Goal: Task Accomplishment & Management: Manage account settings

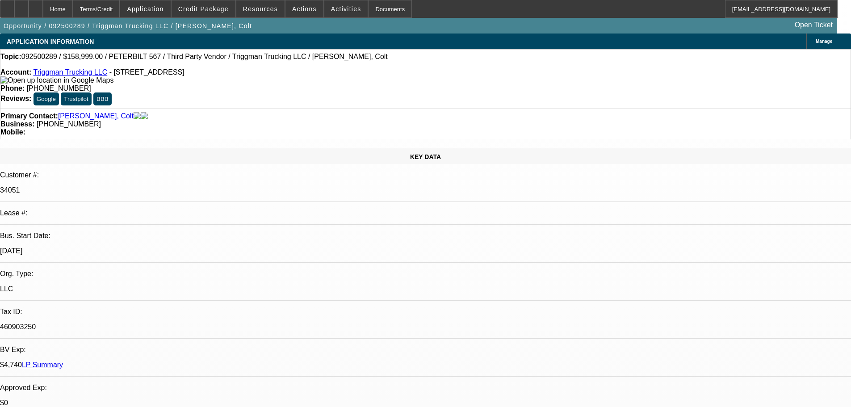
select select "0"
select select "2"
select select "0.1"
select select "4"
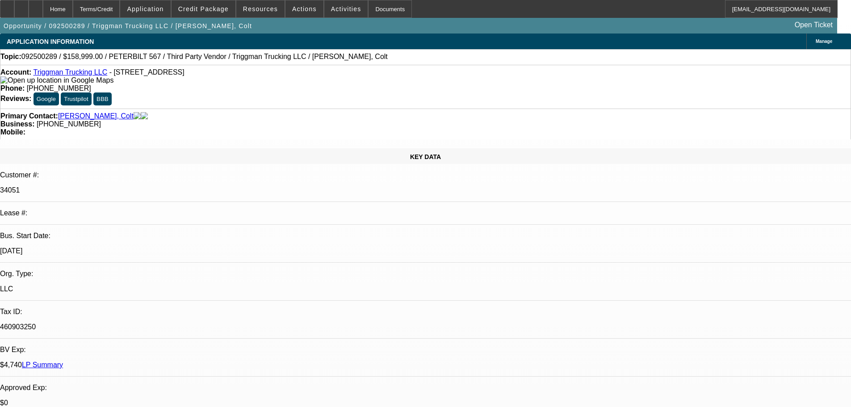
select select "0"
select select "2"
select select "0.1"
select select "4"
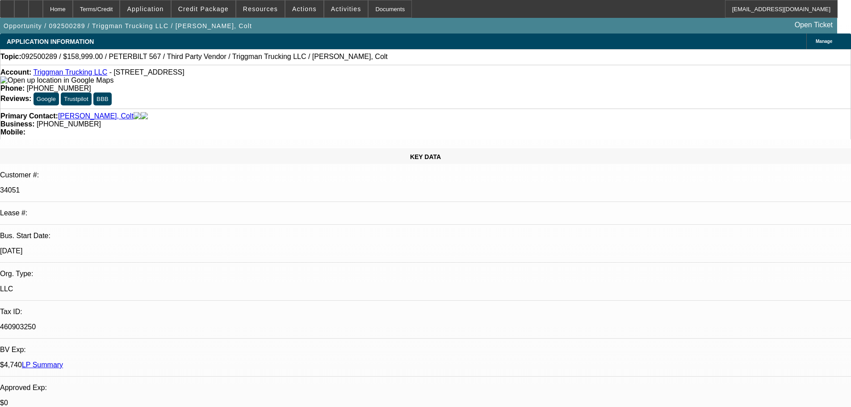
scroll to position [1341, 0]
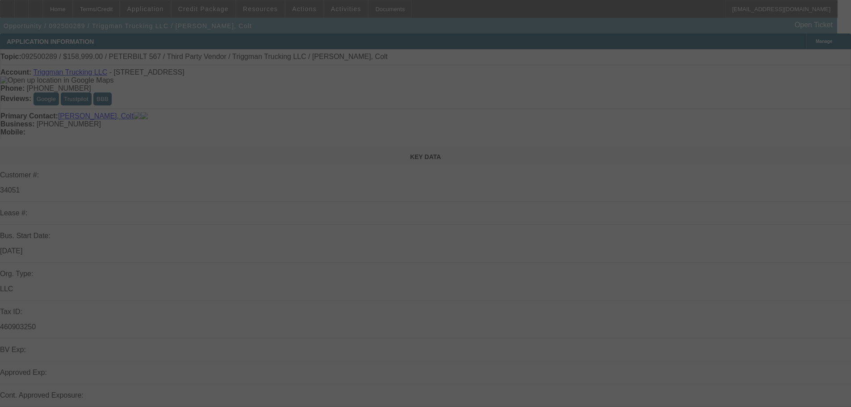
select select "0"
select select "2"
select select "0.1"
select select "0"
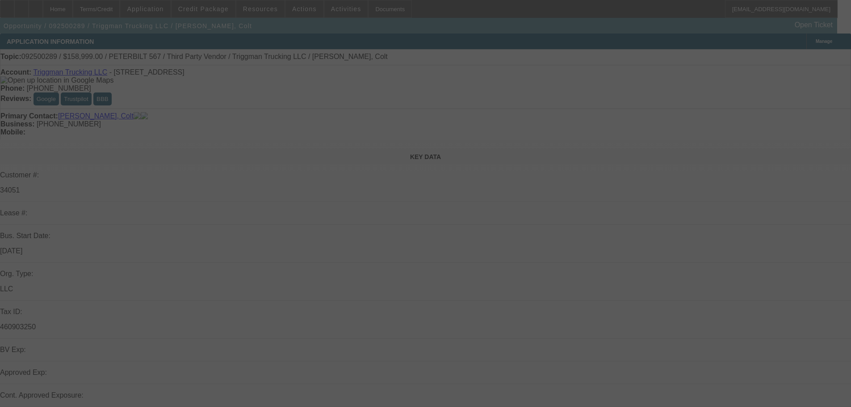
select select "0"
select select "2"
select select "0.1"
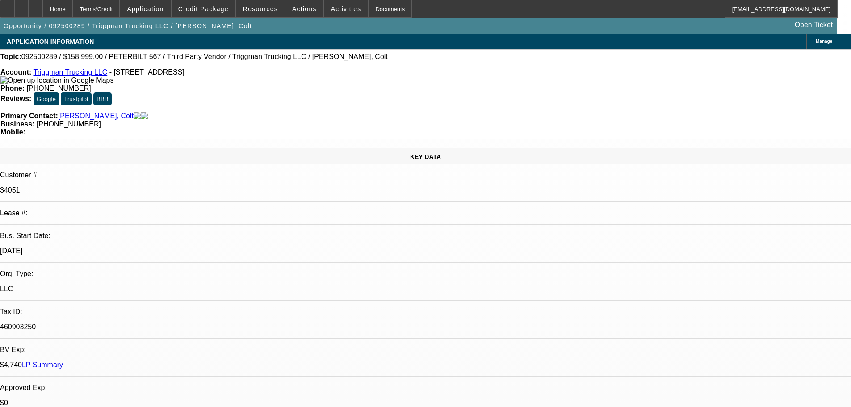
select select "4"
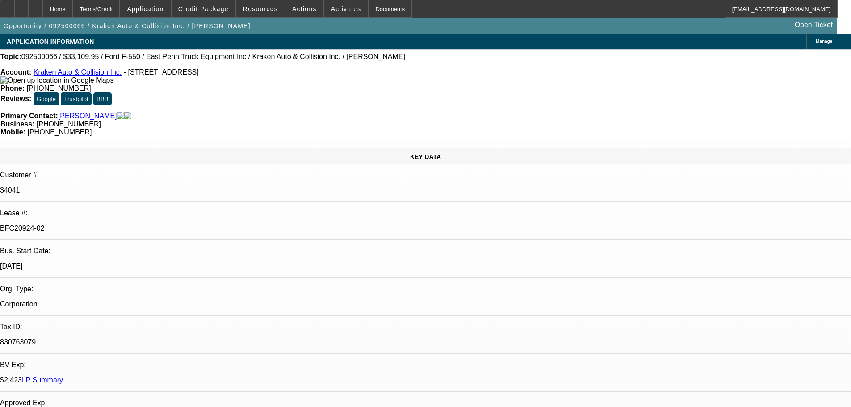
select select "0"
select select "0.1"
select select "4"
select select "0"
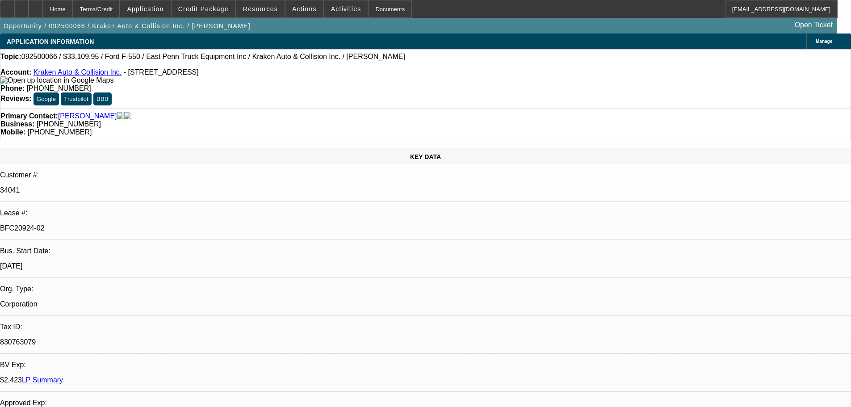
select select "0"
select select "0.1"
select select "4"
select select "0"
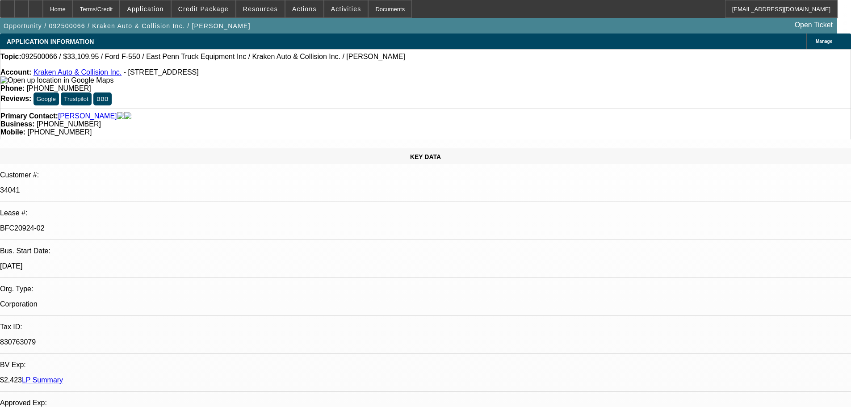
select select "0.1"
select select "4"
select select "0"
select select "0.1"
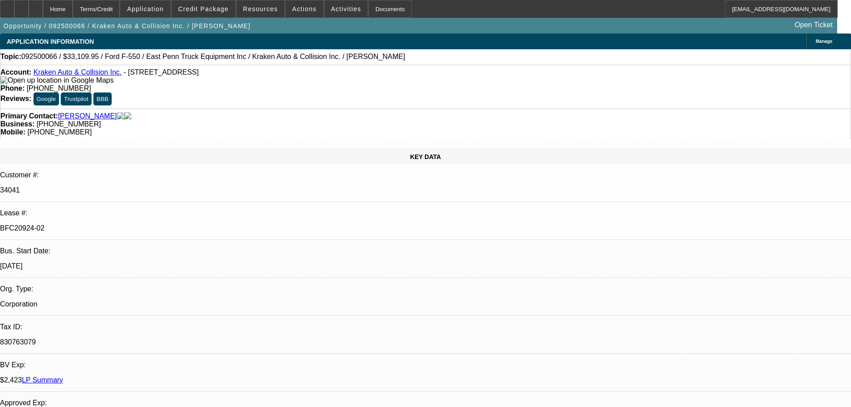
select select "4"
click at [43, 8] on div at bounding box center [36, 9] width 14 height 18
select select "0"
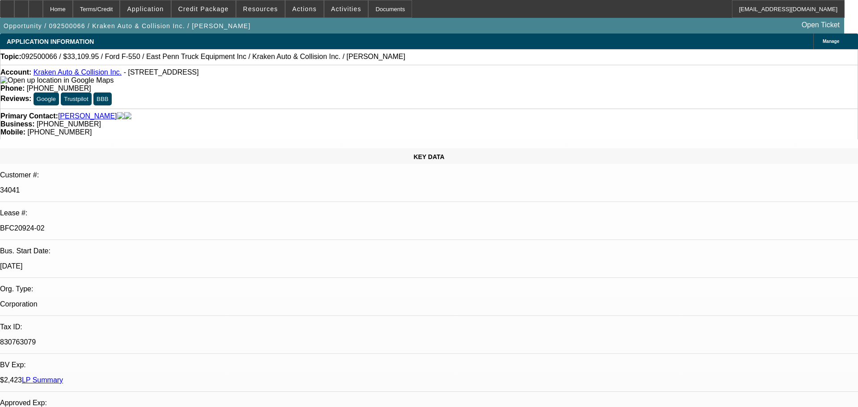
select select "0.1"
select select "4"
select select "0"
select select "0.1"
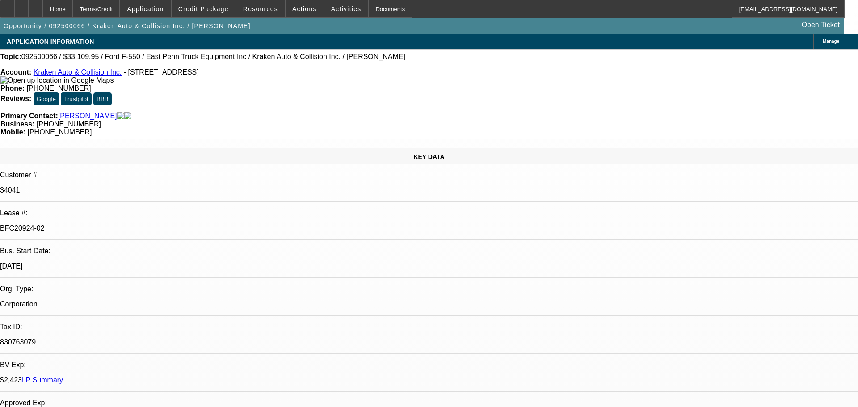
select select "4"
select select "0"
select select "0.1"
select select "4"
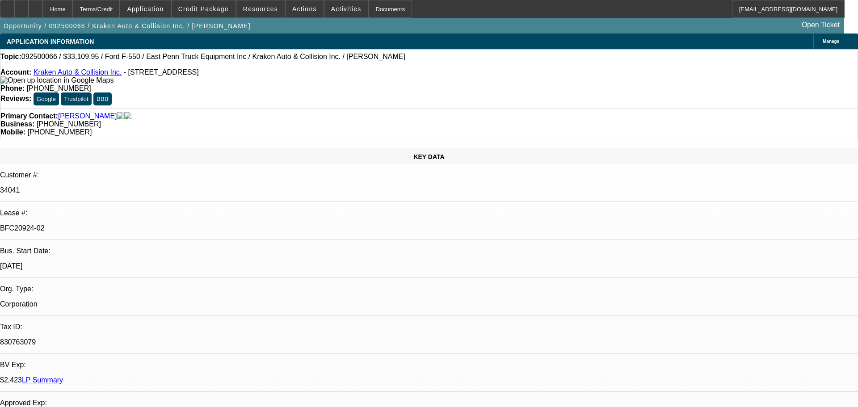
select select "0"
select select "0.1"
select select "4"
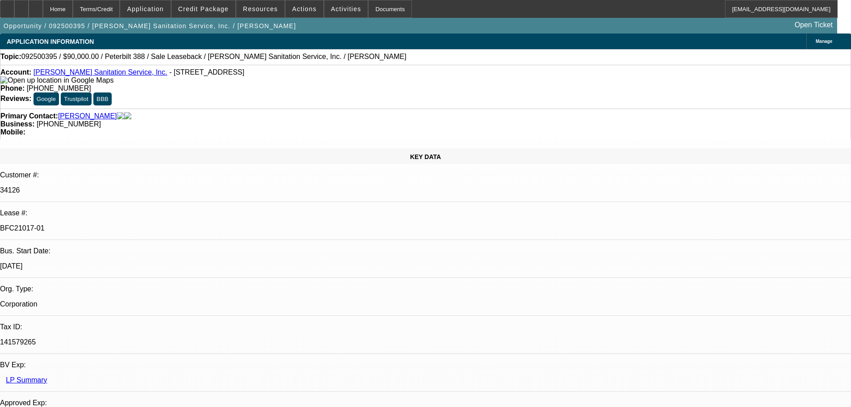
select select "0"
select select "2"
select select "0"
select select "6"
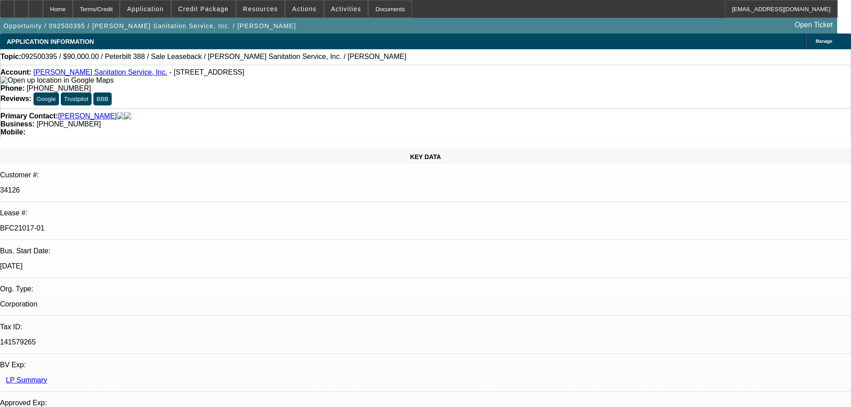
select select "0"
select select "2"
select select "0"
select select "6"
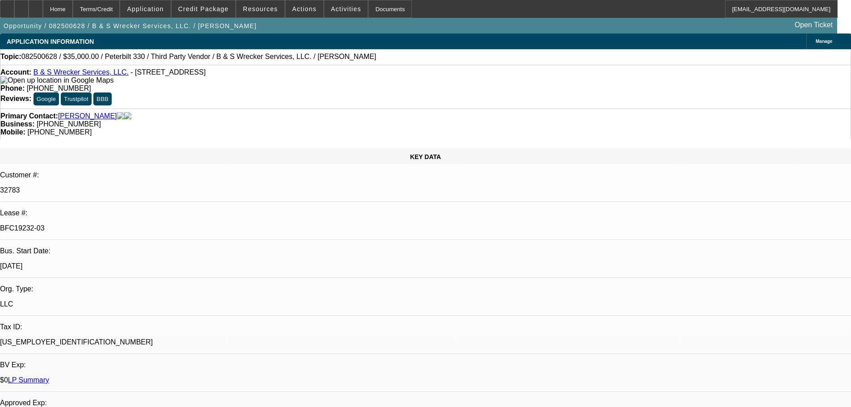
select select "0"
select select "6"
select select "0"
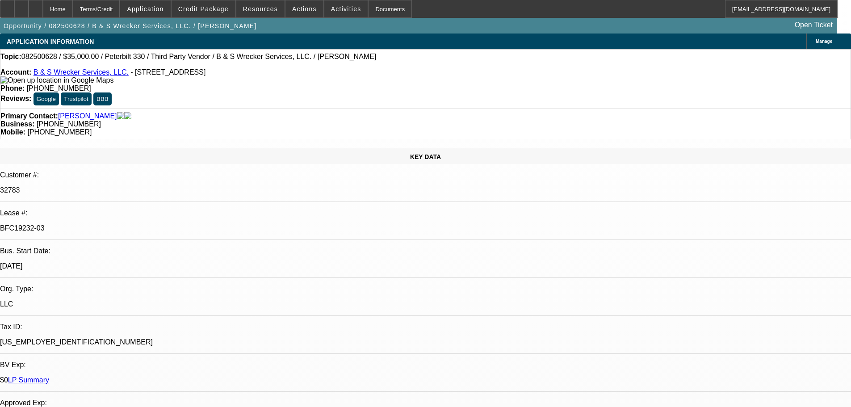
select select "0"
select select "6"
select select "0"
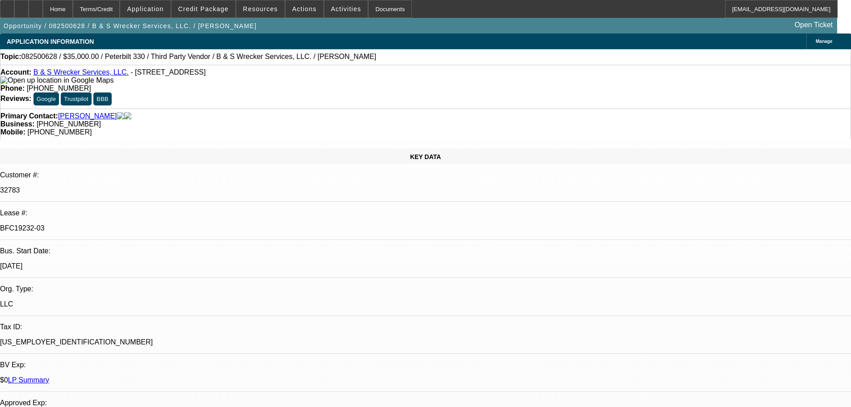
select select "0"
select select "6"
click at [43, 11] on div at bounding box center [36, 9] width 14 height 18
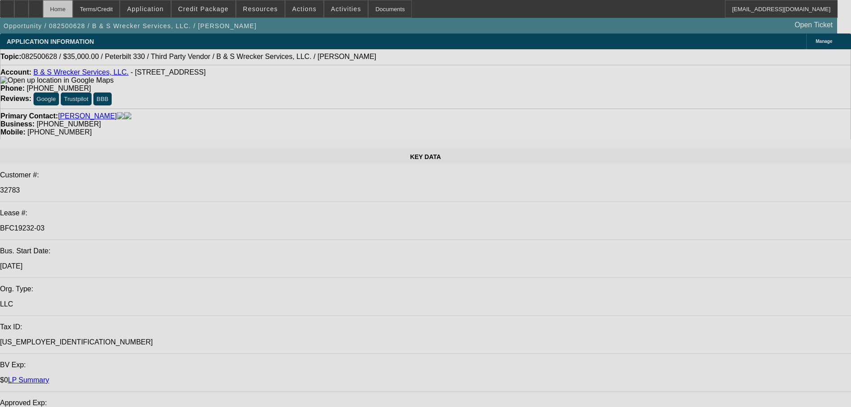
select select "0"
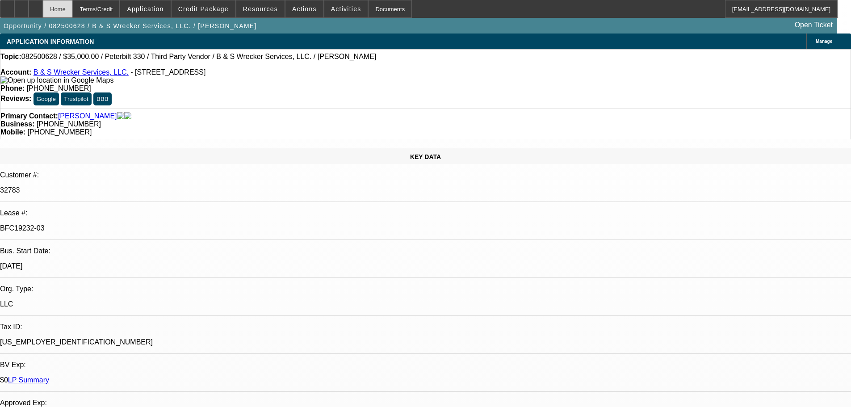
select select "6"
select select "0"
select select "6"
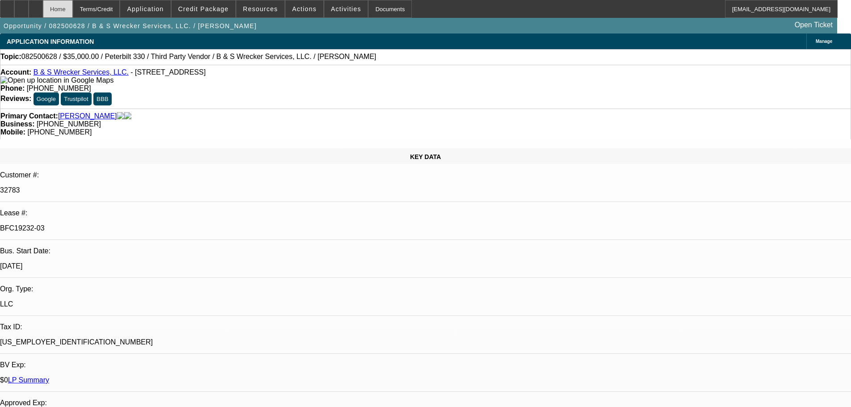
select select "0"
select select "6"
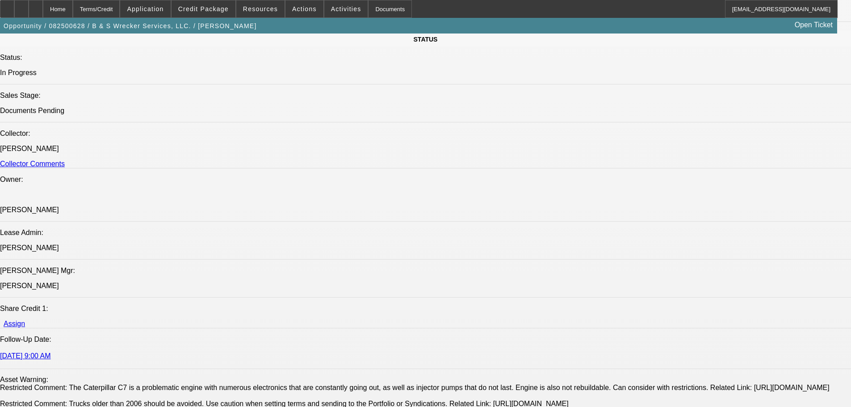
scroll to position [1073, 0]
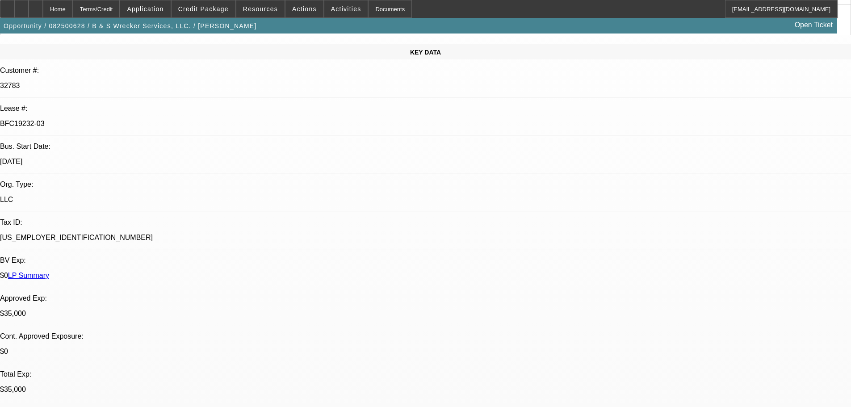
scroll to position [0, 0]
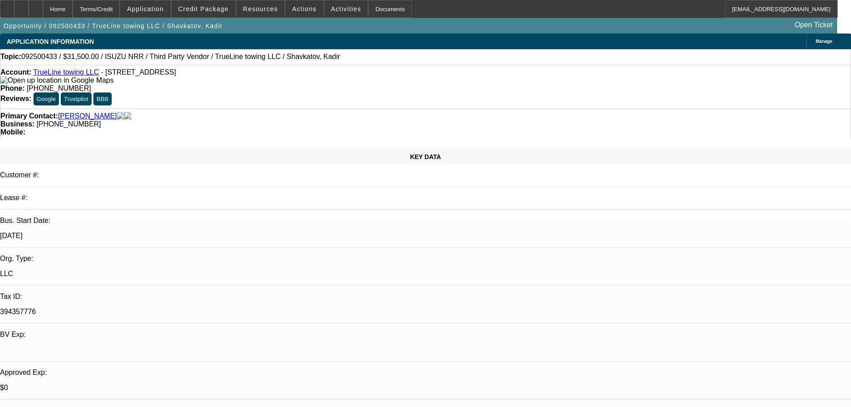
select select "0.1"
select select "2"
select select "0.1"
select select "4"
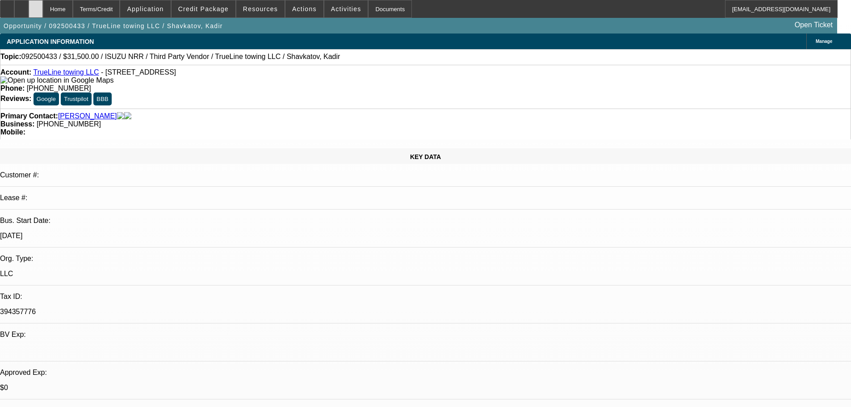
click at [43, 12] on div at bounding box center [36, 9] width 14 height 18
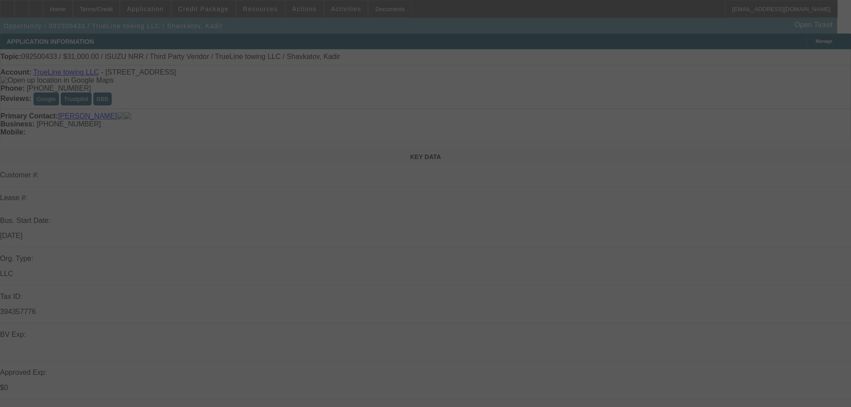
select select "0"
select select "2"
select select "0.1"
select select "4"
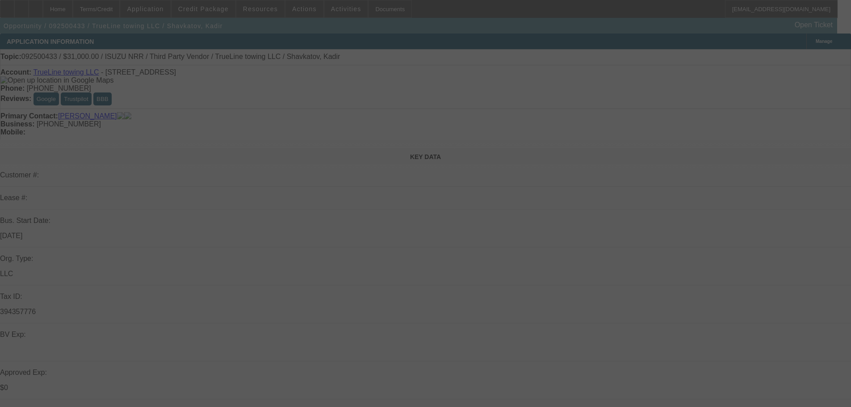
select select "0"
select select "2"
select select "0.1"
select select "4"
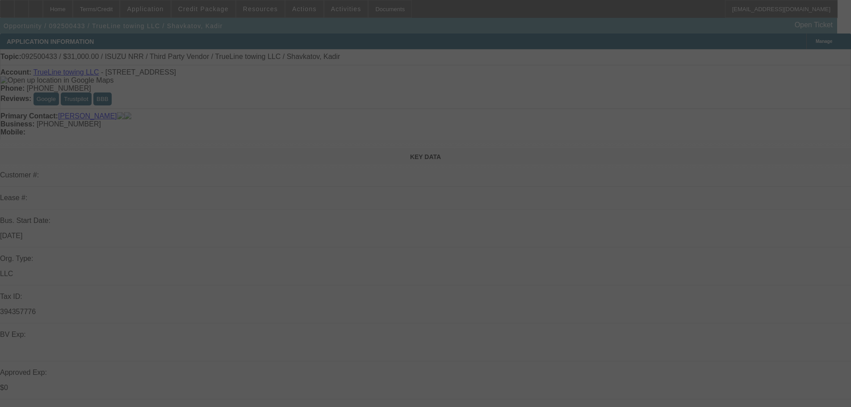
select select "0.1"
select select "2"
select select "0.1"
select select "4"
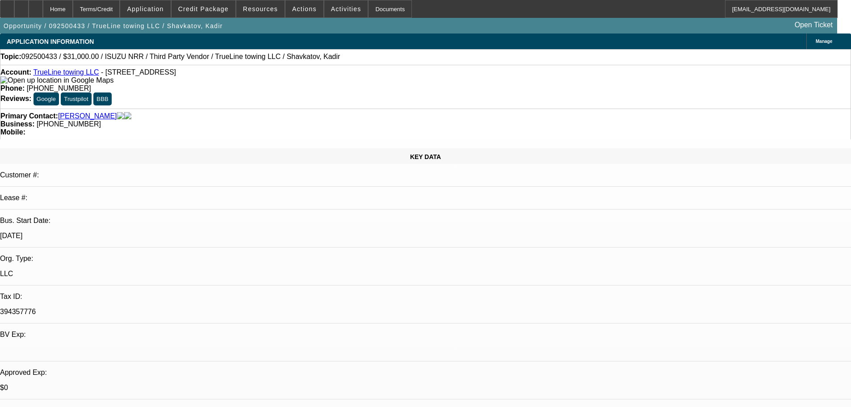
radio input "true"
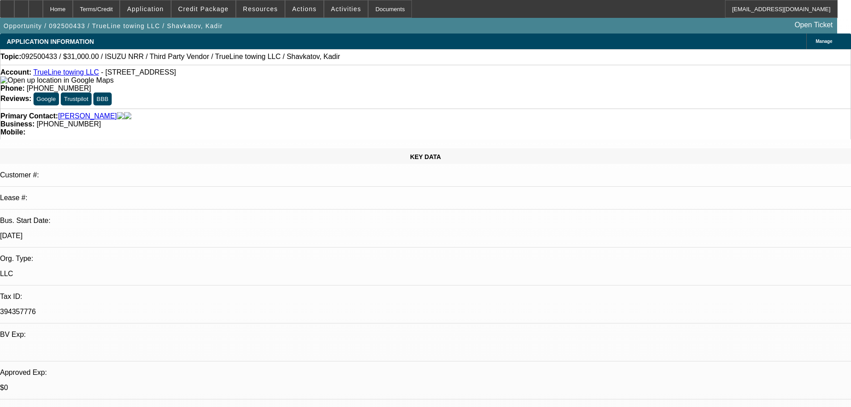
type textarea "$45k, with delivery. Getting info on diff truck"
radio input "true"
click at [218, 14] on span at bounding box center [204, 8] width 64 height 21
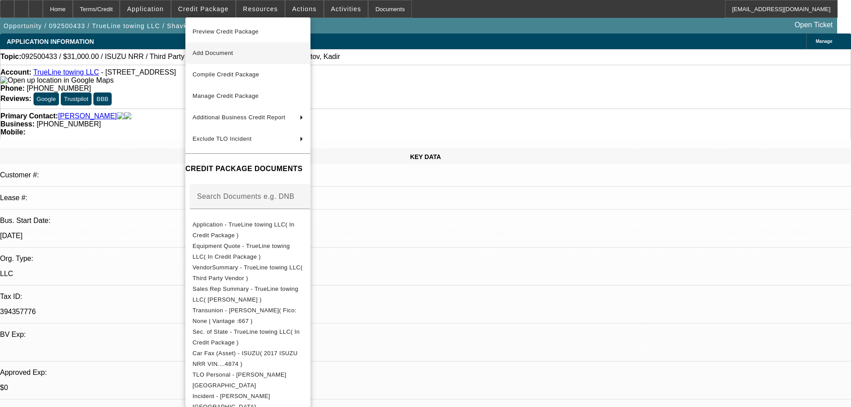
click at [218, 47] on button "Add Document" at bounding box center [247, 52] width 125 height 21
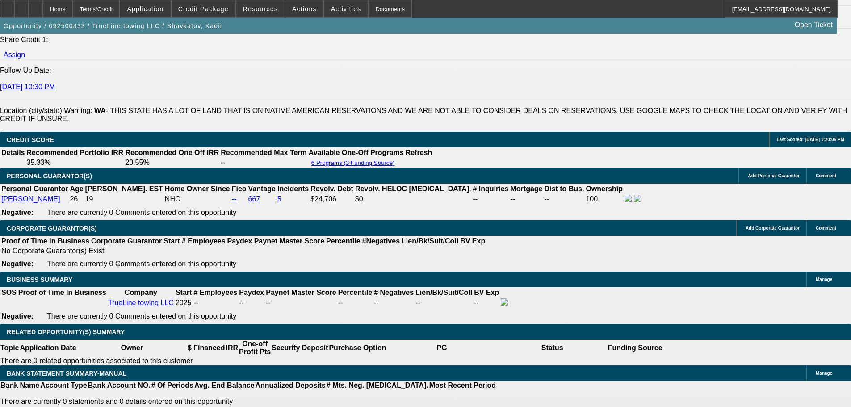
scroll to position [1296, 0]
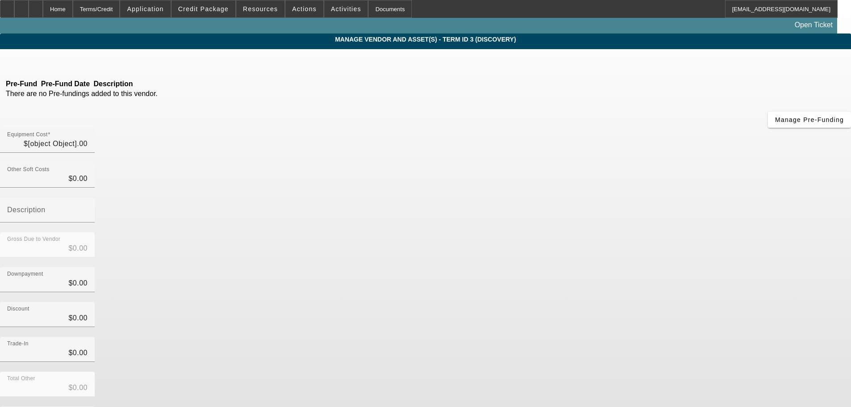
type input "$35,000.00"
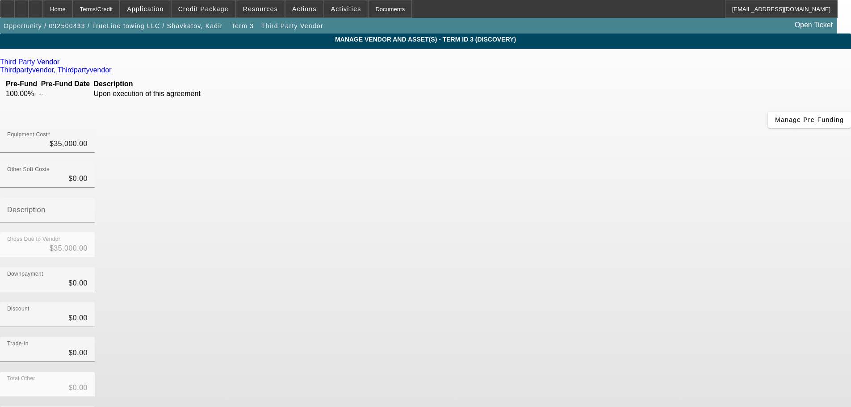
click at [62, 62] on icon at bounding box center [62, 62] width 0 height 8
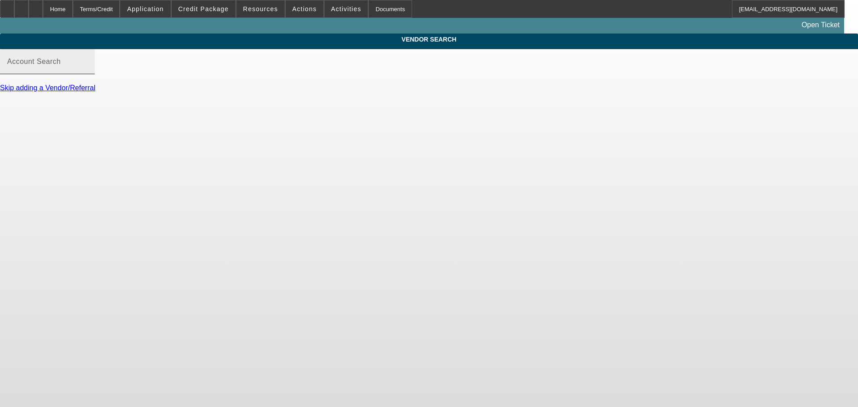
click at [61, 65] on mat-label "Account Search" at bounding box center [34, 62] width 54 height 8
click at [88, 71] on input "Account Search" at bounding box center [47, 65] width 80 height 11
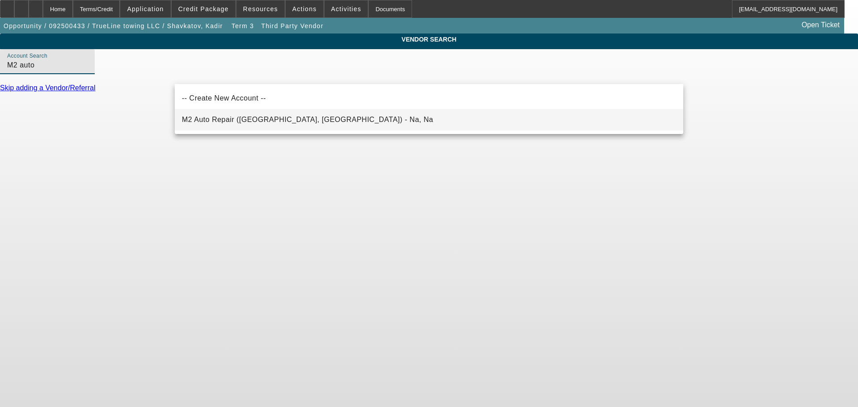
click at [258, 118] on span "M2 Auto Repair (Dallas, TX) - Na, Na" at bounding box center [307, 120] width 251 height 8
type input "M2 Auto Repair (Dallas, TX) - Na, Na"
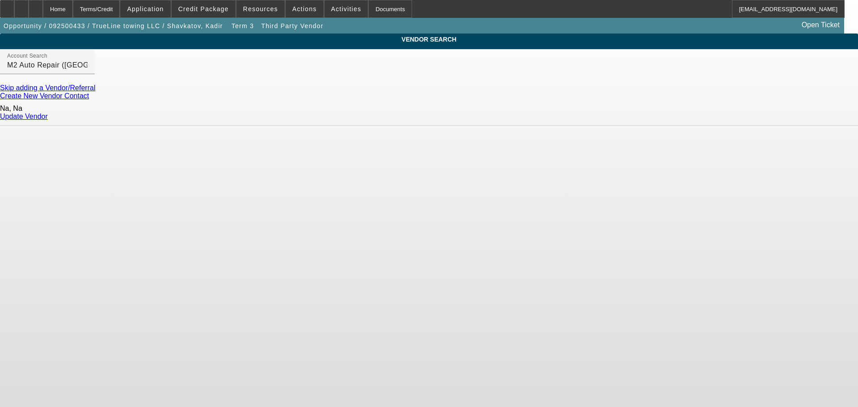
click at [48, 117] on link "Update Vendor" at bounding box center [24, 117] width 48 height 8
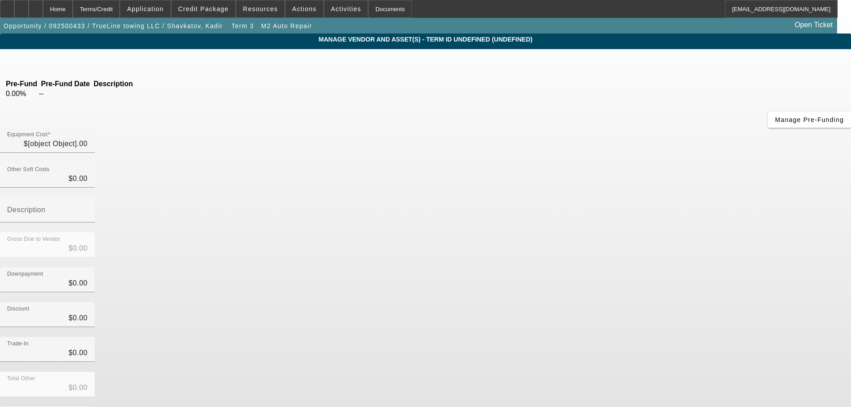
type input "$35,000.00"
click at [88, 139] on input "35000" at bounding box center [47, 144] width 80 height 11
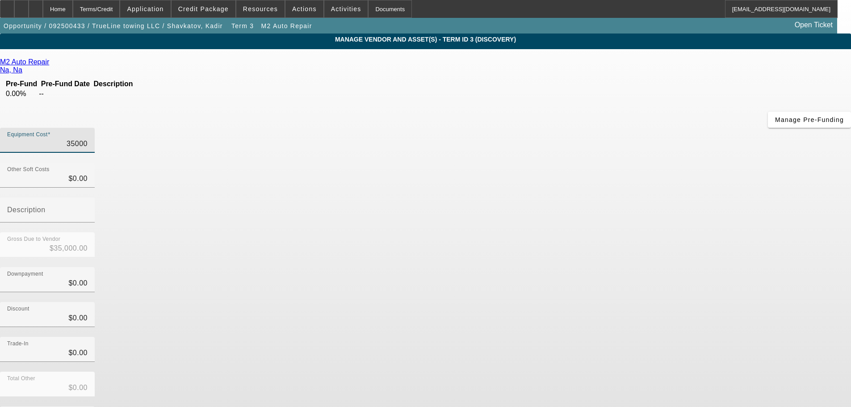
type input "5000"
type input "$5,000.00"
type input "45000"
type input "$45,000.00"
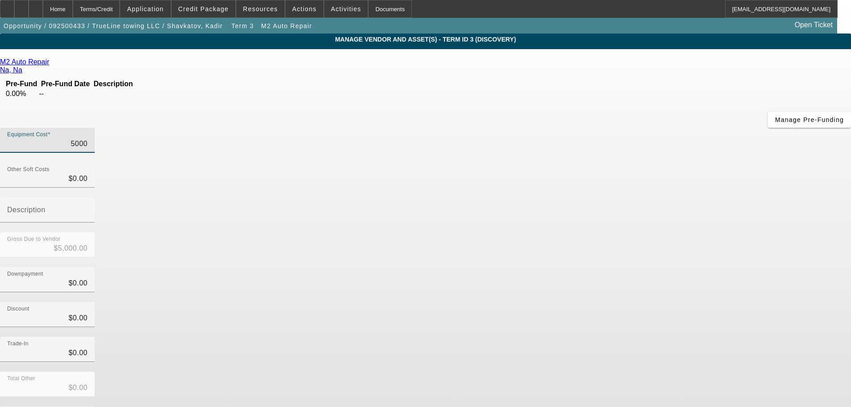
type input "$45,000.00"
click at [615, 337] on div "Trade-In $0.00" at bounding box center [425, 354] width 851 height 35
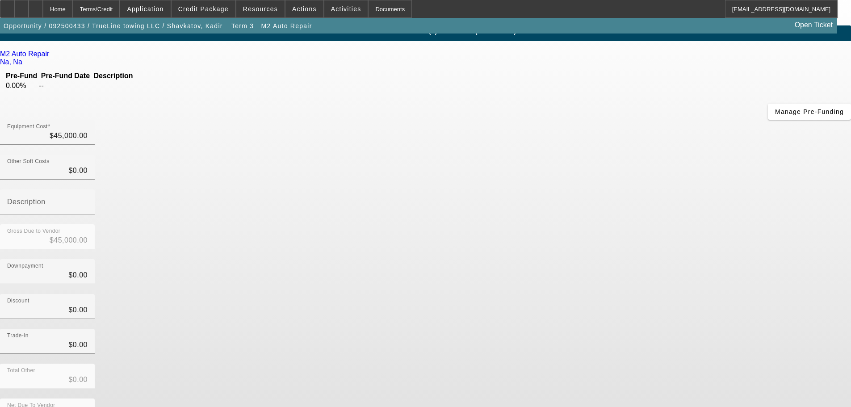
scroll to position [12, 0]
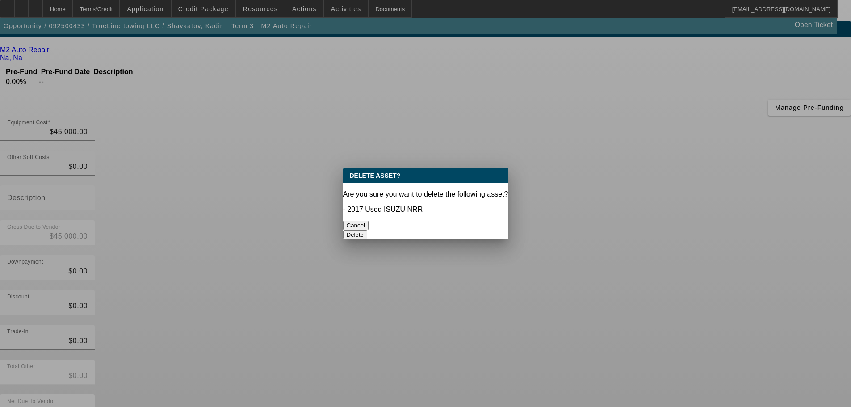
click at [368, 230] on button "Delete" at bounding box center [355, 234] width 25 height 9
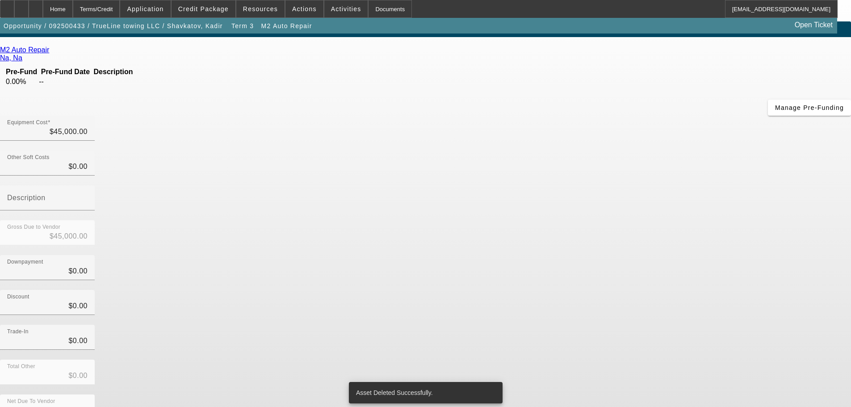
scroll to position [8, 0]
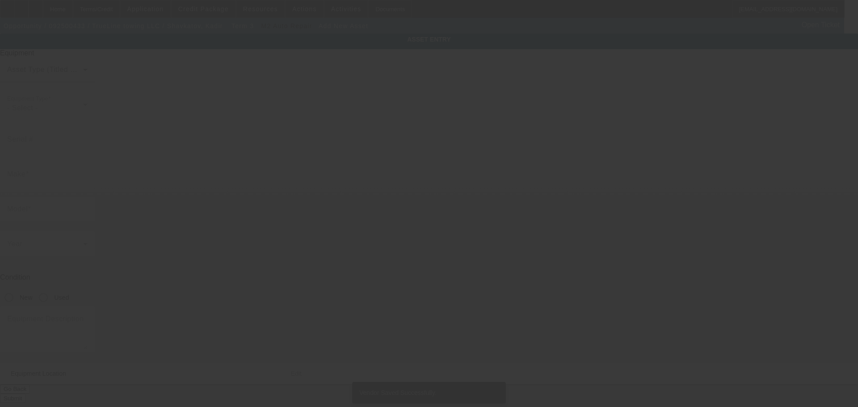
type input "12216 SE 263rd St"
type input "Kent"
type input "98030"
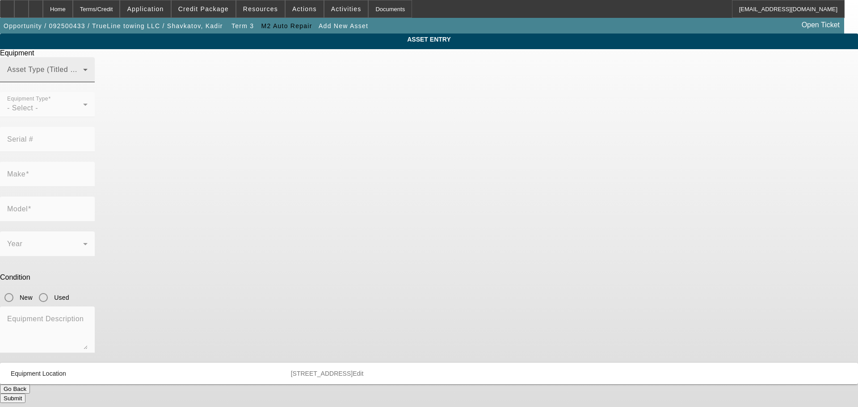
click at [88, 77] on div "Asset Type (Titled or Non-Titled)" at bounding box center [47, 69] width 80 height 25
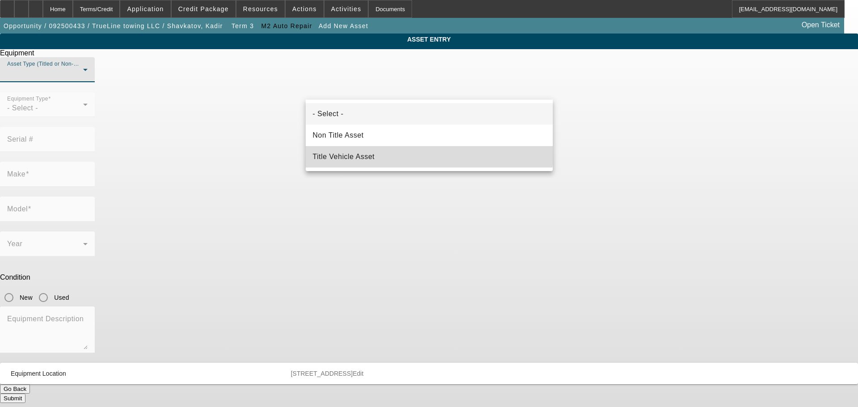
click at [375, 152] on span "Title Vehicle Asset" at bounding box center [344, 157] width 62 height 11
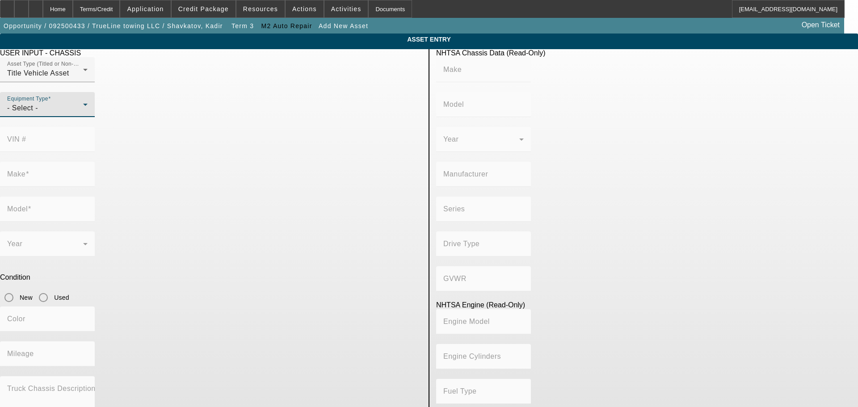
click at [83, 114] on div "- Select -" at bounding box center [45, 108] width 76 height 11
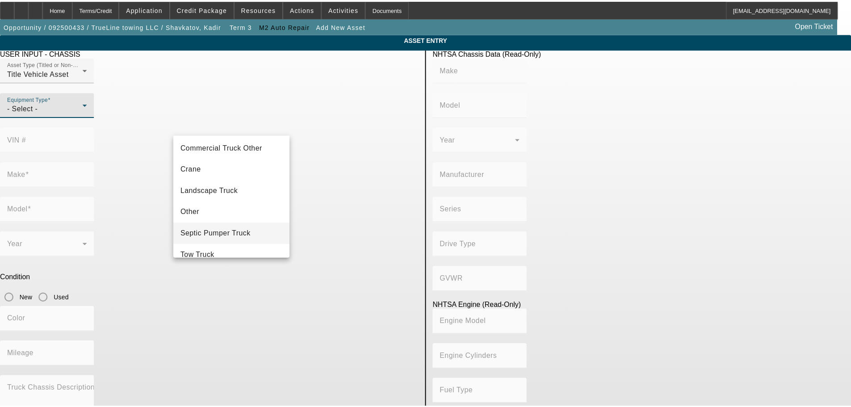
scroll to position [99, 0]
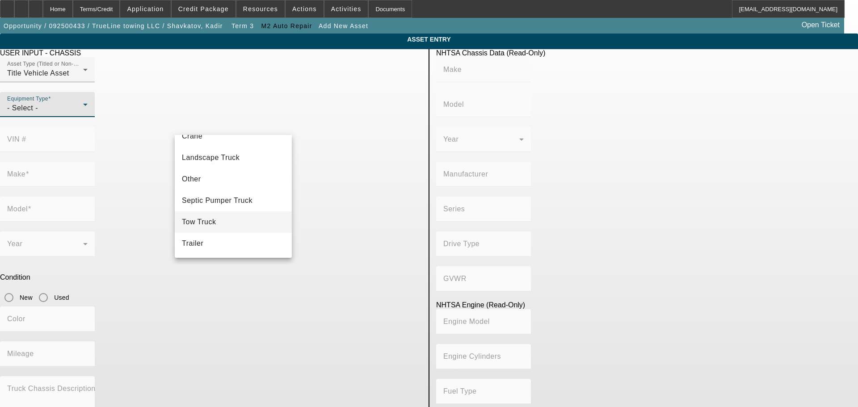
click at [223, 222] on mat-option "Tow Truck" at bounding box center [233, 221] width 117 height 21
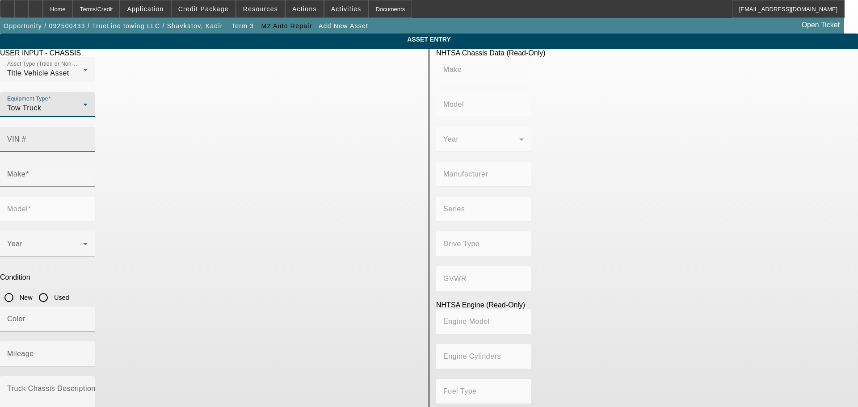
click at [26, 135] on mat-label "VIN #" at bounding box center [16, 139] width 19 height 8
click at [88, 138] on input "VIN #" at bounding box center [47, 143] width 80 height 11
paste input "JALE5W166H7302052"
type input "JALE5W166H7302052"
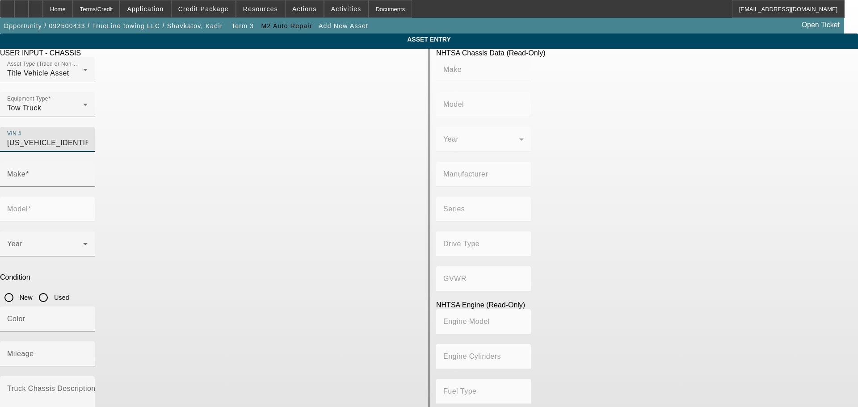
type input "ISUZU"
type input "NRR"
type input "ISUZU MOTORS LIMITED, JAPAN"
type input "4x2"
type input "Class 5: 16,001 - 19,500 lb (7,258 - 8,845 kg)"
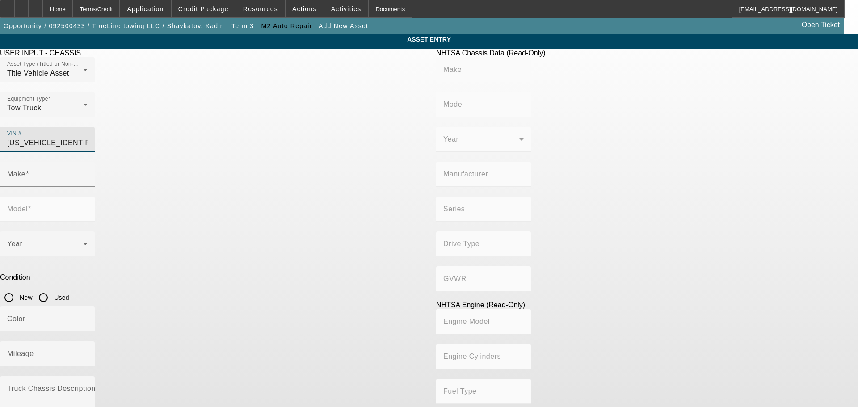
type input "I1B - 4HK1TC"
type input "4"
type input "Diesel"
type input "317.32346929260"
type input "5.2"
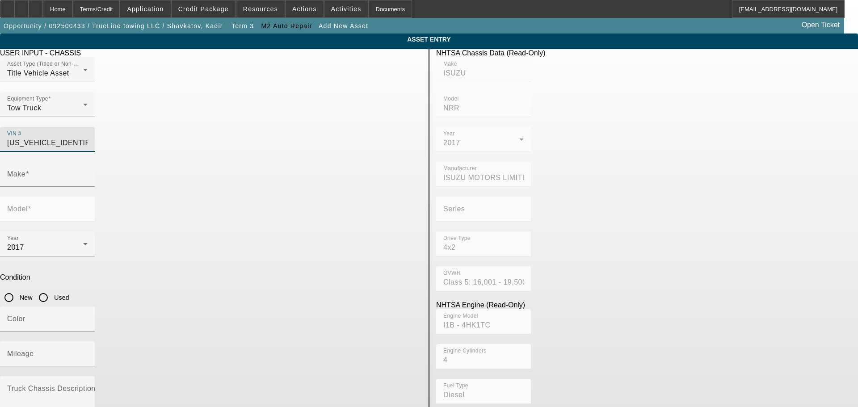
type input "ISUZU"
type input "NRR"
type input "JALE5W166H7302052"
click at [52, 289] on input "Used" at bounding box center [43, 298] width 18 height 18
radio input "true"
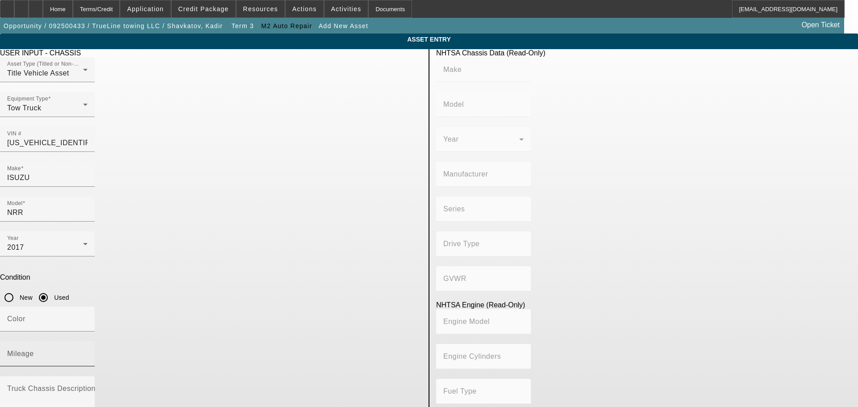
click at [88, 341] on div "Mileage" at bounding box center [47, 353] width 80 height 25
type input "ISUZU"
type input "NRR"
type input "ISUZU MOTORS LIMITED, JAPAN"
type input "4x2"
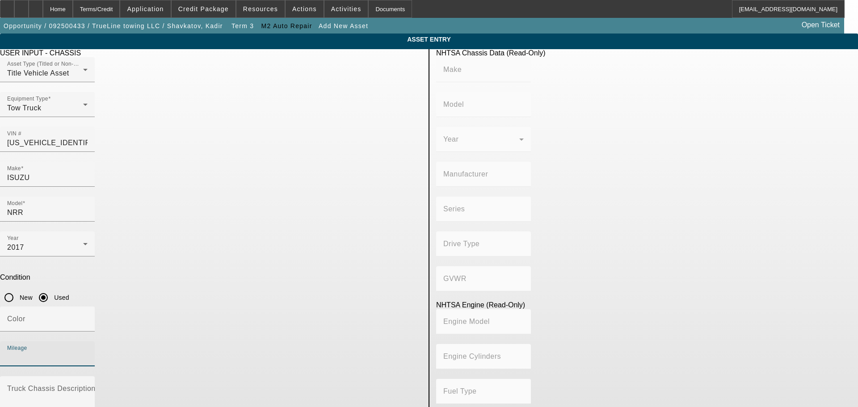
type input "Class 5: 16,001 - 19,500 lb (7,258 - 8,845 kg)"
type input "I1B - 4HK1TC"
type input "4"
type input "Diesel"
type input "317.32346929260"
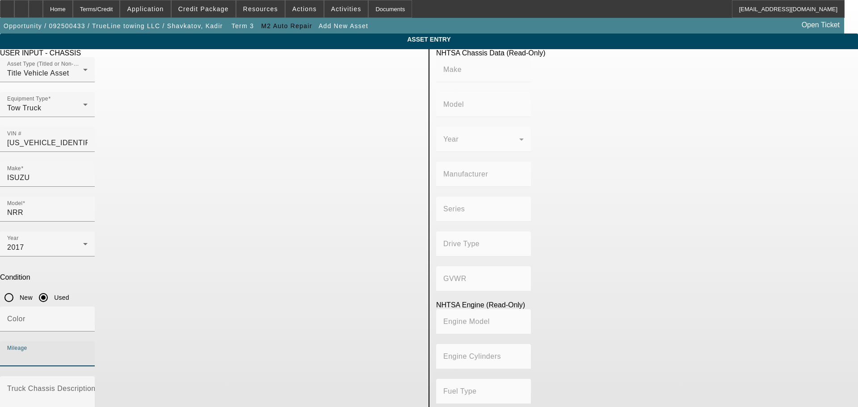
type input "5.2"
type input "120095"
click at [88, 307] on div "Color" at bounding box center [47, 319] width 80 height 25
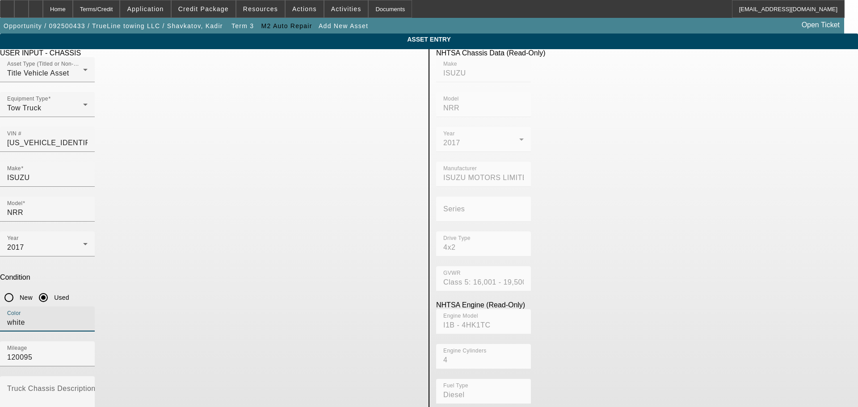
type input "white"
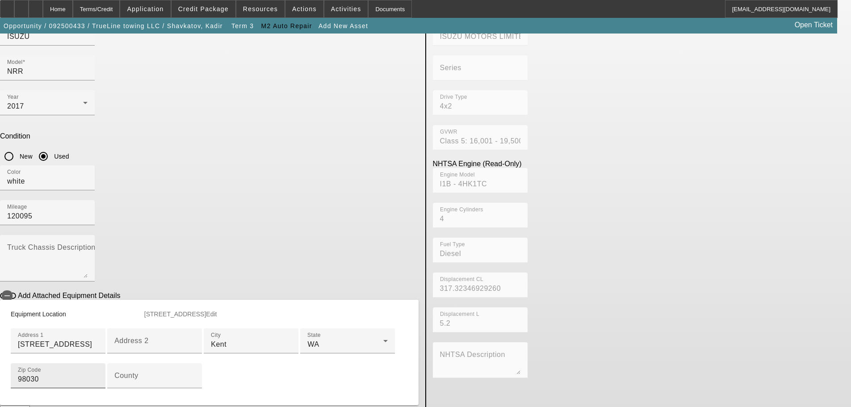
scroll to position [217, 0]
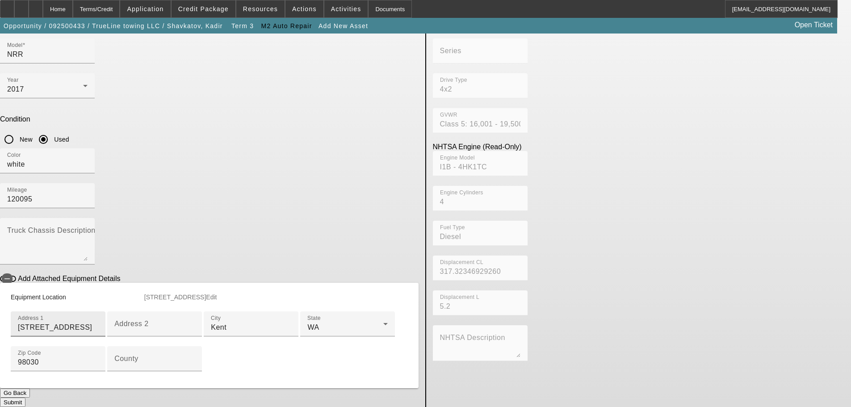
click at [98, 322] on input "12216 SE 263rd St" at bounding box center [58, 327] width 80 height 11
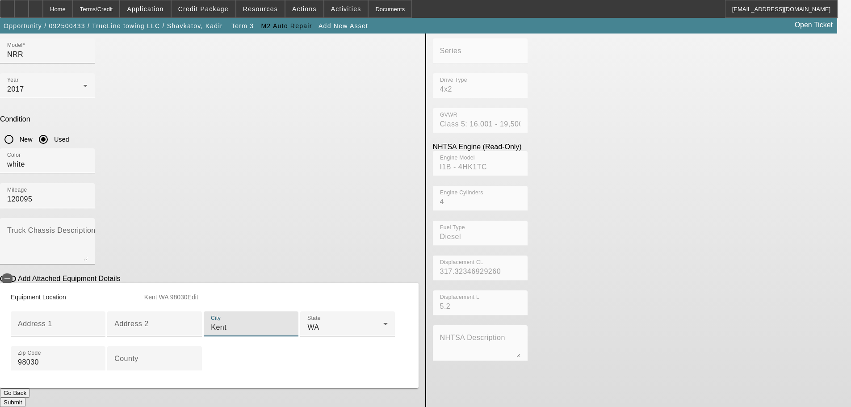
click at [248, 322] on input "Kent" at bounding box center [251, 327] width 80 height 11
click at [308, 312] on div "State WA" at bounding box center [348, 324] width 80 height 25
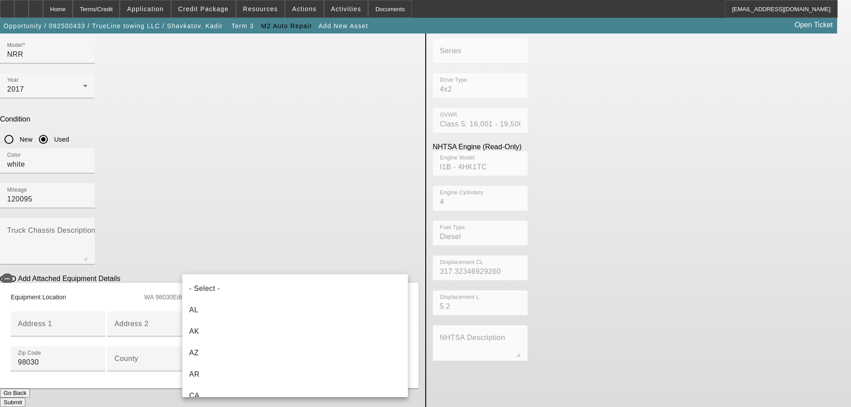
scroll to position [932, 0]
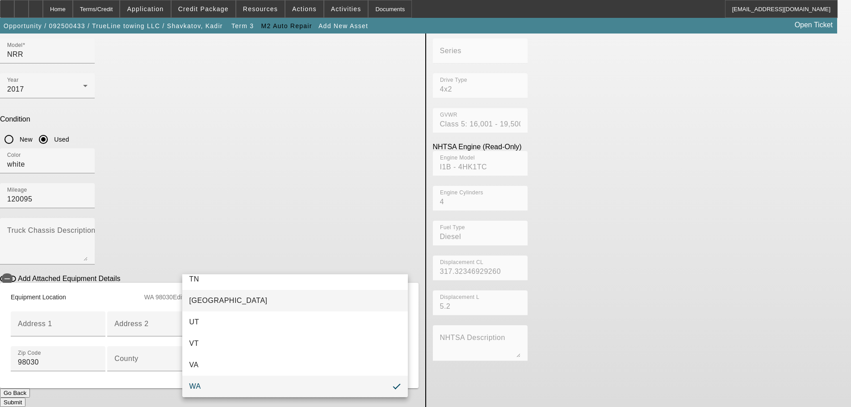
click at [219, 301] on mat-option "TX" at bounding box center [295, 300] width 226 height 21
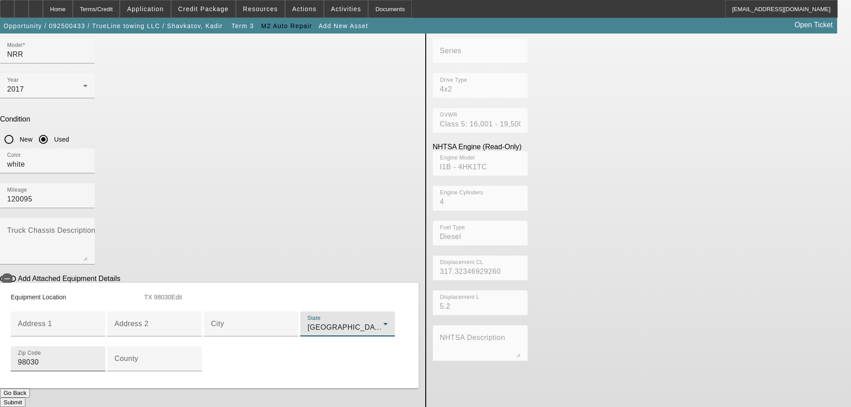
click at [98, 357] on input "98030" at bounding box center [58, 362] width 80 height 11
type input "75220"
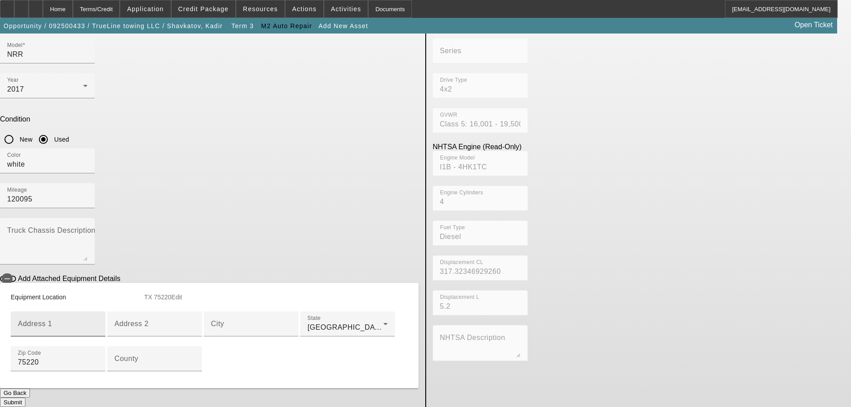
click at [52, 320] on mat-label "Address 1" at bounding box center [35, 324] width 34 height 8
click at [98, 322] on input "Address 1" at bounding box center [58, 327] width 80 height 11
paste input "3140 Oradell Ln"
type input "3140 Oradell Ln"
click at [233, 322] on input "City" at bounding box center [251, 327] width 80 height 11
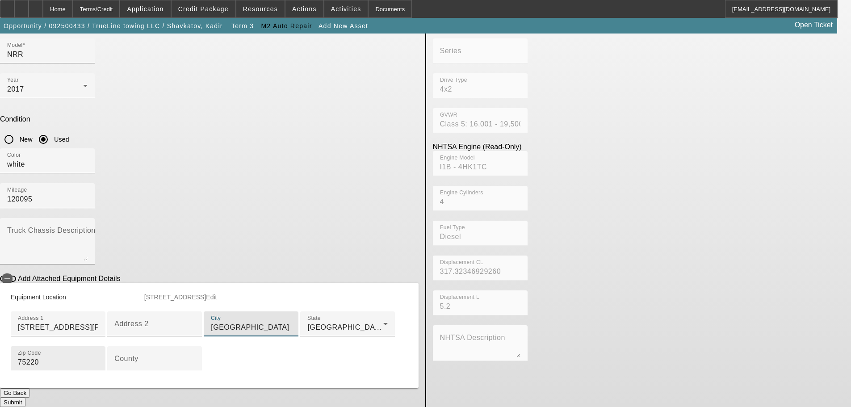
scroll to position [217, 0]
type input "Dallas"
click at [25, 398] on button "Submit" at bounding box center [12, 402] width 25 height 9
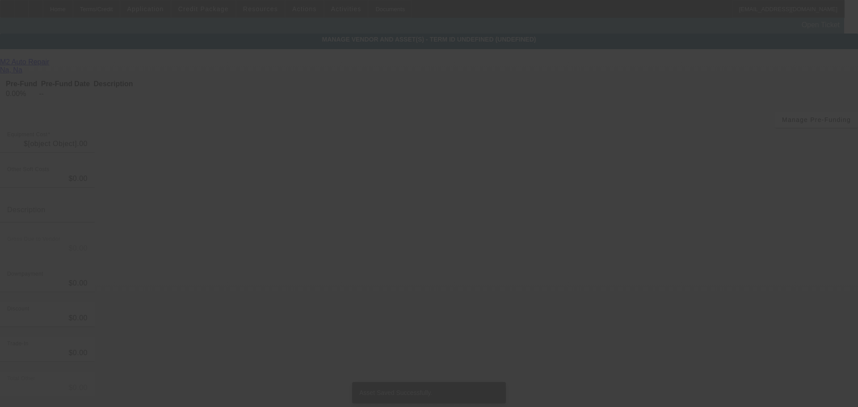
type input "$45,000.00"
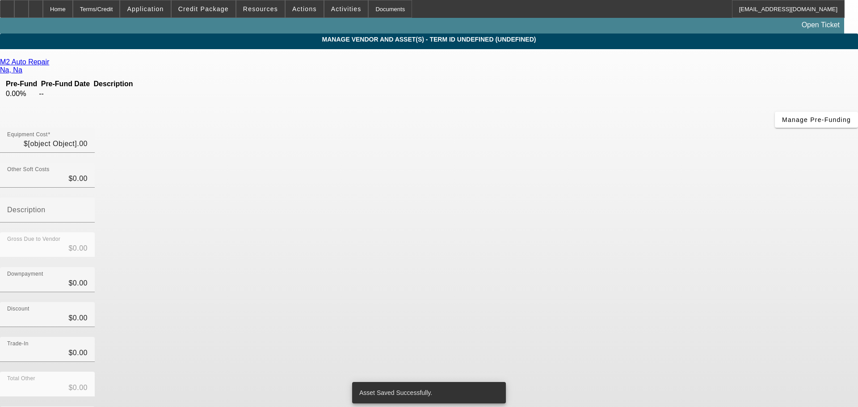
type input "$45,000.00"
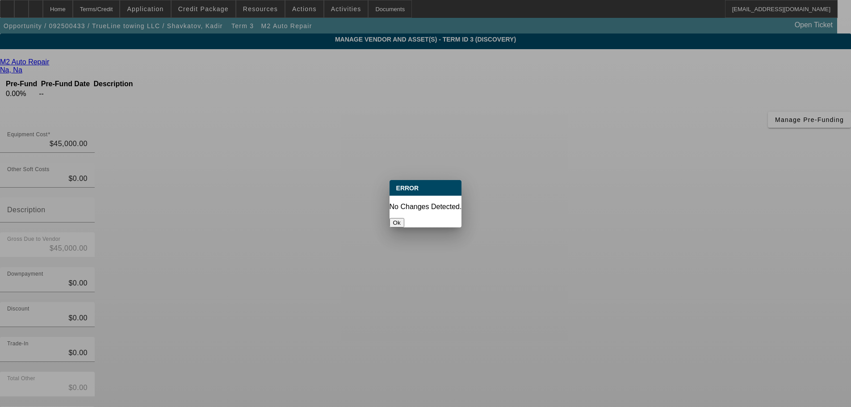
click at [409, 218] on div "Ok" at bounding box center [426, 222] width 72 height 9
click at [404, 218] on button "Ok" at bounding box center [397, 222] width 15 height 9
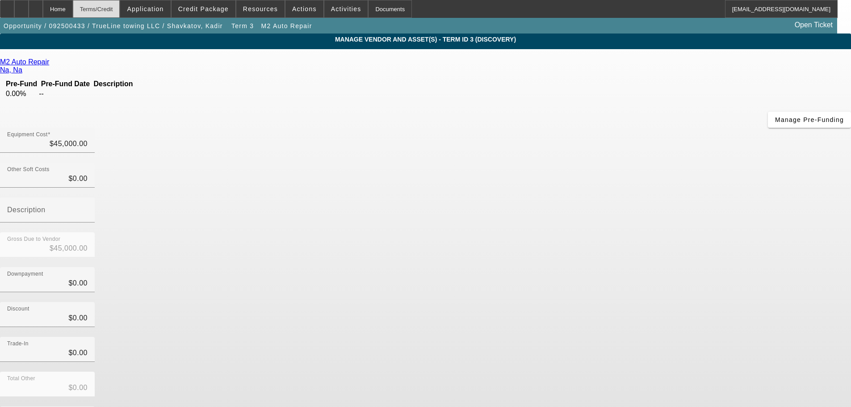
click at [120, 8] on div "Terms/Credit" at bounding box center [96, 9] width 47 height 18
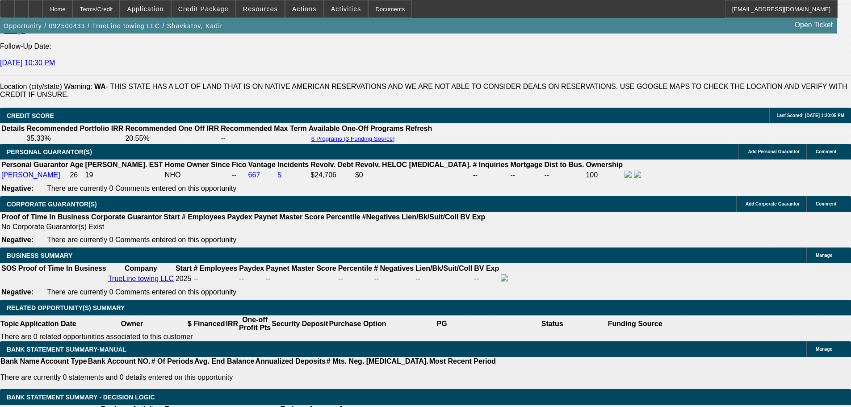
scroll to position [1305, 0]
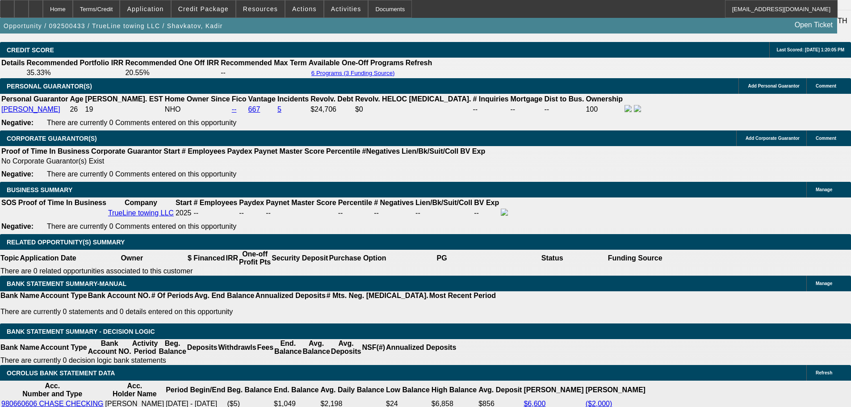
select select "0"
select select "2"
select select "0.1"
select select "4"
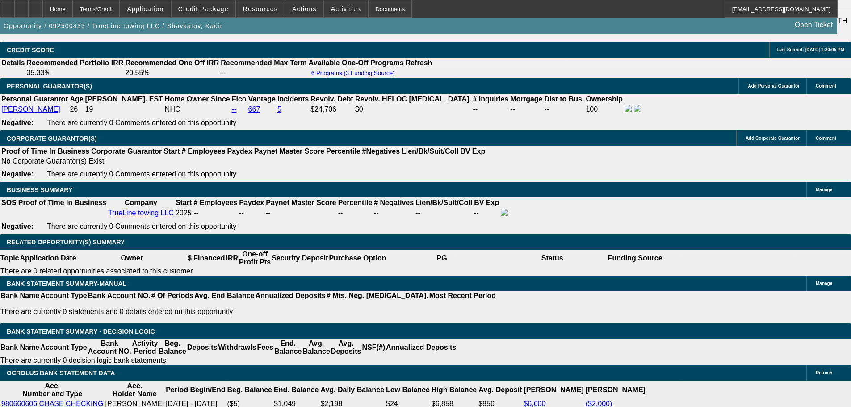
select select "0"
select select "2"
select select "0.1"
select select "4"
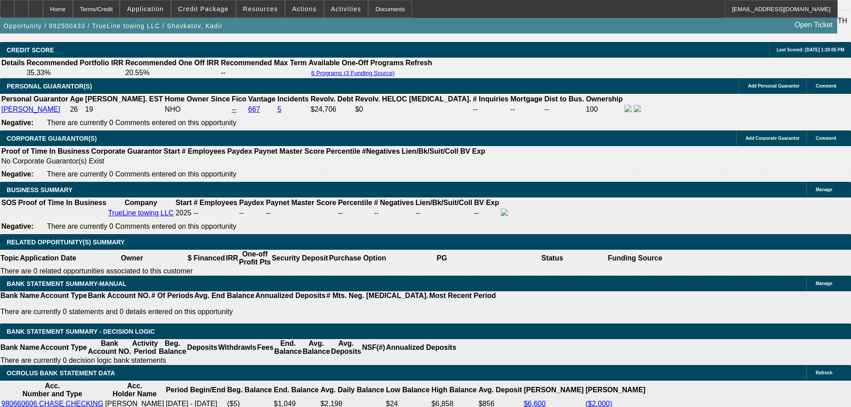
select select "0.1"
select select "2"
select select "0.1"
select select "4"
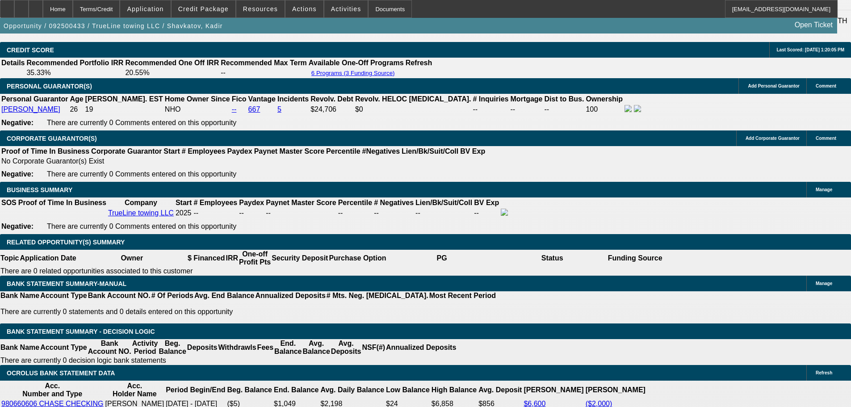
type input "3"
type input "UNKNOWN"
type input "36"
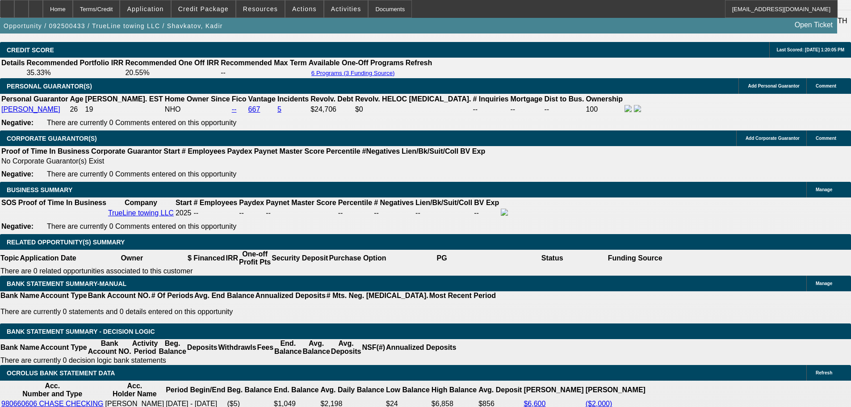
type input "$1,511.58"
type input "$3,023.16"
type input "$14,111.33"
type input "$28,222.66"
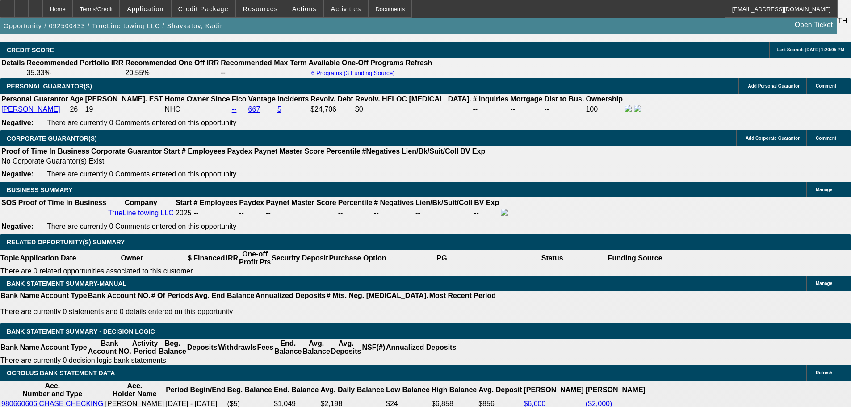
type input "36"
type input "$1,511.58"
type input "$3,023.16"
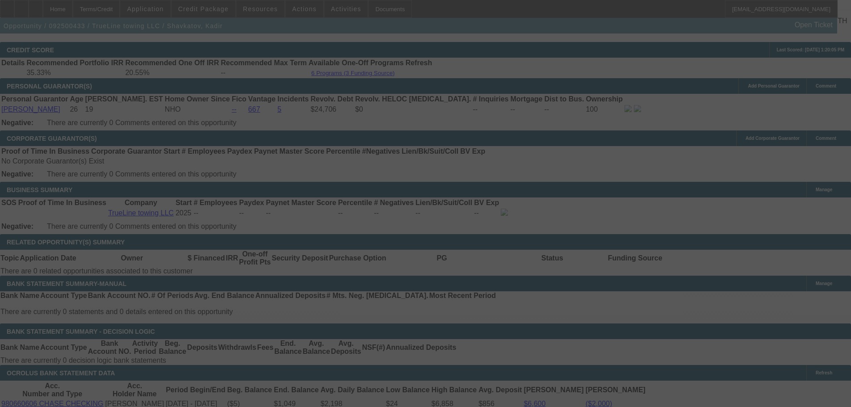
select select "0"
select select "2"
select select "0.1"
select select "4"
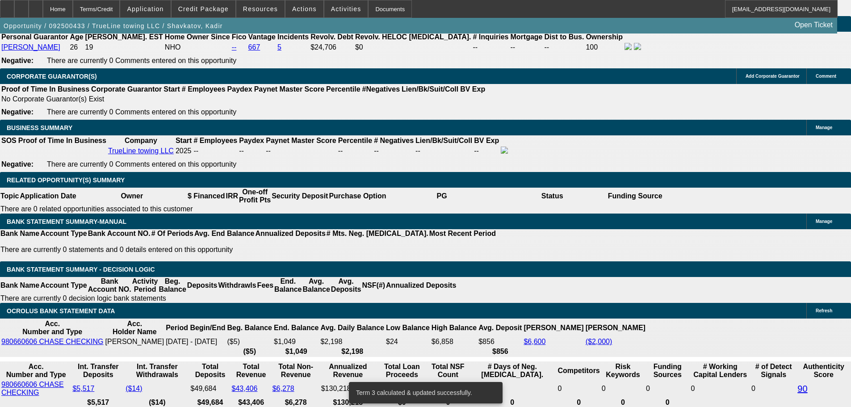
scroll to position [1394, 0]
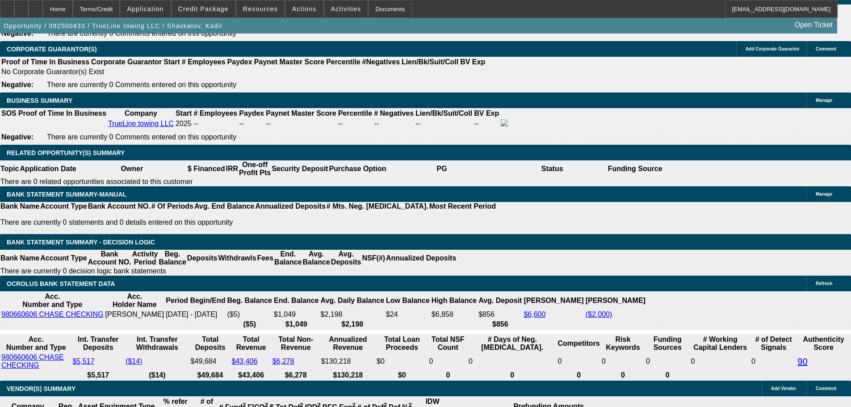
type input "$5,500.00"
type input "UNKNOWN"
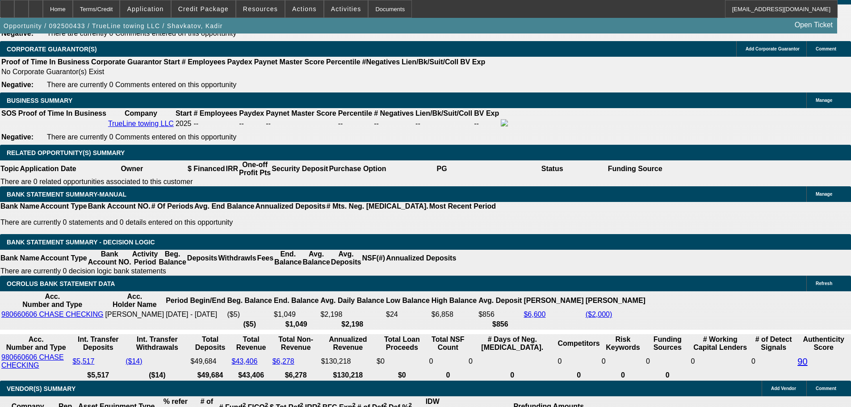
type input "$2,912.54"
type input "$1,456.27"
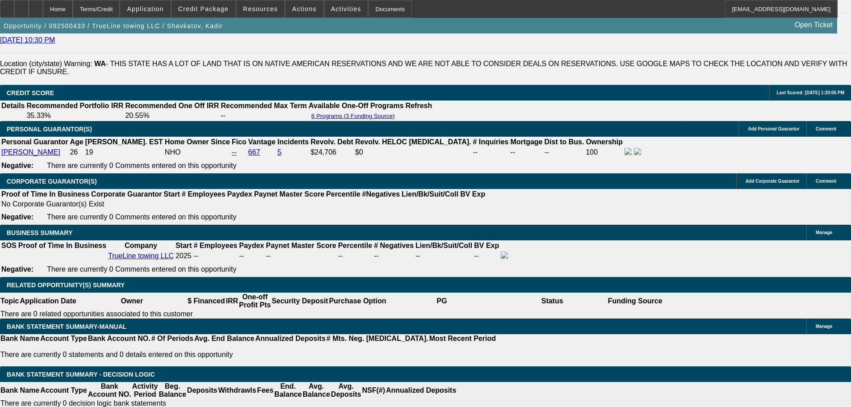
scroll to position [1260, 0]
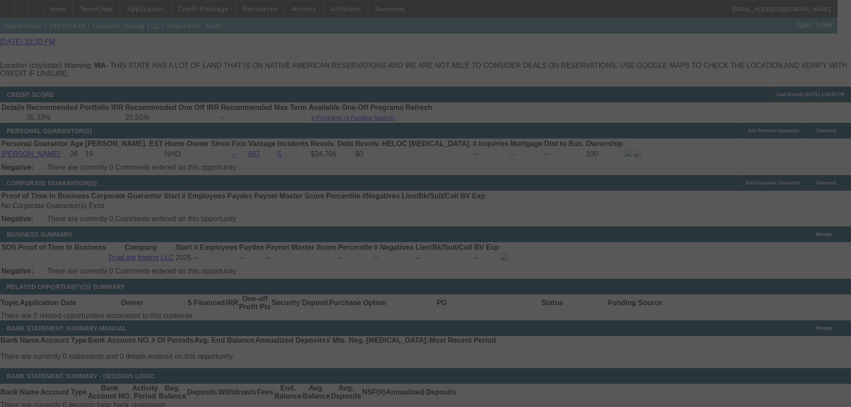
select select "0"
select select "2"
select select "0.1"
select select "4"
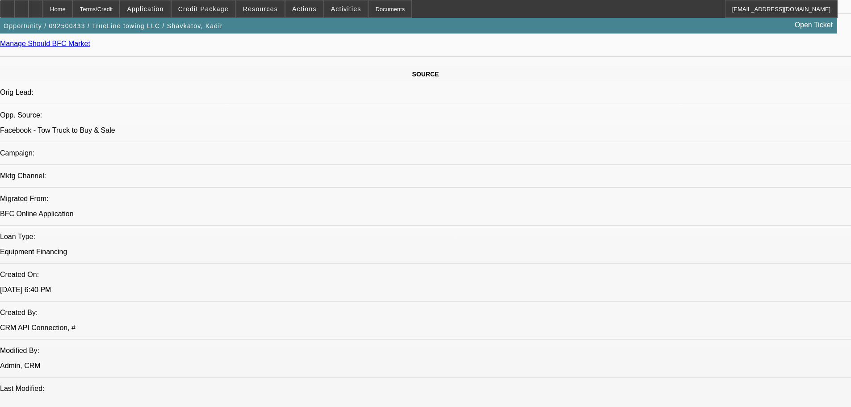
scroll to position [232, 0]
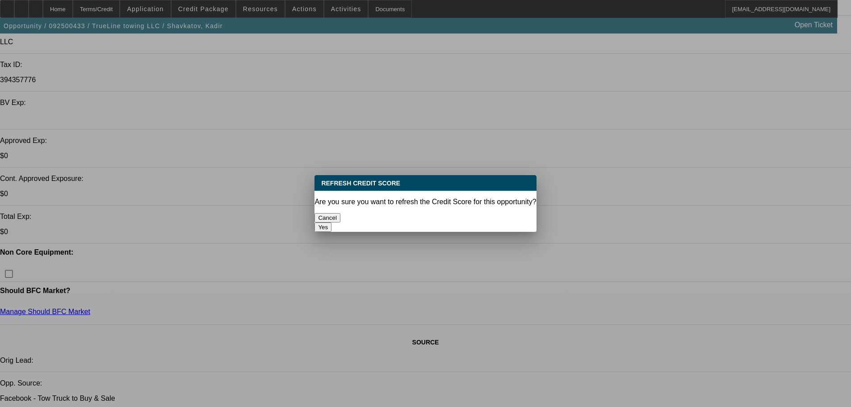
click at [332, 223] on button "Yes" at bounding box center [323, 227] width 17 height 9
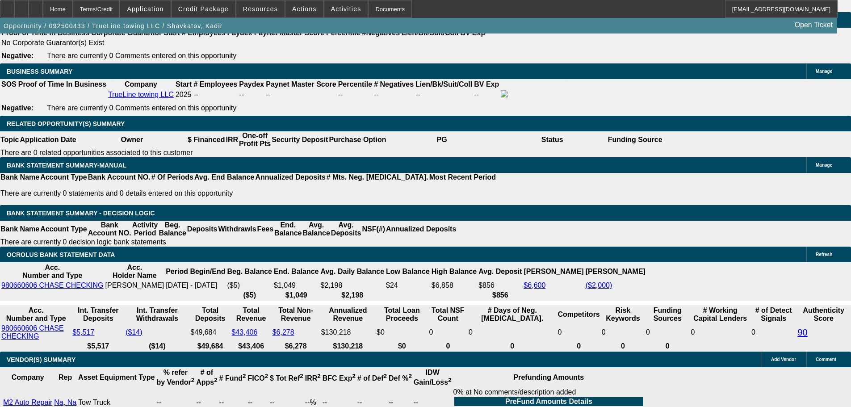
scroll to position [1394, 0]
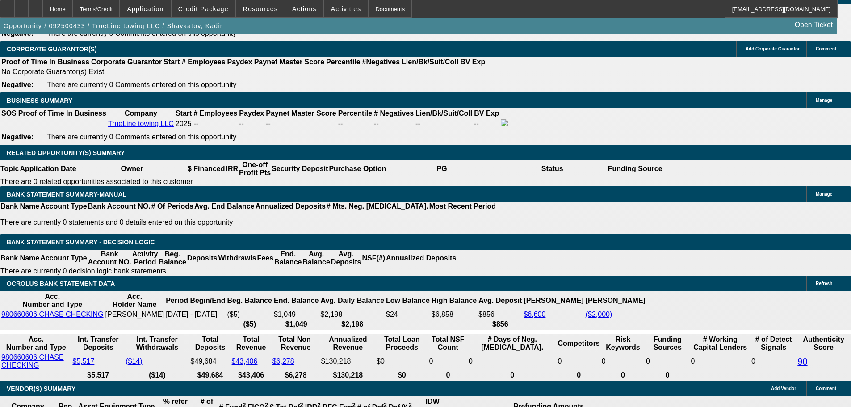
drag, startPoint x: 149, startPoint y: 192, endPoint x: 167, endPoint y: 163, distance: 33.5
type input "145"
type input "$290.00"
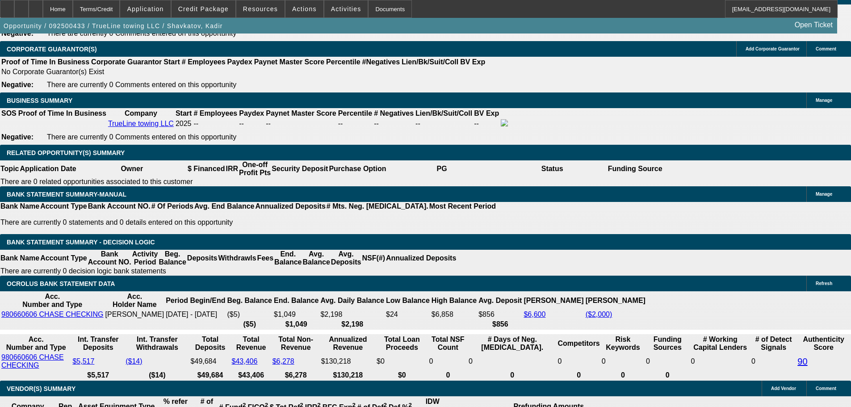
type input "UNKNOWN"
type input "1459"
type input "$2,918.00"
type input "19.6"
type input "$1,459.00"
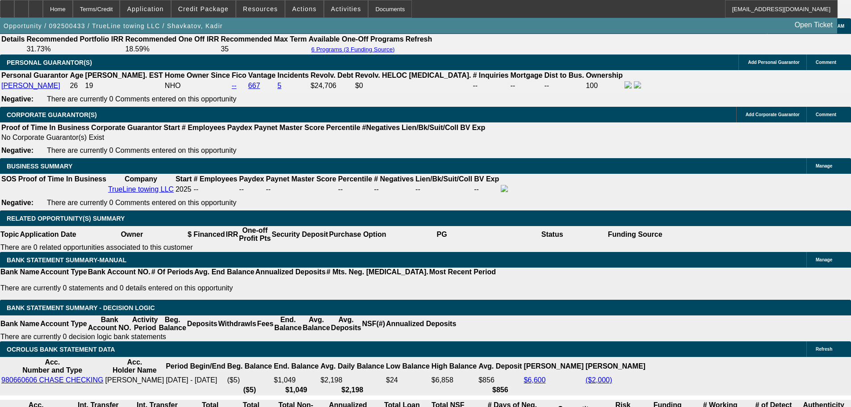
scroll to position [1260, 0]
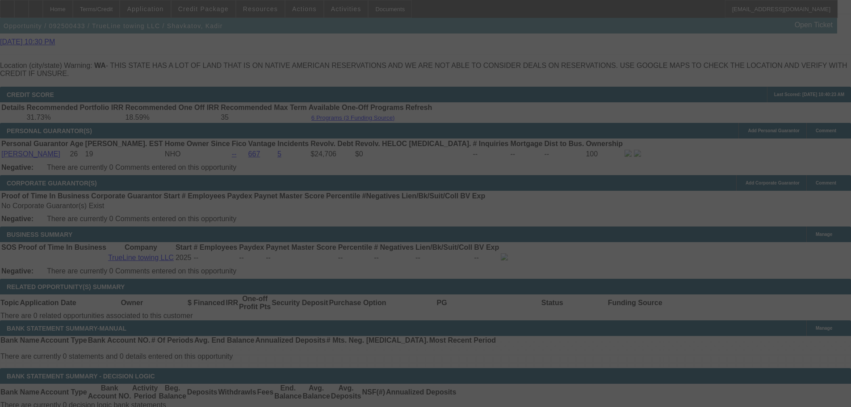
select select "0"
select select "2"
select select "0.1"
select select "4"
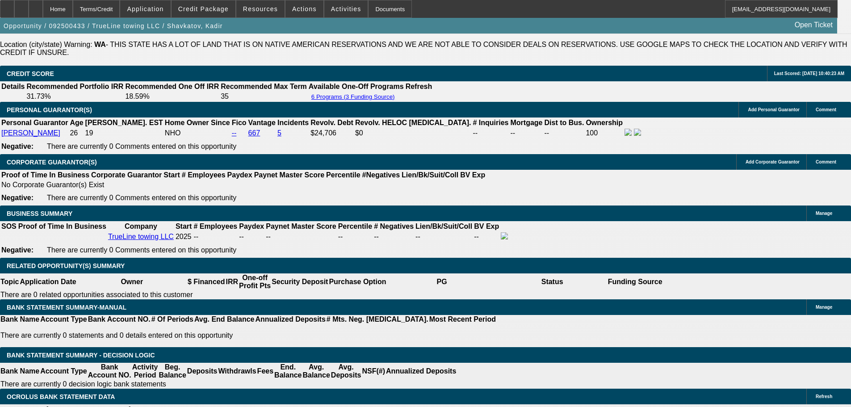
scroll to position [1349, 0]
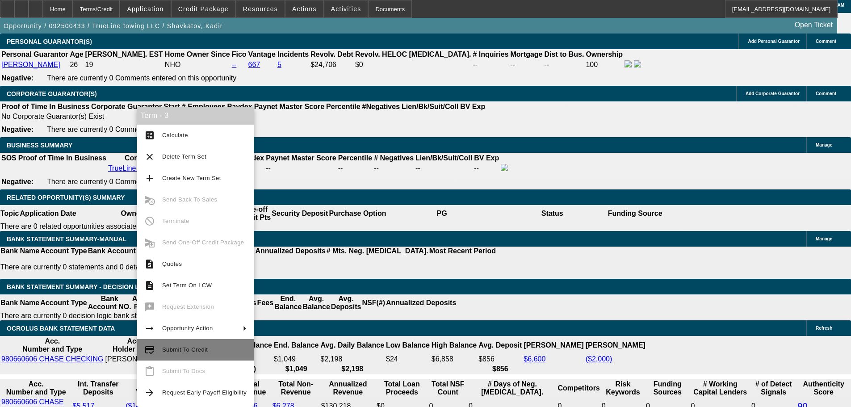
click at [177, 348] on span "Submit To Credit" at bounding box center [185, 349] width 46 height 7
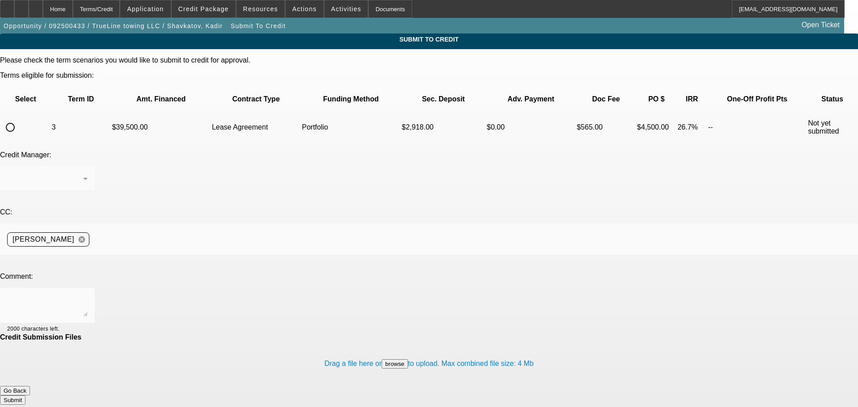
click at [19, 118] on input "radio" at bounding box center [10, 127] width 18 height 18
radio input "true"
click at [88, 295] on textarea at bounding box center [47, 305] width 80 height 21
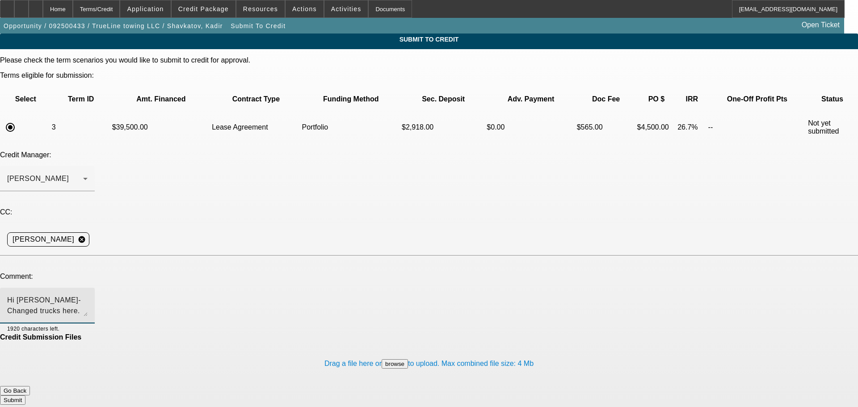
type textarea "Hi George- Changed trucks here. $45k from a dealership. Please review. Thank you"
click at [25, 396] on button "Submit" at bounding box center [12, 400] width 25 height 9
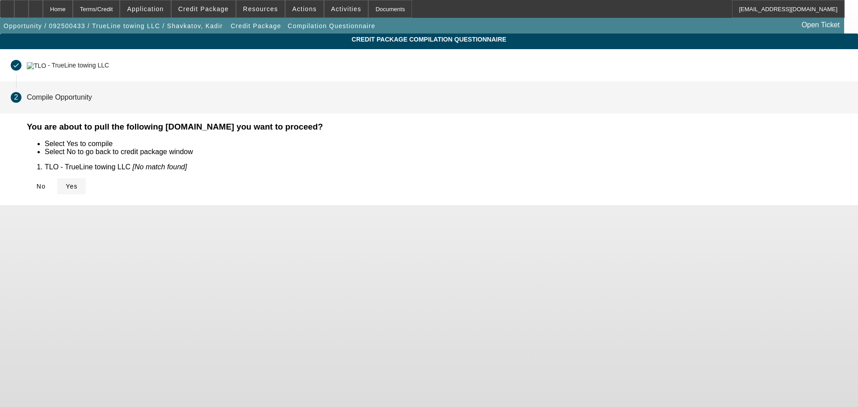
click at [78, 183] on span "Yes" at bounding box center [72, 186] width 12 height 7
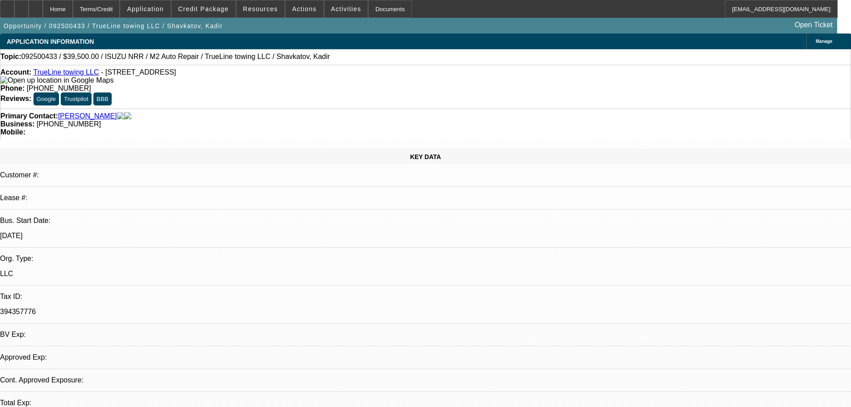
select select "0"
select select "2"
select select "0.1"
select select "4"
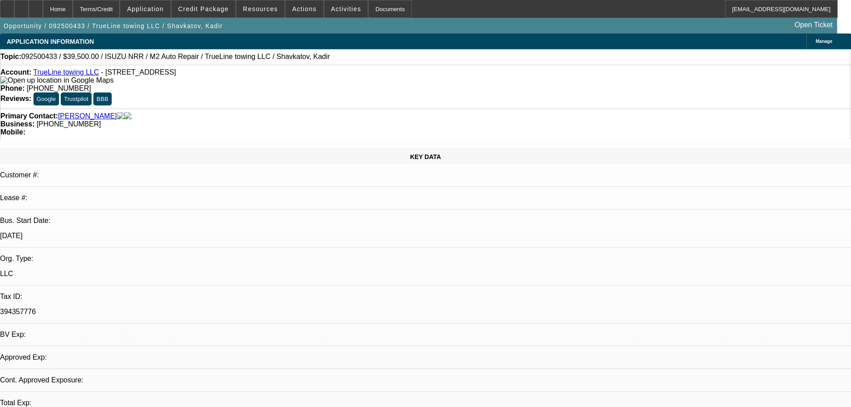
select select "0"
select select "2"
select select "0.1"
select select "4"
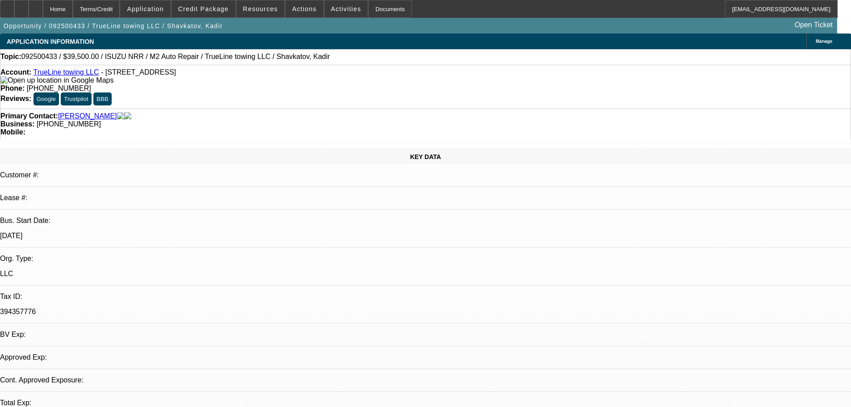
select select "0.1"
select select "2"
select select "0.1"
select select "4"
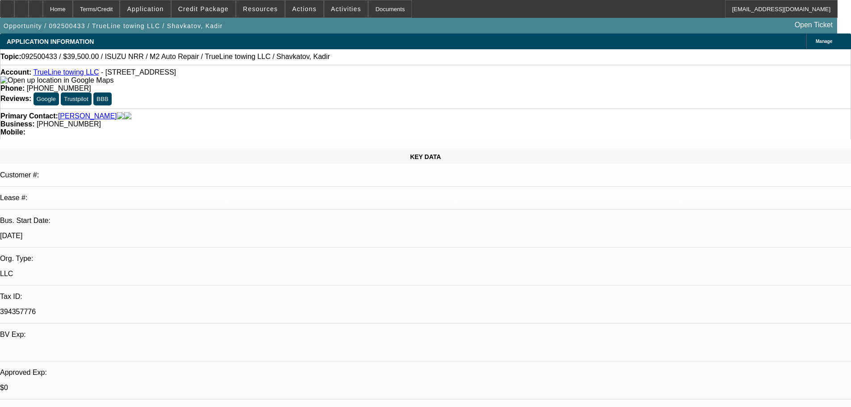
click at [402, 67] on div "Account: TrueLine towing LLC - 12216 SE 263rd St, Kent, WA 98030 Phone: (253) 3…" at bounding box center [425, 87] width 851 height 44
click at [337, 57] on div "Topic: 092500433 / $39,500.00 / ISUZU NRR / M2 Auto Repair / TrueLine towing LL…" at bounding box center [425, 57] width 851 height 8
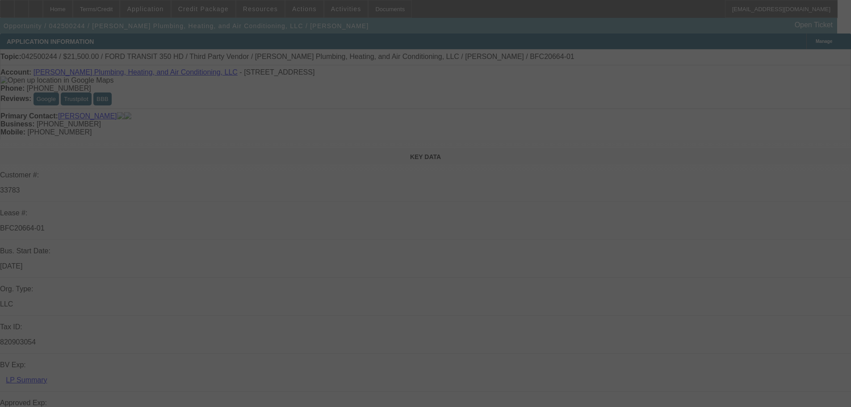
select select "0"
select select "2"
select select "0"
select select "6"
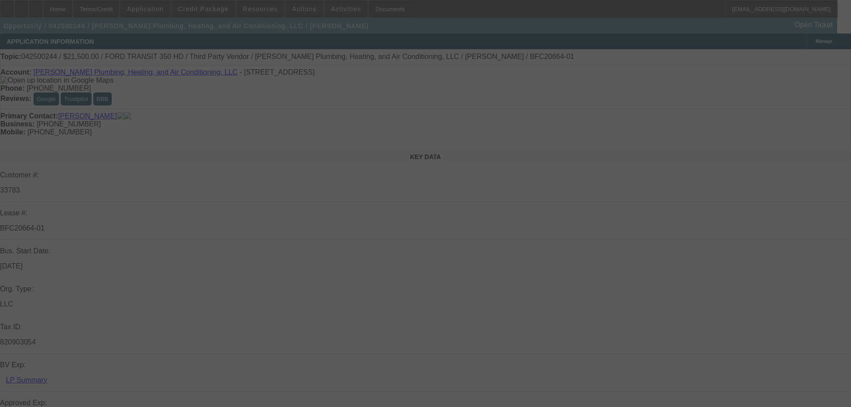
select select "0"
select select "2"
select select "0"
select select "6"
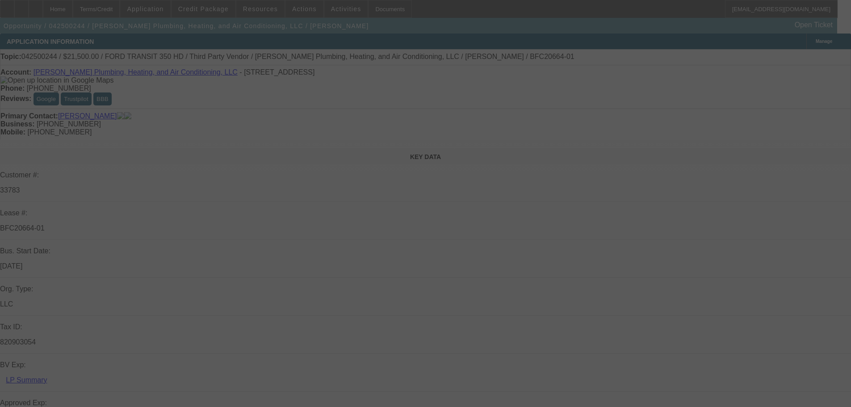
select select "0"
select select "3"
select select "0"
select select "6"
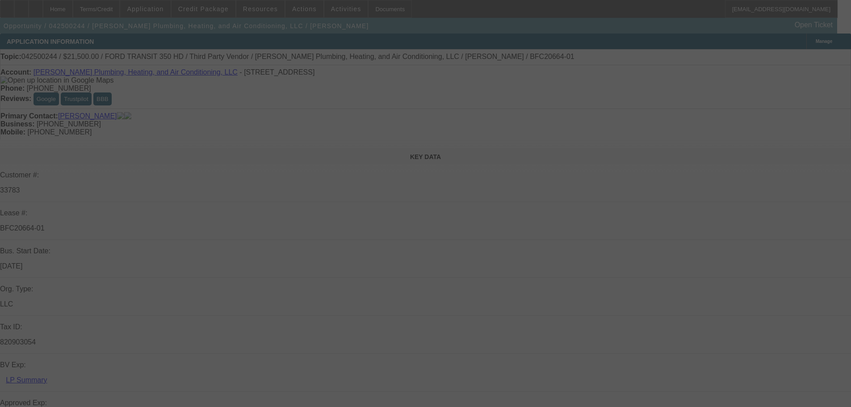
select select "0"
select select "3"
select select "0"
select select "6"
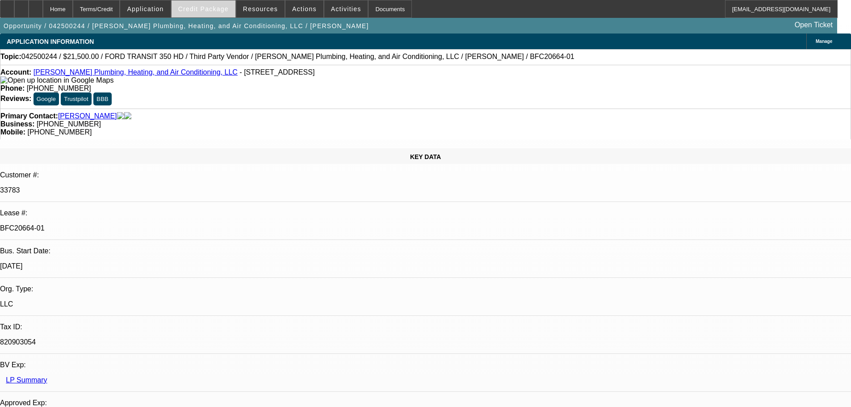
click at [211, 9] on span "Credit Package" at bounding box center [203, 8] width 51 height 7
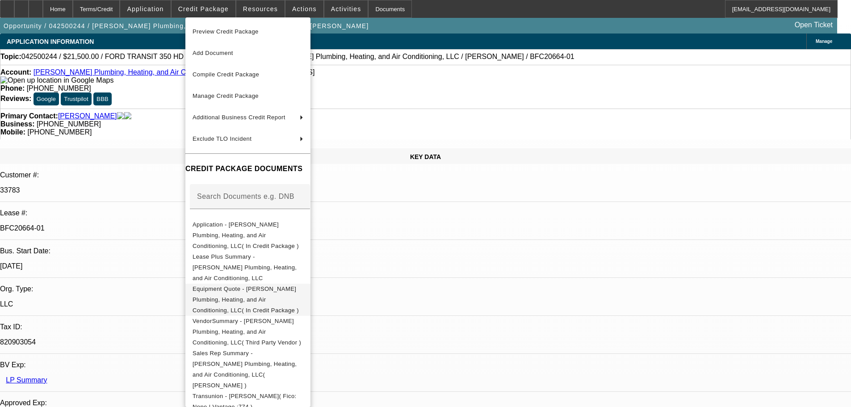
click at [232, 286] on span "Equipment Quote - Sanders Plumbing, Heating, and Air Conditioning, LLC( In Cred…" at bounding box center [246, 300] width 106 height 28
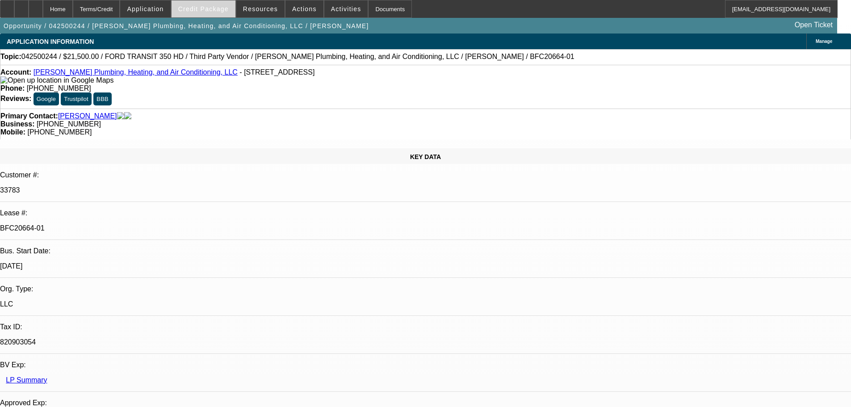
click at [207, 10] on span "Credit Package" at bounding box center [203, 8] width 51 height 7
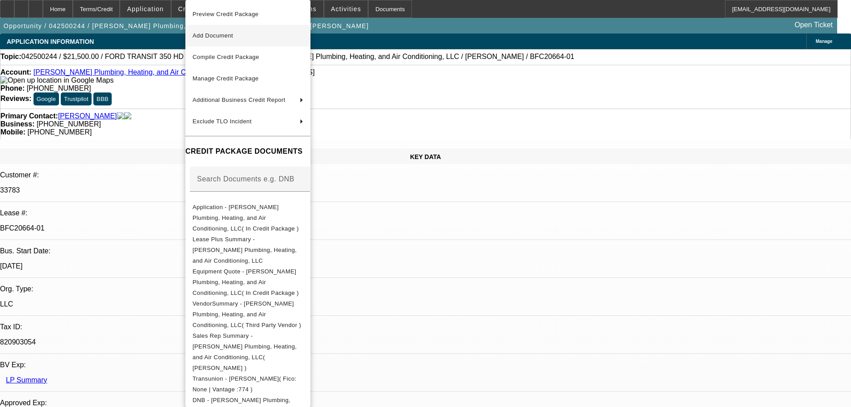
click at [243, 39] on span "Add Document" at bounding box center [248, 35] width 111 height 11
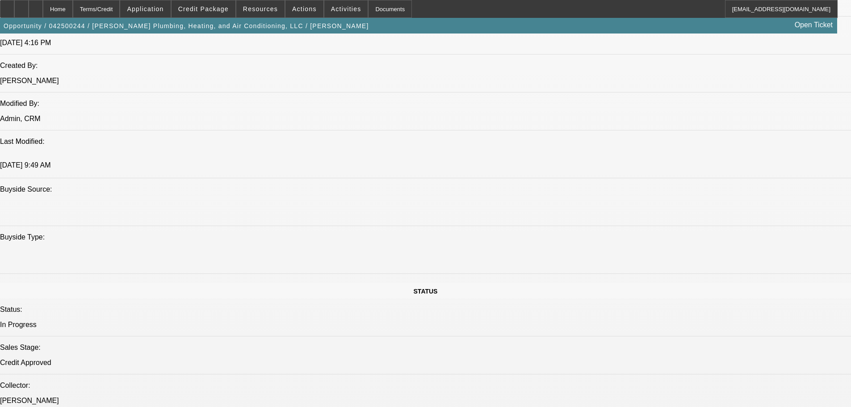
scroll to position [849, 0]
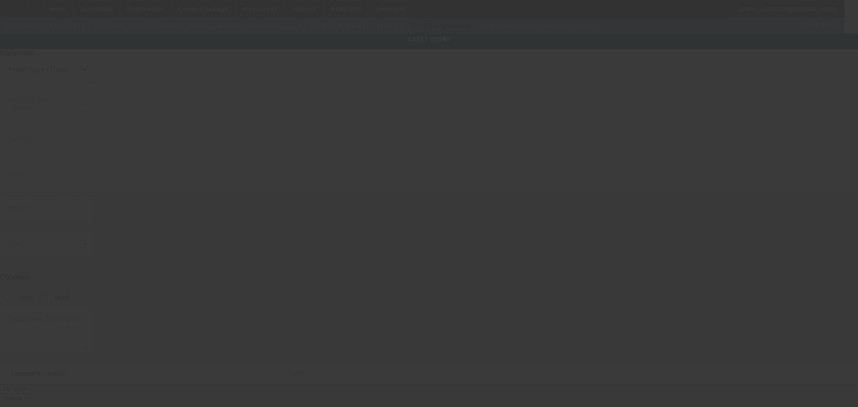
type input "1FDBW5PV2JKA75757"
type input "Ford"
type input "TRANSIT 350 HD"
radio input "true"
type textarea "2018 Ford transit 350 HD van"
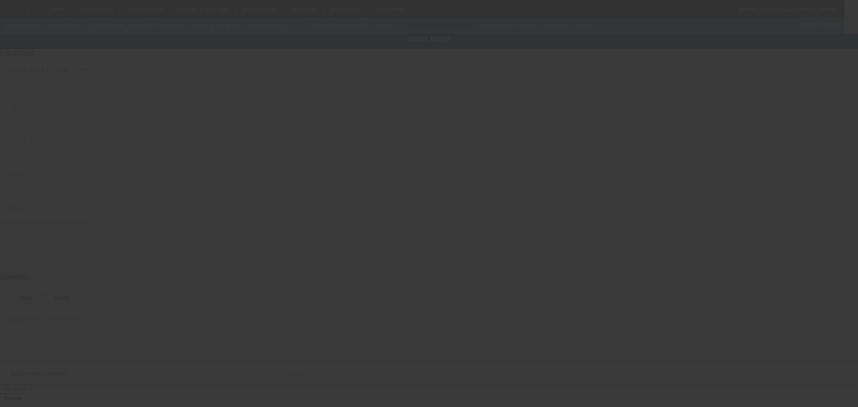
type input "216 SE 2nd St"
type input "Tulia"
type input "79088"
type input "Swisher"
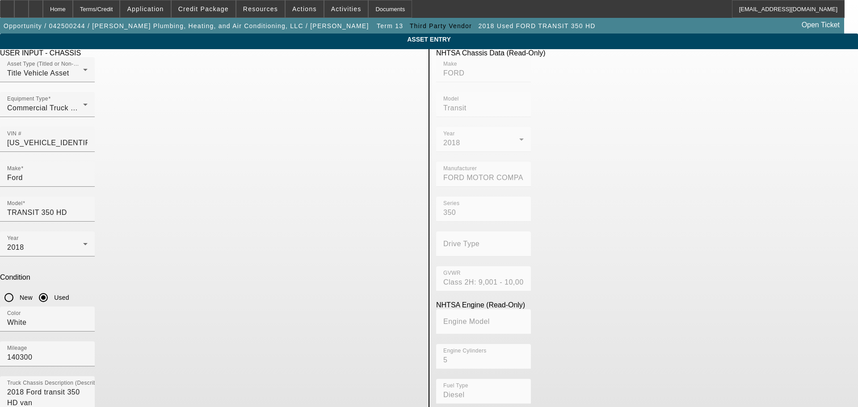
click at [823, 10] on span "Delete asset" at bounding box center [836, 7] width 27 height 5
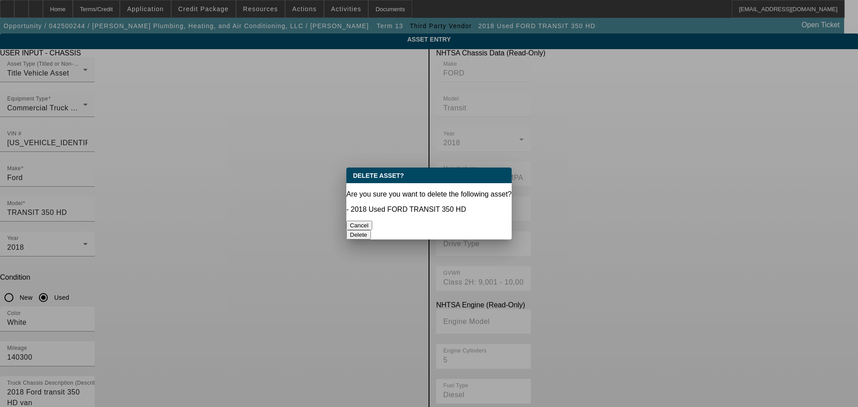
click at [371, 230] on button "Delete" at bounding box center [358, 234] width 25 height 9
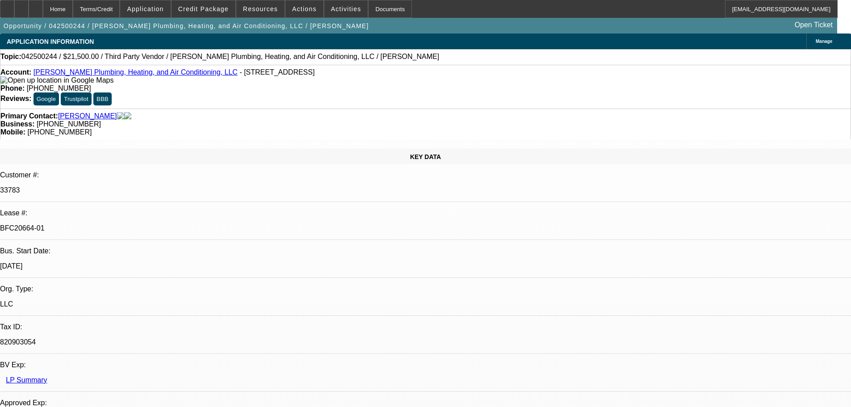
select select "0"
select select "2"
select select "0"
select select "6"
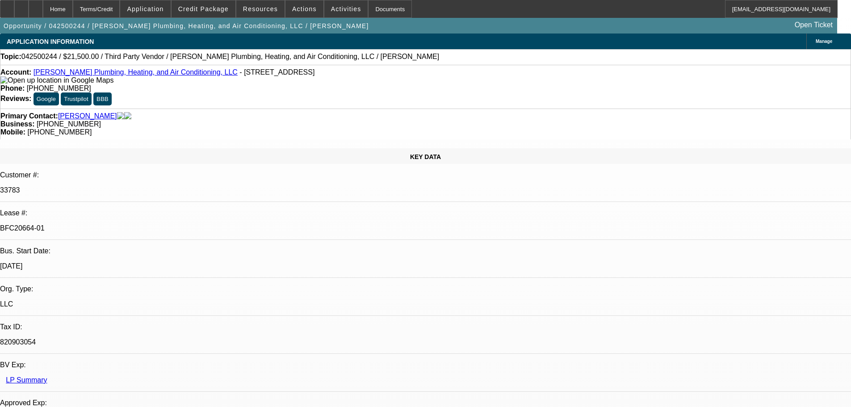
select select "0"
select select "2"
select select "0"
select select "6"
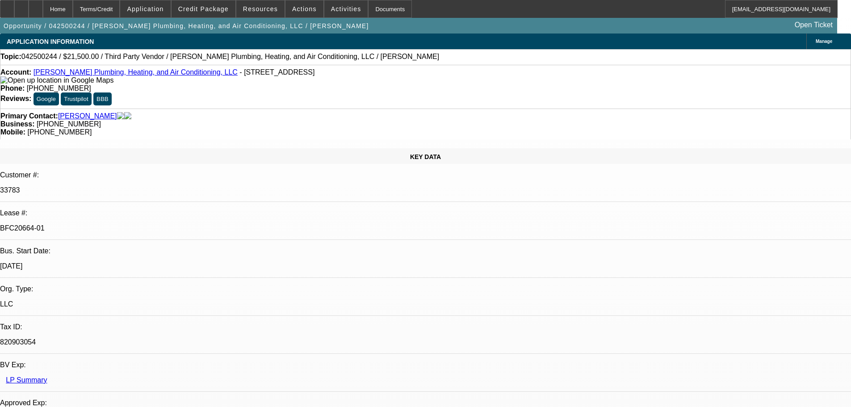
select select "0"
select select "3"
select select "0"
select select "6"
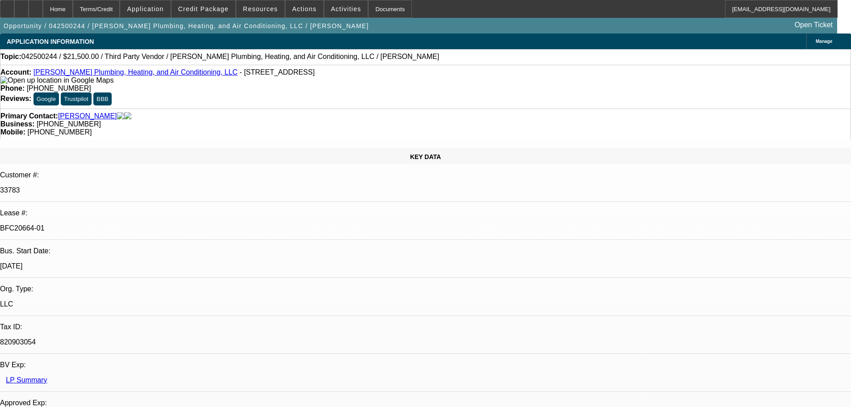
select select "0"
select select "3"
select select "0"
select select "6"
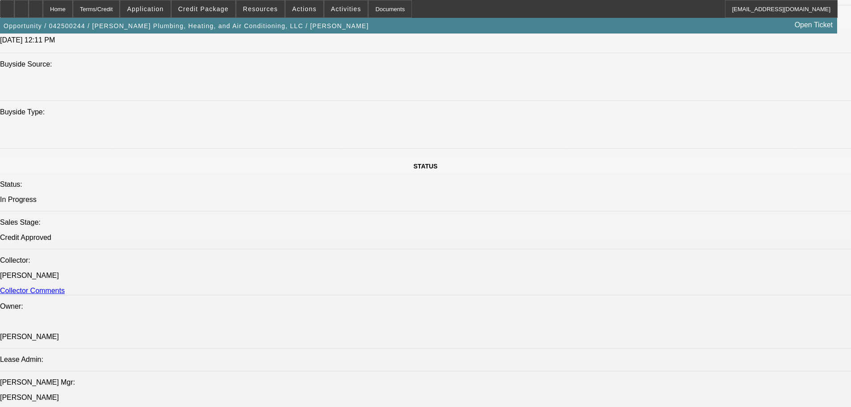
scroll to position [1028, 0]
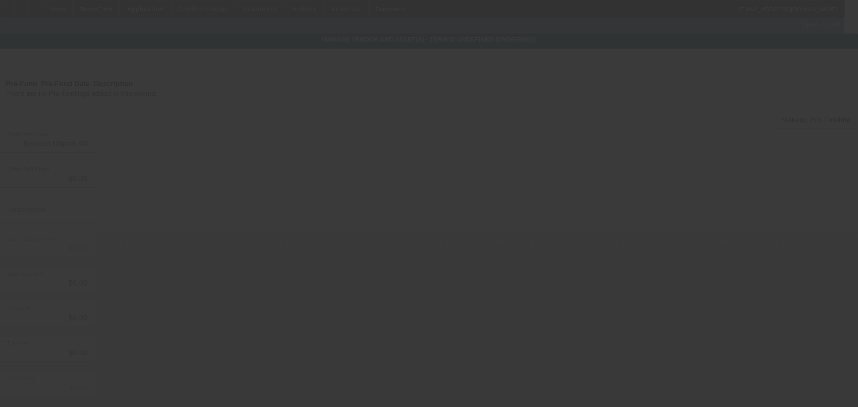
type input "$21,500.00"
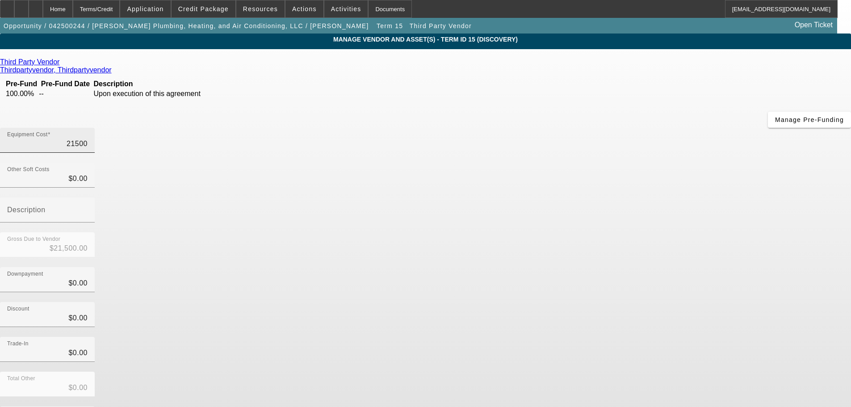
click at [88, 139] on input "21500" at bounding box center [47, 144] width 80 height 11
type input "2"
type input "$2.00"
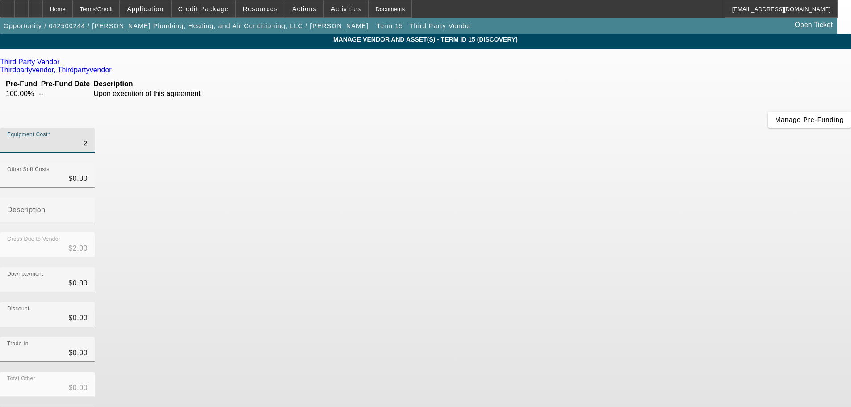
type input "24"
type input "$24.00"
type input "249"
type input "$249.00"
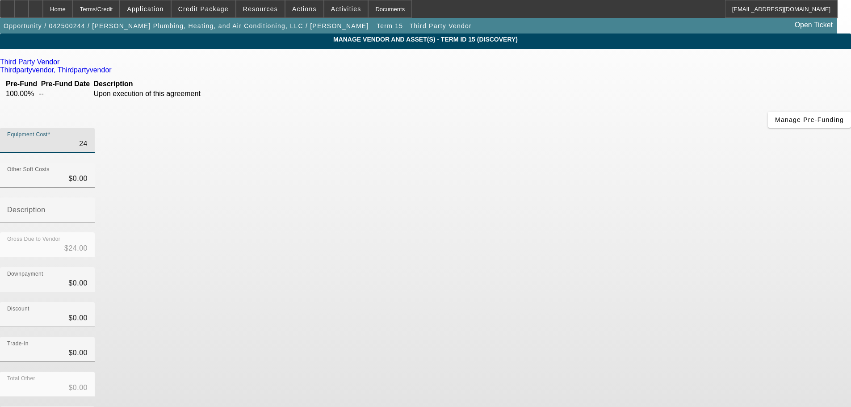
type input "$249.00"
type input "2499"
type input "$2,499.00"
type input "24995"
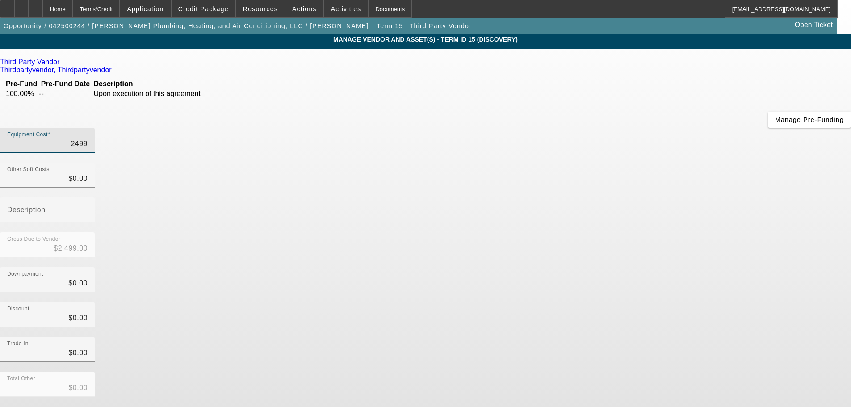
type input "$24,995.00"
click at [632, 267] on div "Downpayment $0.00" at bounding box center [425, 284] width 851 height 35
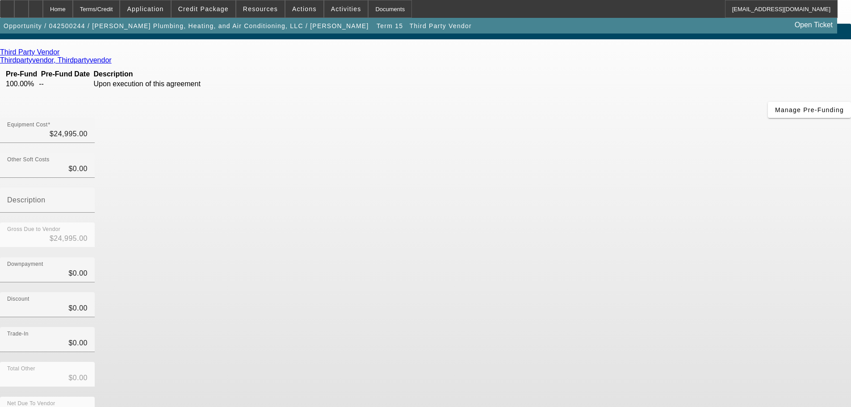
scroll to position [12, 0]
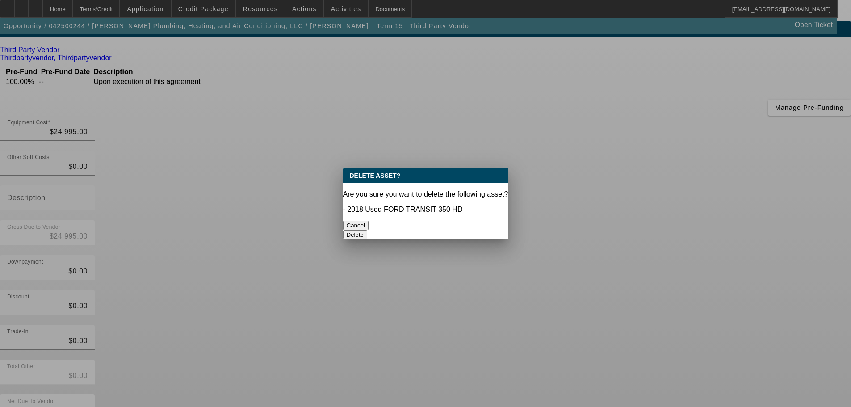
scroll to position [0, 0]
click at [674, 388] on div at bounding box center [425, 203] width 851 height 407
click at [368, 230] on button "Delete" at bounding box center [355, 234] width 25 height 9
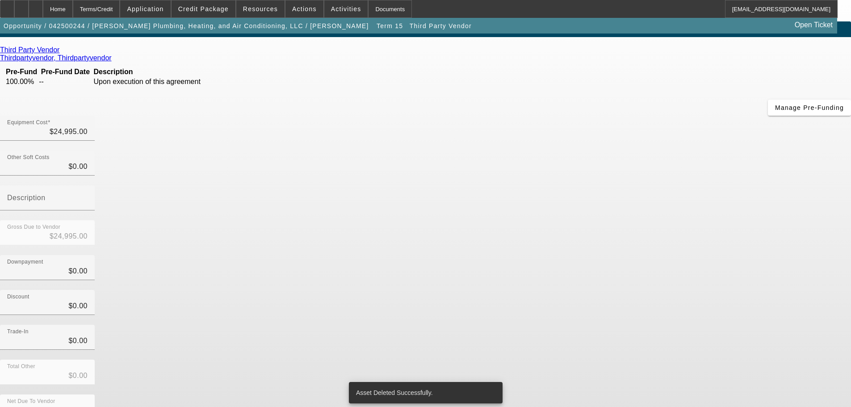
scroll to position [8, 0]
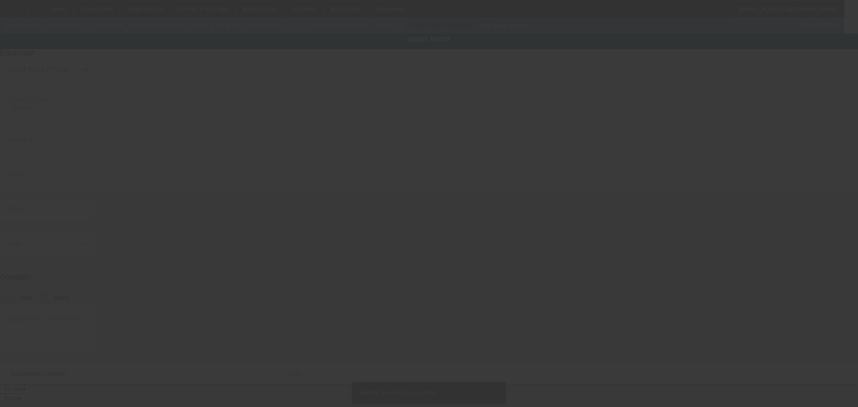
type input "216 SE 2nd St"
type input "Tulia"
type input "79088"
type input "Swisher"
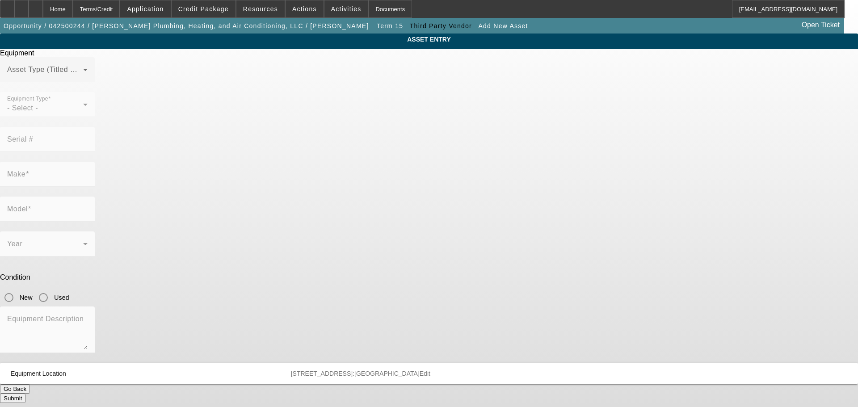
click at [411, 73] on div "Equipment Asset Type (Titled or Non-Titled) Equipment Type - Select - Serial # …" at bounding box center [429, 226] width 872 height 354
click at [83, 79] on span at bounding box center [45, 73] width 76 height 11
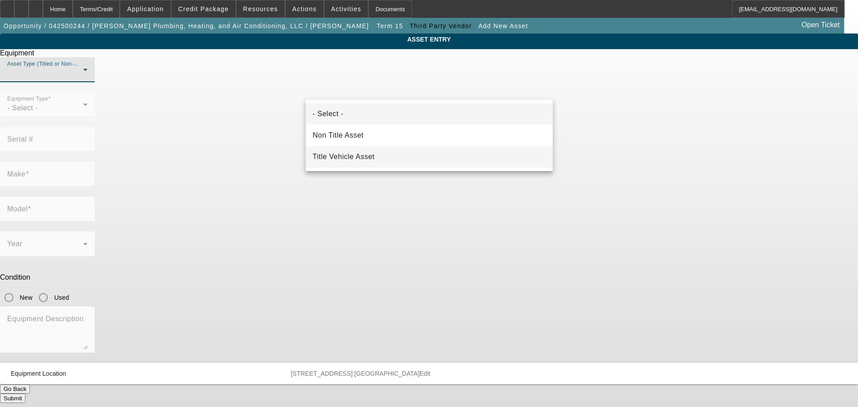
click at [352, 164] on mat-option "Title Vehicle Asset" at bounding box center [429, 156] width 247 height 21
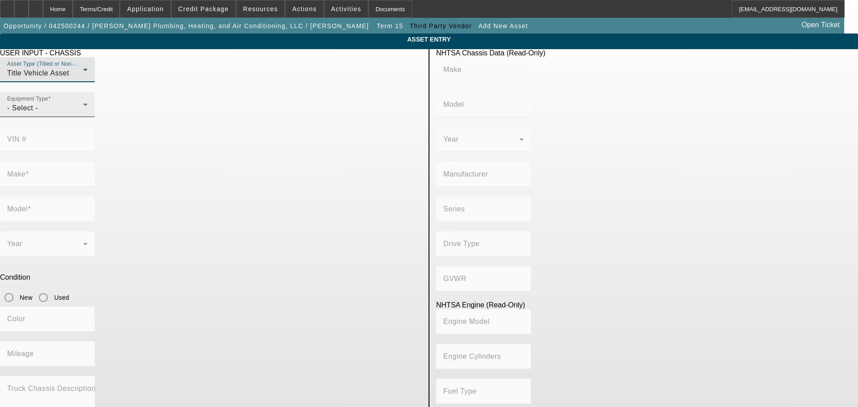
click at [83, 114] on div "- Select -" at bounding box center [45, 108] width 76 height 11
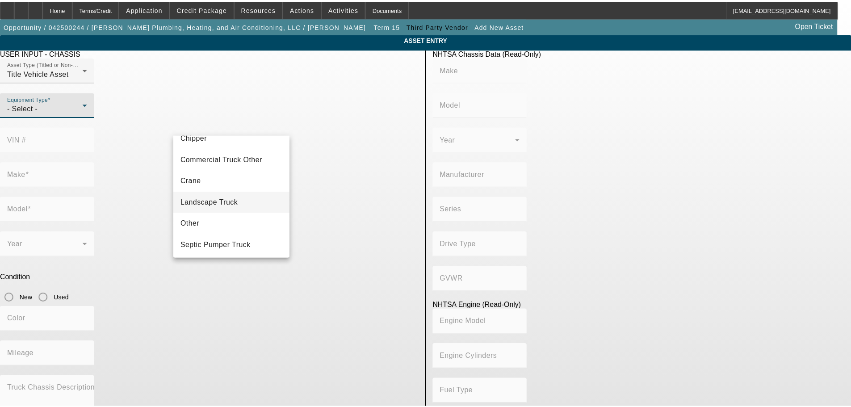
scroll to position [54, 0]
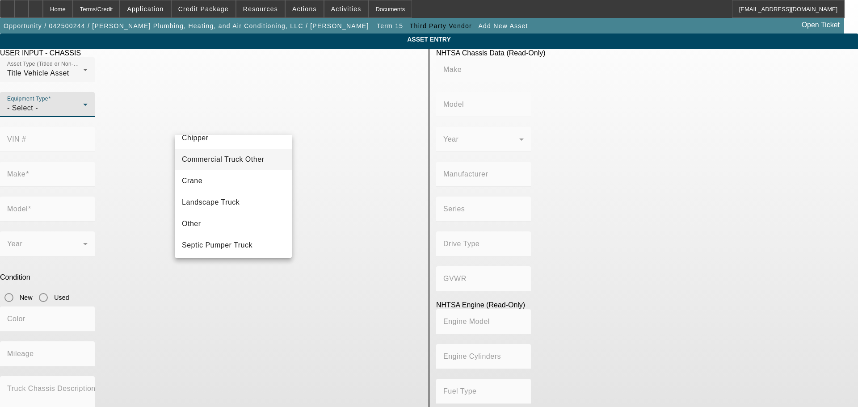
click at [240, 165] on mat-option "Commercial Truck Other" at bounding box center [233, 159] width 117 height 21
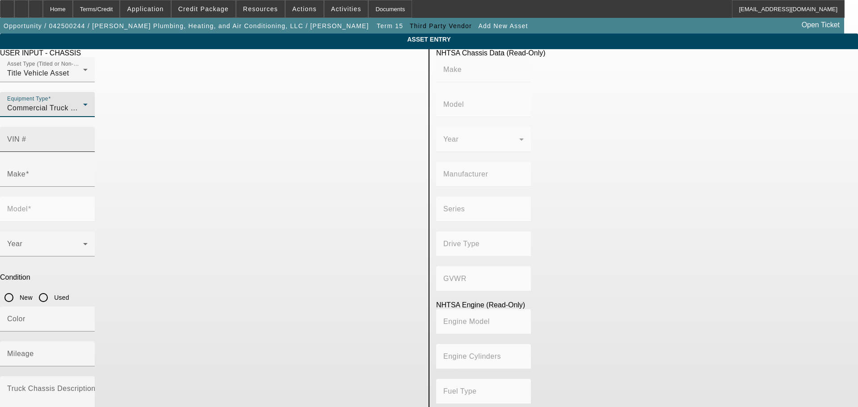
click at [88, 138] on input "VIN #" at bounding box center [47, 143] width 80 height 11
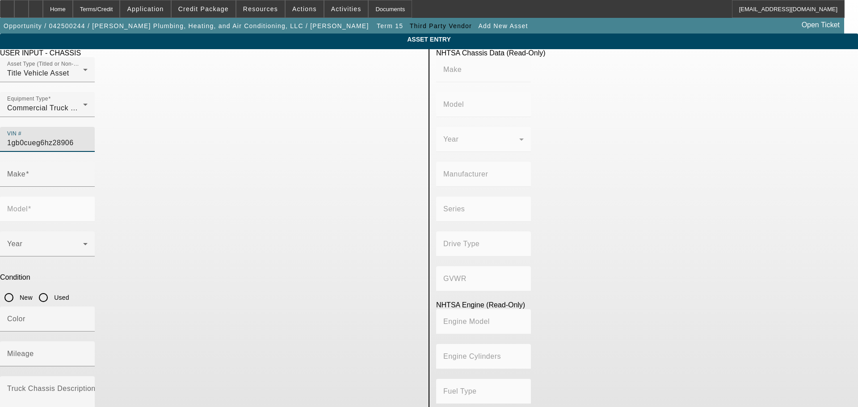
type input "1gb0cueg6hz289062"
type input "CHEVROLET"
type input "Silverado"
type input "GENERAL MOTORS LLC"
type input "2500"
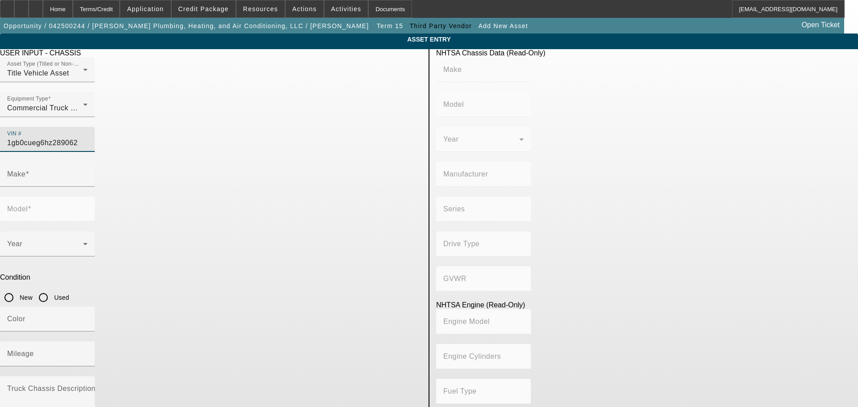
type input "4x2"
type input "Class 2H: 9,001 - 10,000 lb (4,082 - 4,536 kg)"
type input "L96 - E85 MAX, Iron"
type input "8"
type input "Gasoline"
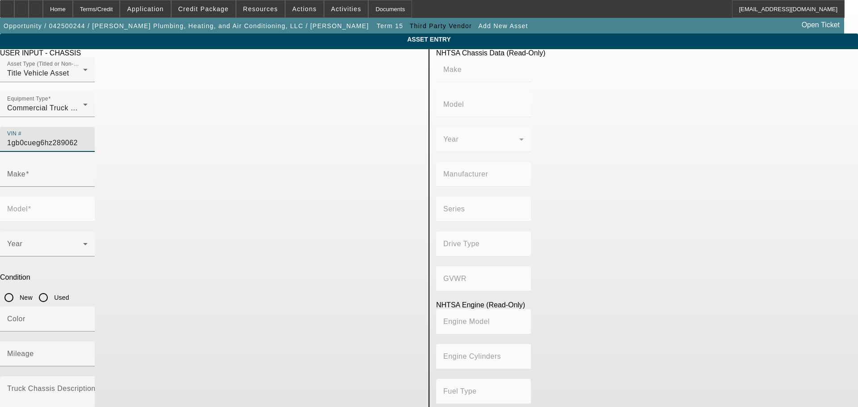
type input "366.1424645683"
type input "6"
type input "CHEVROLET"
type input "Silverado"
type input "1GB0CUEG6HZ289062"
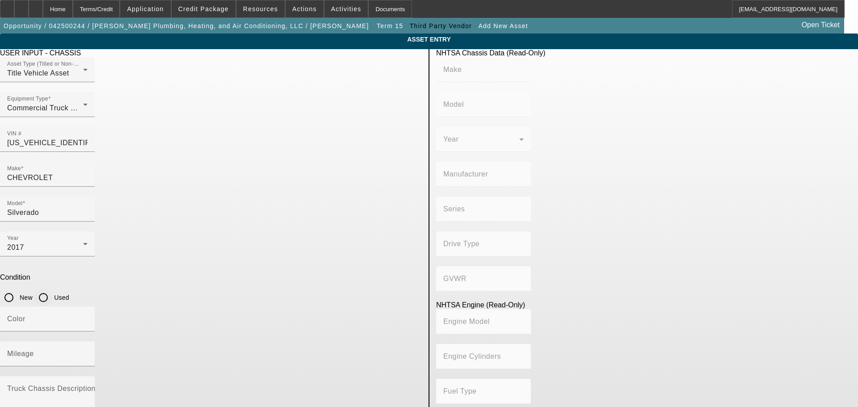
click at [52, 289] on input "Used" at bounding box center [43, 298] width 18 height 18
radio input "true"
click at [95, 366] on div at bounding box center [47, 371] width 95 height 10
click at [88, 341] on div "Mileage" at bounding box center [47, 353] width 80 height 25
type input "CHEVROLET"
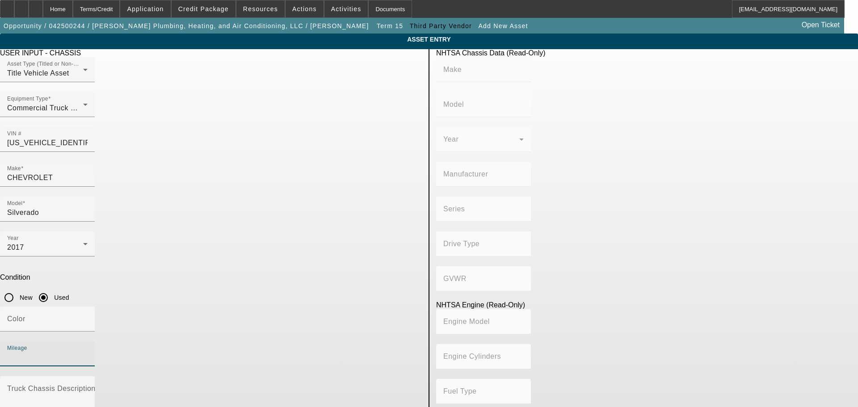
type input "Silverado"
type input "GENERAL MOTORS LLC"
type input "2500"
type input "4x2"
type input "Class 2H: 9,001 - 10,000 lb (4,082 - 4,536 kg)"
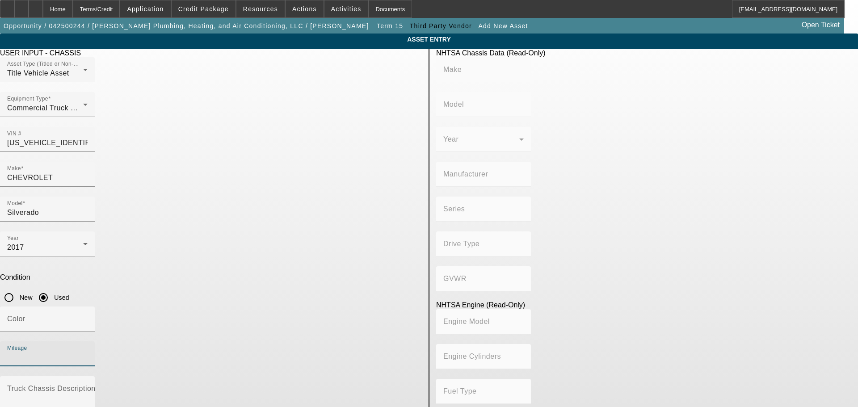
type input "L96 - E85 MAX, Iron"
type input "8"
type input "Gasoline"
type input "366.1424645683"
type input "6"
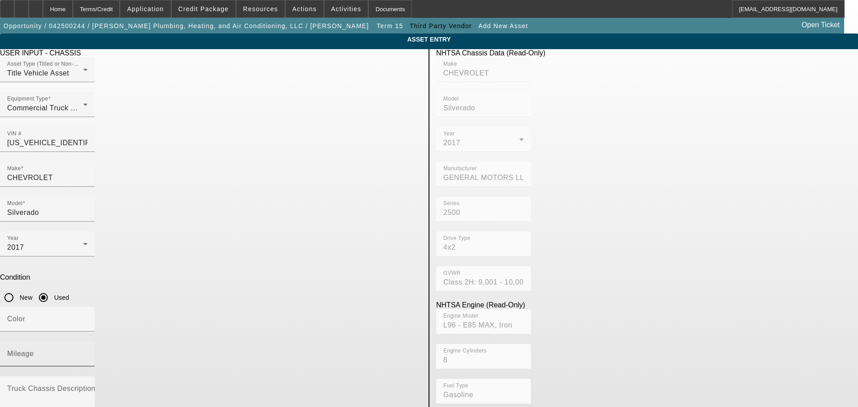
click at [34, 350] on mat-label "Mileage" at bounding box center [20, 354] width 27 height 8
click at [88, 352] on input "Mileage" at bounding box center [47, 357] width 80 height 11
type input "114256"
click at [88, 307] on div "Color" at bounding box center [47, 319] width 80 height 25
type input "White"
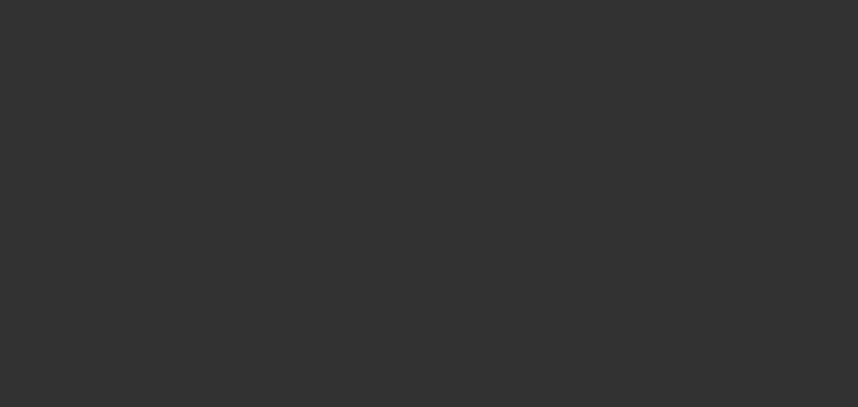
type input "$24,995.00"
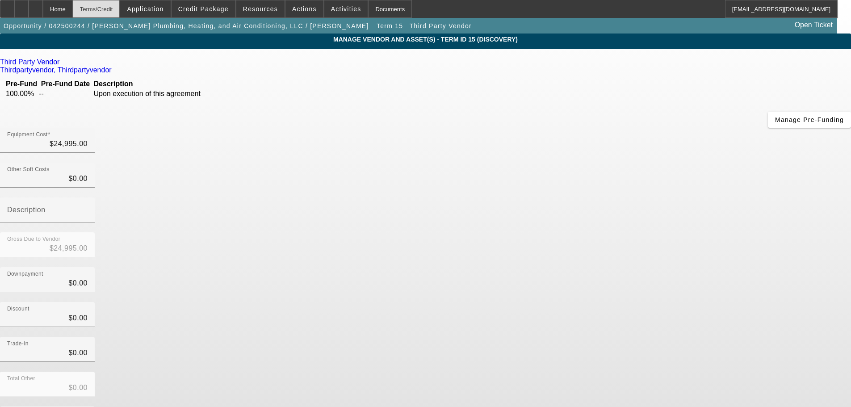
click at [104, 8] on div "Terms/Credit" at bounding box center [96, 9] width 47 height 18
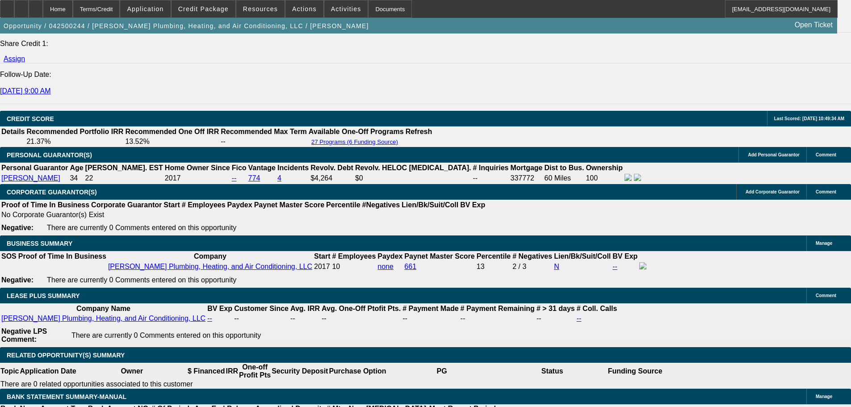
select select "0"
select select "2"
select select "0"
select select "6"
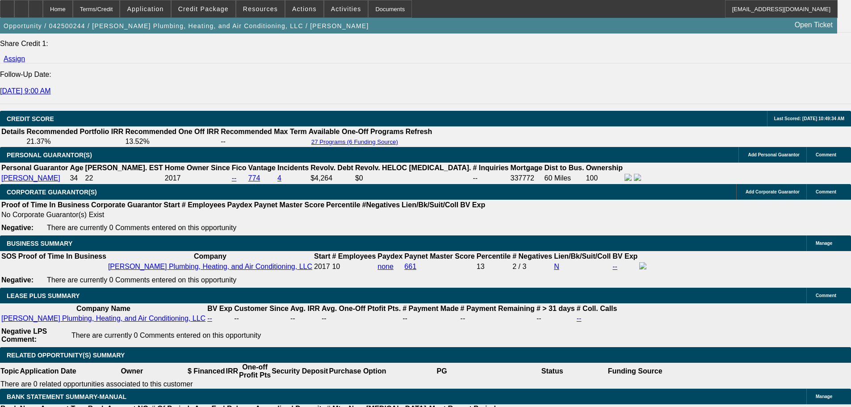
select select "0"
select select "2"
select select "0"
select select "6"
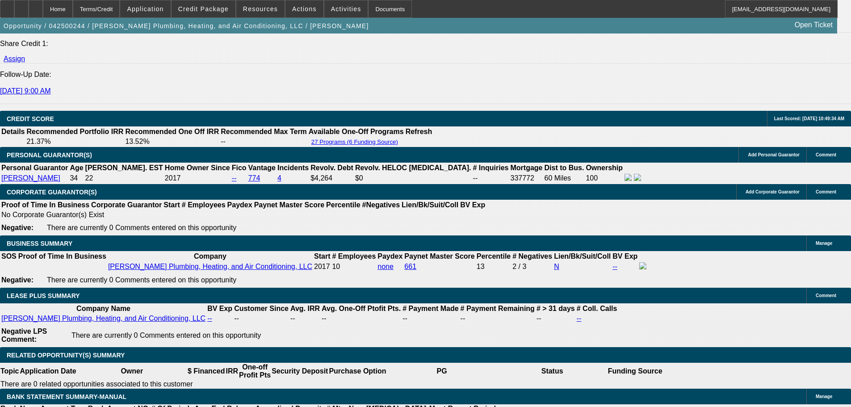
select select "0"
select select "3"
select select "0"
select select "6"
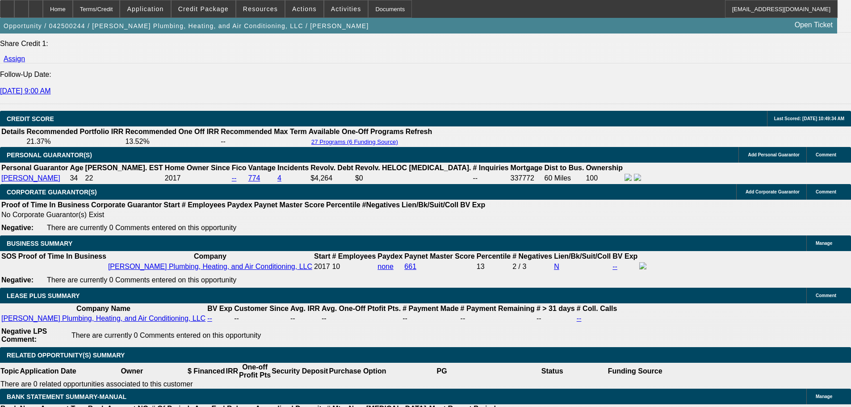
select select "0"
select select "3"
select select "0"
select select "6"
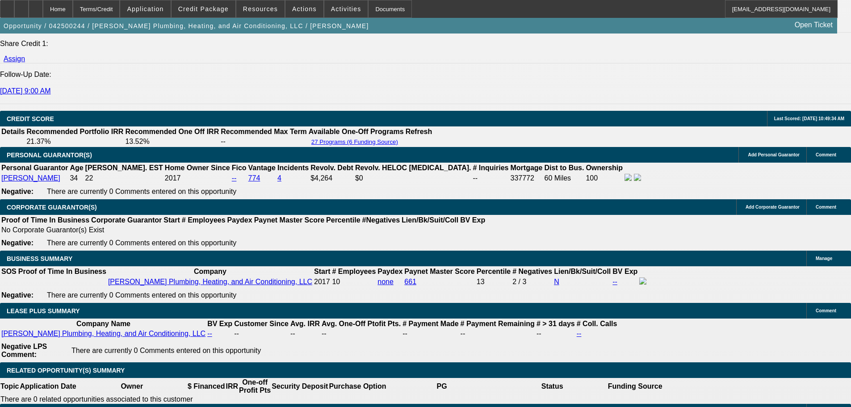
scroll to position [1168, 0]
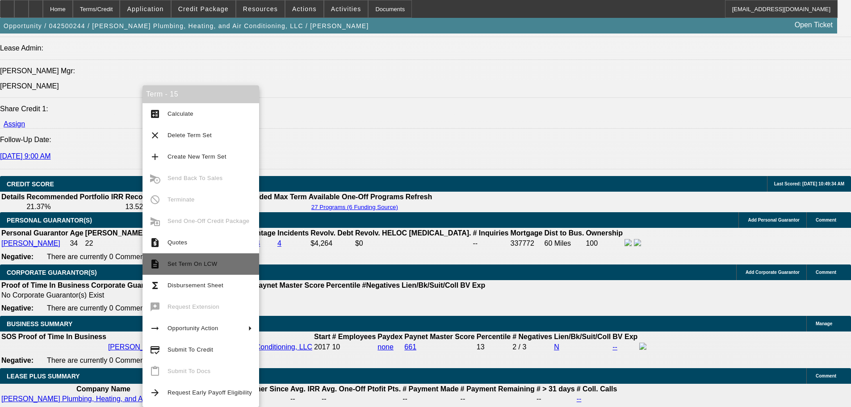
click at [201, 263] on span "Set Term On LCW" at bounding box center [193, 264] width 50 height 7
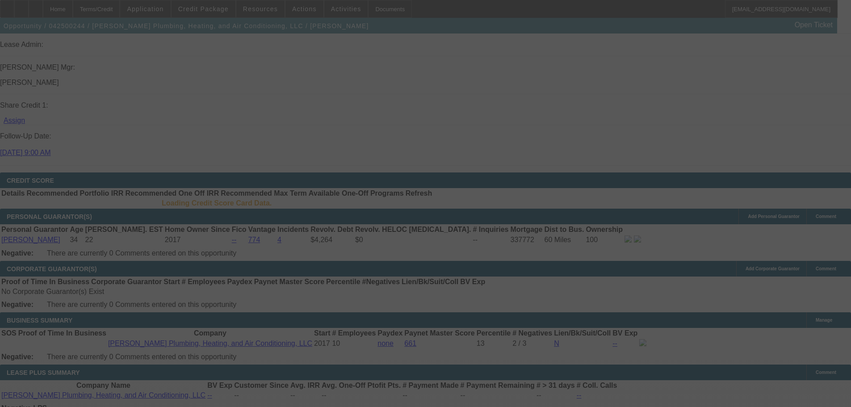
scroll to position [1168, 0]
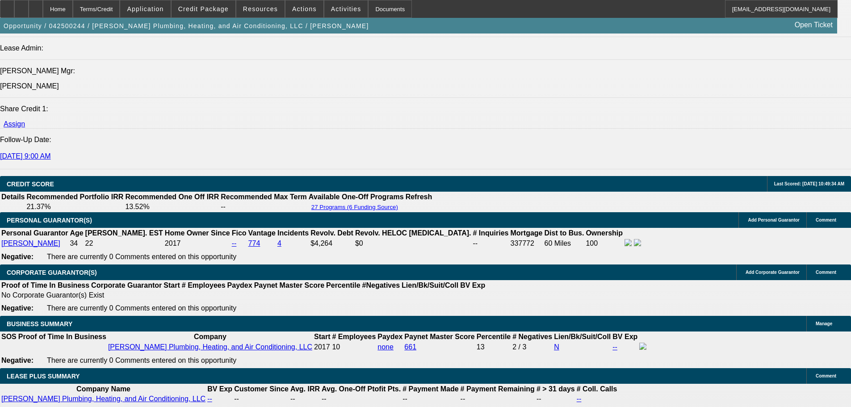
select select "0"
select select "2"
select select "0"
select select "6"
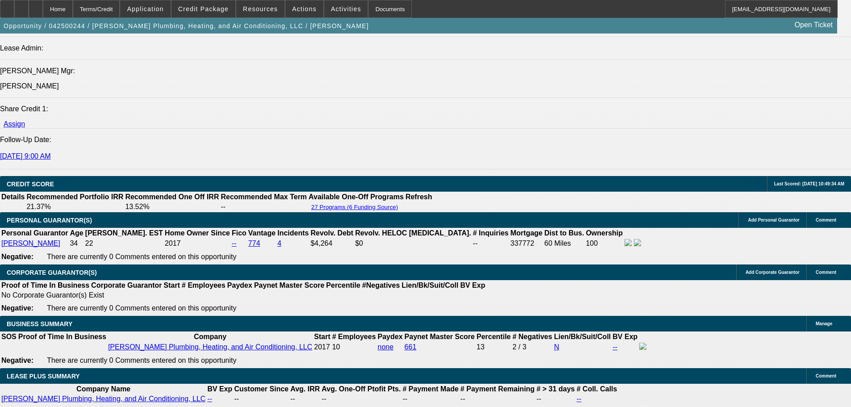
select select "0"
select select "2"
select select "0"
select select "6"
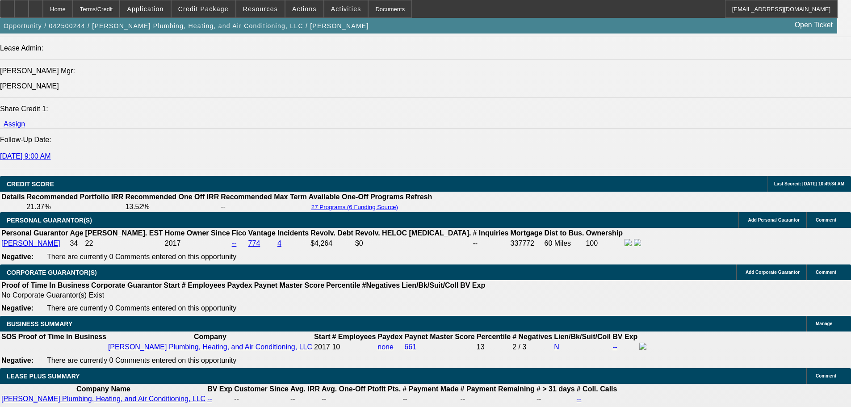
select select "0"
select select "3"
select select "0"
select select "6"
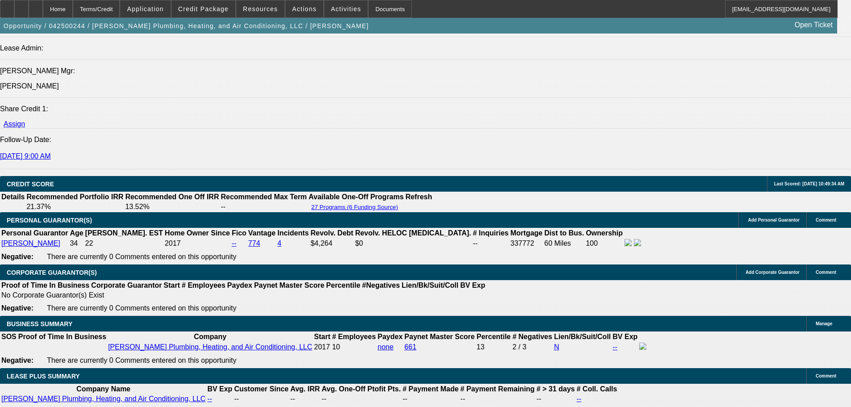
select select "0"
select select "3"
select select "0"
select select "6"
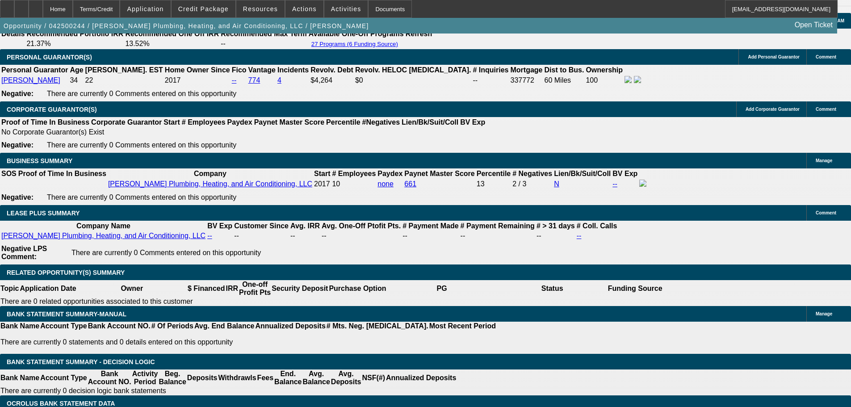
scroll to position [1332, 0]
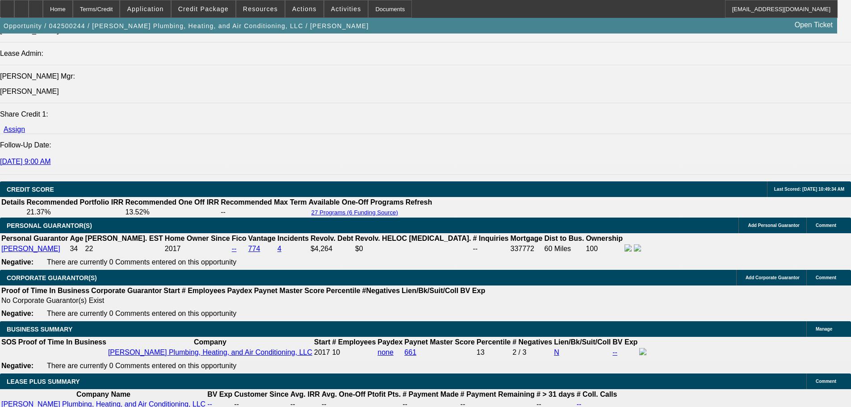
scroll to position [1153, 0]
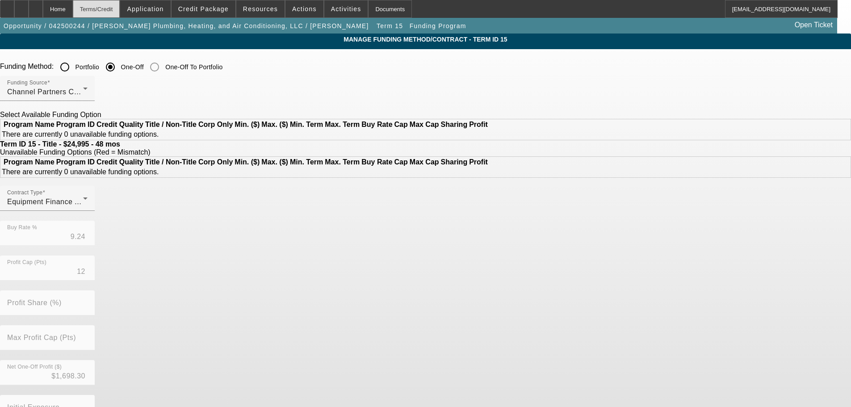
click at [120, 8] on div "Terms/Credit" at bounding box center [96, 9] width 47 height 18
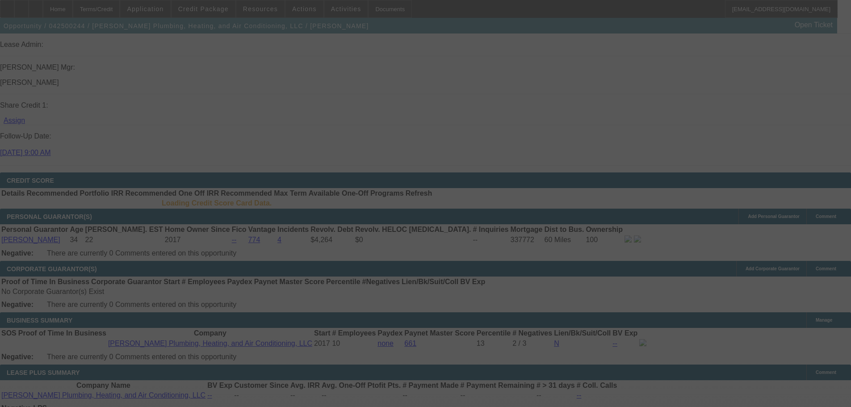
scroll to position [1201, 0]
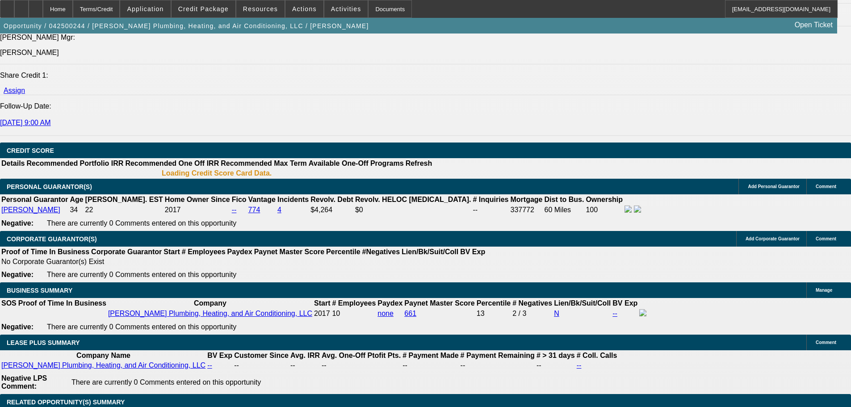
select select "0"
select select "2"
select select "0"
select select "6"
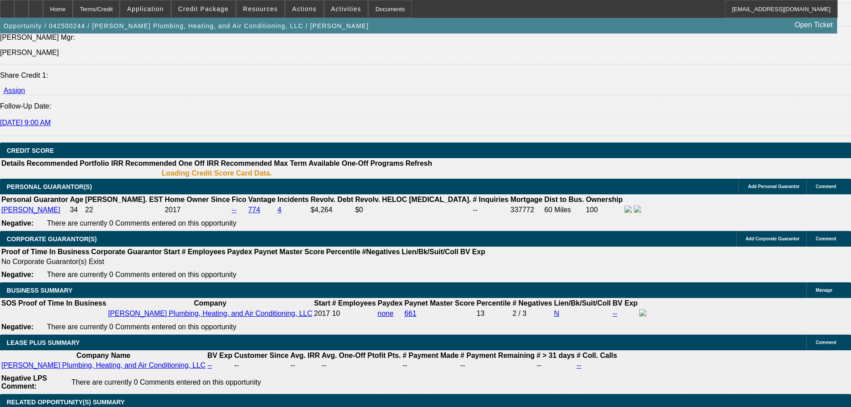
select select "0"
select select "2"
select select "0"
select select "6"
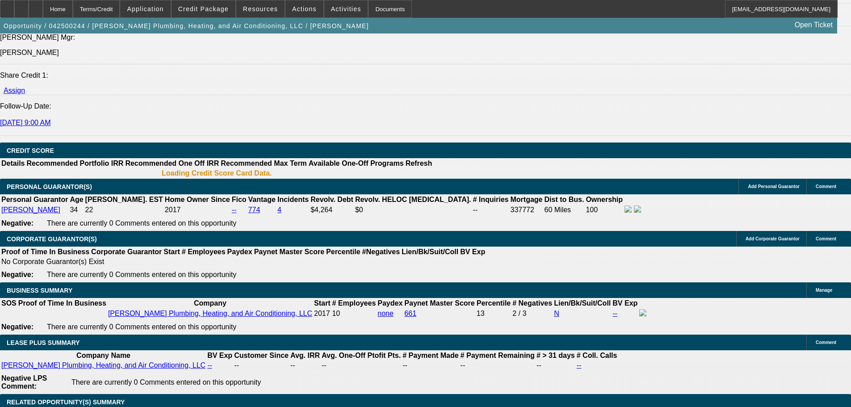
select select "0"
select select "3"
select select "0"
select select "6"
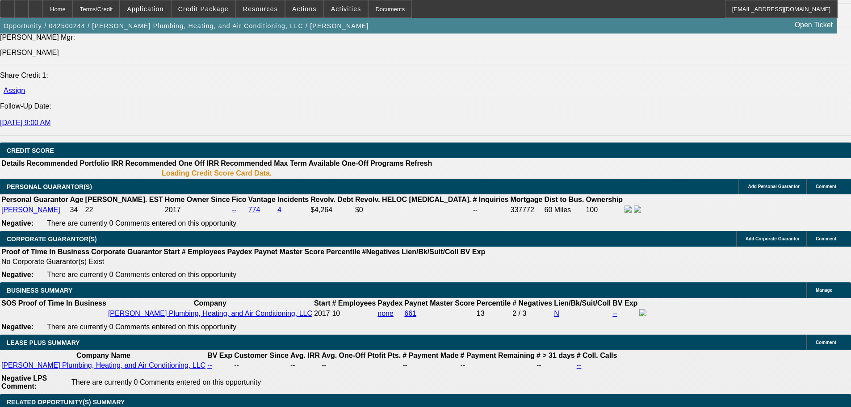
select select "0"
select select "3"
select select "0"
select select "6"
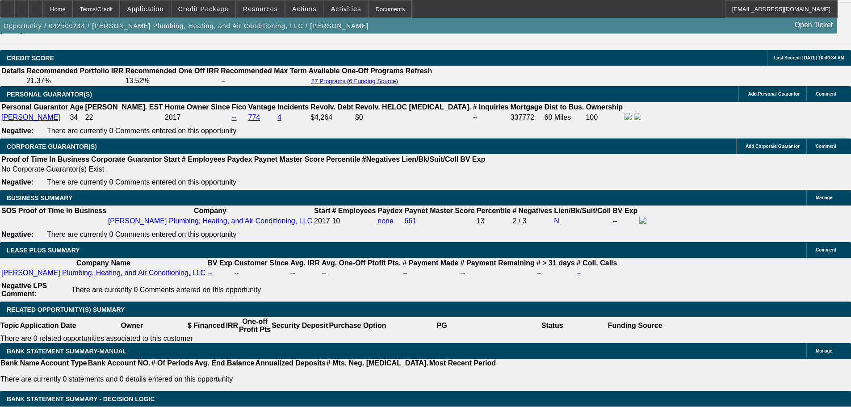
scroll to position [1243, 0]
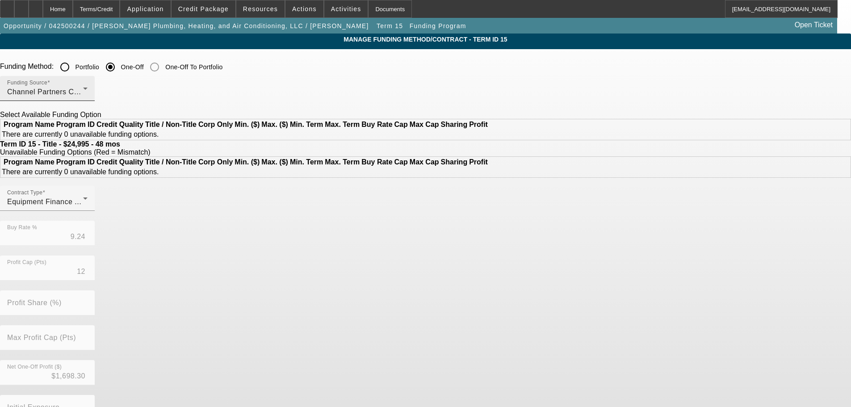
click at [83, 92] on div "Channel Partners Capital LLC (EF)" at bounding box center [45, 92] width 76 height 11
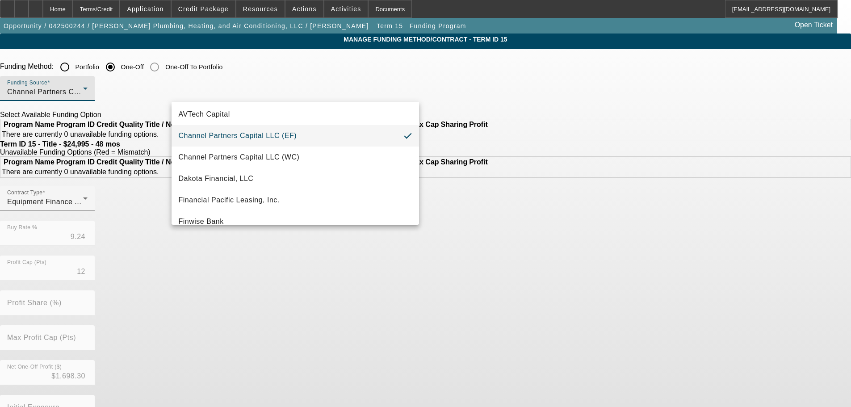
scroll to position [45, 0]
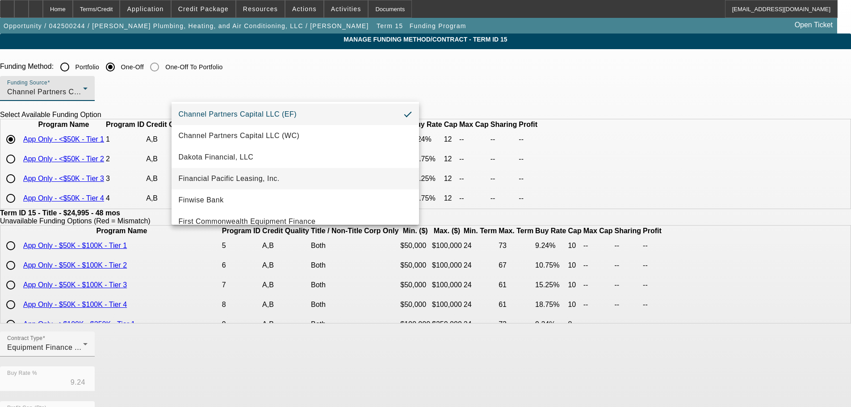
click at [267, 169] on mat-option "Financial Pacific Leasing, Inc." at bounding box center [296, 178] width 248 height 21
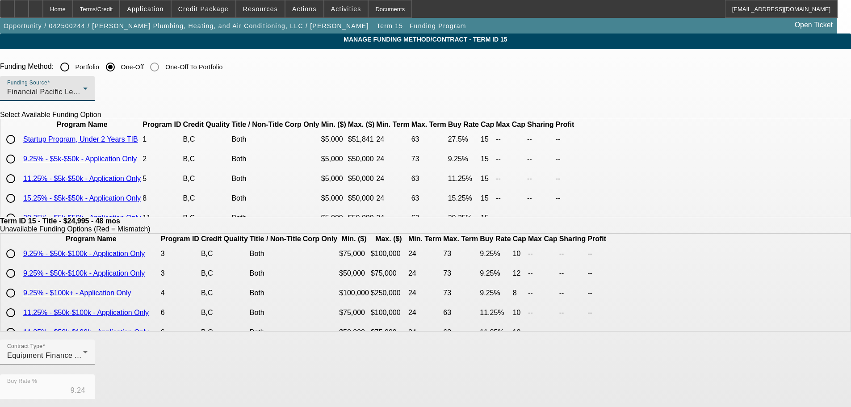
click at [20, 168] on input "radio" at bounding box center [11, 159] width 18 height 18
radio input "true"
type input "9.25"
type input "15"
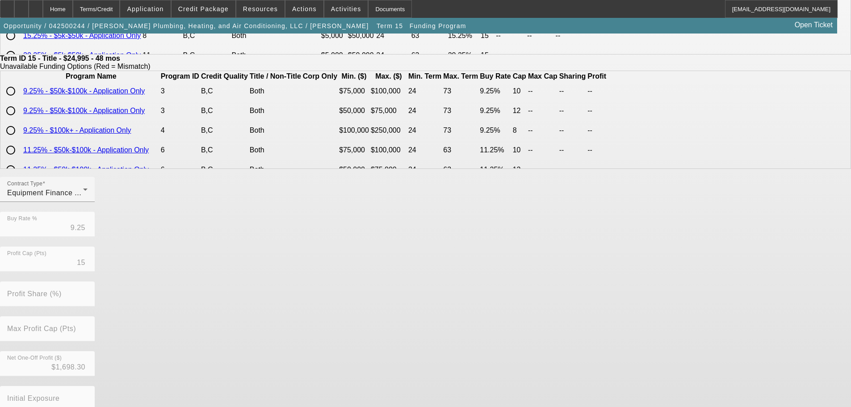
scroll to position [211, 0]
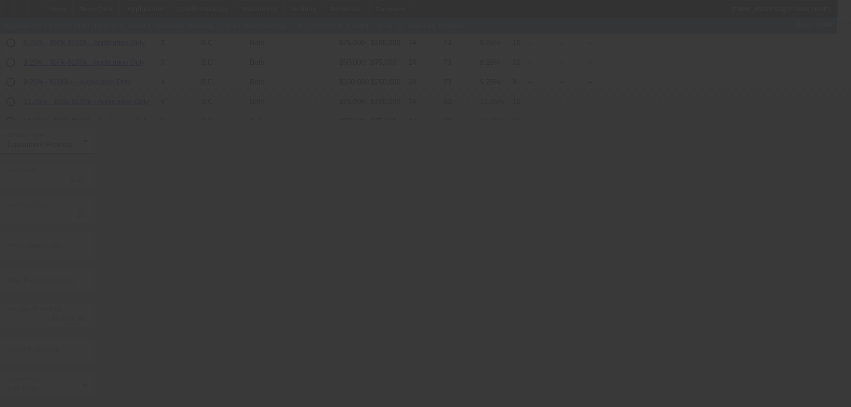
type input "9.24"
type input "12"
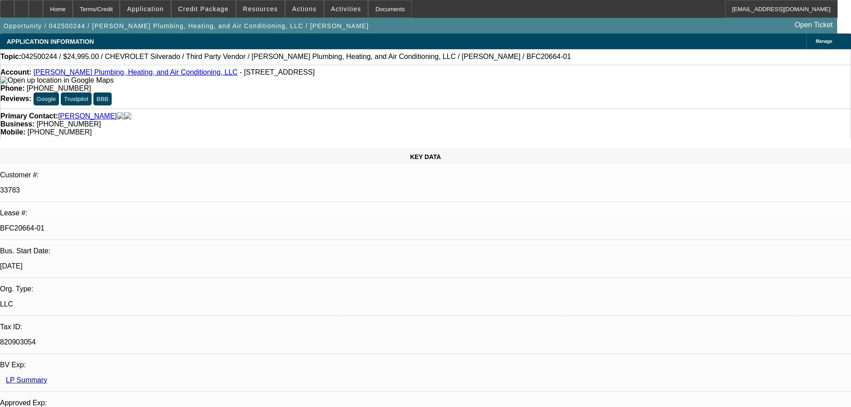
select select "0"
select select "2"
select select "0"
select select "6"
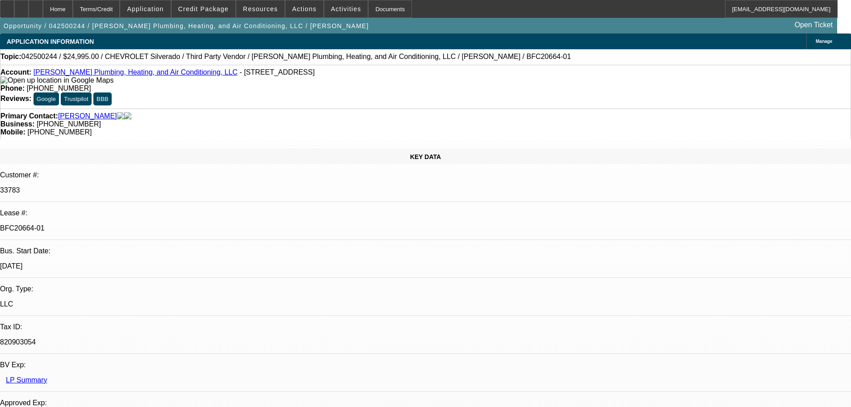
select select "0"
select select "2"
select select "0"
select select "6"
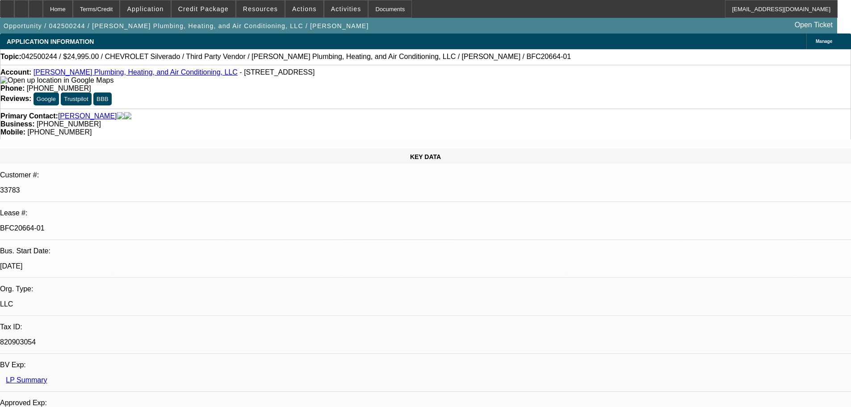
select select "0"
select select "3"
select select "0"
select select "6"
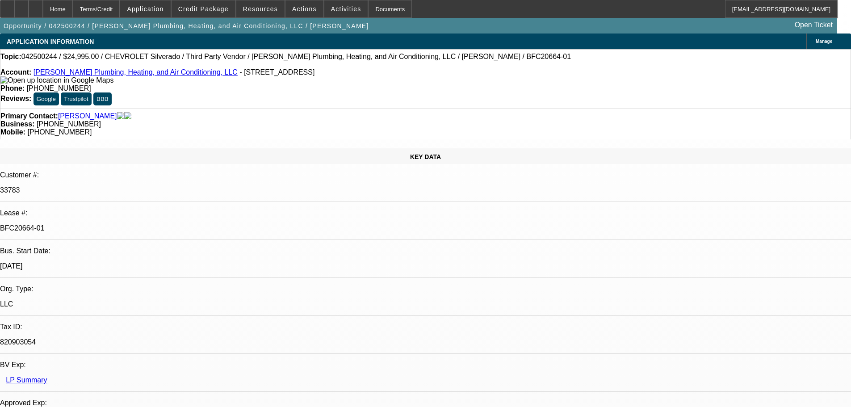
select select "0"
select select "3"
select select "0"
select select "6"
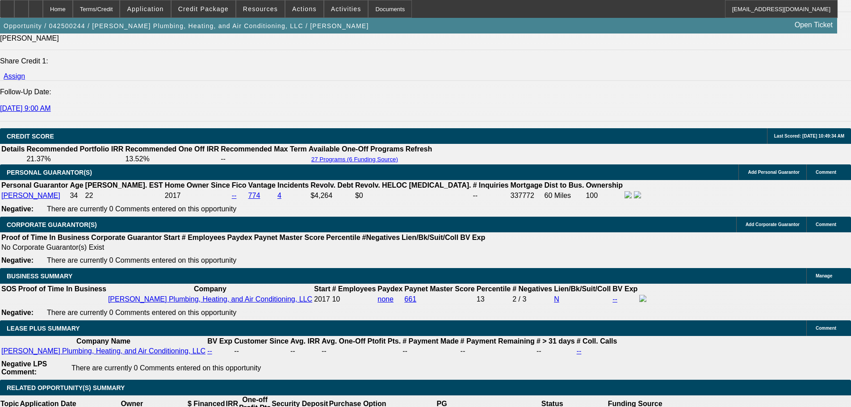
scroll to position [1073, 0]
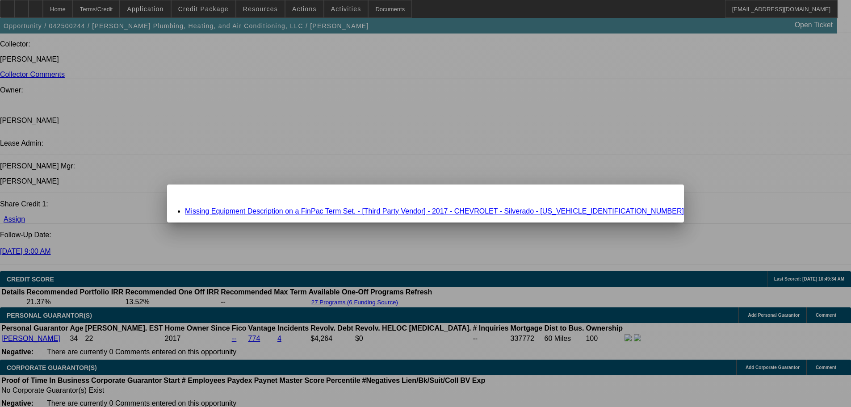
scroll to position [0, 0]
click at [341, 209] on link "Missing Equipment Description on a FinPac Term Set. - [Third Party Vendor] - 20…" at bounding box center [434, 211] width 499 height 8
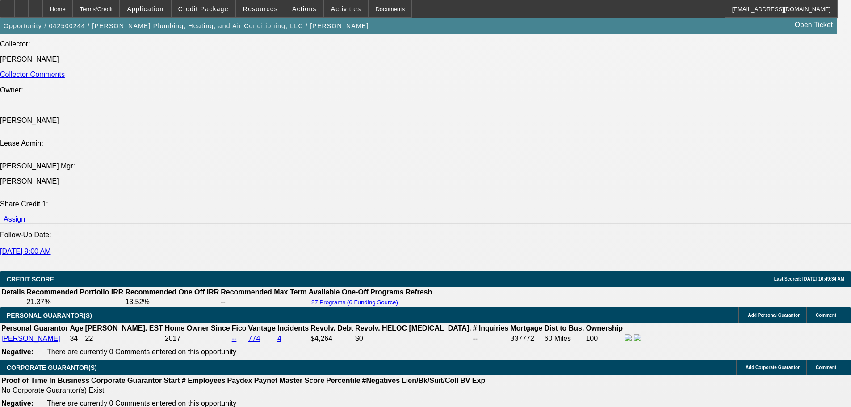
scroll to position [1073, 0]
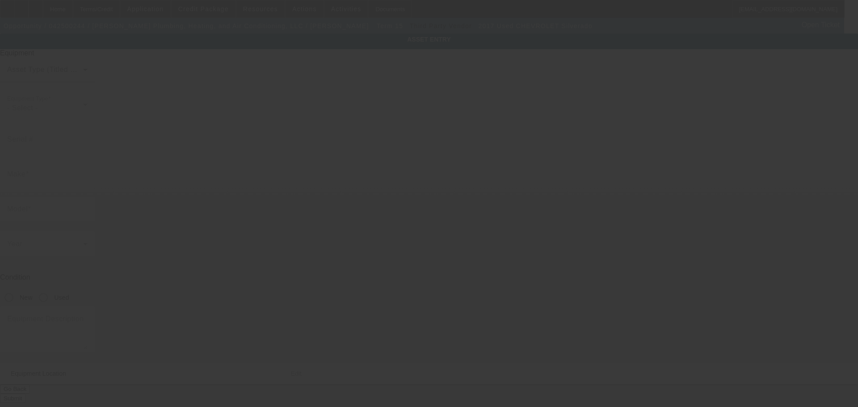
type input "1GB0CUEG6HZ289062"
type input "Chevrolet"
type input "Silverado"
radio input "true"
type input "216 SE 2nd St"
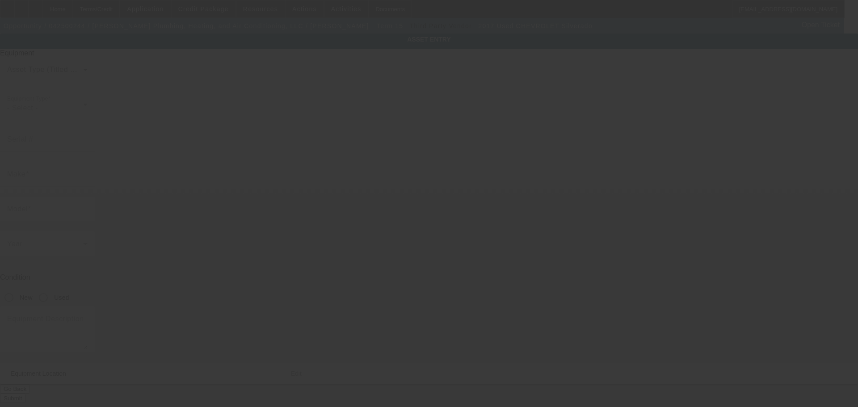
type input "Tulia"
type input "79088"
type input "Swisher"
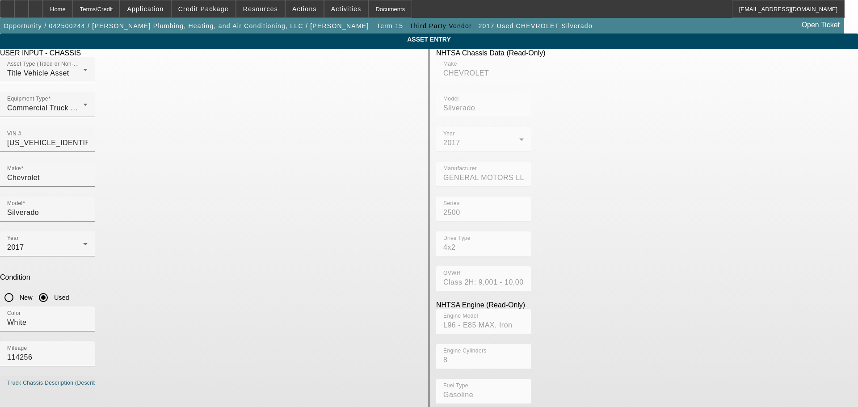
click at [88, 387] on textarea "Truck Chassis Description (Describe the truck chassis only)" at bounding box center [47, 403] width 80 height 32
click at [88, 387] on textarea "2017 CHevy Silverado" at bounding box center [47, 403] width 80 height 32
type textarea "2017 Chevy Silverado"
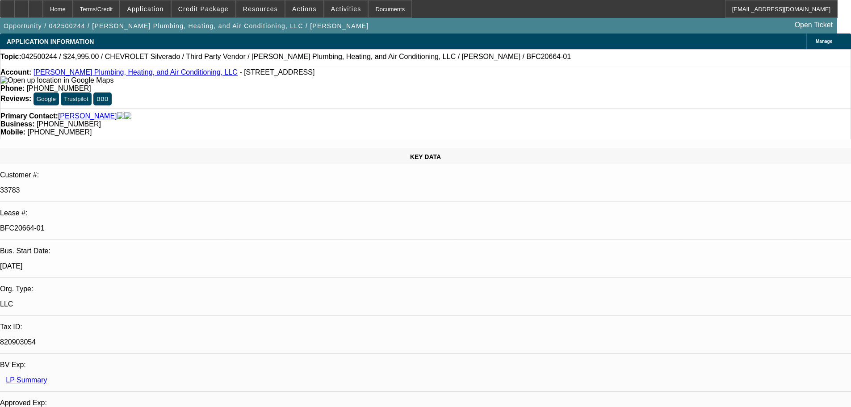
select select "0"
select select "2"
select select "0"
select select "6"
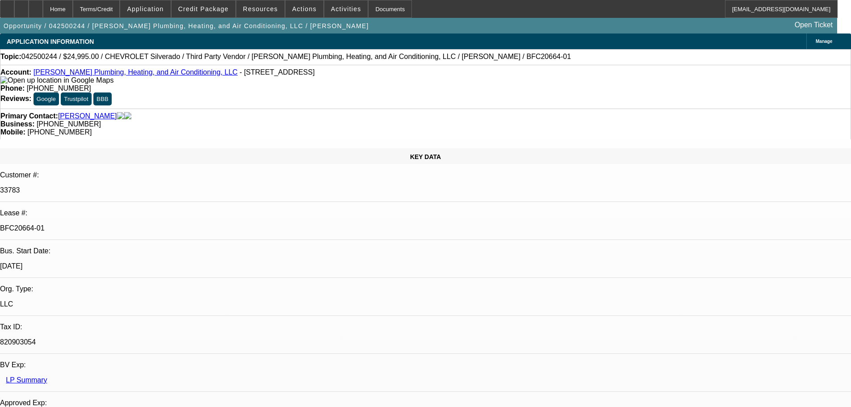
select select "0"
select select "2"
select select "0"
select select "6"
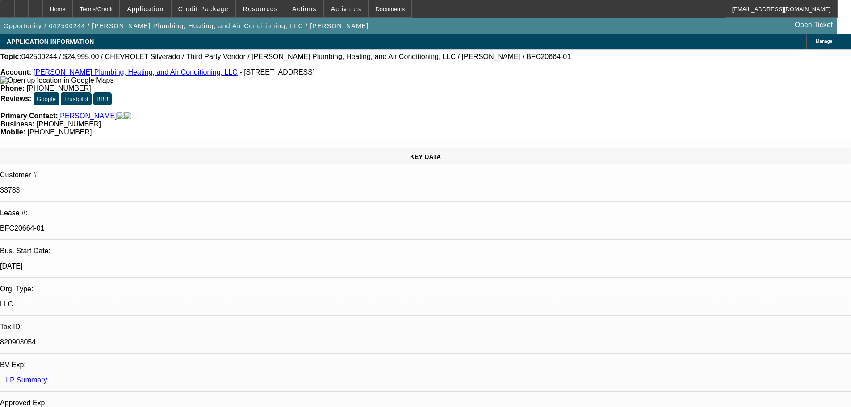
select select "0"
select select "3"
select select "0"
select select "6"
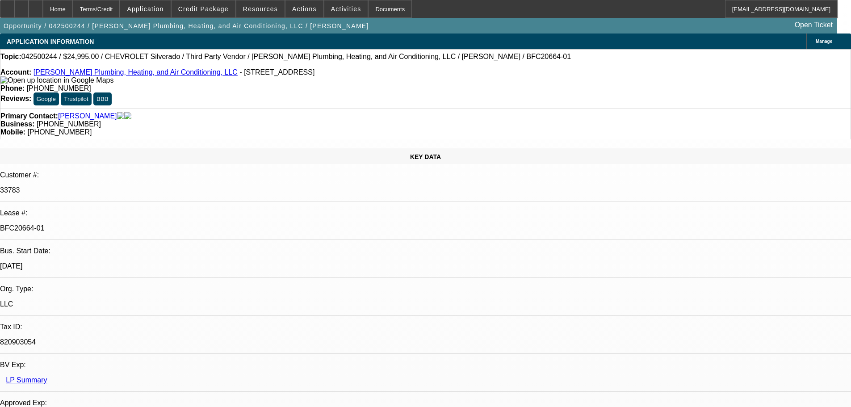
select select "0"
select select "3"
select select "0"
select select "6"
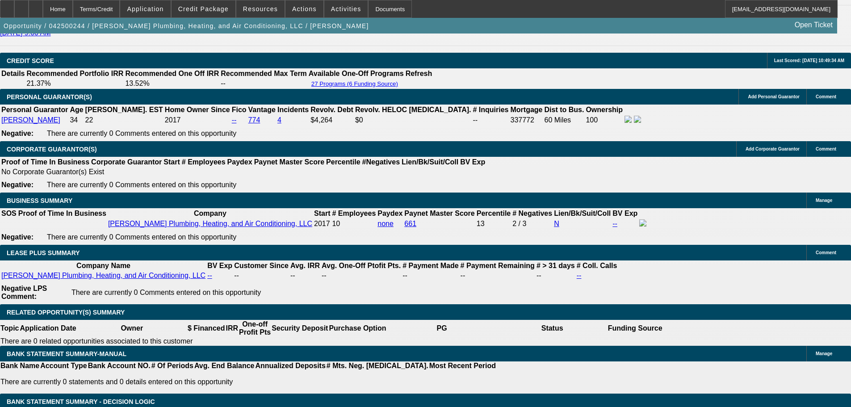
scroll to position [1341, 0]
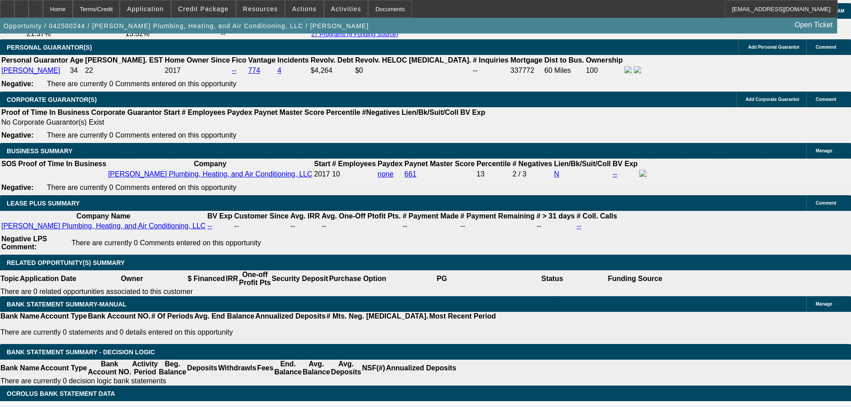
select select "3"
type input "UNKNOWN"
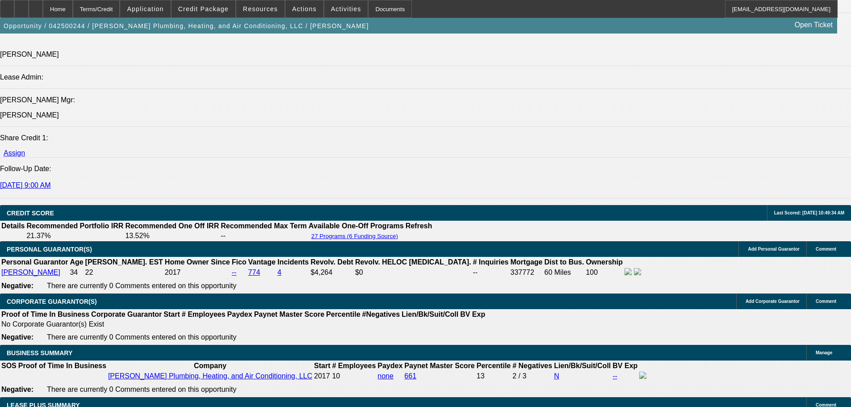
scroll to position [1117, 0]
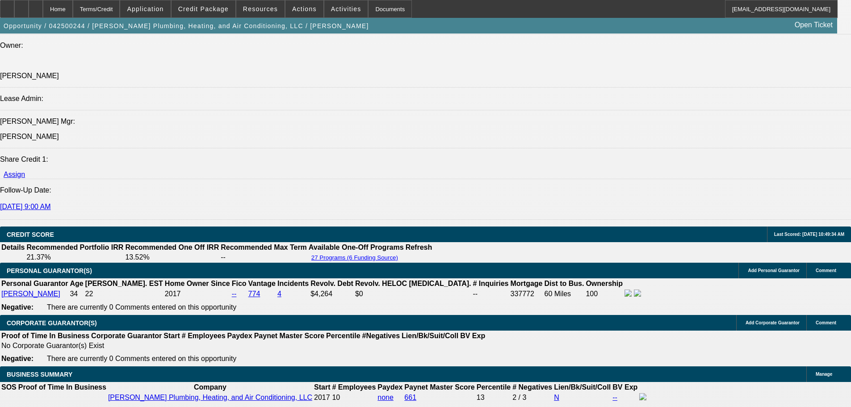
drag, startPoint x: 138, startPoint y: 123, endPoint x: 358, endPoint y: 153, distance: 221.4
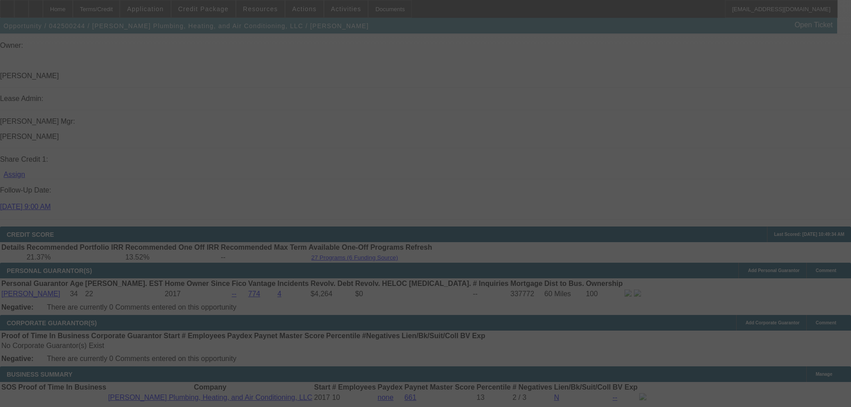
select select "0"
select select "3"
select select "0"
select select "6"
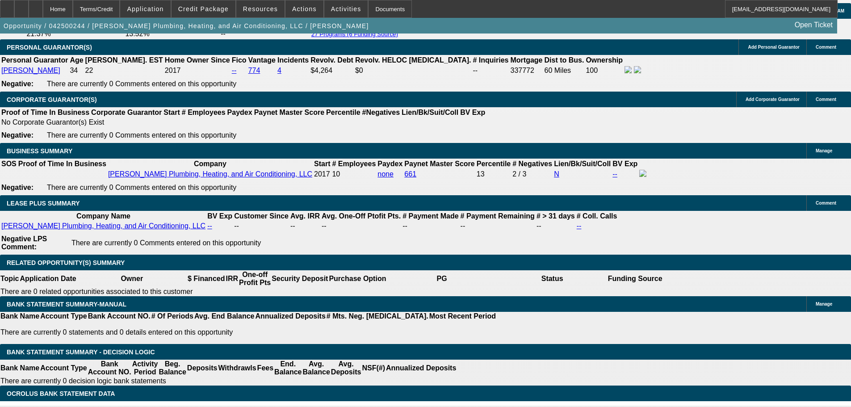
scroll to position [89, 0]
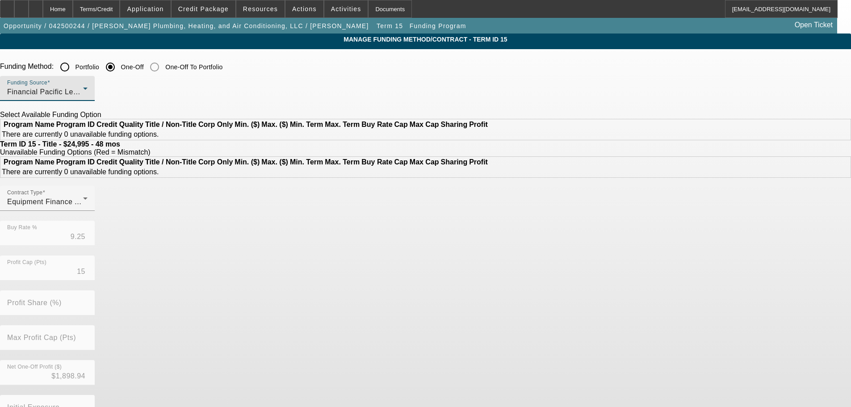
click at [108, 95] on span "Financial Pacific Leasing, Inc." at bounding box center [57, 92] width 101 height 8
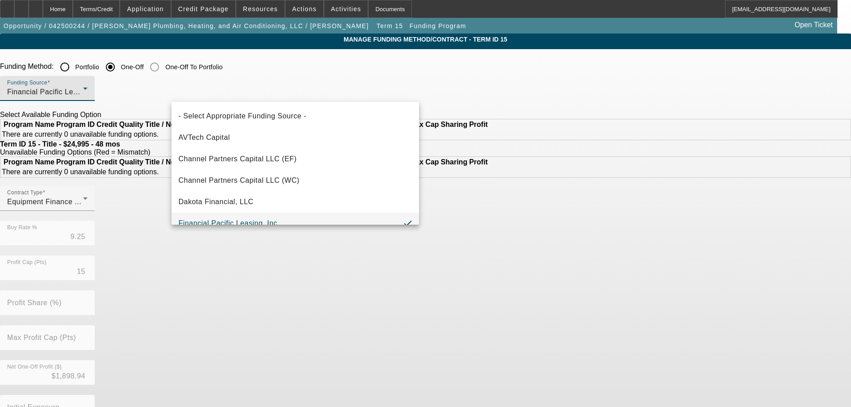
scroll to position [9, 0]
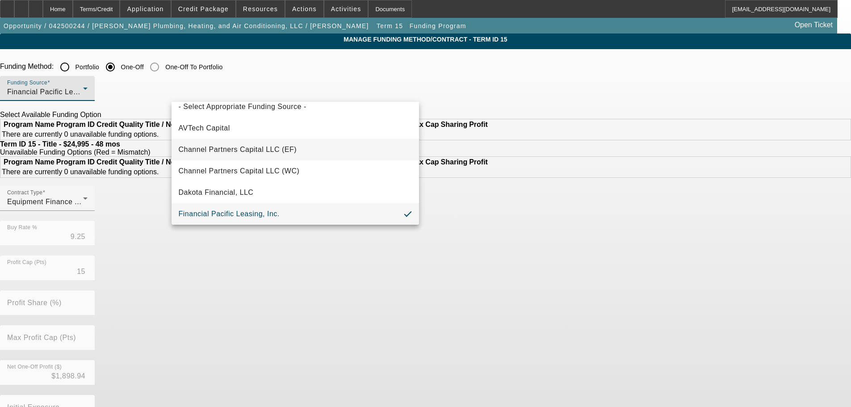
click at [255, 156] on mat-option "Channel Partners Capital LLC (EF)" at bounding box center [296, 149] width 248 height 21
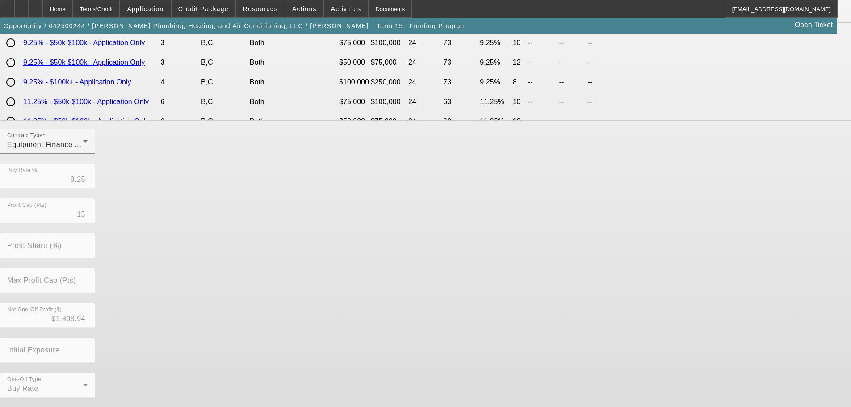
scroll to position [0, 0]
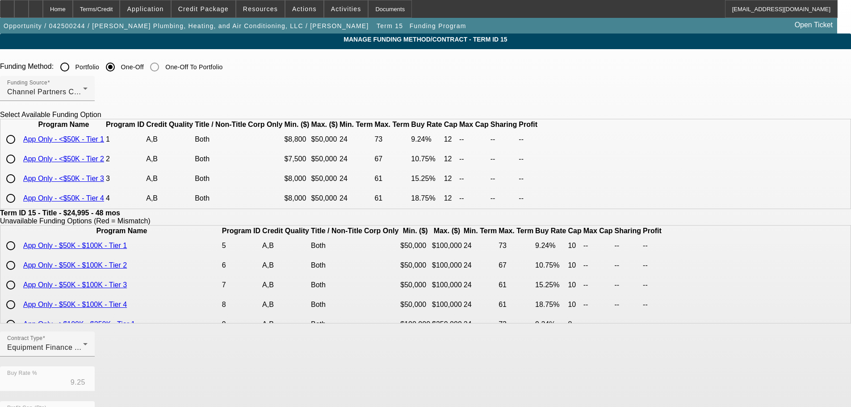
click at [20, 148] on input "radio" at bounding box center [11, 140] width 18 height 18
radio input "true"
type input "9.24"
type input "12"
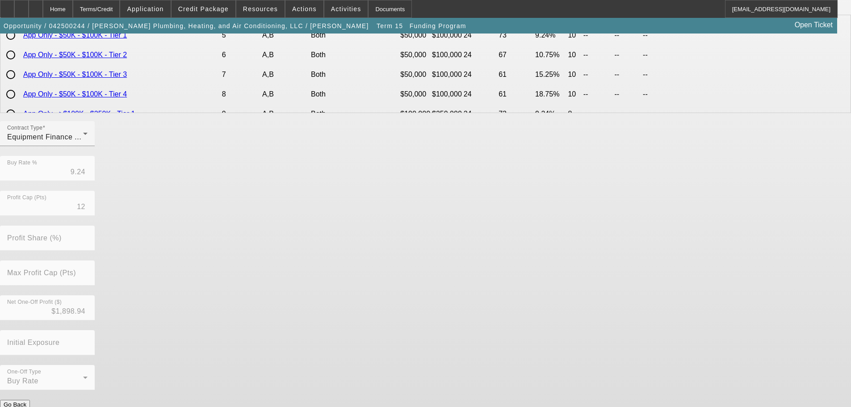
scroll to position [211, 0]
click at [333, 383] on div "Contract Type Equipment Finance Agreement Buy Rate % 9.24 Profit Cap (Pts) 12 P…" at bounding box center [425, 260] width 851 height 279
click at [25, 407] on button "Submit" at bounding box center [12, 413] width 25 height 9
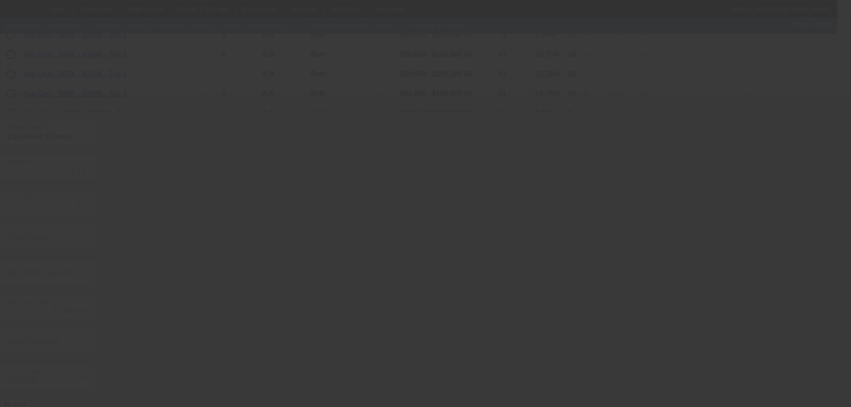
type input "9.25"
type input "15"
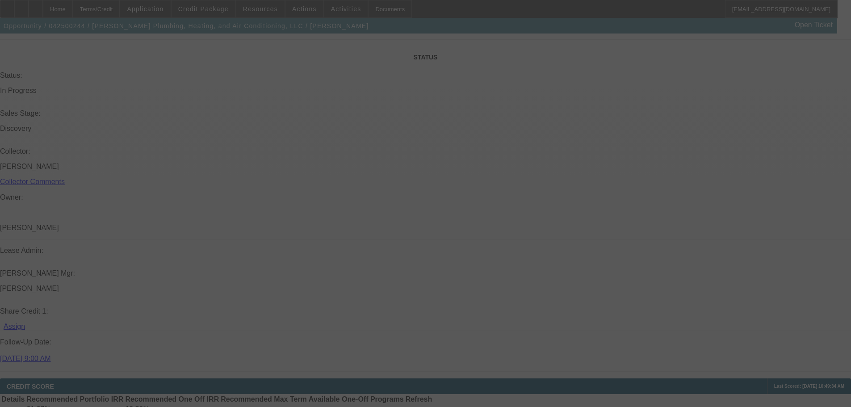
scroll to position [1068, 0]
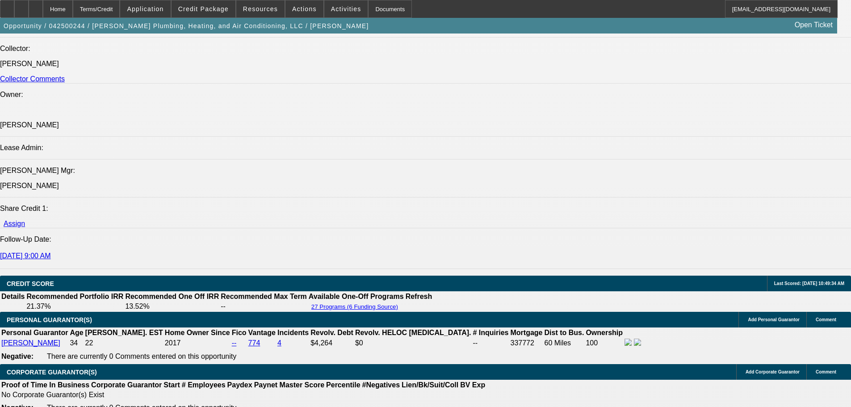
select select "0"
select select "3"
select select "0"
select select "6"
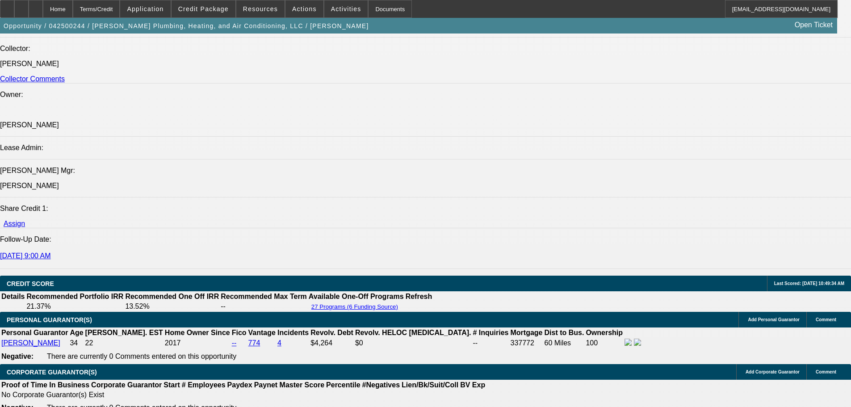
select select "0"
select select "2"
select select "0"
select select "6"
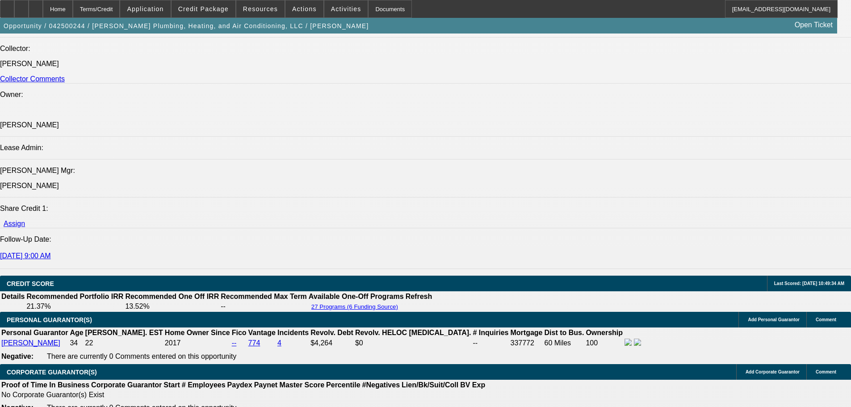
select select "0"
select select "3"
select select "0"
select select "6"
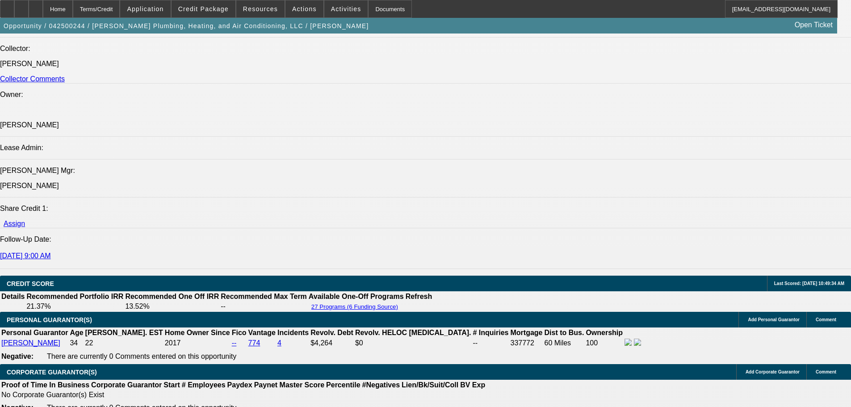
select select "0"
select select "3"
select select "0"
select select "6"
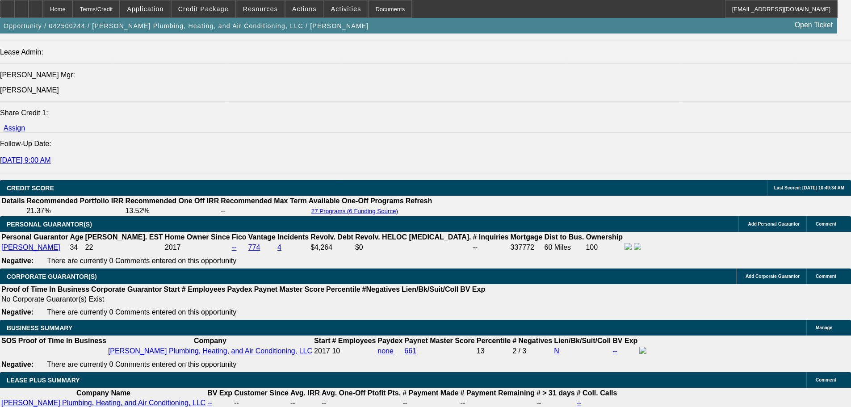
scroll to position [1292, 0]
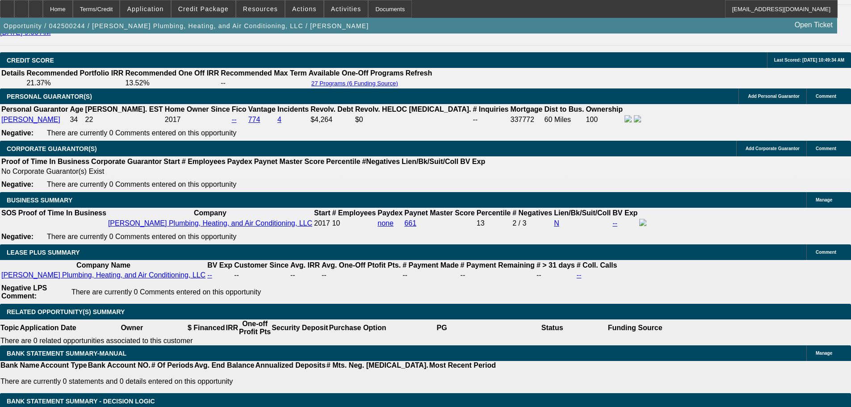
type input "66"
type input "UNKNOWN"
type input "669"
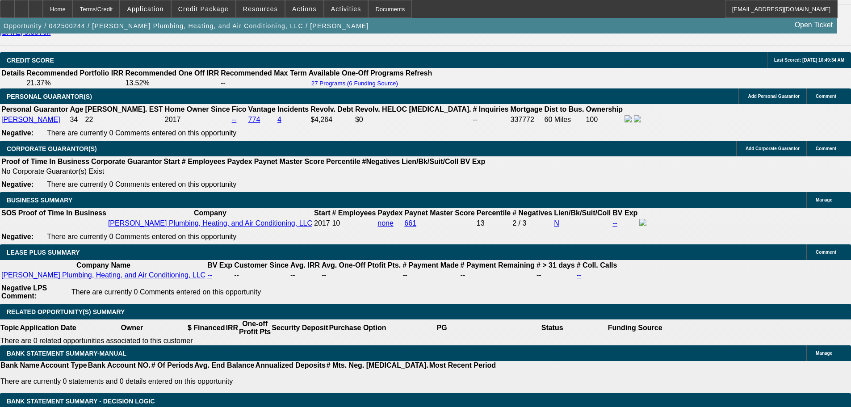
type input "12.9"
type input "$669.00"
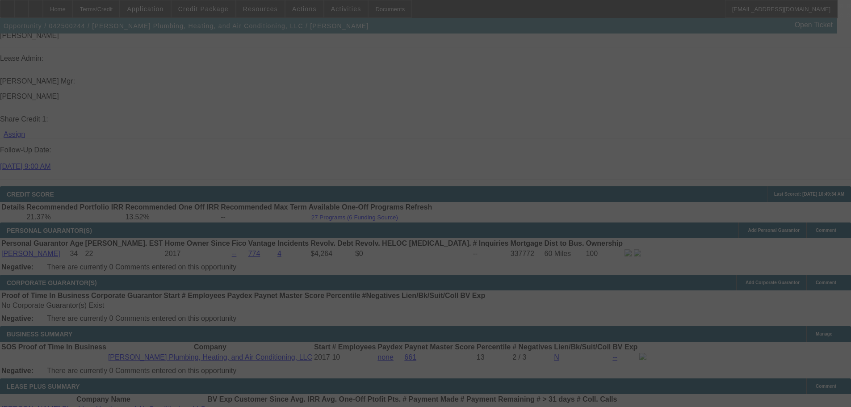
select select "0"
select select "3"
select select "0"
select select "6"
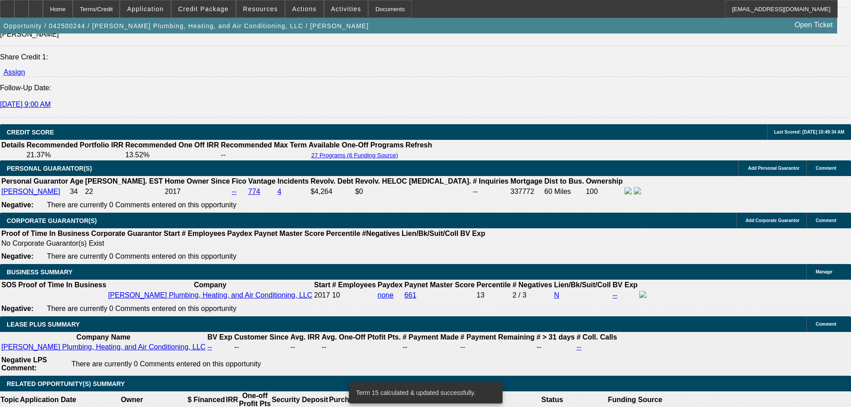
scroll to position [1292, 0]
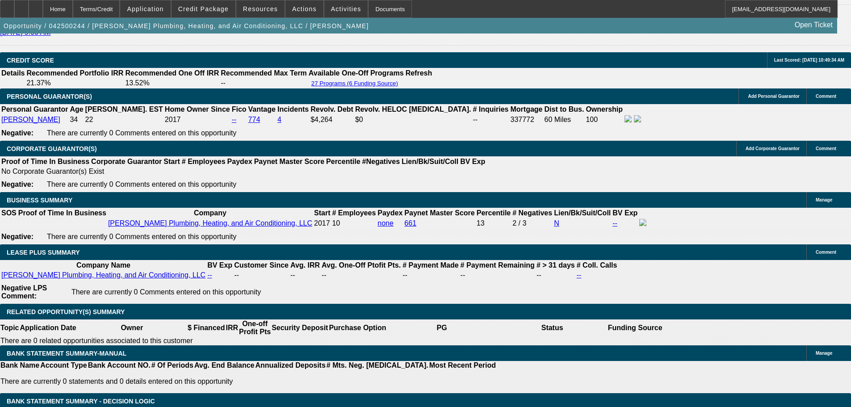
select select "2"
type input "UNKNOWN"
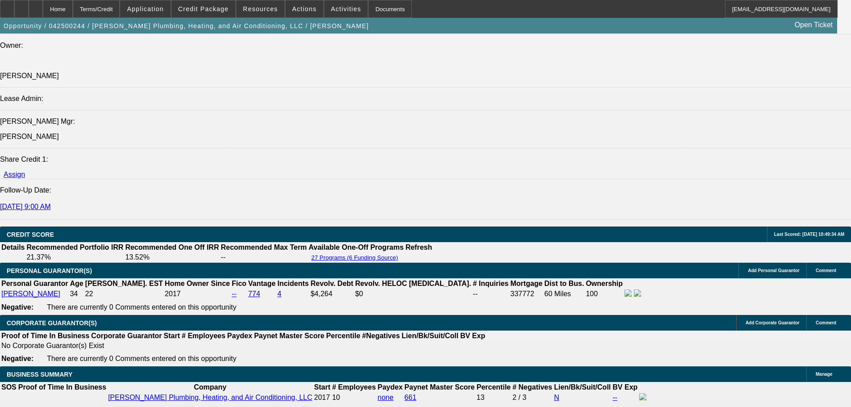
scroll to position [1113, 0]
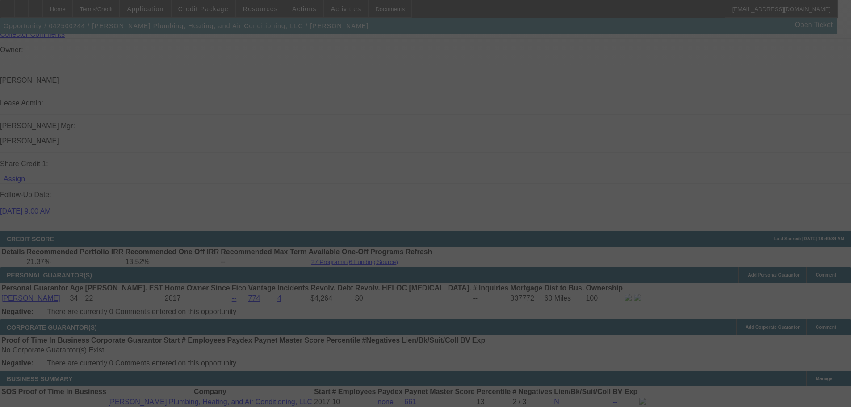
select select "0"
select select "2"
select select "0"
select select "6"
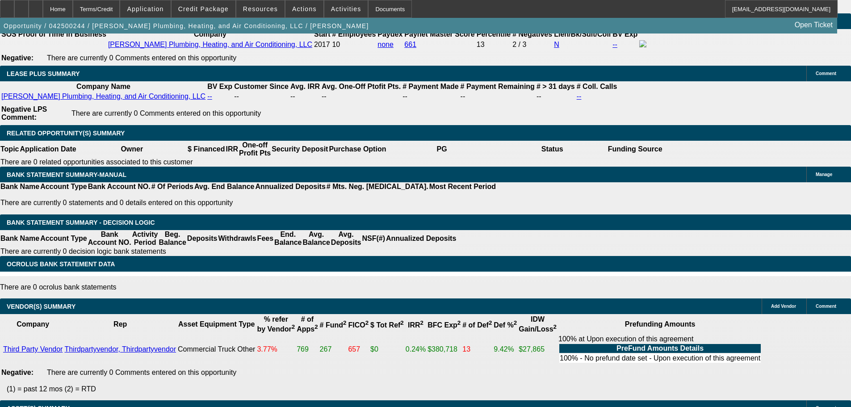
scroll to position [89, 0]
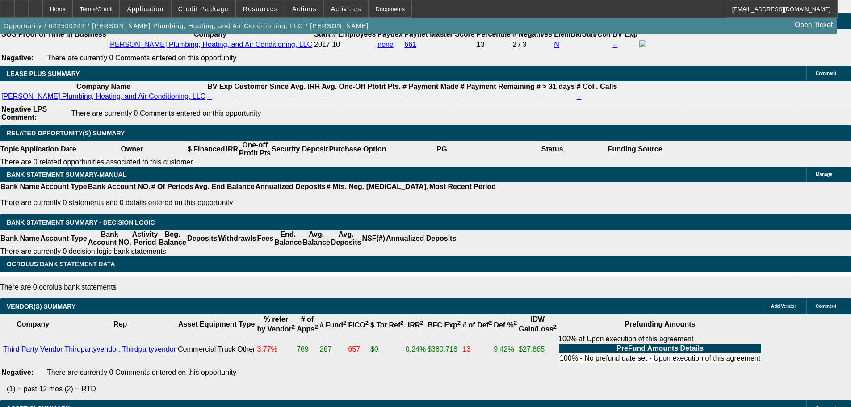
scroll to position [45, 0]
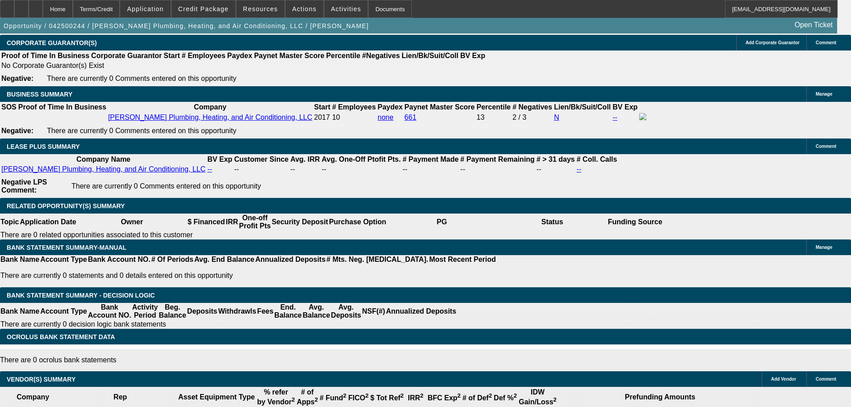
scroll to position [1292, 0]
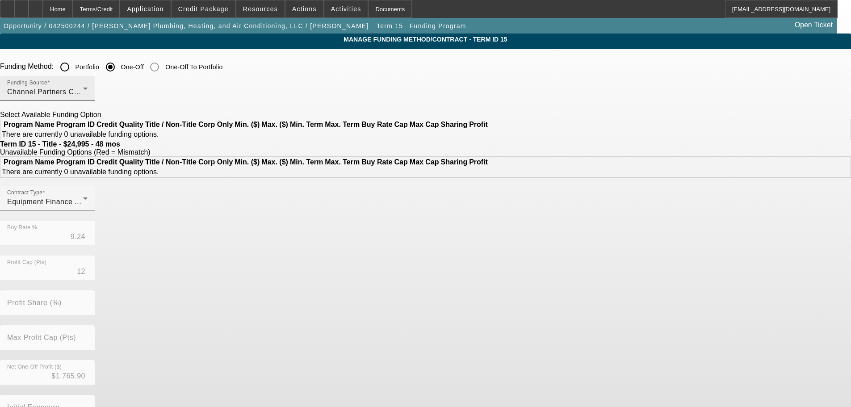
click at [126, 92] on span "Channel Partners Capital LLC (EF)" at bounding box center [66, 92] width 118 height 8
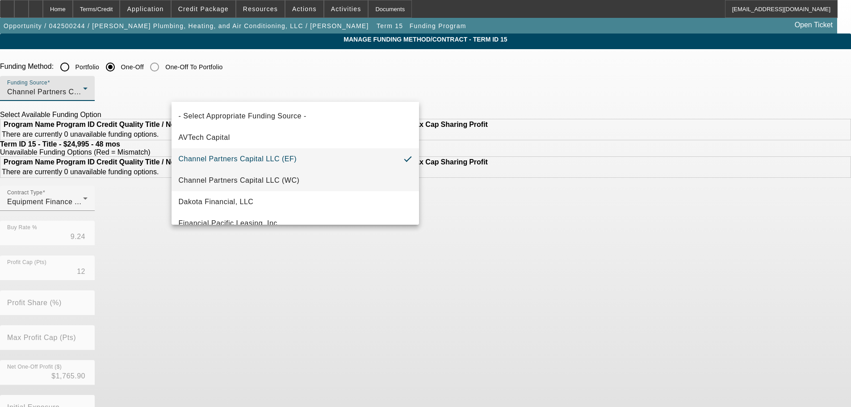
scroll to position [45, 0]
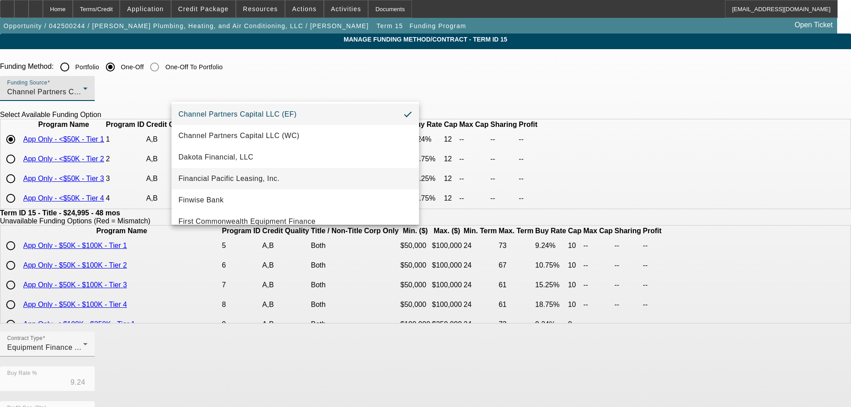
click at [295, 175] on mat-option "Financial Pacific Leasing, Inc." at bounding box center [296, 178] width 248 height 21
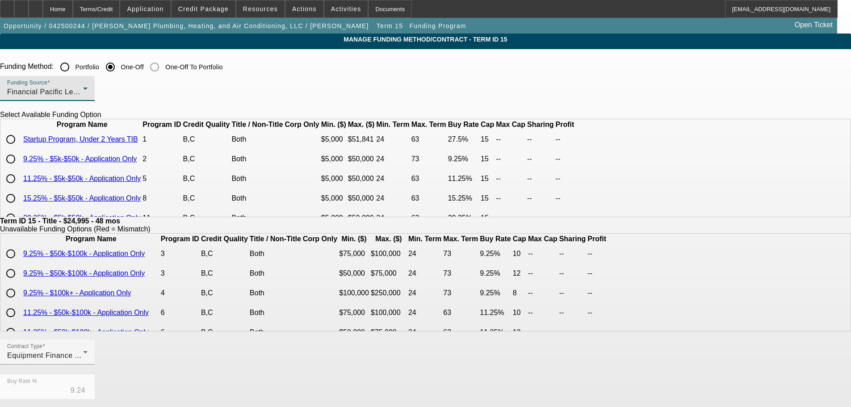
click at [20, 168] on input "radio" at bounding box center [11, 159] width 18 height 18
radio input "true"
type input "9.25"
type input "15"
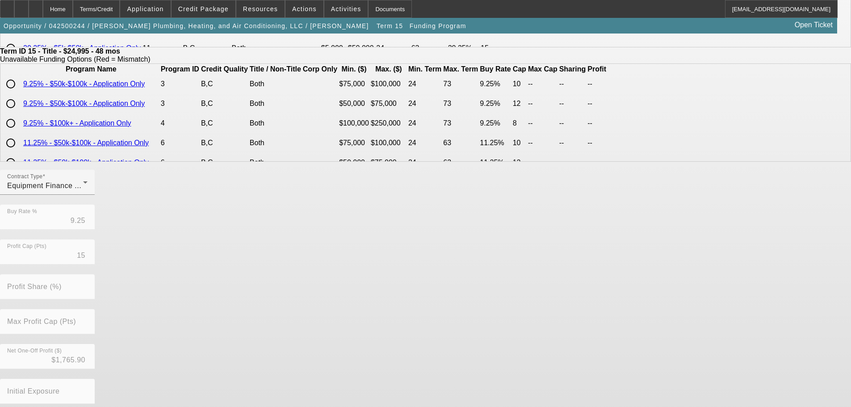
scroll to position [211, 0]
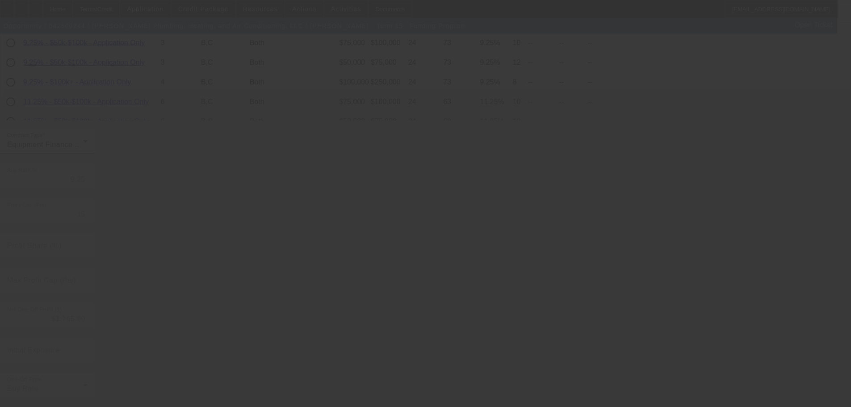
type input "9.24"
type input "12"
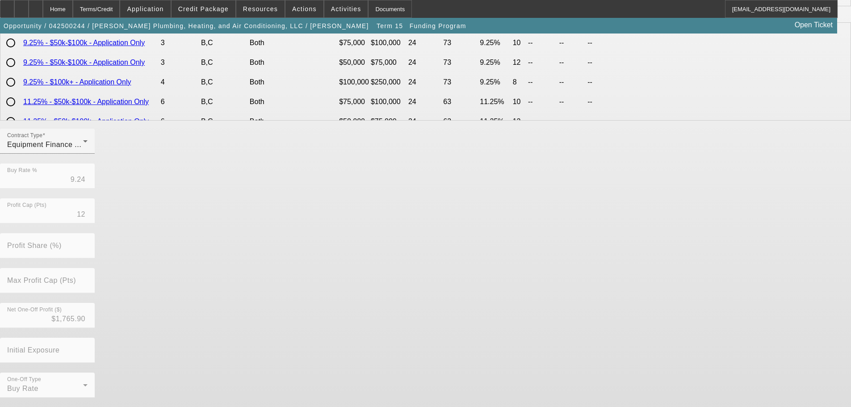
scroll to position [0, 0]
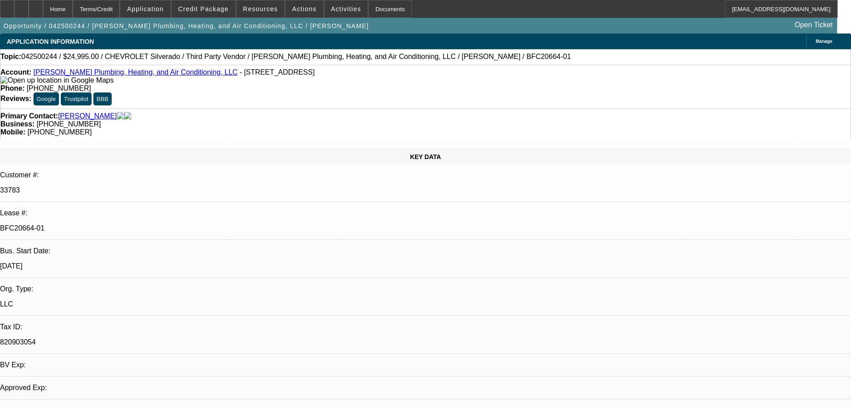
select select "0"
select select "2"
select select "0"
select select "6"
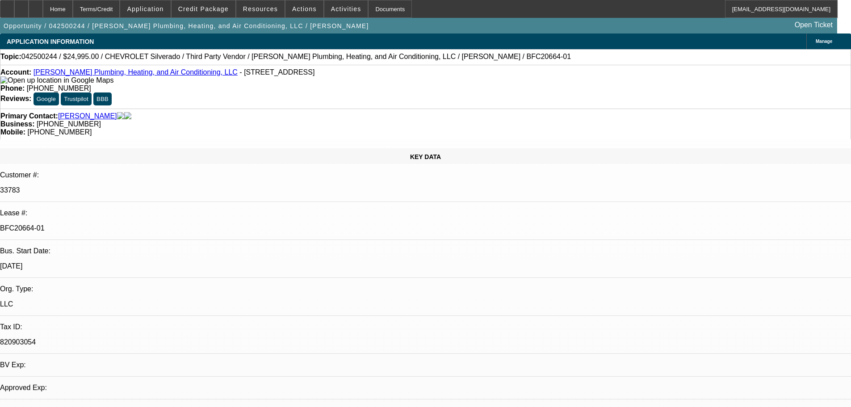
select select "0"
select select "2"
select select "0"
select select "6"
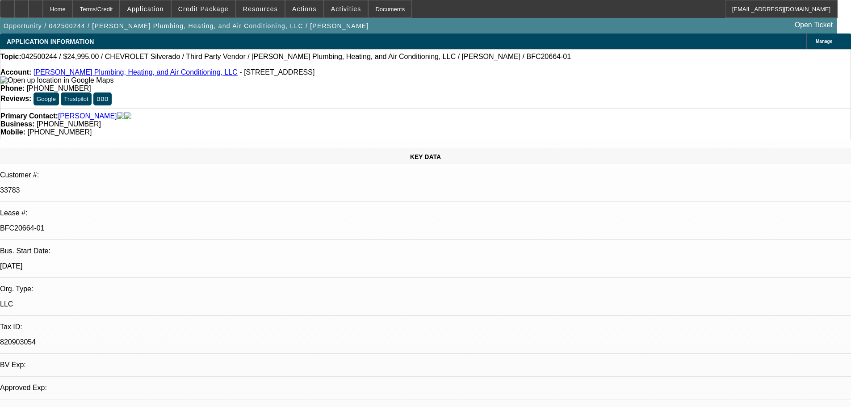
select select "0"
select select "3"
select select "0"
select select "6"
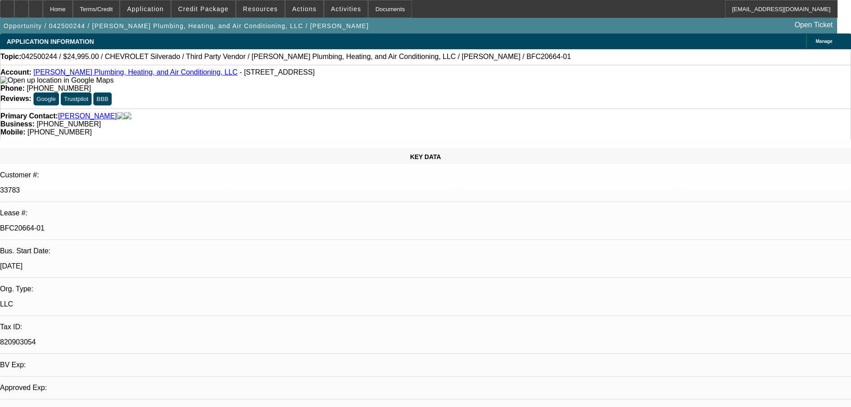
select select "0"
select select "3"
select select "0"
select select "6"
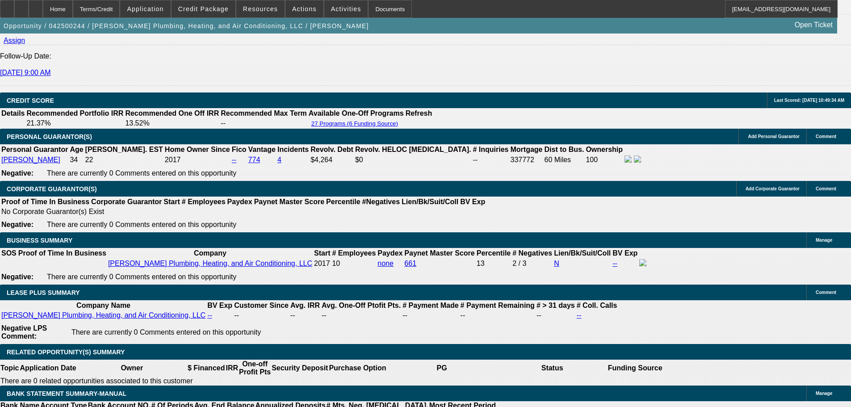
scroll to position [1281, 0]
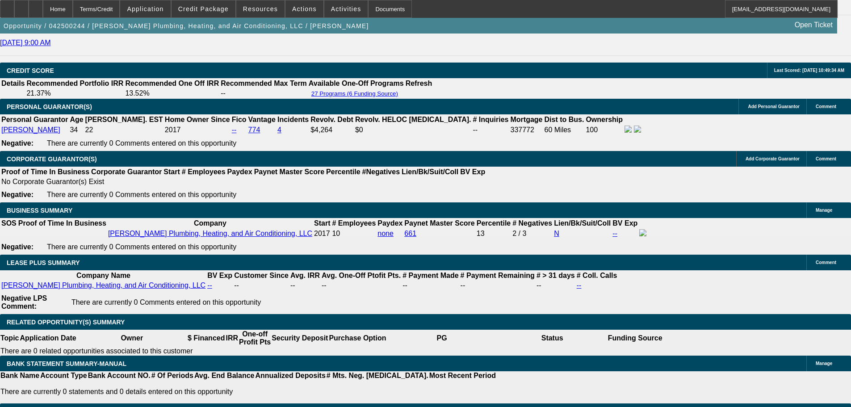
select select "3"
type input "UNKNOWN"
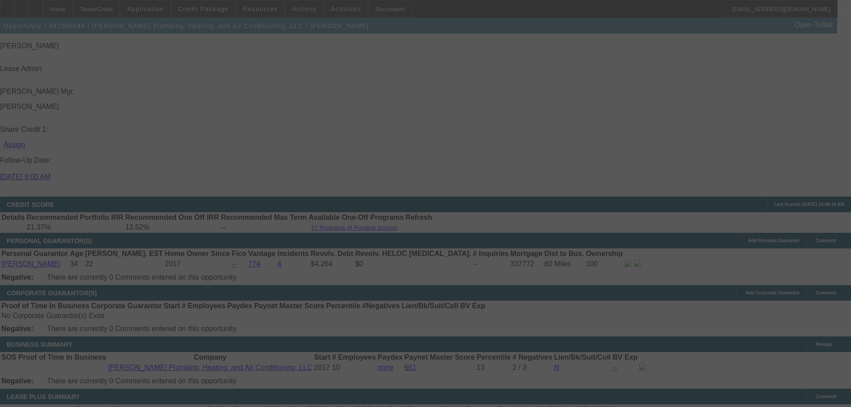
select select "0"
select select "3"
select select "0"
select select "6"
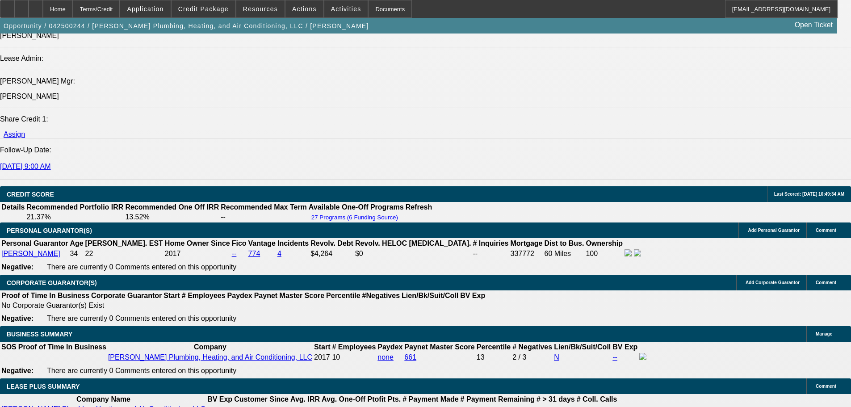
scroll to position [1237, 0]
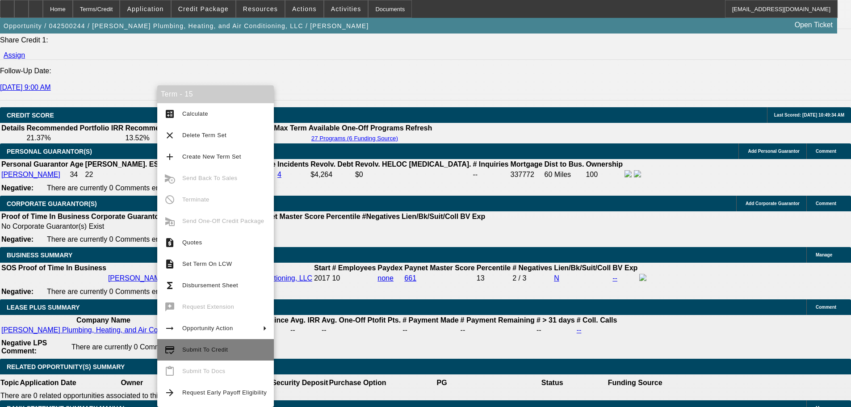
click at [183, 355] on button "credit_score Submit To Credit" at bounding box center [215, 349] width 117 height 21
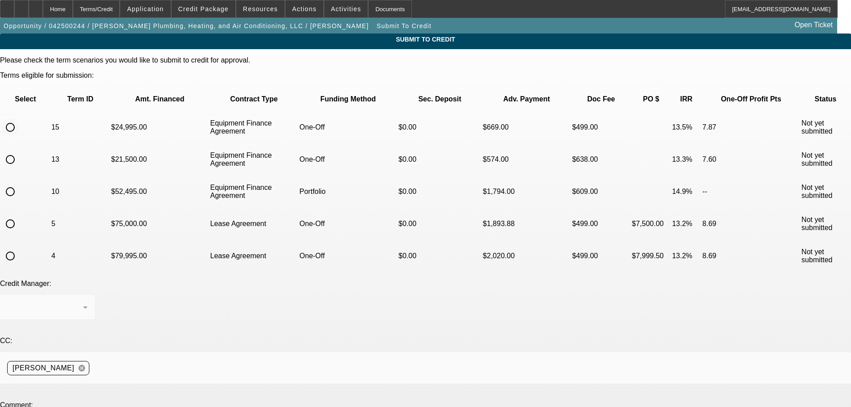
click at [19, 118] on input "radio" at bounding box center [10, 127] width 18 height 18
radio input "true"
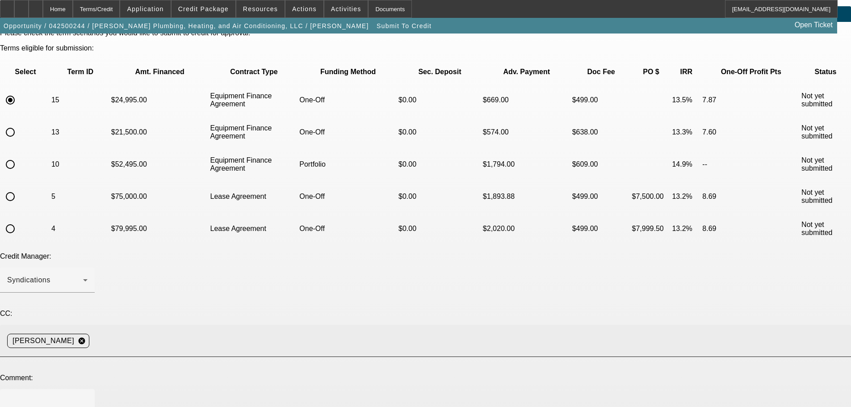
scroll to position [85, 0]
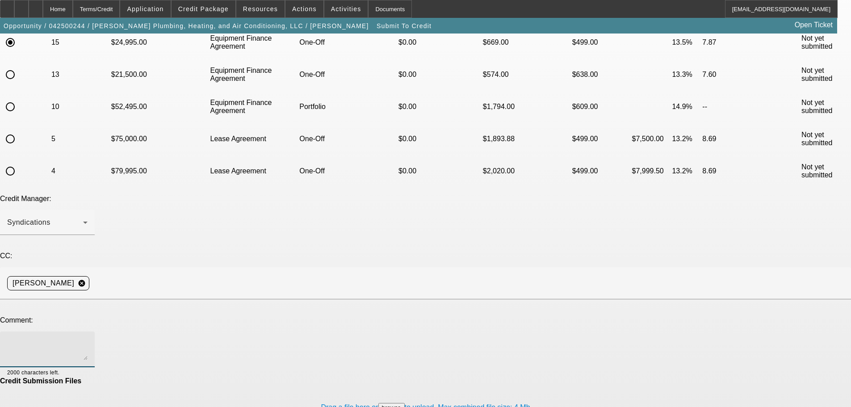
click at [88, 339] on textarea at bounding box center [47, 349] width 80 height 21
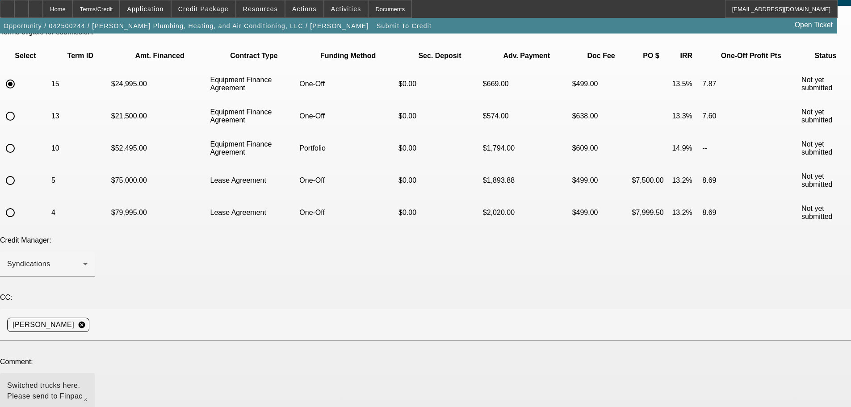
scroll to position [0, 0]
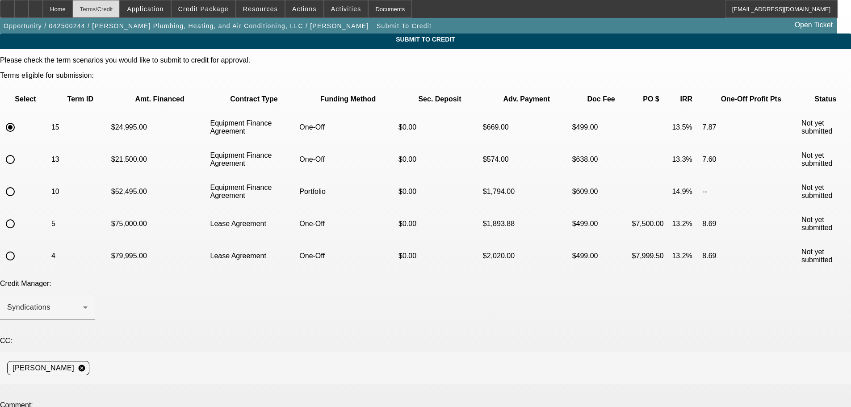
type textarea "Switched trucks here. Please send to Finpac to"
click at [105, 10] on div "Terms/Credit" at bounding box center [96, 9] width 47 height 18
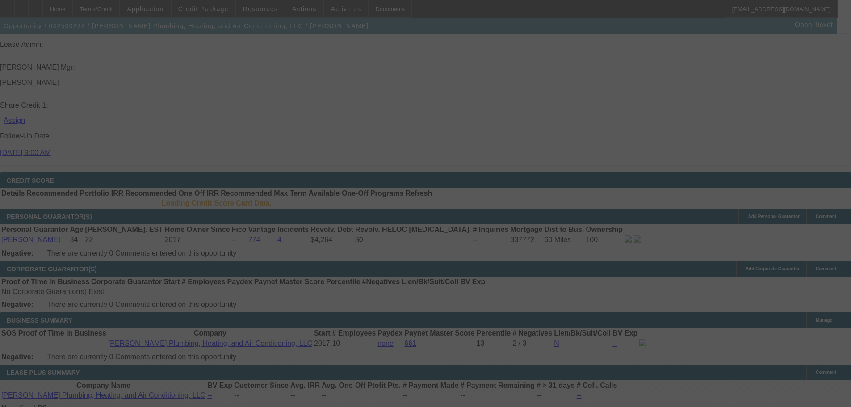
scroll to position [1168, 0]
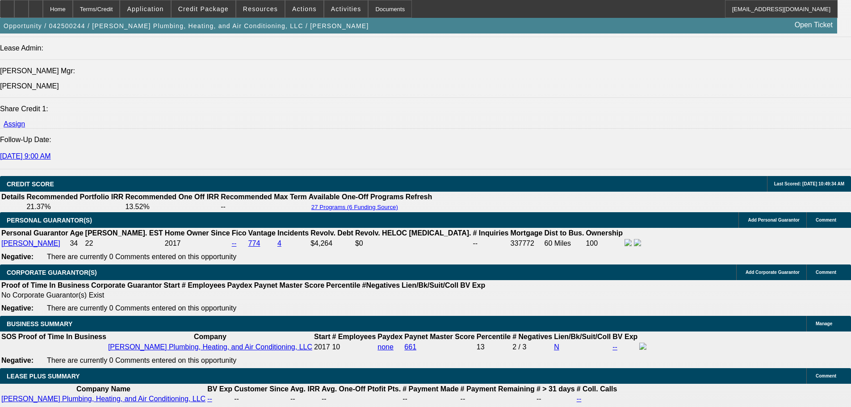
select select "0"
select select "3"
select select "0"
select select "6"
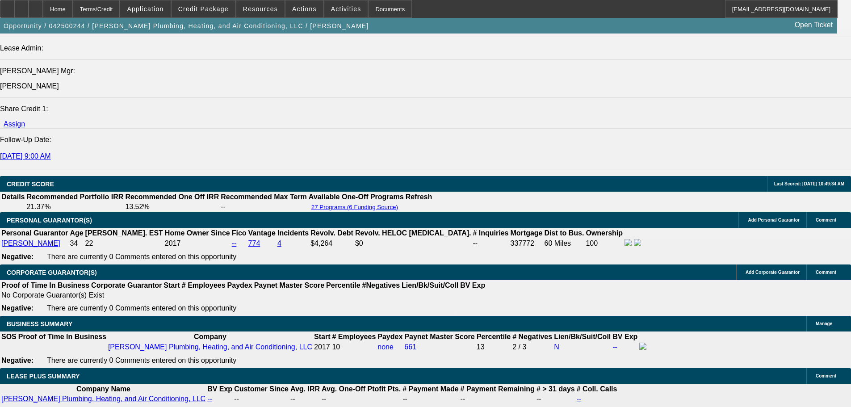
select select "0"
select select "2"
select select "0"
select select "6"
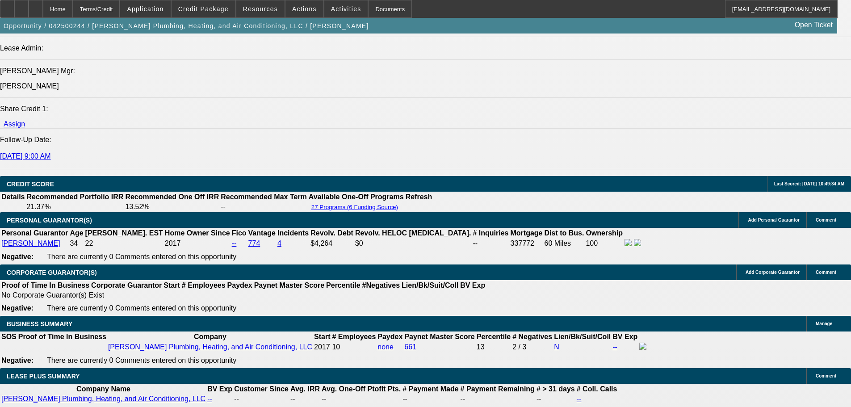
select select "0"
select select "3"
select select "0"
select select "6"
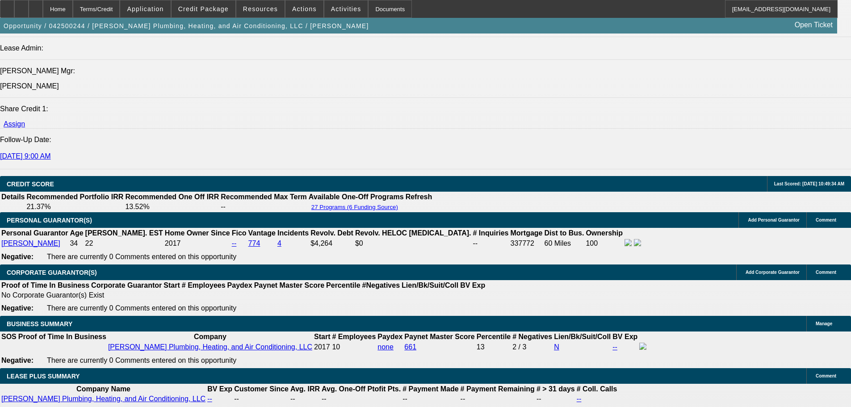
select select "0"
select select "3"
select select "0"
select select "6"
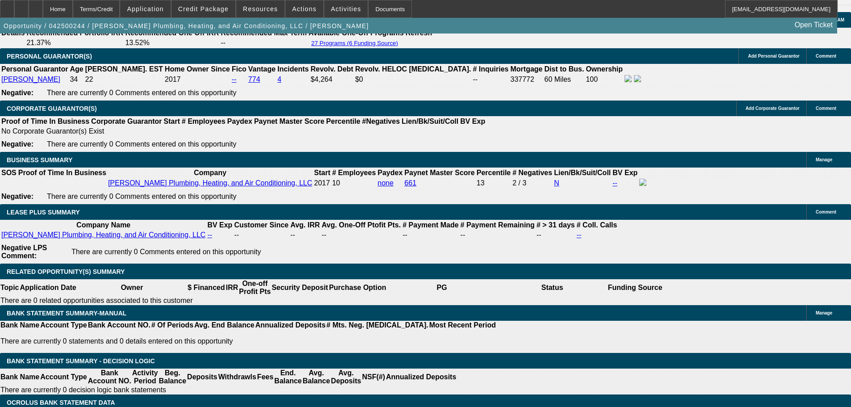
scroll to position [1108, 0]
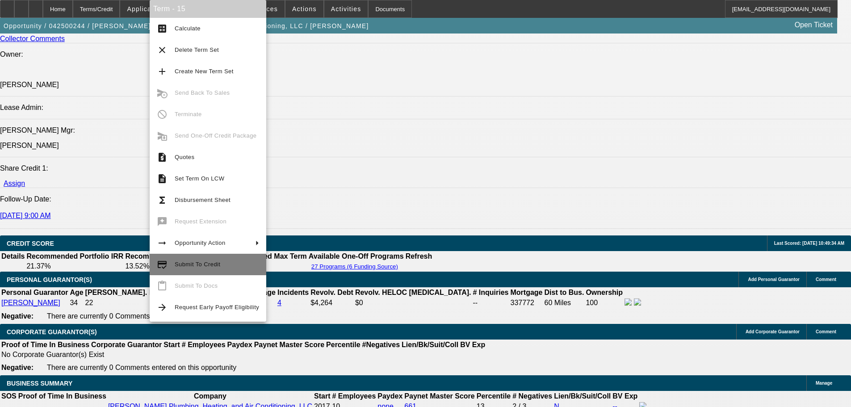
click at [195, 256] on button "credit_score Submit To Credit" at bounding box center [208, 264] width 117 height 21
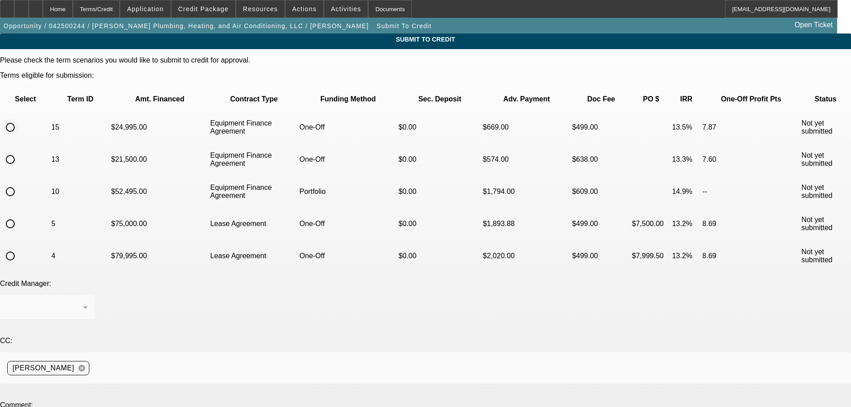
click at [19, 118] on input "radio" at bounding box center [10, 127] width 18 height 18
radio input "true"
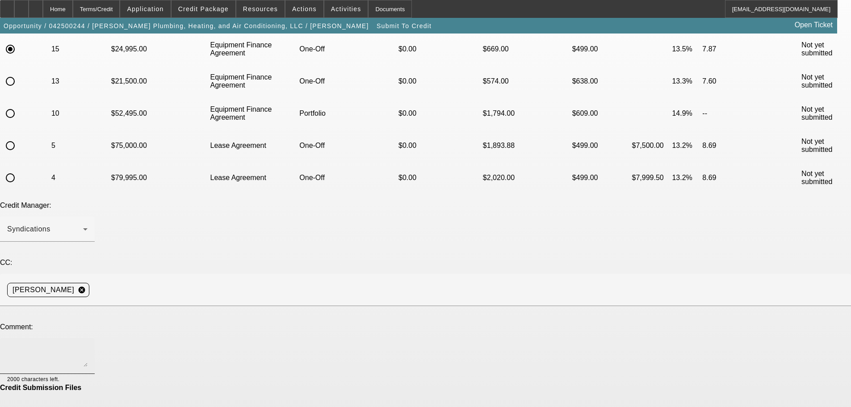
scroll to position [85, 0]
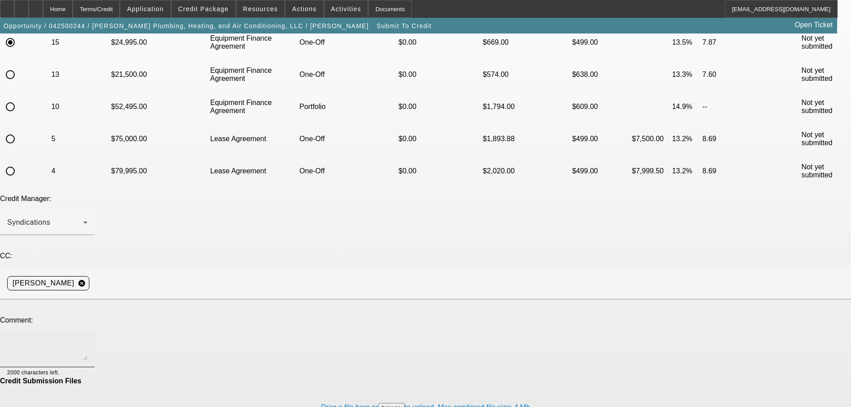
click at [88, 339] on textarea at bounding box center [47, 349] width 80 height 21
drag, startPoint x: 262, startPoint y: 247, endPoint x: 187, endPoint y: 249, distance: 74.7
click at [88, 339] on textarea "Please send back to finpac. Changed trucks here." at bounding box center [47, 349] width 80 height 21
type textarea "Please send back to finpac to switch approval to different asset. If OK will ge…"
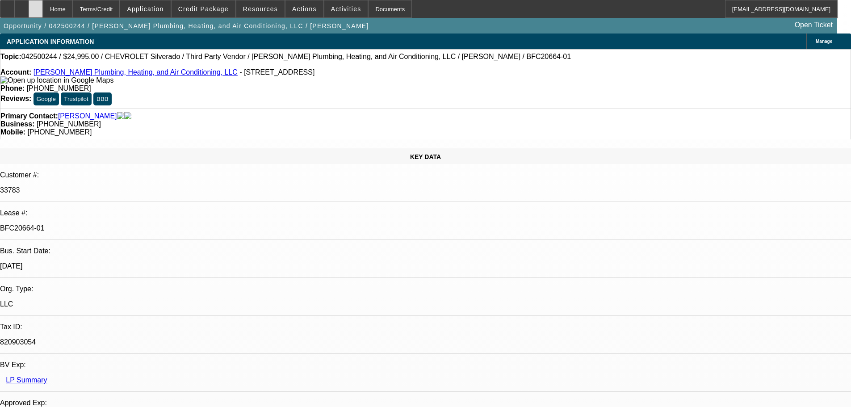
click at [36, 6] on icon at bounding box center [36, 6] width 0 height 0
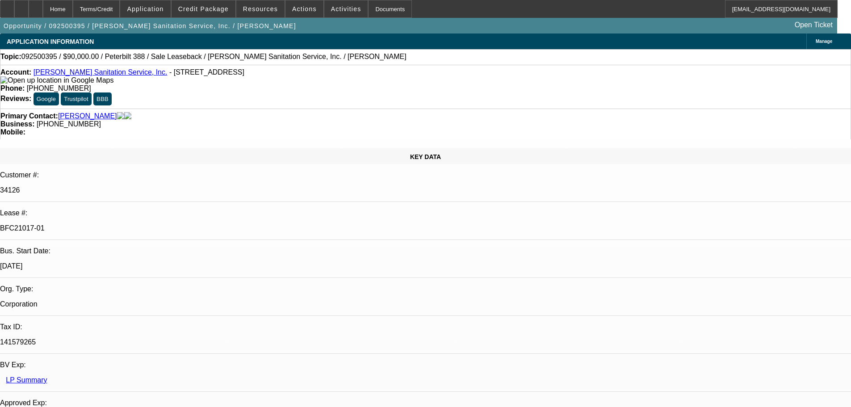
select select "0"
select select "2"
select select "0"
select select "6"
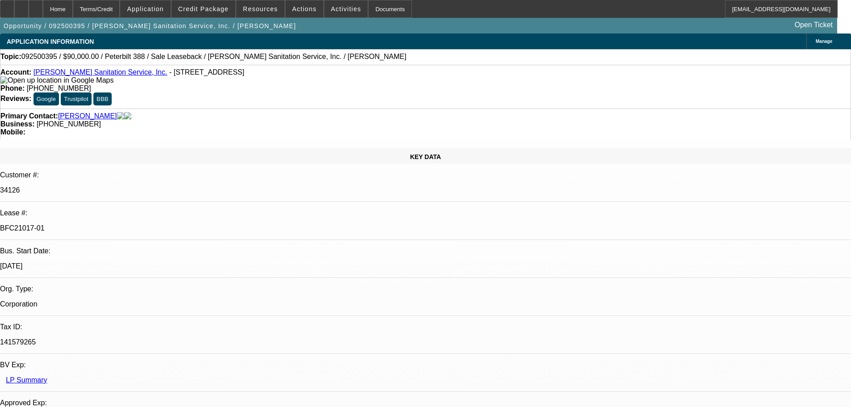
select select "0"
select select "2"
select select "0"
select select "6"
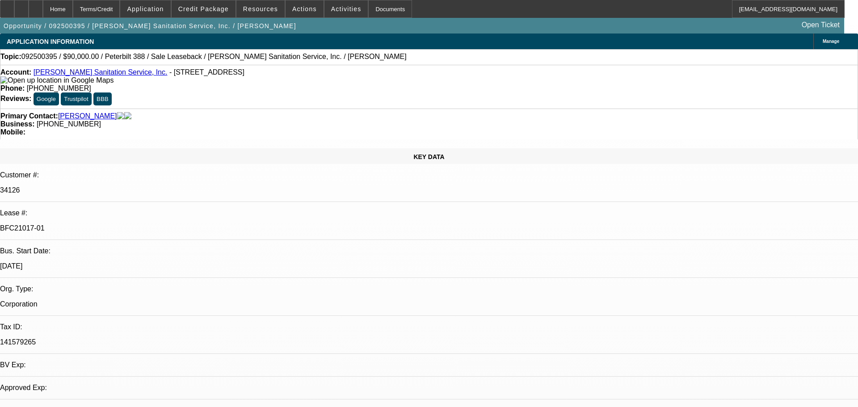
select select "0"
select select "2"
select select "0"
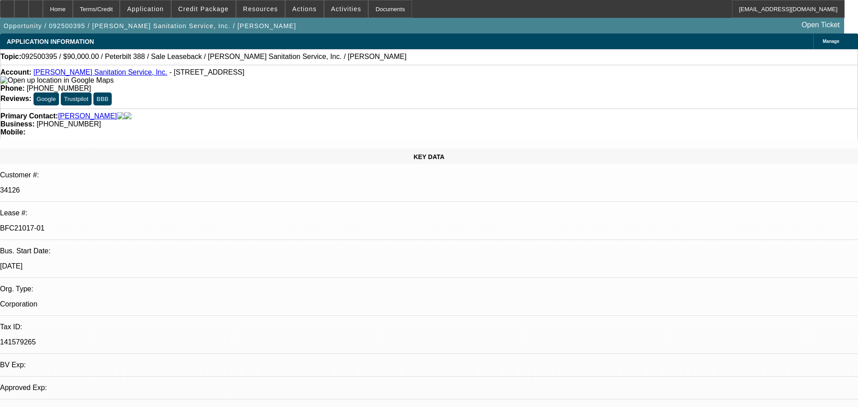
select select "0"
select select "1"
select select "2"
select select "6"
select select "1"
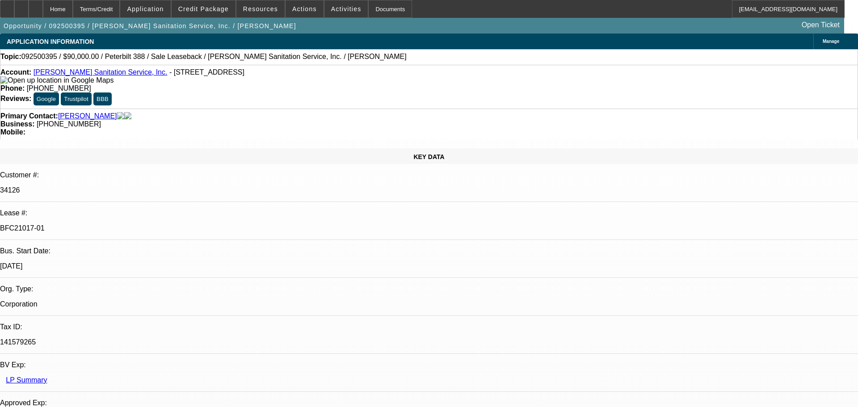
select select "2"
select select "6"
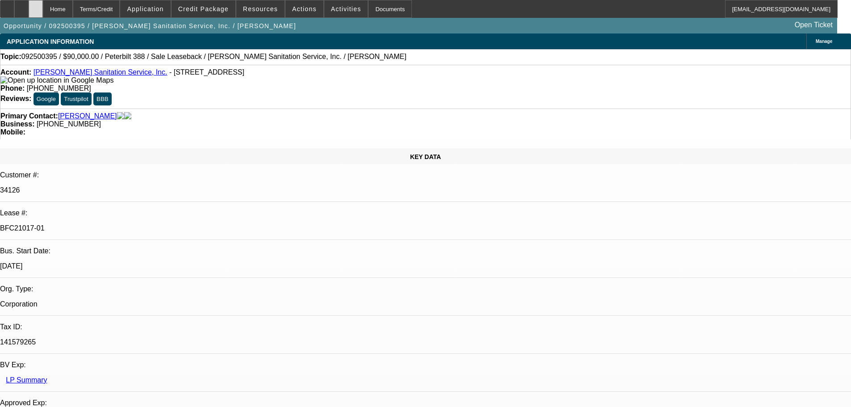
click at [43, 11] on div at bounding box center [36, 9] width 14 height 18
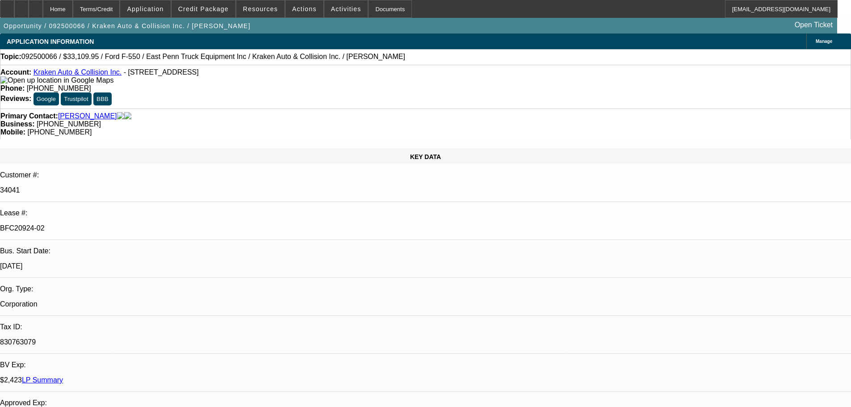
select select "0"
select select "0.1"
select select "4"
select select "0"
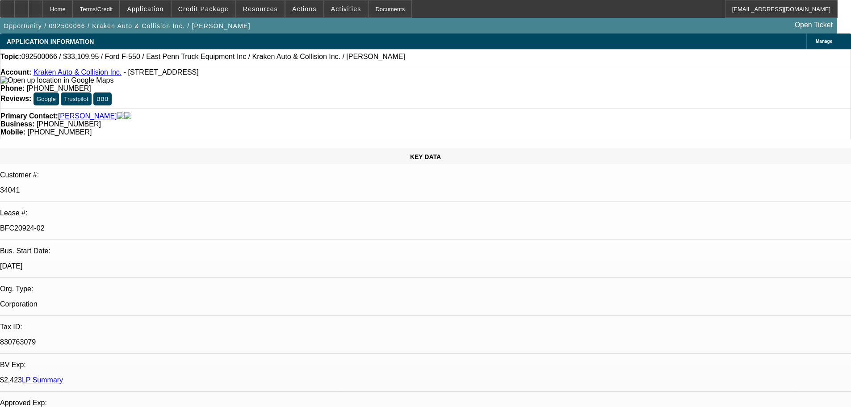
select select "0"
select select "0.1"
select select "4"
select select "0"
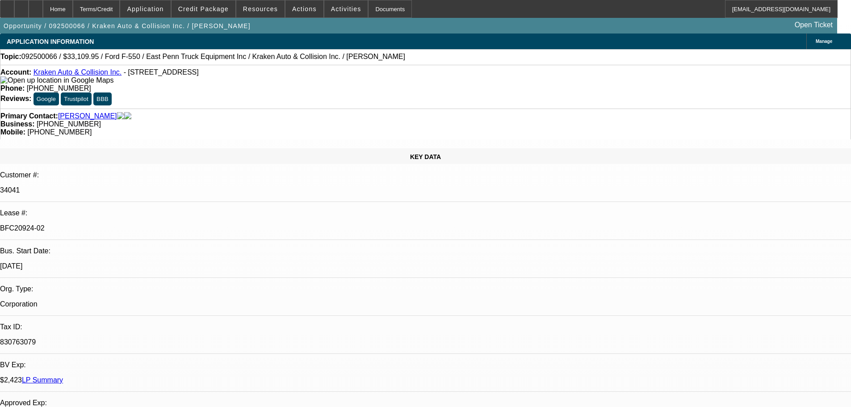
select select "0.1"
select select "4"
select select "0"
select select "0.1"
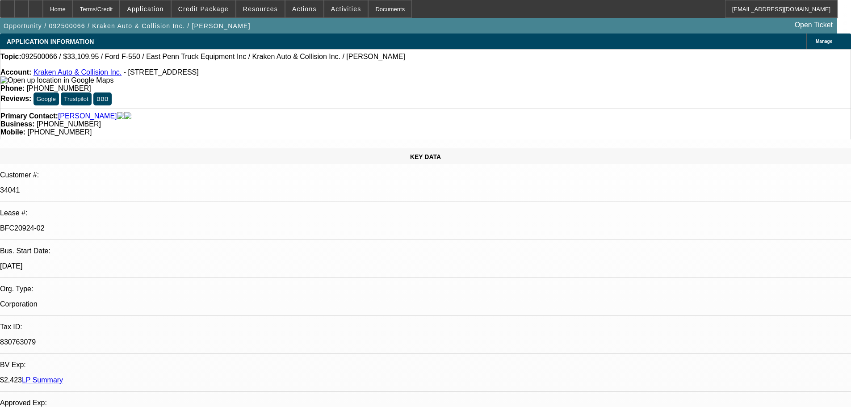
select select "4"
click at [43, 6] on div at bounding box center [36, 9] width 14 height 18
select select "0"
select select "0.1"
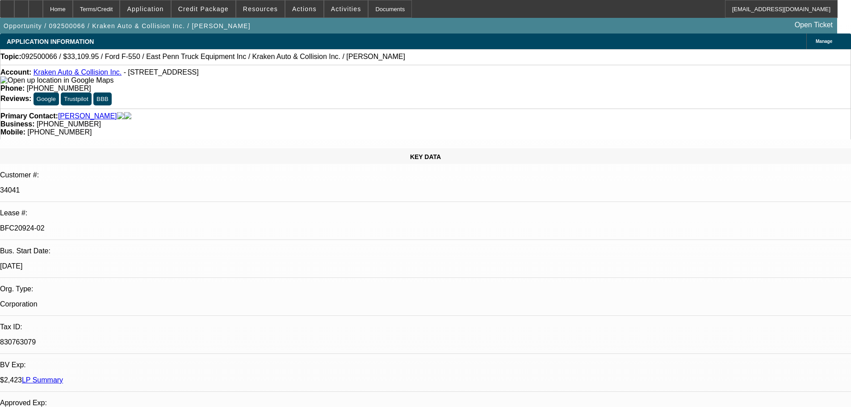
select select "4"
select select "0"
select select "0.1"
select select "4"
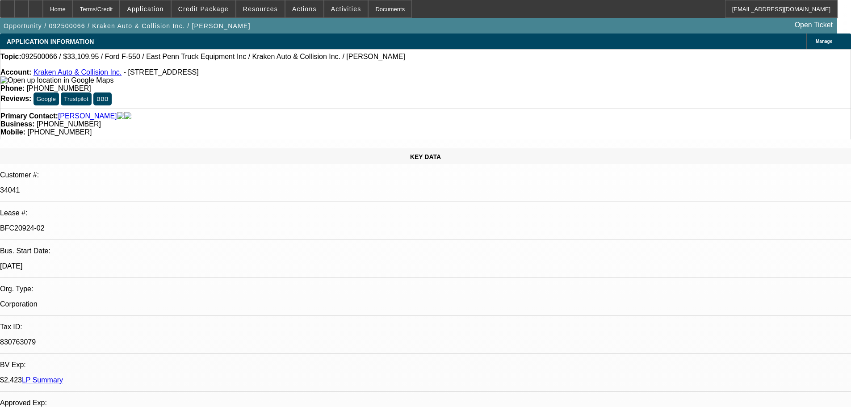
select select "0"
select select "0.1"
select select "4"
select select "0"
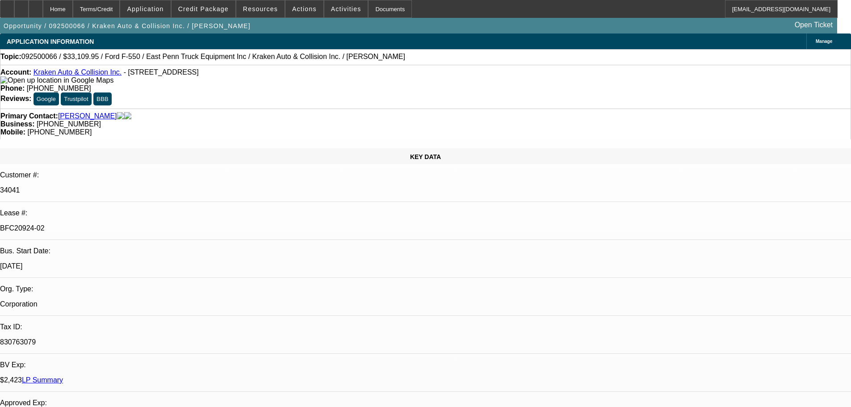
select select "0"
select select "0.1"
select select "4"
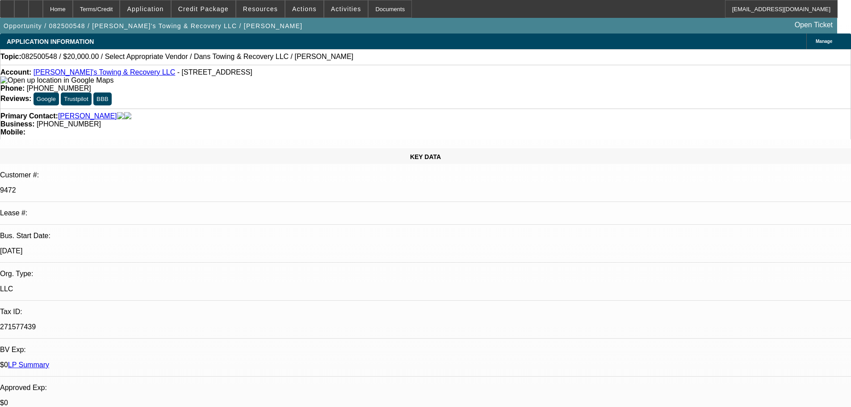
select select "0"
select select "2"
select select "0"
select select "6"
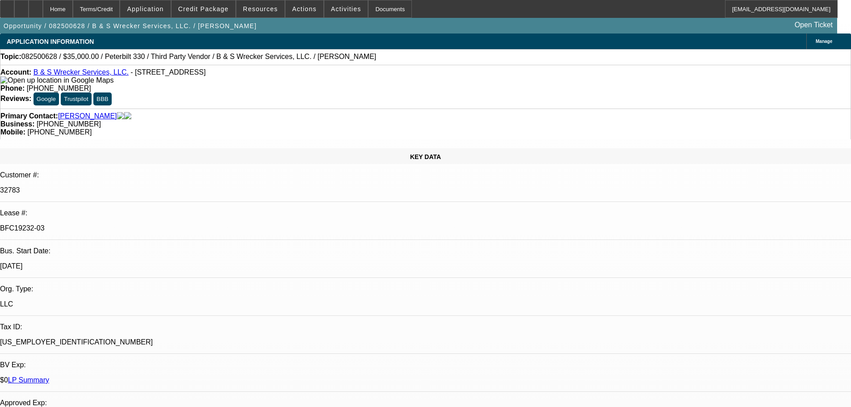
select select "0"
select select "6"
select select "0"
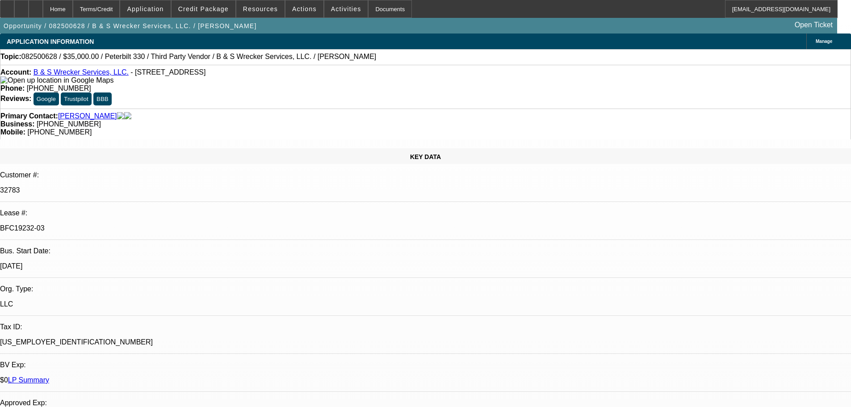
select select "0"
select select "6"
select select "0"
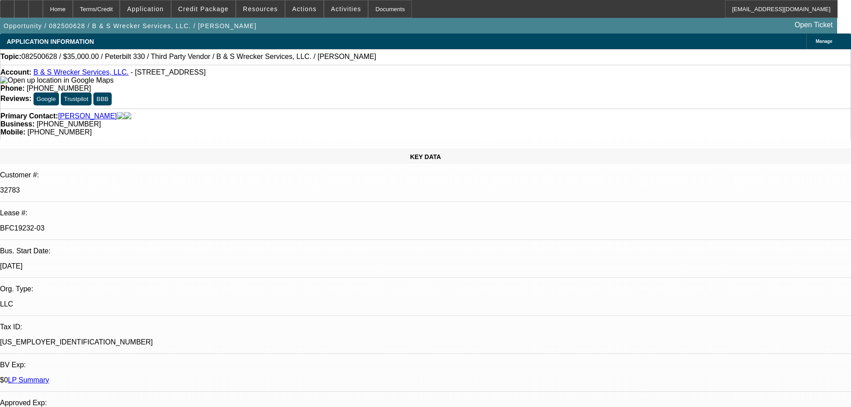
select select "0"
select select "6"
click at [43, 9] on div at bounding box center [36, 9] width 14 height 18
select select "0"
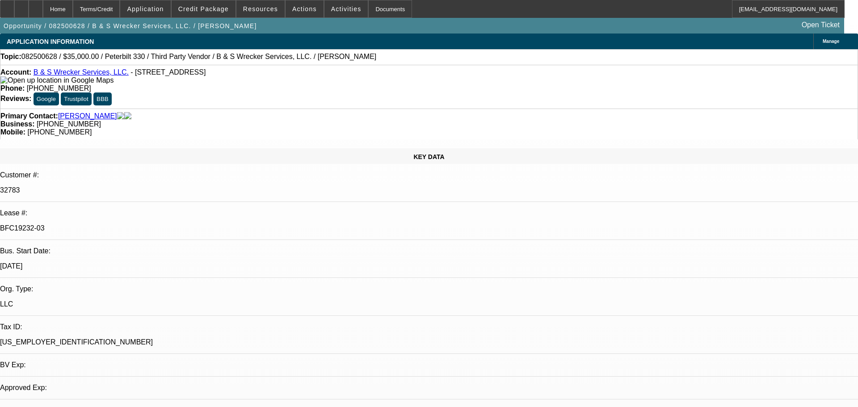
select select "0"
select select "6"
select select "0"
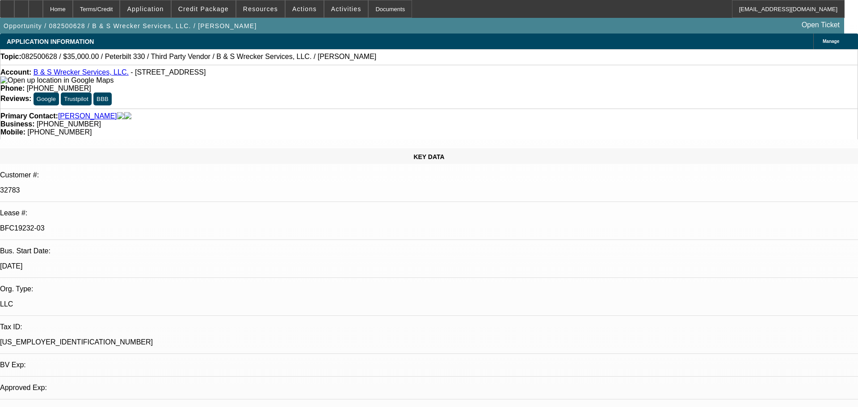
select select "6"
select select "0"
select select "6"
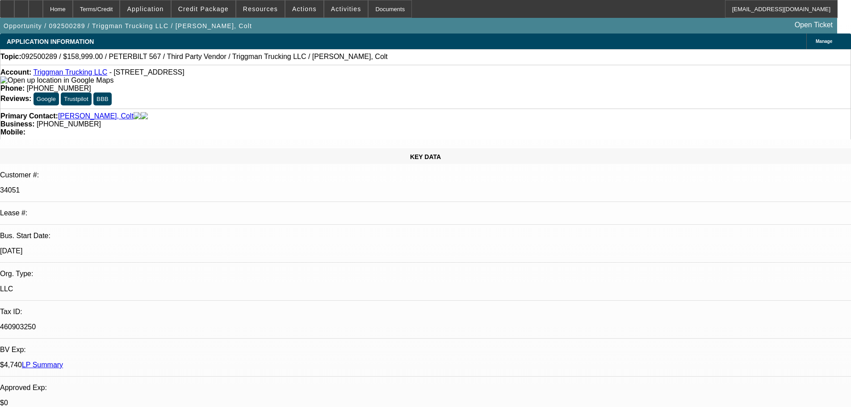
select select "0"
select select "2"
select select "0.1"
select select "4"
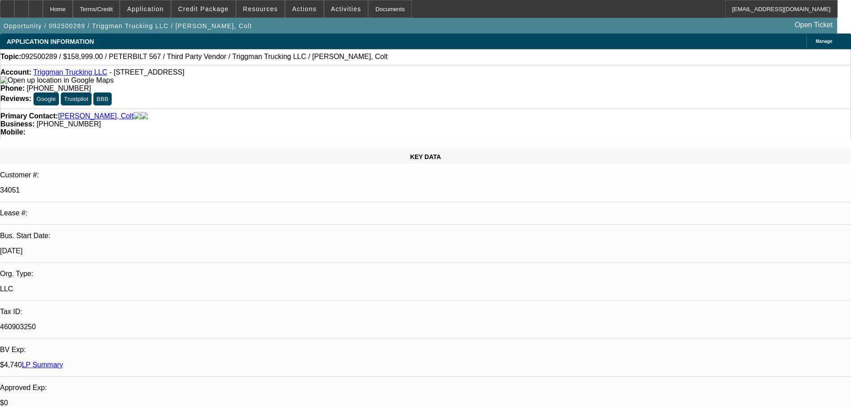
select select "0"
select select "2"
select select "0.1"
select select "4"
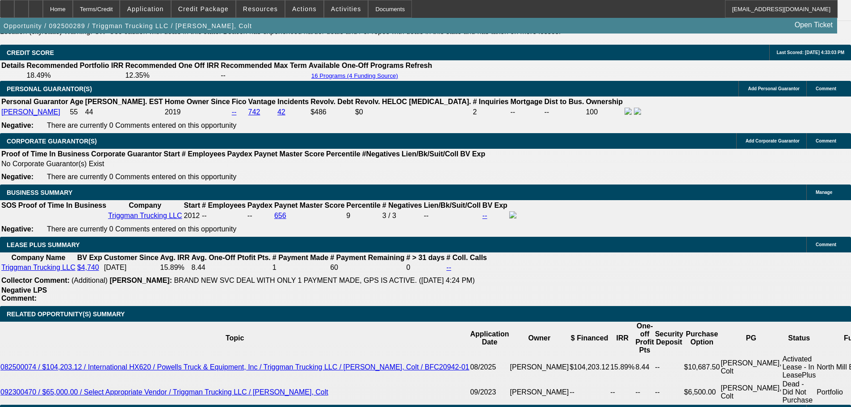
scroll to position [1296, 0]
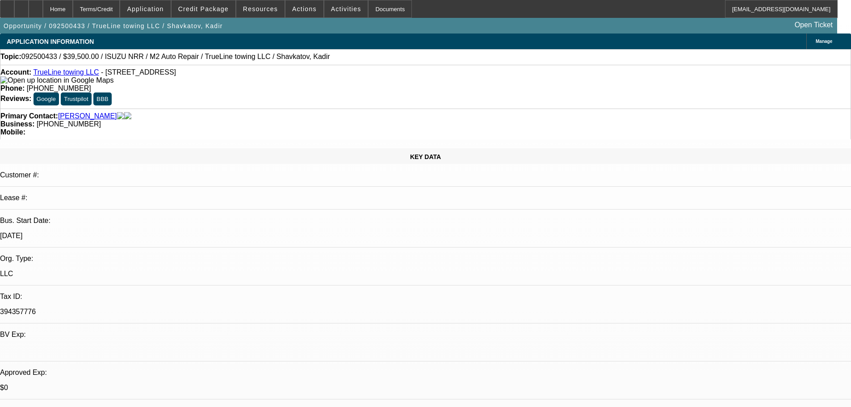
select select "0"
select select "2"
select select "0.1"
select select "4"
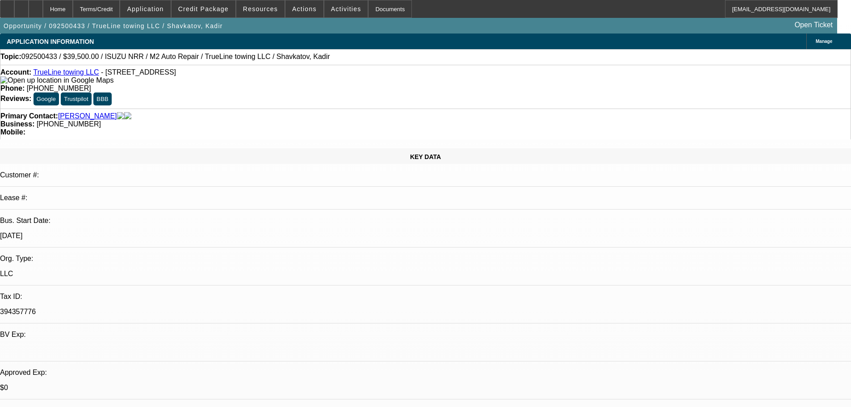
select select "0"
select select "2"
select select "0.1"
select select "4"
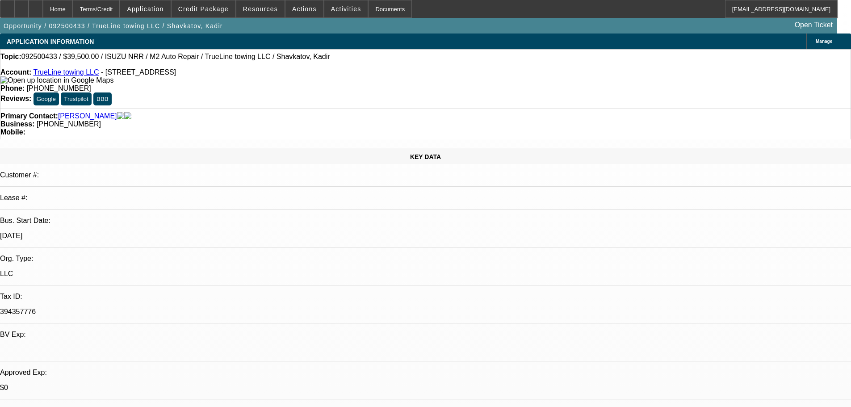
select select "0.1"
select select "2"
select select "0.1"
select select "4"
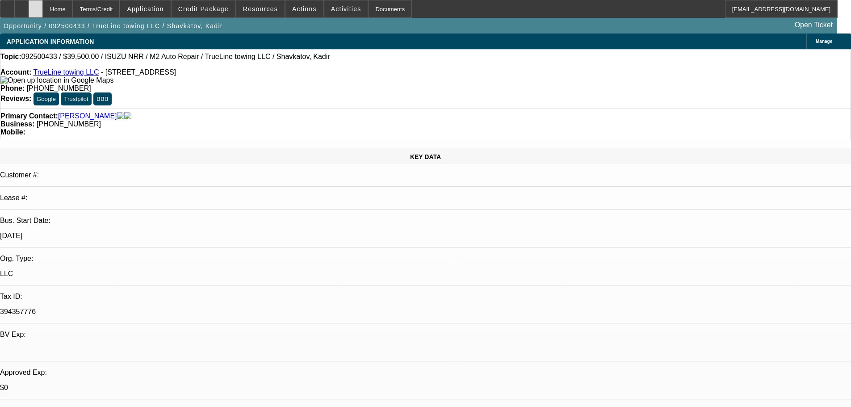
click at [43, 4] on div at bounding box center [36, 9] width 14 height 18
select select "0"
select select "2"
select select "0.1"
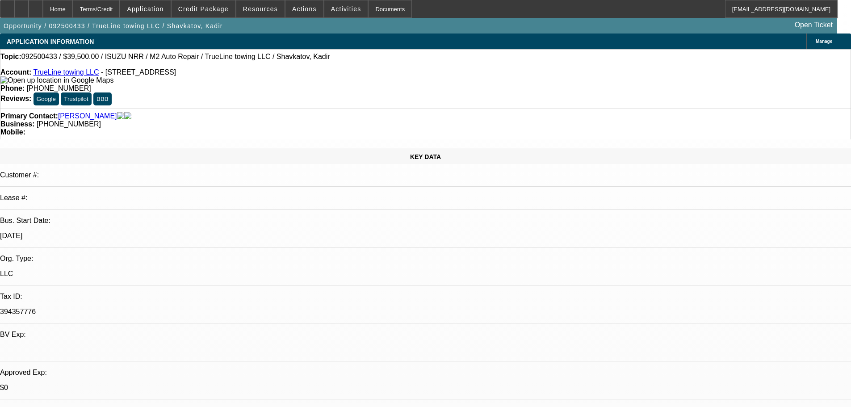
select select "4"
select select "0"
select select "2"
select select "0.1"
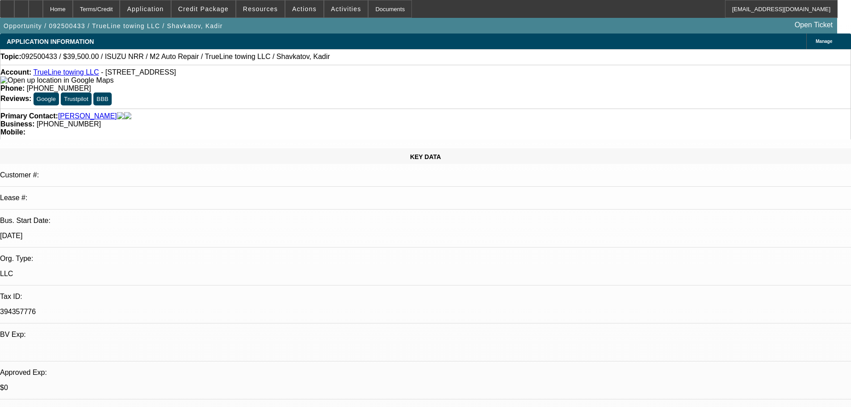
select select "4"
select select "0.1"
select select "2"
select select "0.1"
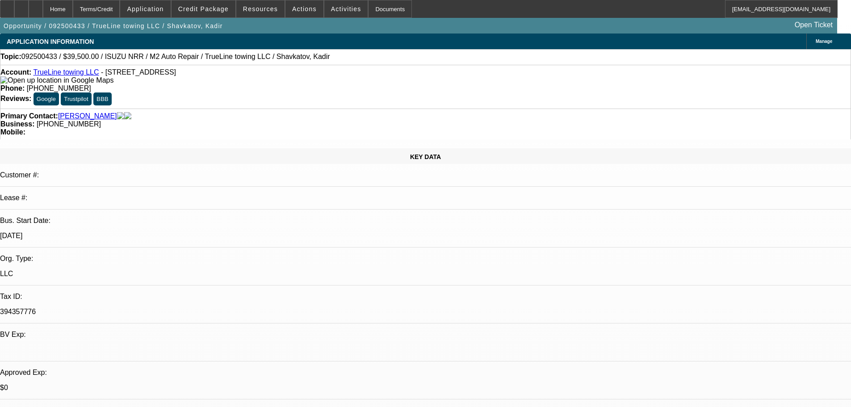
select select "4"
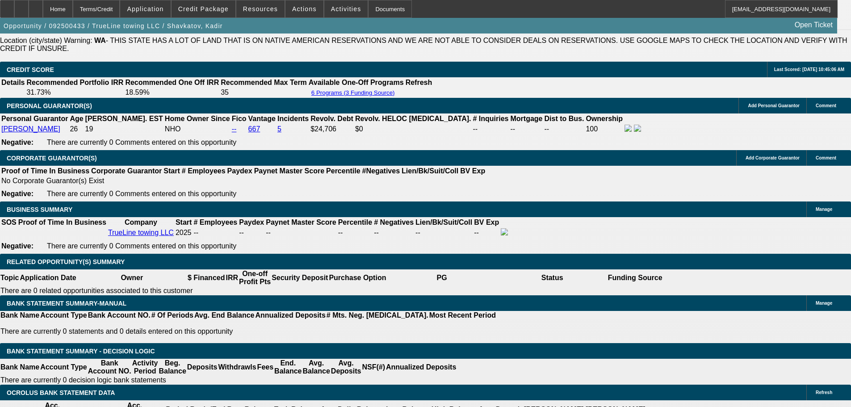
scroll to position [1296, 0]
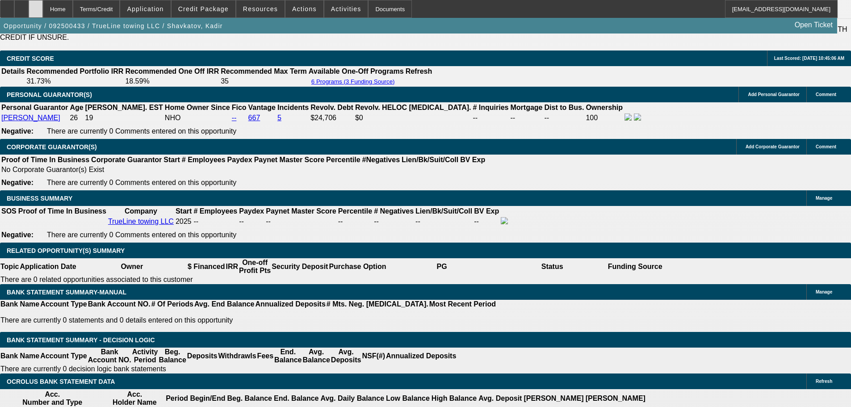
click at [43, 9] on div at bounding box center [36, 9] width 14 height 18
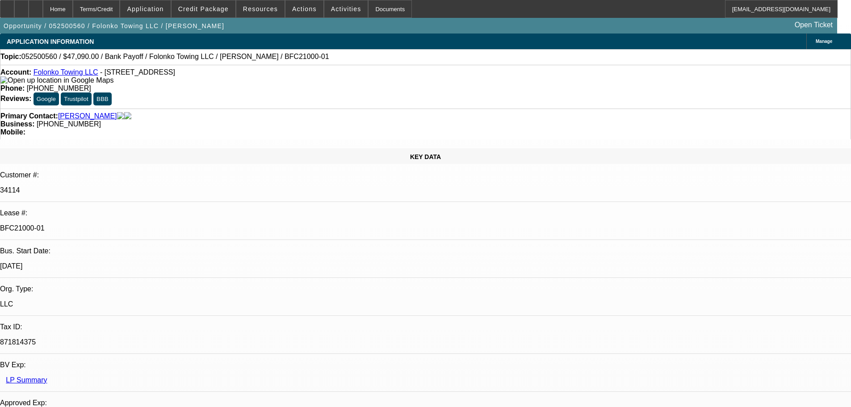
select select "0"
select select "2"
select select "0.1"
select select "4"
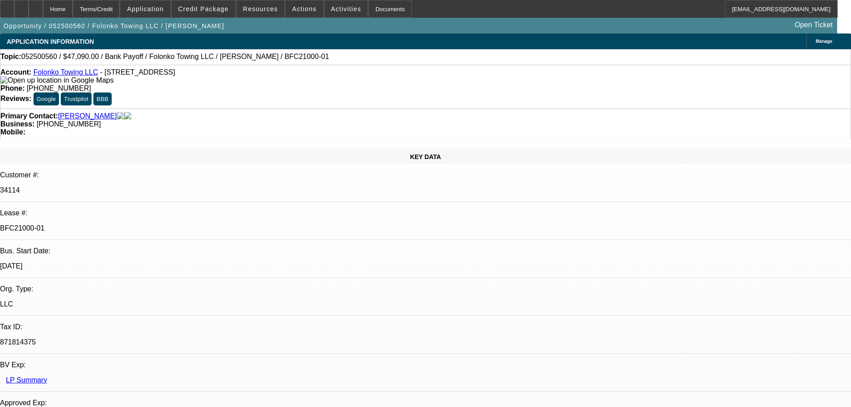
select select "0"
select select "2"
select select "0.1"
select select "4"
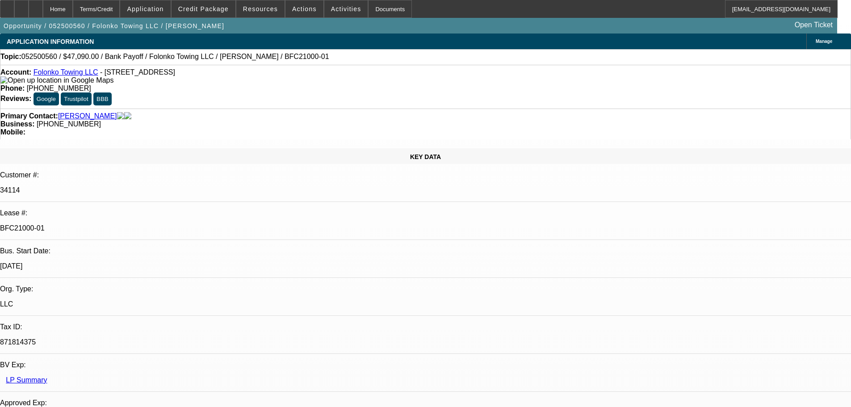
select select "0"
select select "2"
select select "0.1"
select select "4"
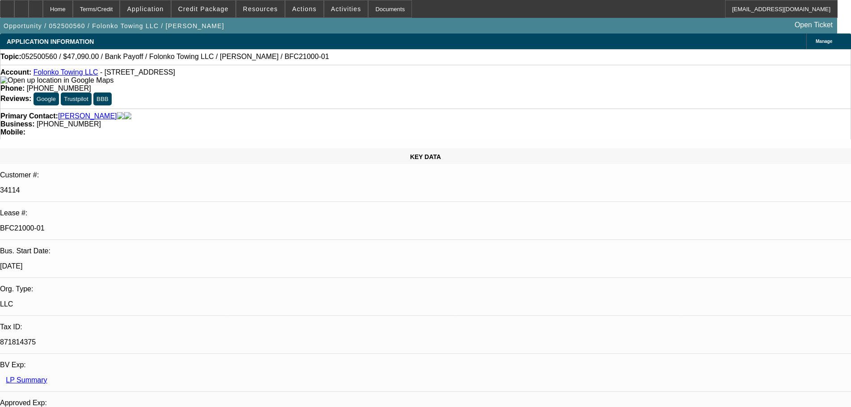
select select "0"
select select "2"
select select "0.1"
select select "4"
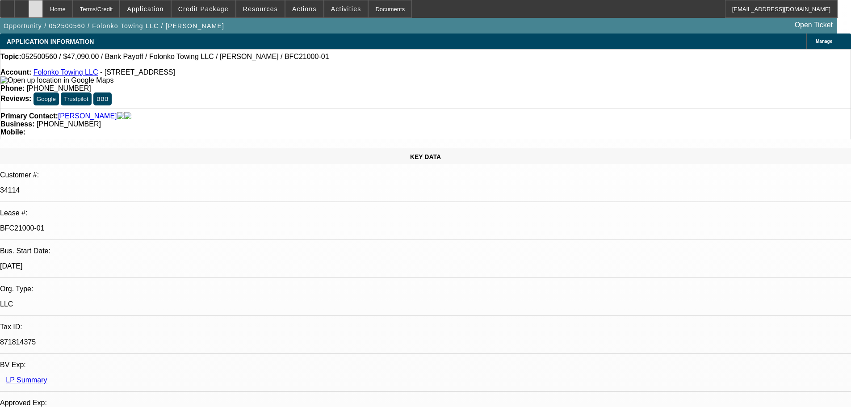
click at [43, 5] on div at bounding box center [36, 9] width 14 height 18
select select "0"
select select "2"
select select "0.1"
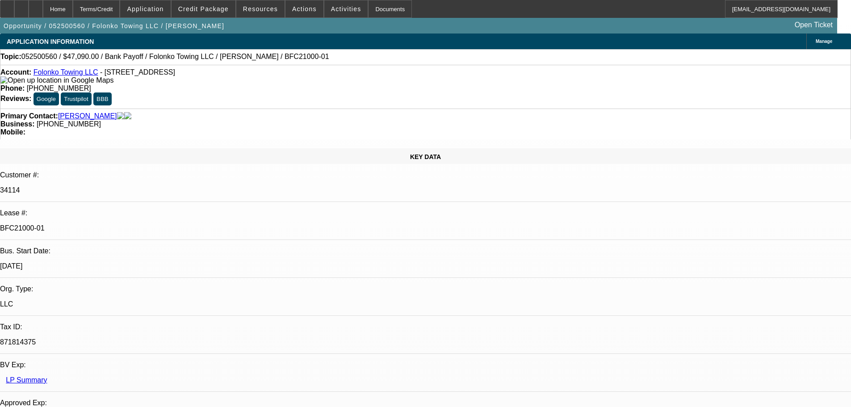
select select "4"
select select "0"
select select "2"
select select "0.1"
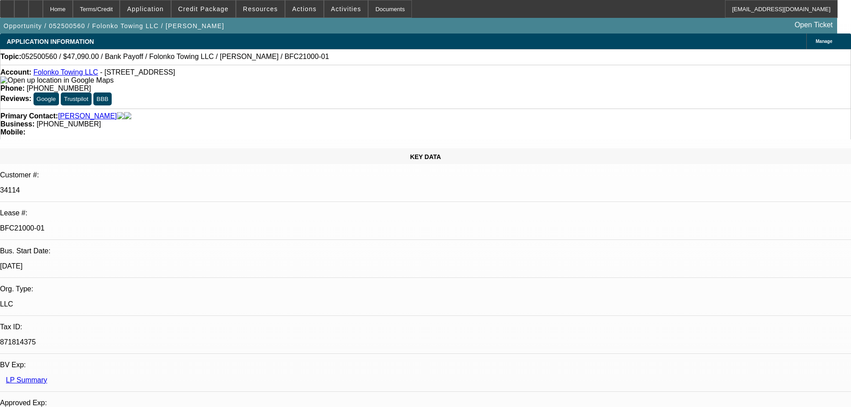
select select "4"
select select "0"
select select "2"
select select "0.1"
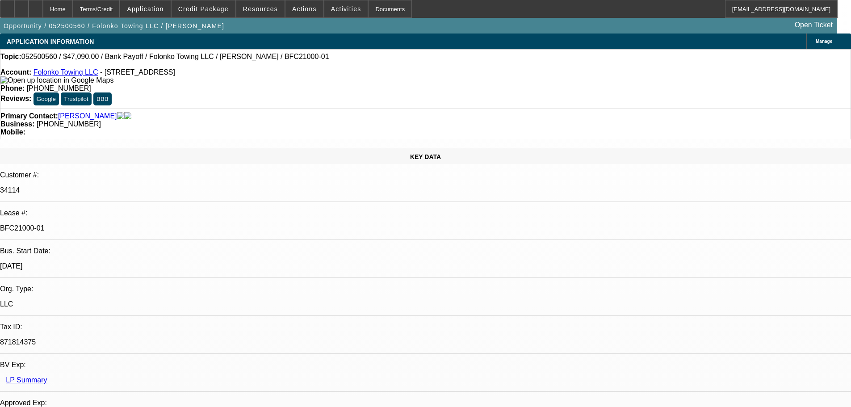
select select "4"
select select "0"
select select "2"
select select "0.1"
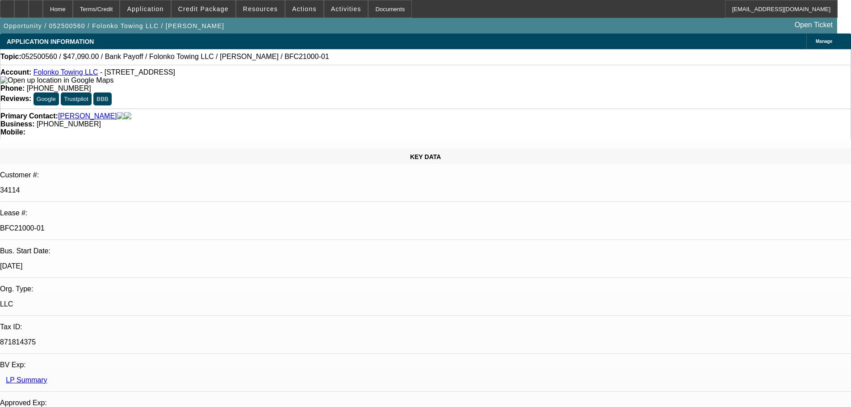
select select "4"
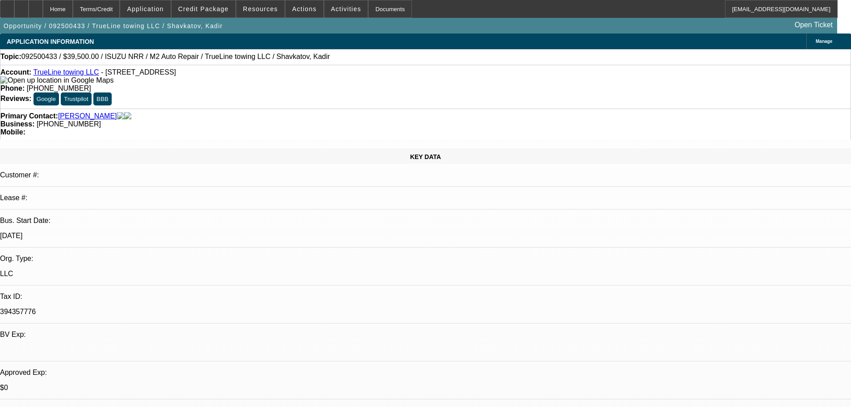
select select "0"
select select "2"
select select "0.1"
select select "4"
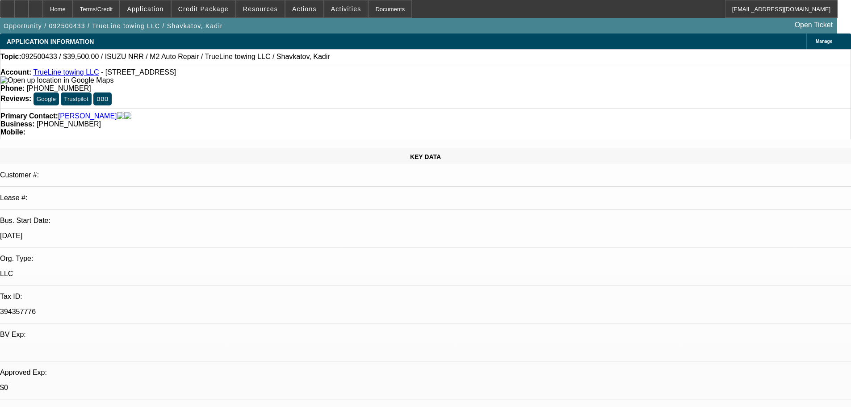
select select "0"
select select "2"
select select "0.1"
select select "4"
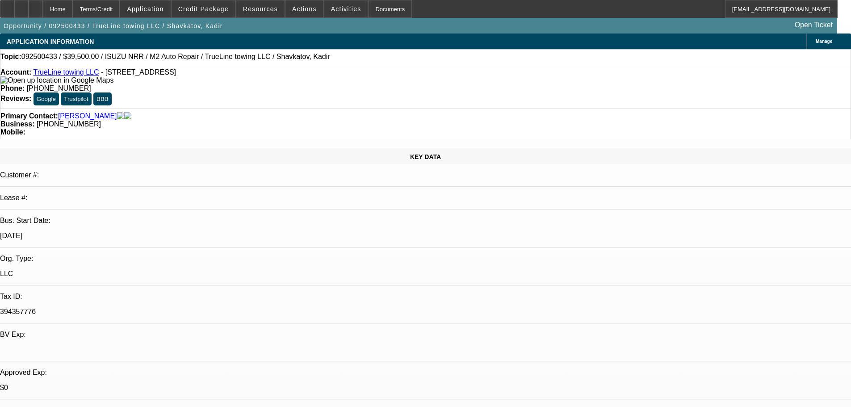
select select "0.1"
select select "2"
select select "0.1"
select select "4"
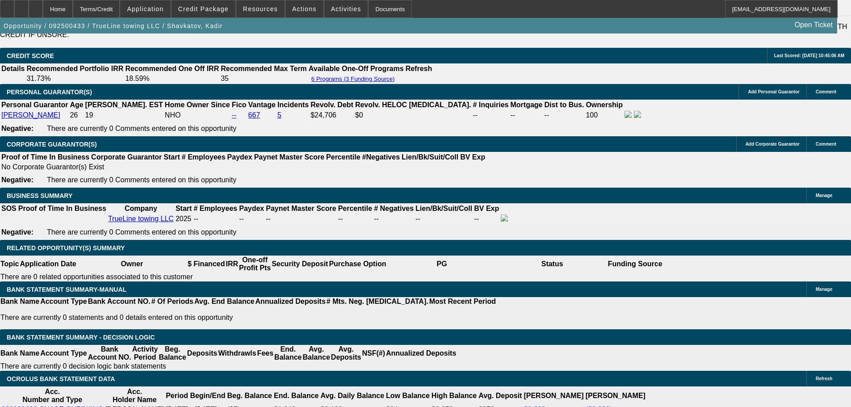
scroll to position [1251, 0]
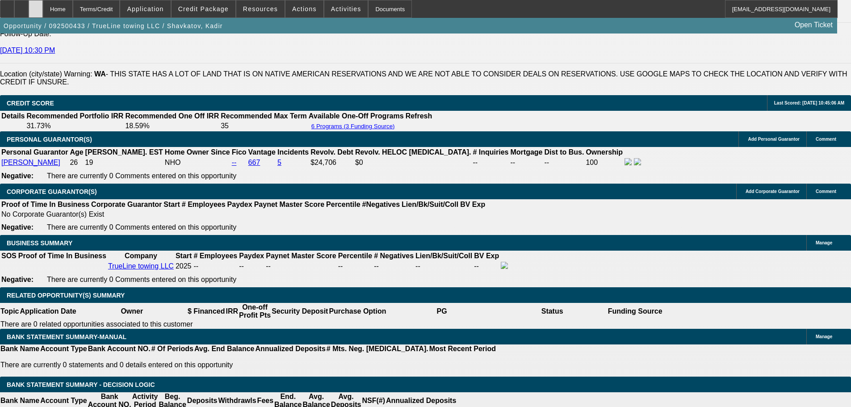
click at [43, 15] on div at bounding box center [36, 9] width 14 height 18
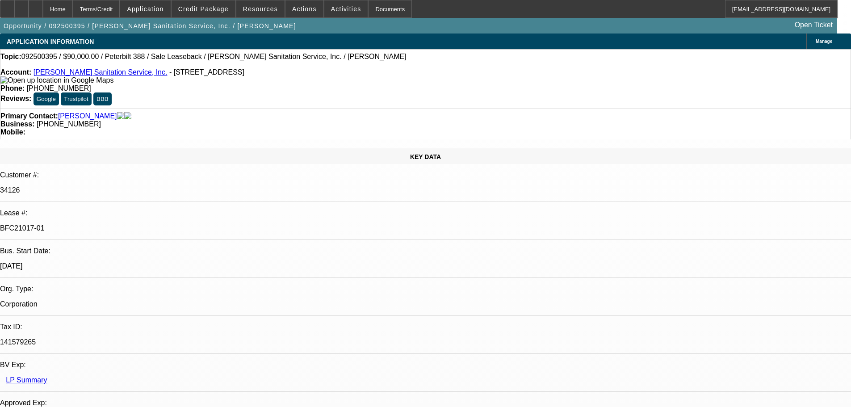
select select "0"
select select "2"
select select "0"
select select "6"
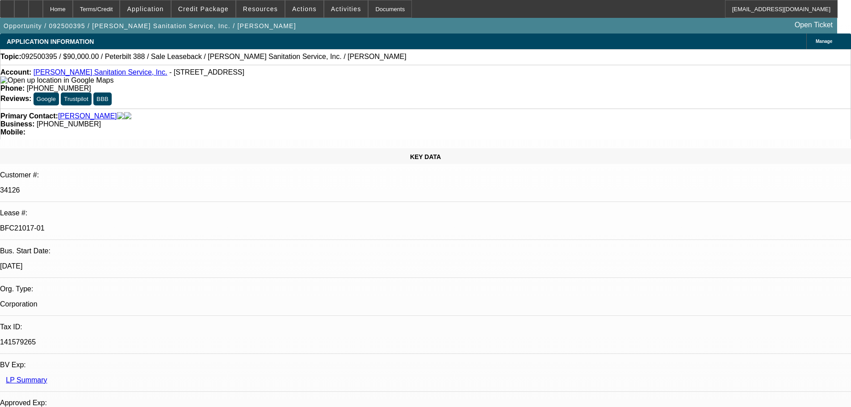
select select "0"
select select "2"
select select "0"
select select "6"
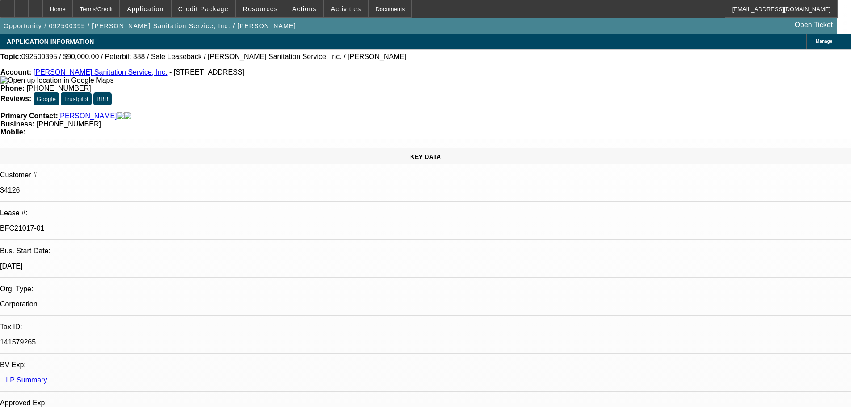
scroll to position [313, 0]
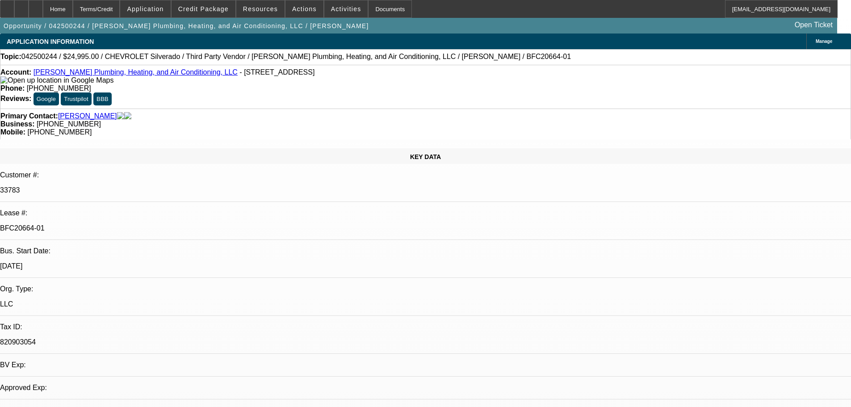
select select "0"
select select "3"
select select "0"
select select "6"
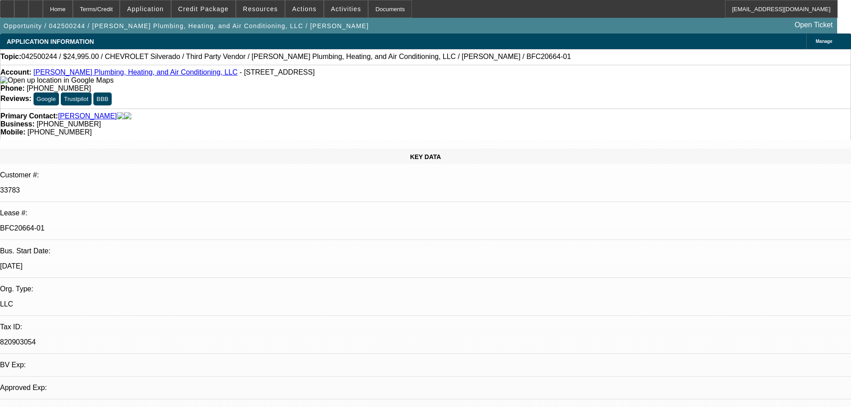
select select "0"
select select "2"
select select "0"
select select "6"
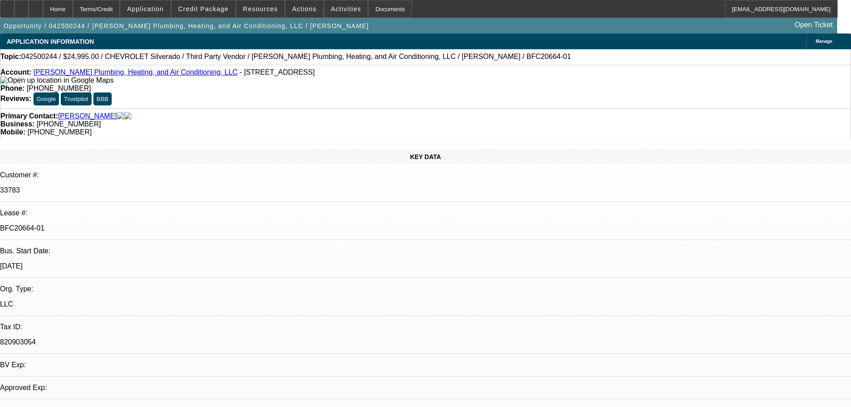
select select "0"
select select "3"
select select "0"
select select "6"
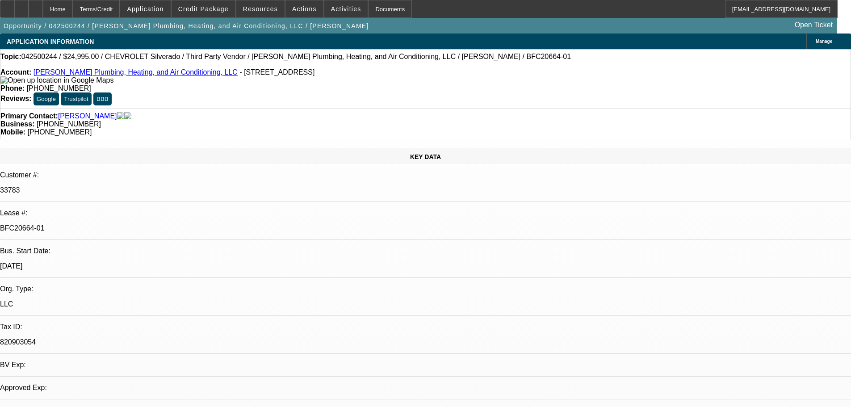
select select "0"
select select "3"
select select "0"
select select "6"
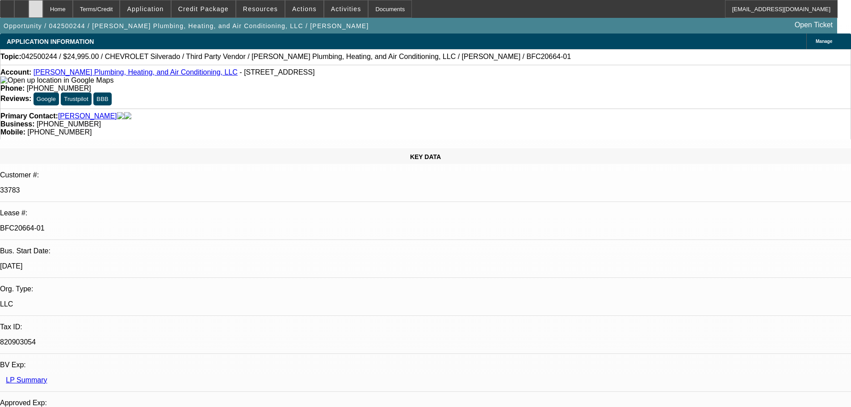
click at [43, 12] on div at bounding box center [36, 9] width 14 height 18
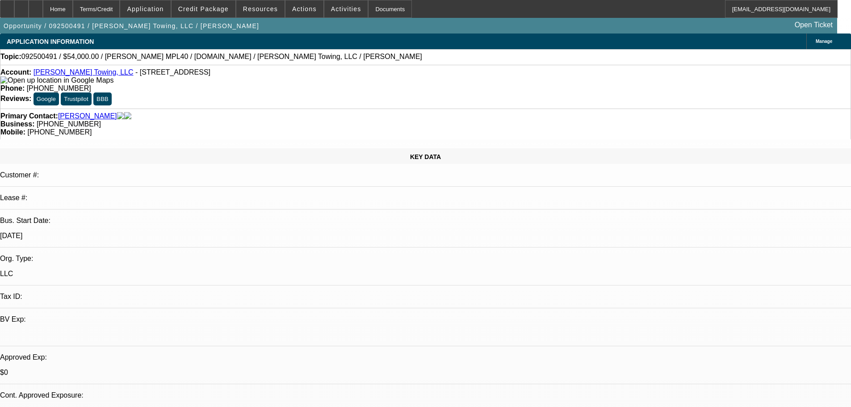
select select "0"
select select "2"
select select "0.1"
select select "4"
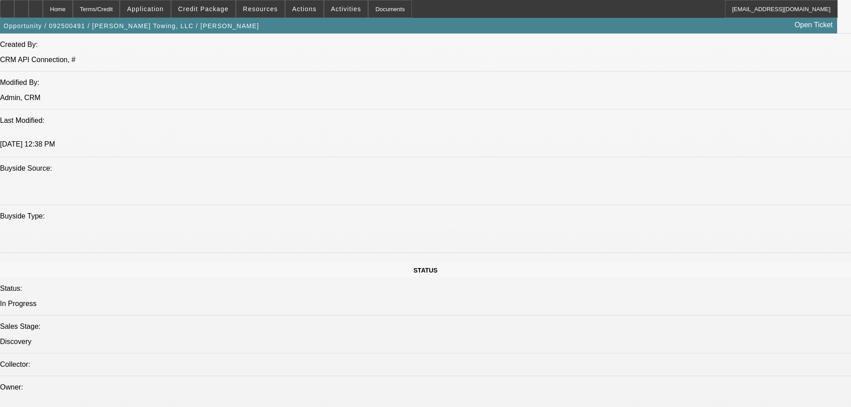
scroll to position [983, 0]
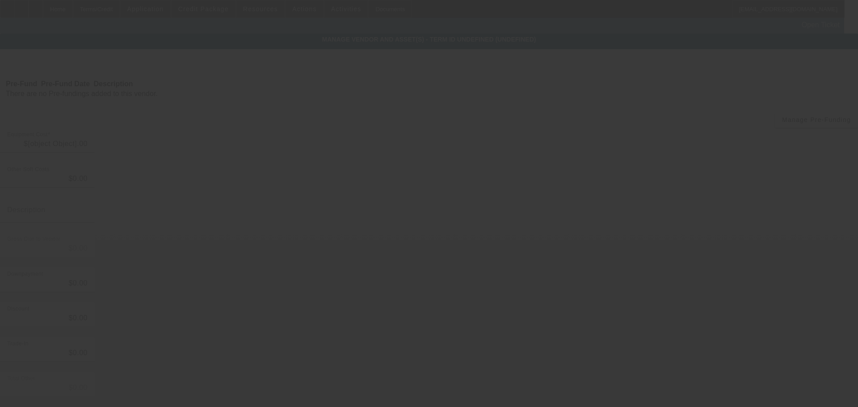
type input "$64,995.00"
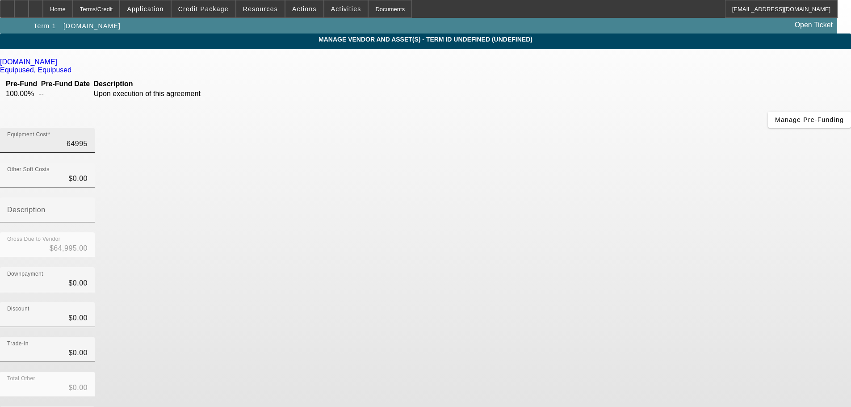
click at [88, 139] on input "64995" at bounding box center [47, 144] width 80 height 11
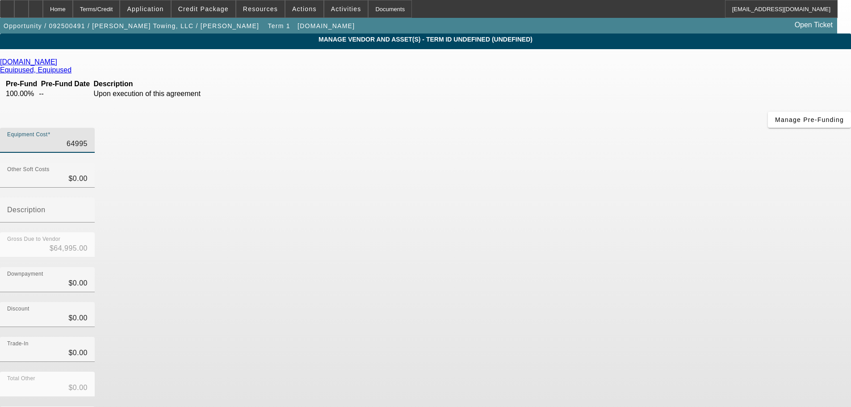
click at [88, 139] on input "64995" at bounding box center [47, 144] width 80 height 11
type input "$64,995.00"
click at [586, 128] on div "Equipment Cost $64,995.00" at bounding box center [425, 145] width 851 height 35
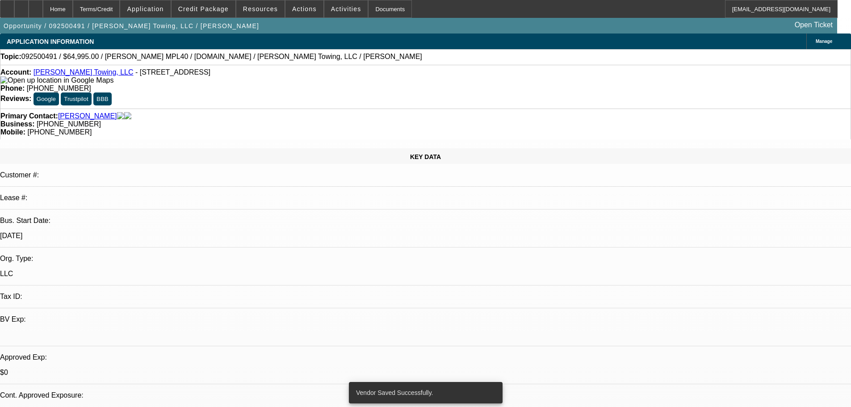
select select "0"
select select "2"
select select "0.1"
select select "4"
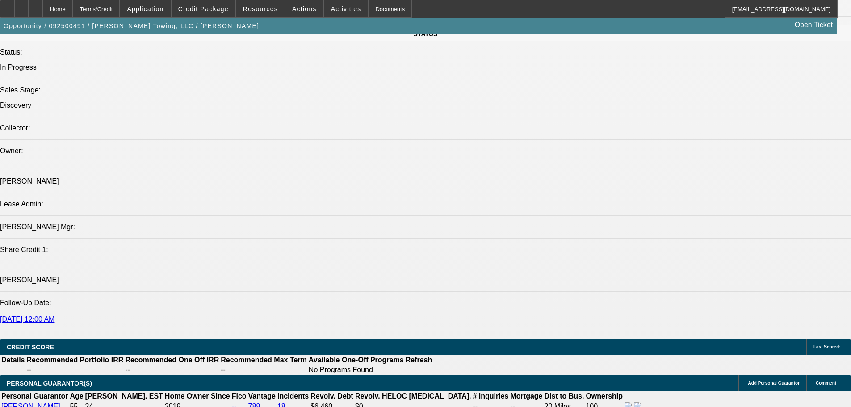
scroll to position [834, 0]
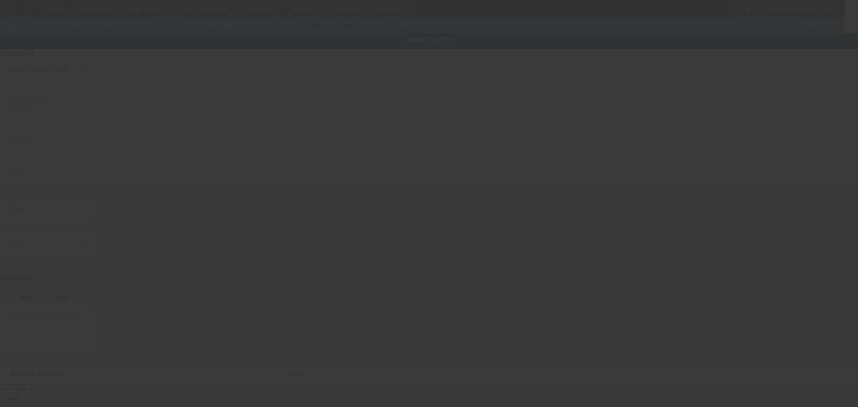
type input "3C7WRLALXMG691603"
type input "ram"
type input "4500"
radio input "true"
type textarea "Ram 4500"
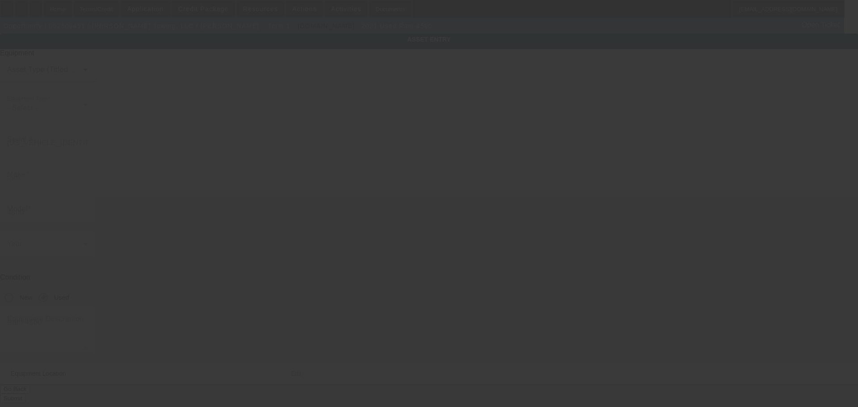
type input "4533 E Parkway"
type input "Gatlinburg"
type input "37738"
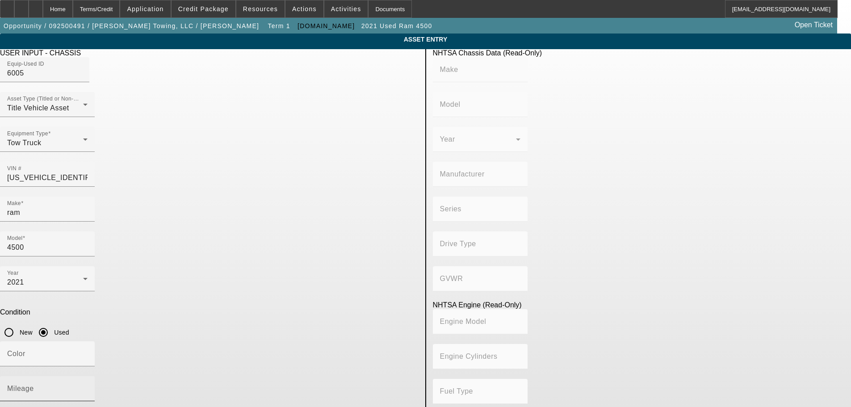
click at [34, 385] on mat-label "Mileage" at bounding box center [20, 389] width 27 height 8
click at [88, 387] on input "Mileage" at bounding box center [47, 392] width 80 height 11
type input "132199"
click at [394, 92] on div "Equip-Used ID 6005" at bounding box center [209, 74] width 419 height 35
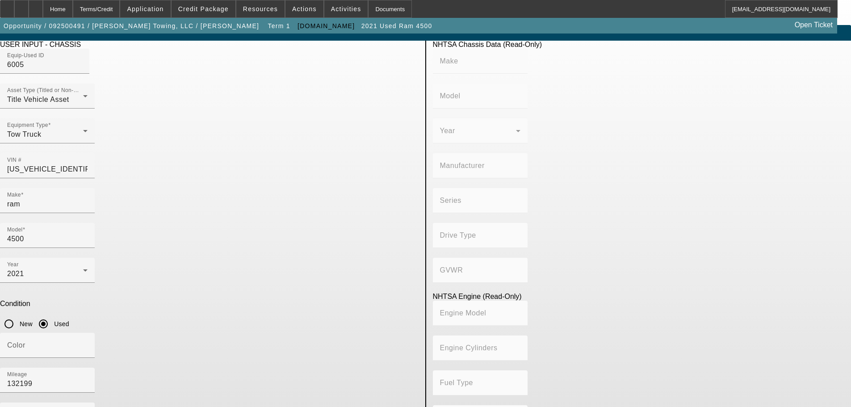
scroll to position [17, 0]
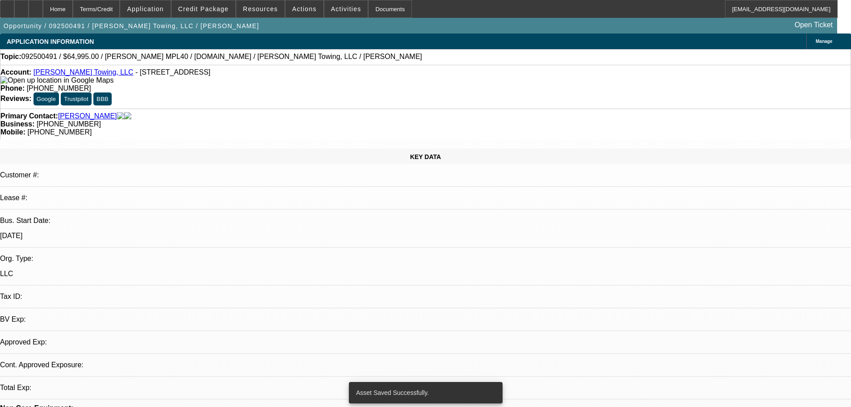
select select "0"
select select "2"
select select "0.1"
select select "4"
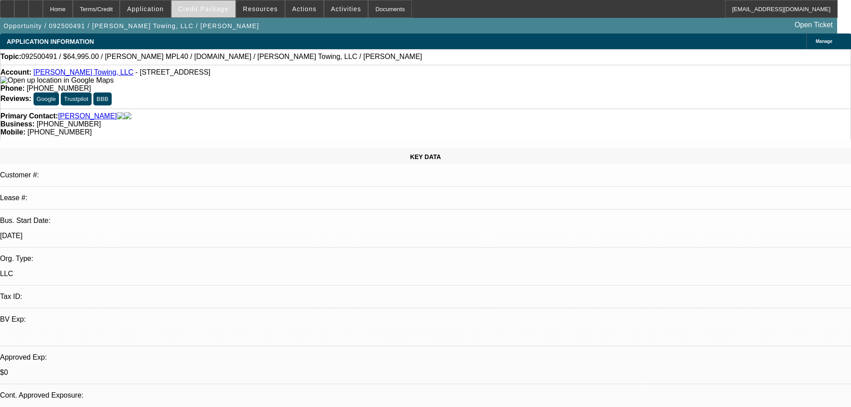
click at [210, 9] on span "Credit Package" at bounding box center [203, 8] width 51 height 7
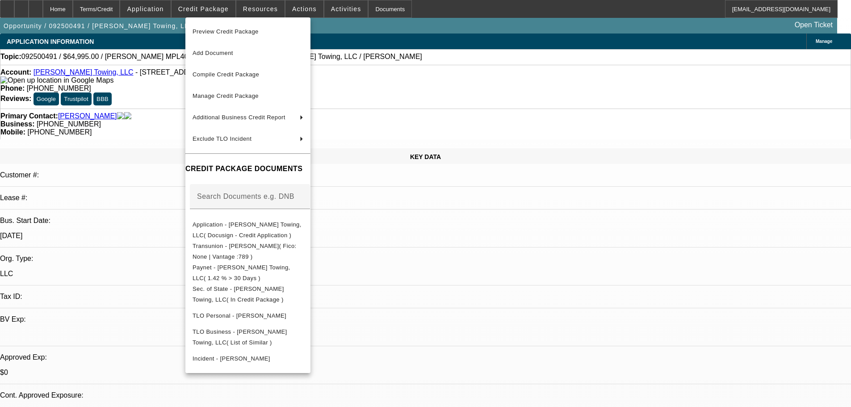
click at [211, 9] on div at bounding box center [425, 203] width 851 height 407
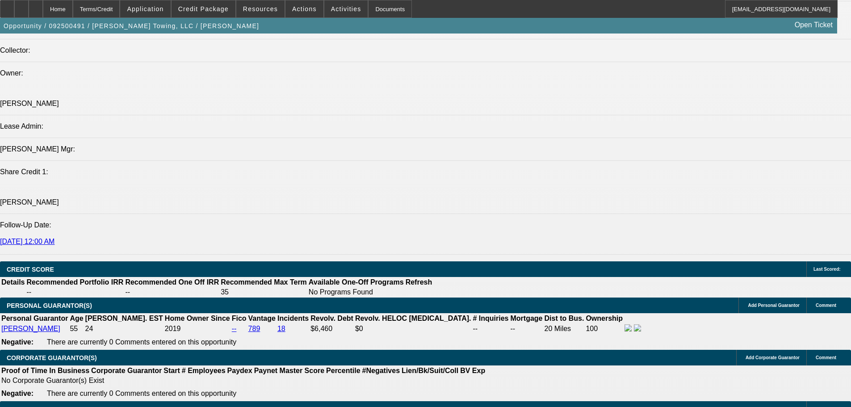
scroll to position [1162, 0]
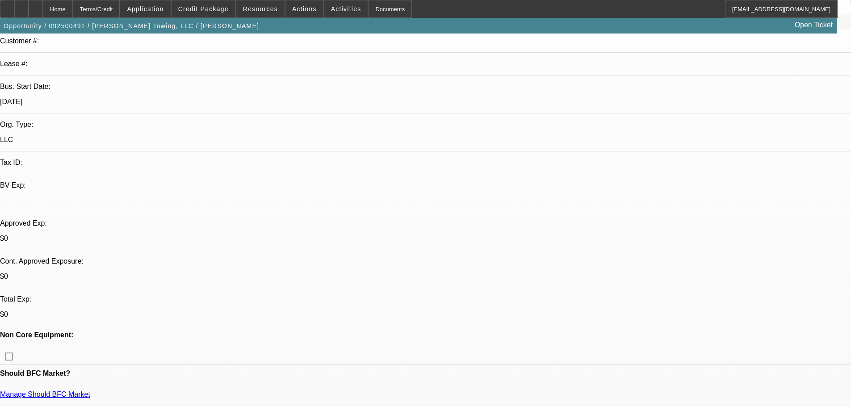
scroll to position [0, 0]
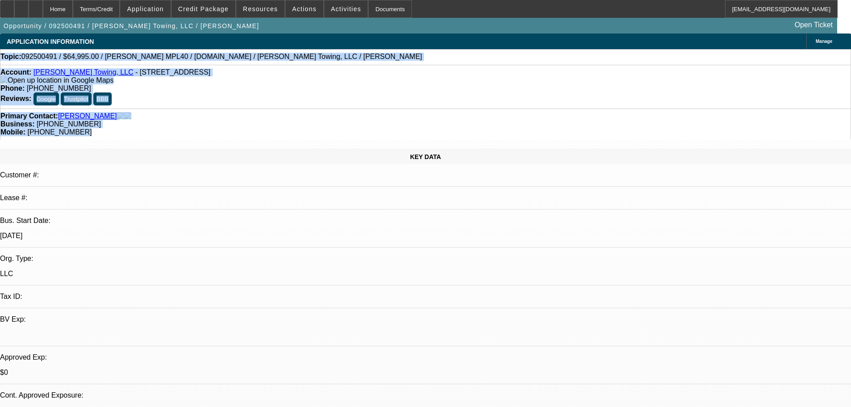
drag, startPoint x: 503, startPoint y: 99, endPoint x: 15, endPoint y: 59, distance: 490.2
click at [324, 57] on div "Topic: 092500491 / $64,995.00 / Jerr-Dan MPL40 / Equip-Used.com / Ogles Towing,…" at bounding box center [425, 57] width 851 height 8
drag, startPoint x: 506, startPoint y: 101, endPoint x: 13, endPoint y: 55, distance: 495.5
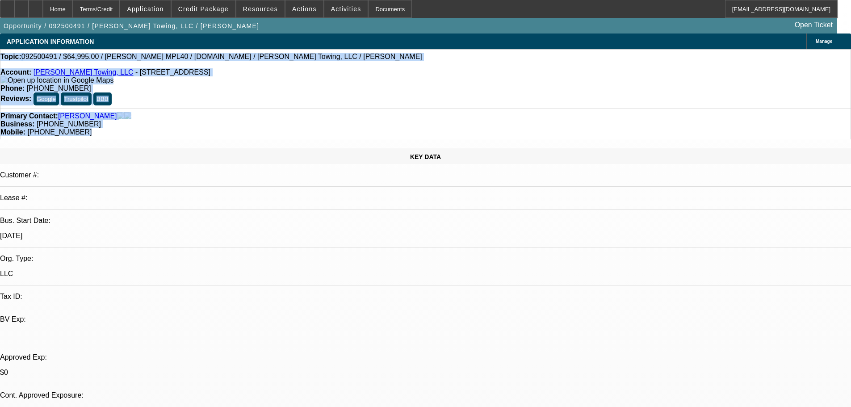
click at [324, 55] on div "Topic: 092500491 / $64,995.00 / Jerr-Dan MPL40 / Equip-Used.com / Ogles Towing,…" at bounding box center [425, 57] width 851 height 8
drag, startPoint x: 497, startPoint y: 100, endPoint x: 5, endPoint y: 55, distance: 494.2
click at [351, 55] on div "Topic: 092500491 / $64,995.00 / Jerr-Dan MPL40 / Equip-Used.com / Ogles Towing,…" at bounding box center [425, 57] width 851 height 8
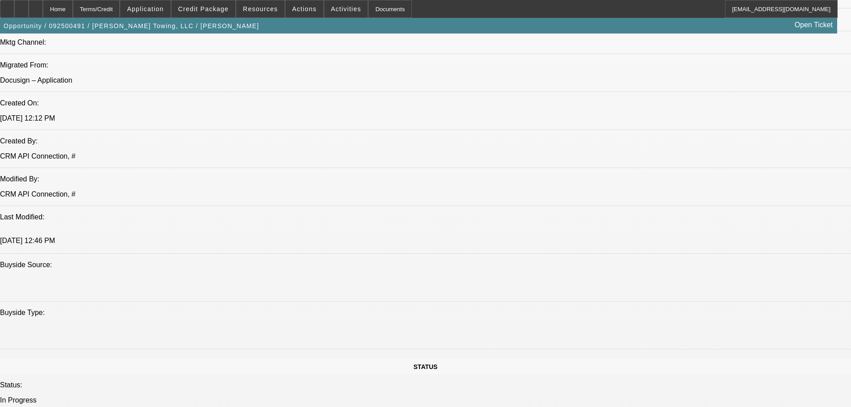
scroll to position [402, 0]
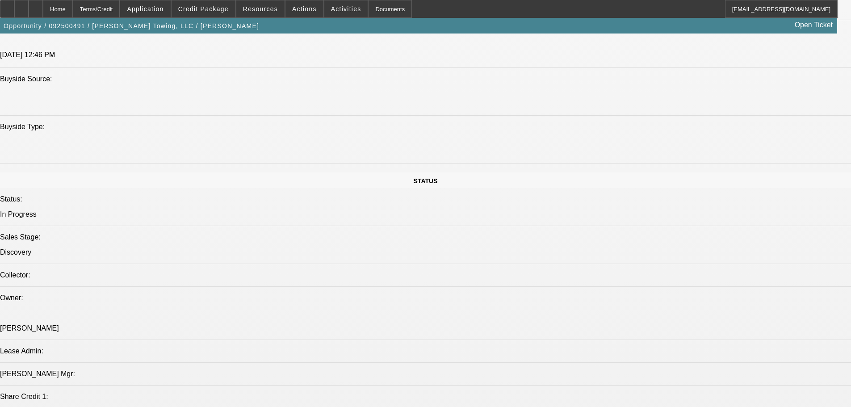
scroll to position [1162, 0]
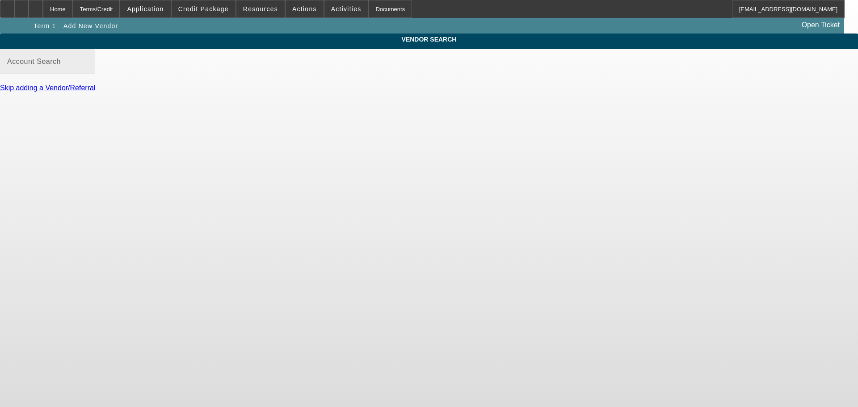
click at [61, 65] on mat-label "Account Search" at bounding box center [34, 62] width 54 height 8
click at [88, 71] on input "Account Search" at bounding box center [47, 65] width 80 height 11
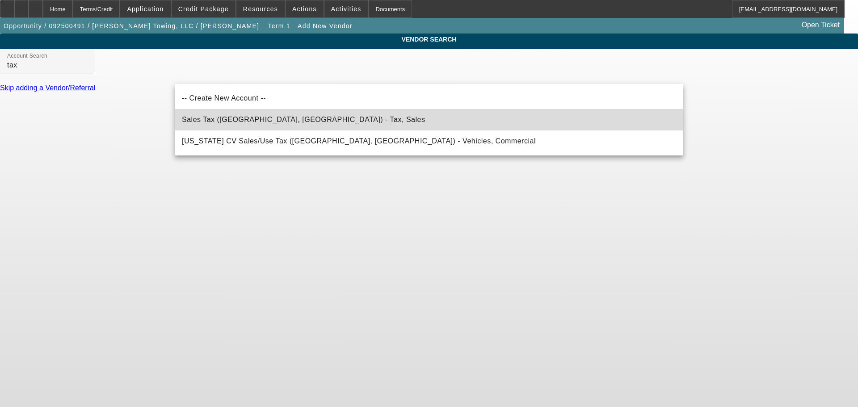
click at [250, 125] on span "Sales Tax (Marlborough, MA) - Tax, Sales" at bounding box center [303, 119] width 243 height 11
type input "Sales Tax (Marlborough, MA) - Tax, Sales"
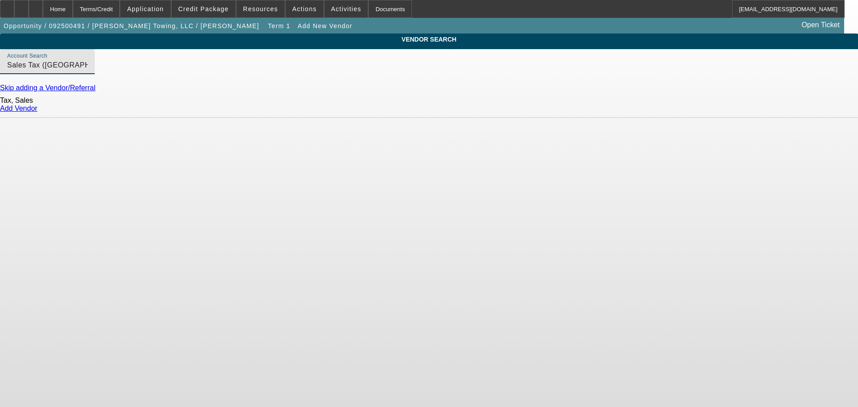
click at [38, 112] on link "Add Vendor" at bounding box center [19, 109] width 38 height 8
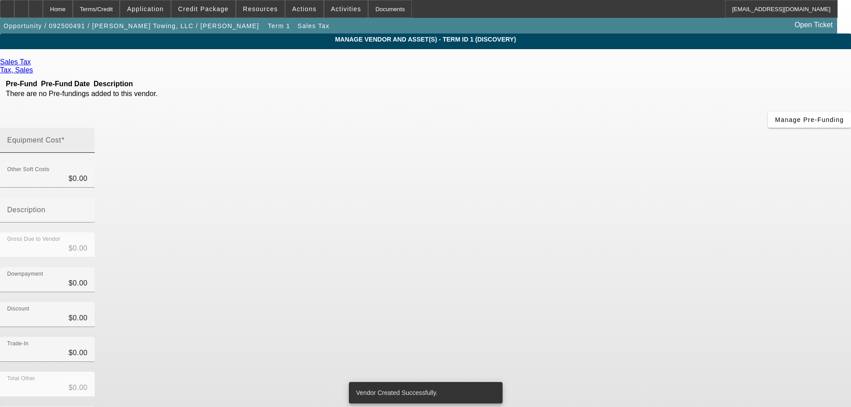
click at [88, 128] on div "Equipment Cost" at bounding box center [47, 140] width 80 height 25
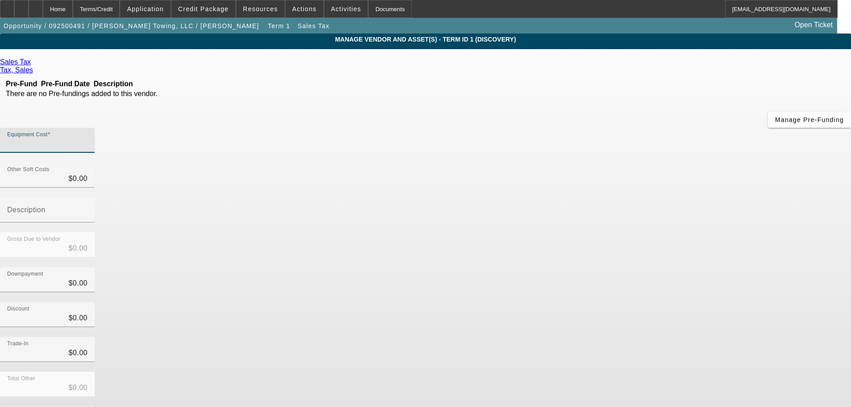
type input "6"
type input "$6.00"
type input "63"
type input "$63.00"
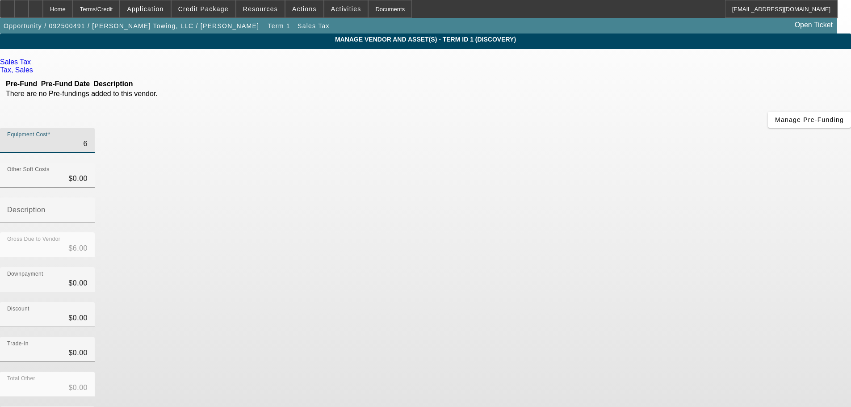
type input "$63.00"
type input "633"
type input "$633.00"
type input "6337"
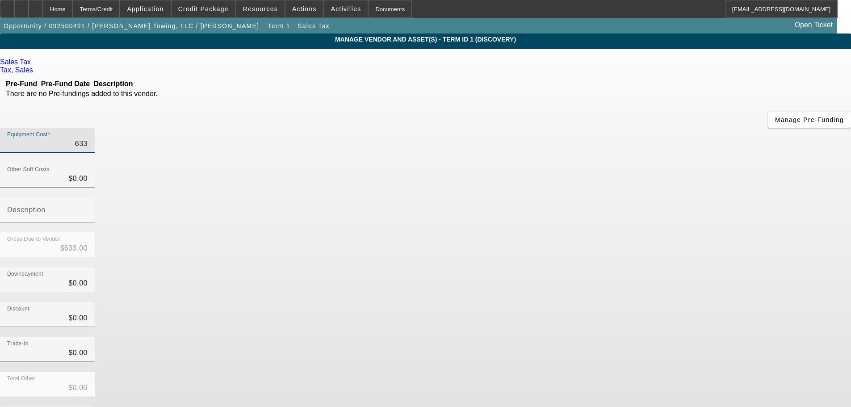
type input "$6,337.00"
type input "6337.01"
type input "$6,337.01"
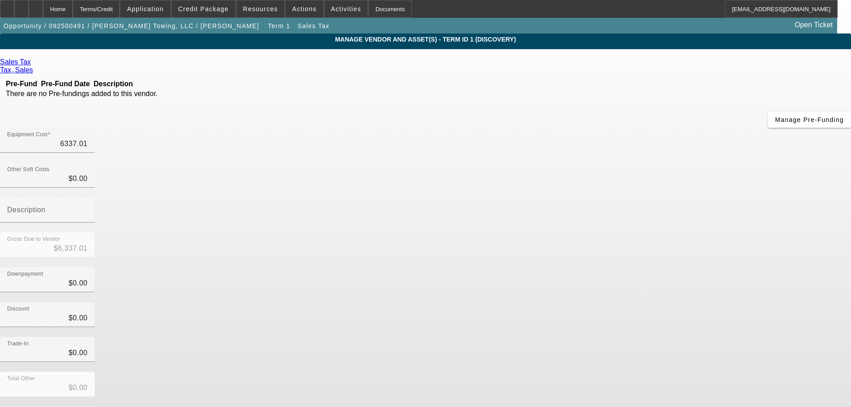
type input "$6,337.01"
click at [638, 232] on div "Gross Due to Vendor $6,337.01" at bounding box center [425, 249] width 851 height 35
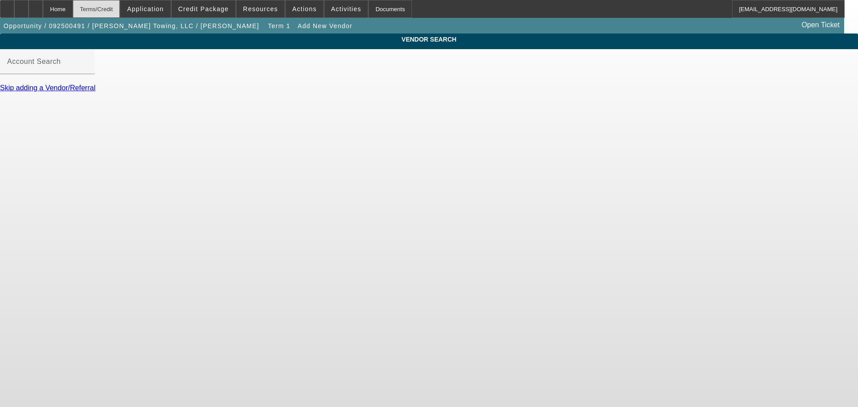
click at [120, 17] on div "Terms/Credit" at bounding box center [96, 9] width 47 height 18
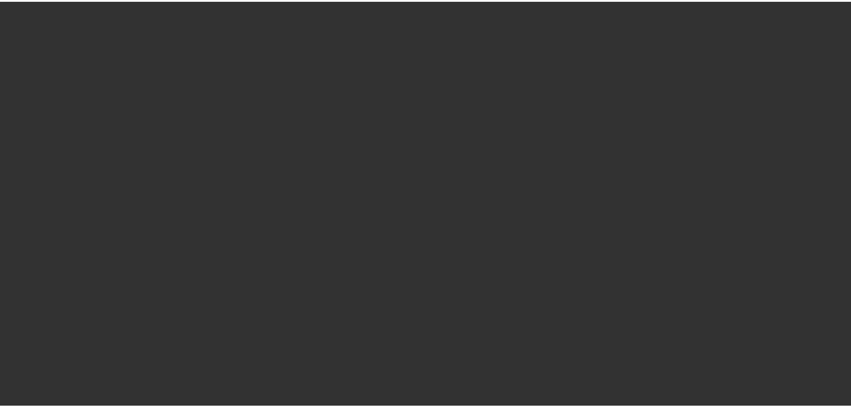
scroll to position [833, 0]
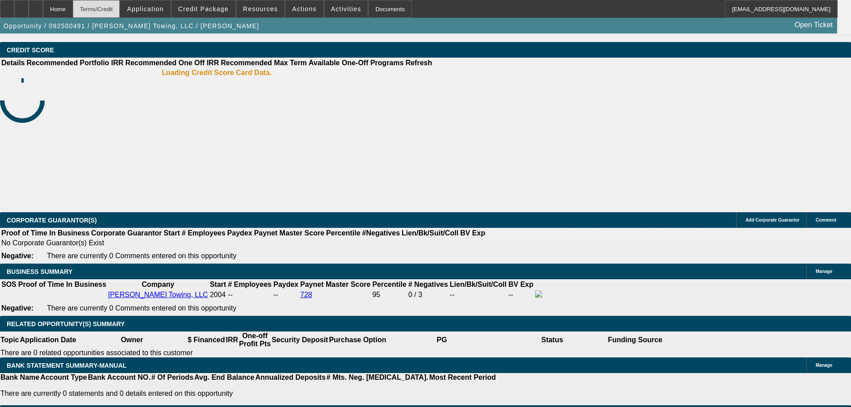
select select "0"
select select "2"
select select "0.1"
select select "4"
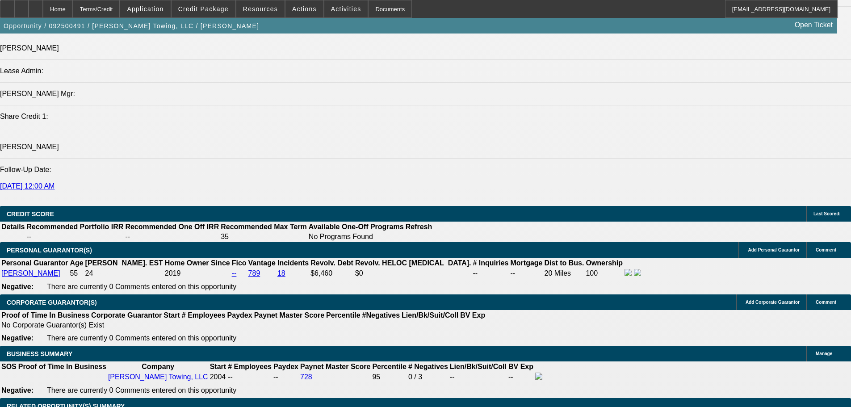
scroll to position [1163, 0]
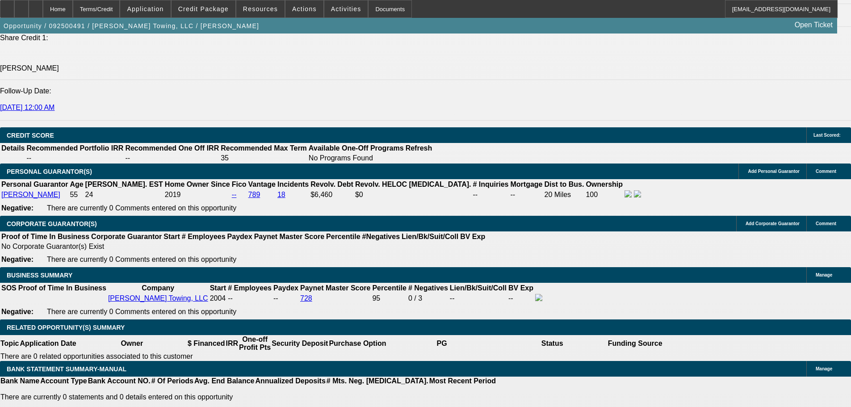
drag, startPoint x: 176, startPoint y: 171, endPoint x: 233, endPoint y: 168, distance: 57.3
type input "$0.00"
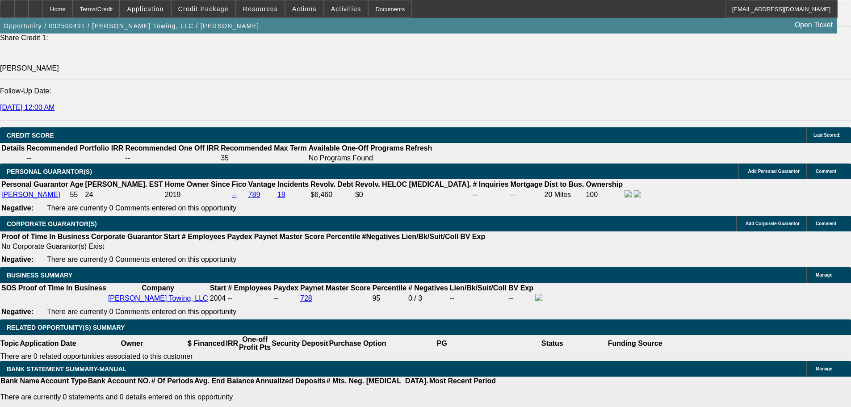
type input "UNKNOWN"
type input "48"
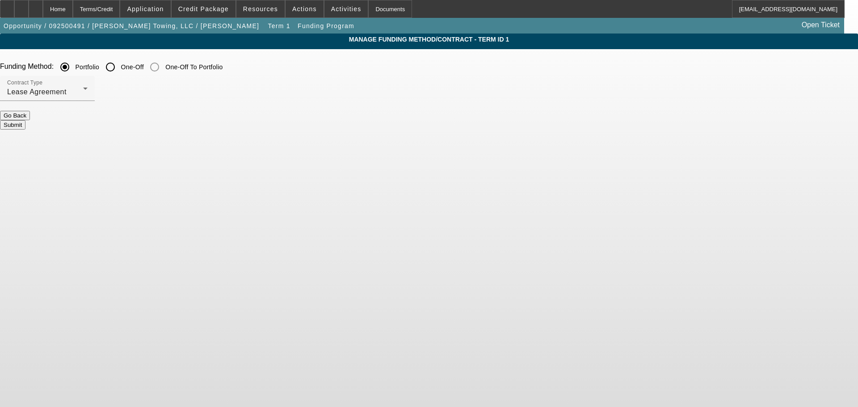
click at [119, 61] on input "One-Off" at bounding box center [110, 67] width 18 height 18
radio input "true"
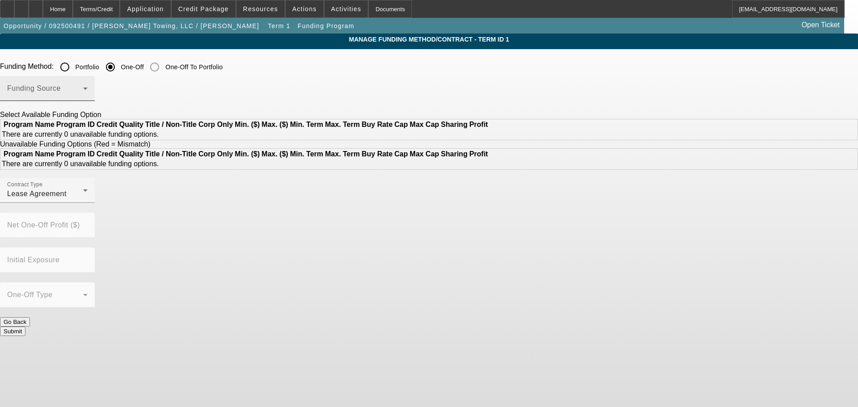
click at [88, 83] on div "Funding Source" at bounding box center [47, 88] width 80 height 25
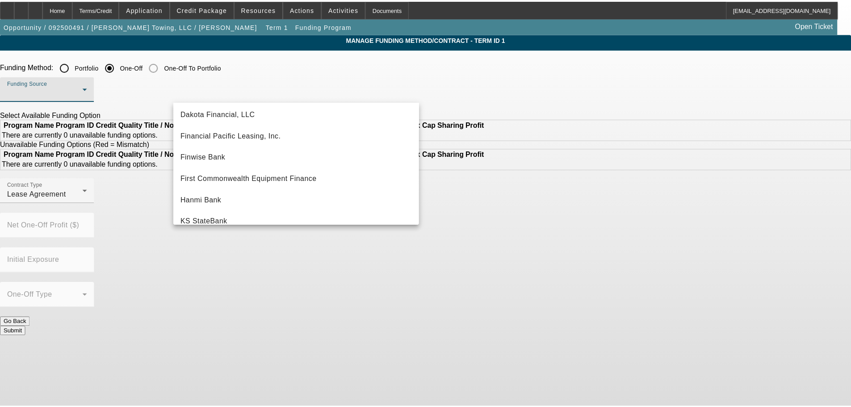
scroll to position [179, 0]
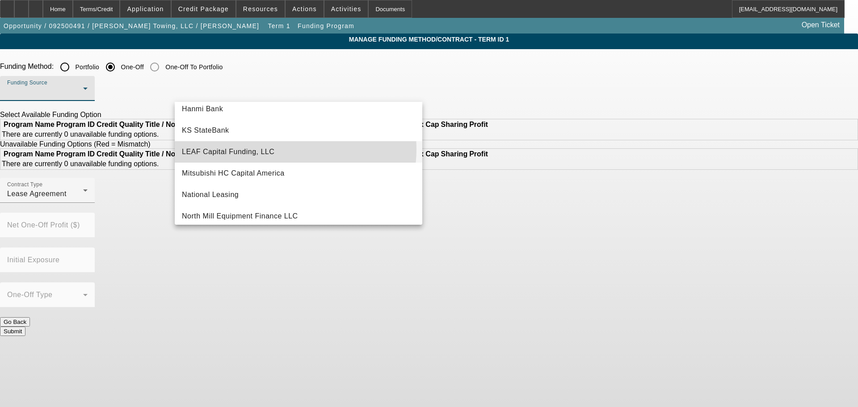
click at [295, 149] on mat-option "LEAF Capital Funding, LLC" at bounding box center [299, 151] width 248 height 21
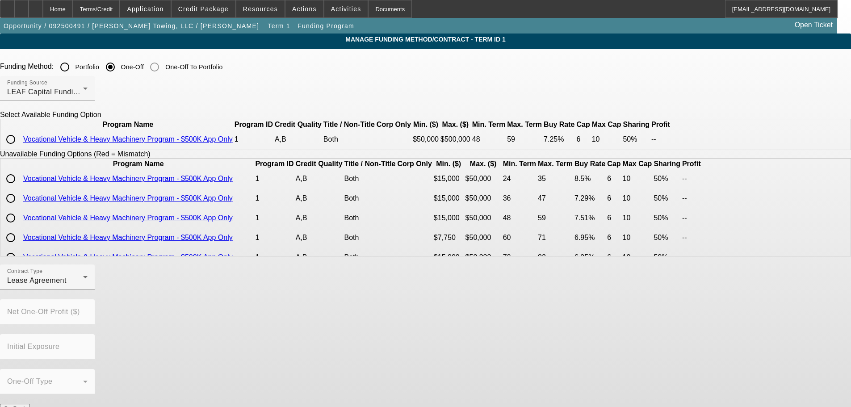
click at [20, 148] on input "radio" at bounding box center [11, 140] width 18 height 18
radio input "true"
click at [20, 148] on input "radio" at bounding box center [11, 140] width 18 height 18
click at [142, 174] on app-term-manage-funding "Manage Funding Method/Contract - Term ID 1 Funding Method: Portfolio One-Off On…" at bounding box center [425, 302] width 851 height 537
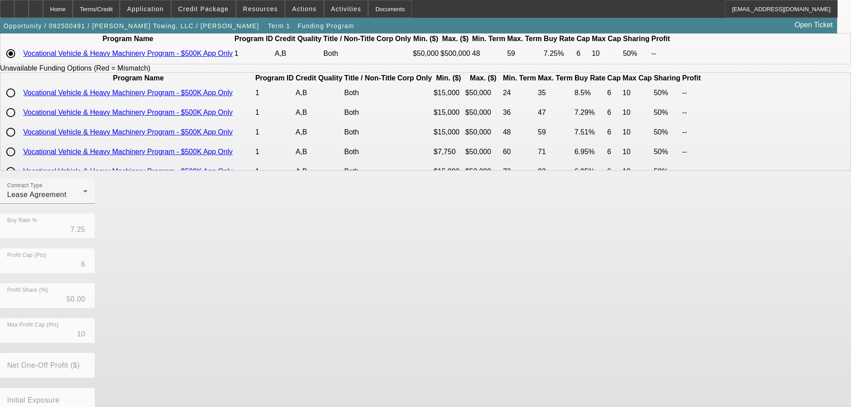
scroll to position [151, 0]
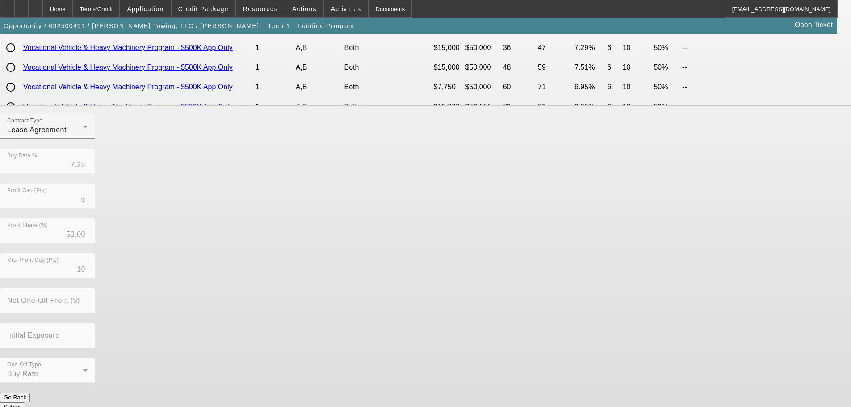
click at [25, 402] on button "Submit" at bounding box center [12, 406] width 25 height 9
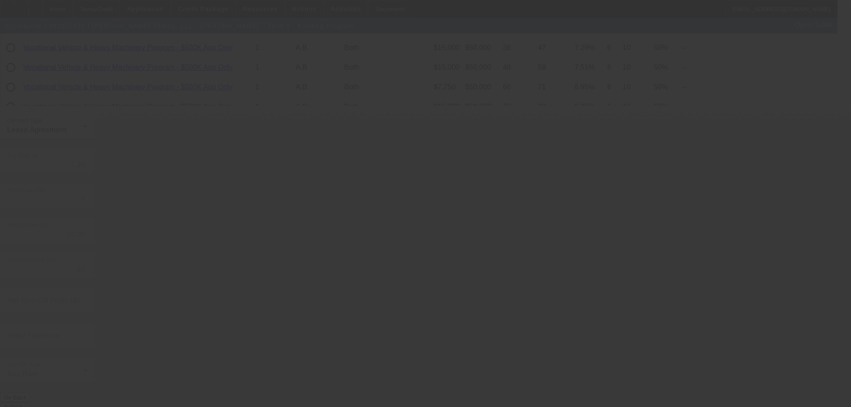
radio input "true"
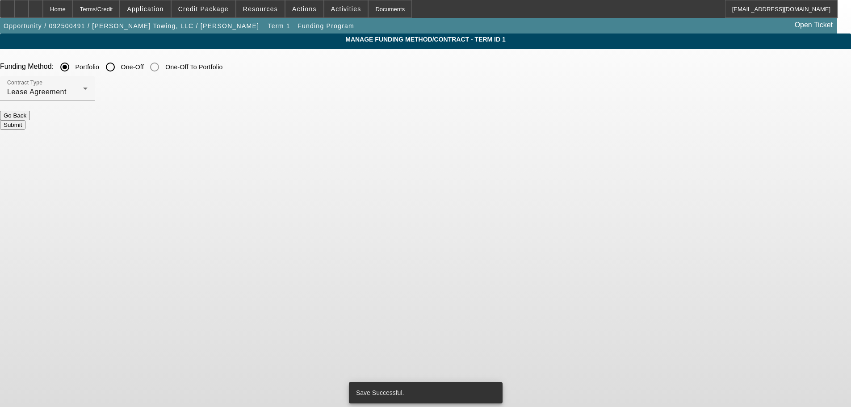
scroll to position [0, 0]
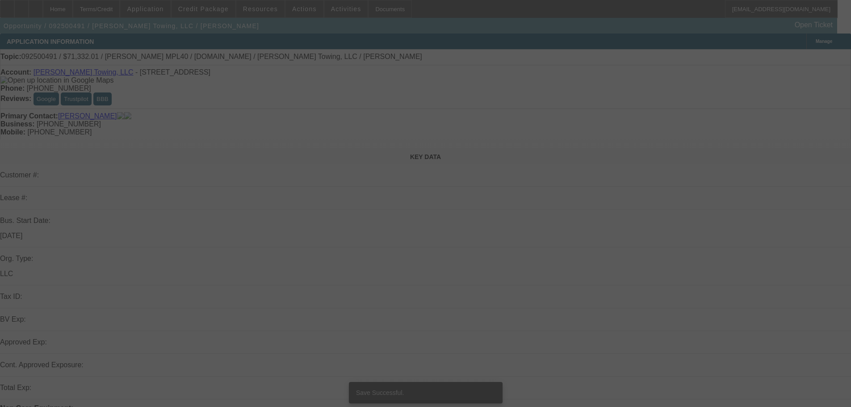
select select "0"
select select "2"
select select "0.1"
select select "4"
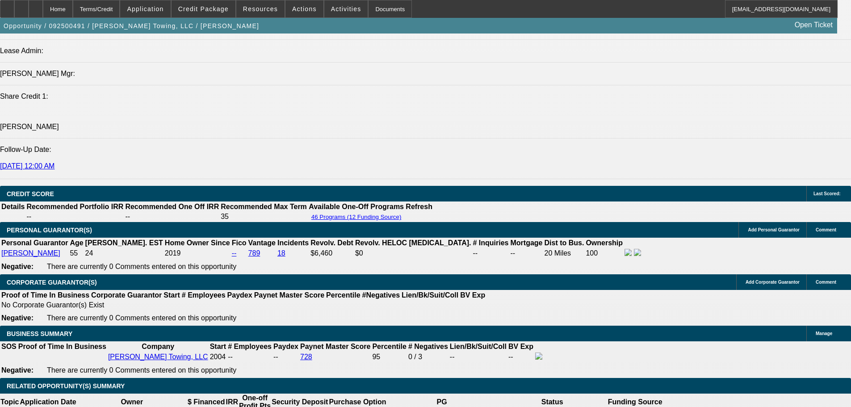
scroll to position [1162, 0]
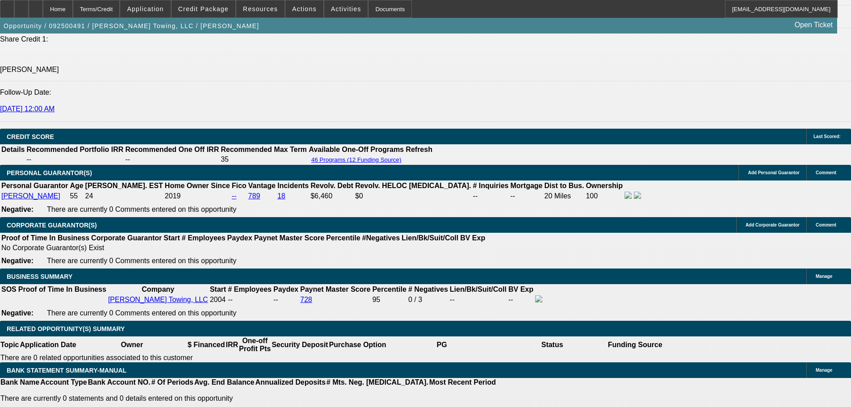
drag, startPoint x: 198, startPoint y: 246, endPoint x: 219, endPoint y: 246, distance: 20.1
select select "0"
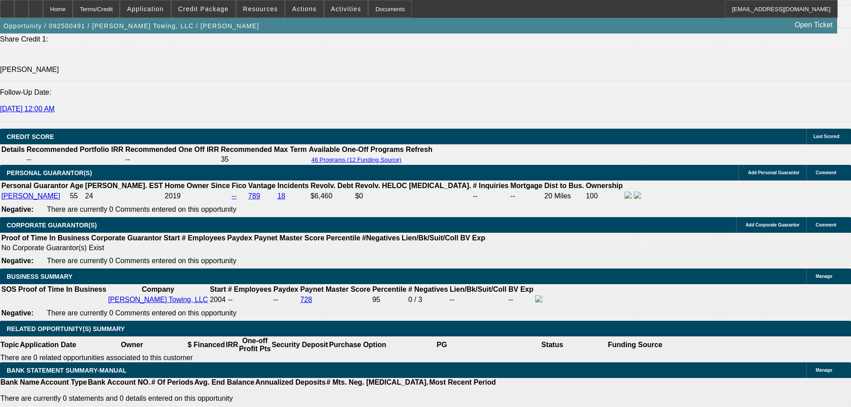
scroll to position [0, 0]
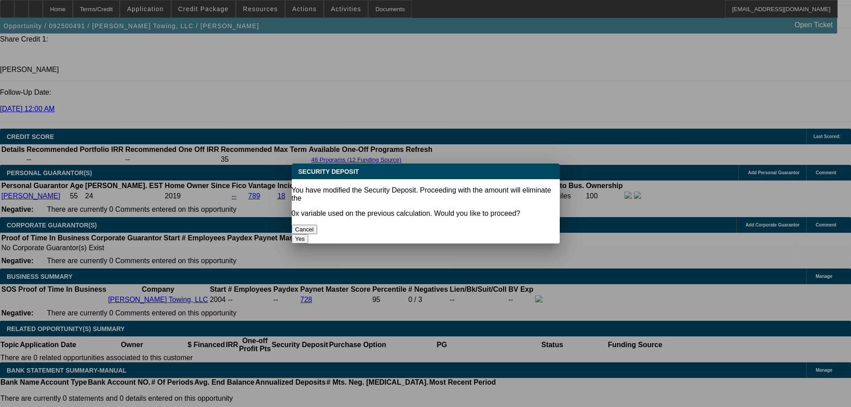
click at [466, 234] on div "Yes" at bounding box center [426, 238] width 268 height 9
click at [309, 234] on button "Yes" at bounding box center [300, 238] width 17 height 9
type input "$0.00"
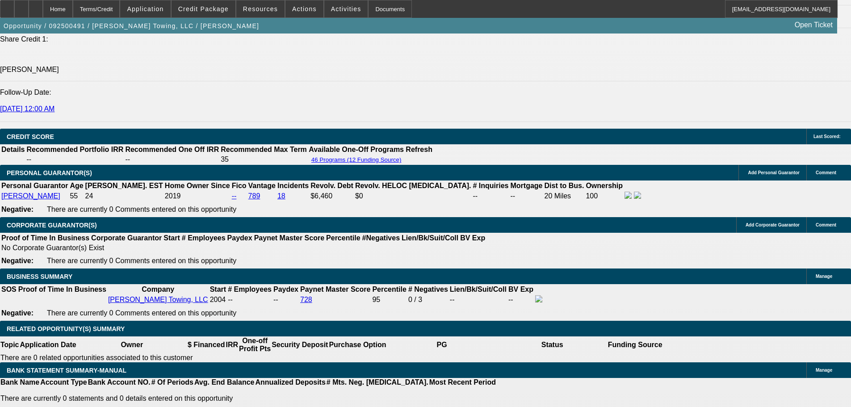
type input "2"
type input "$1,547.56"
type input "212"
type input "$12,607.11"
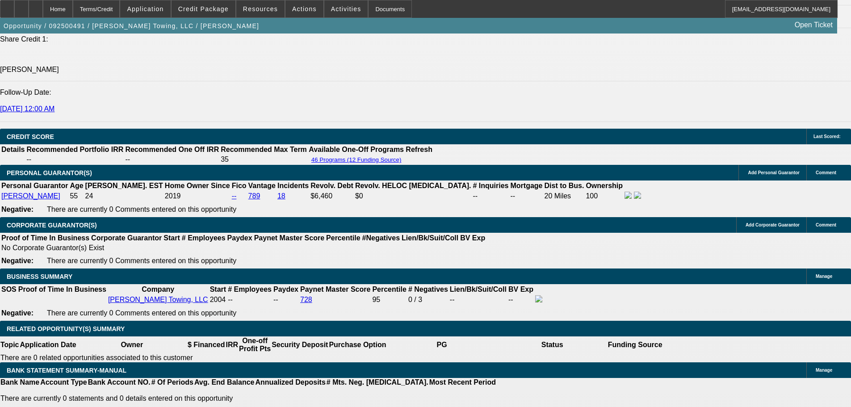
type input "21"
type input "$2,208.85"
type input "2"
type input "$1,547.56"
type input "1"
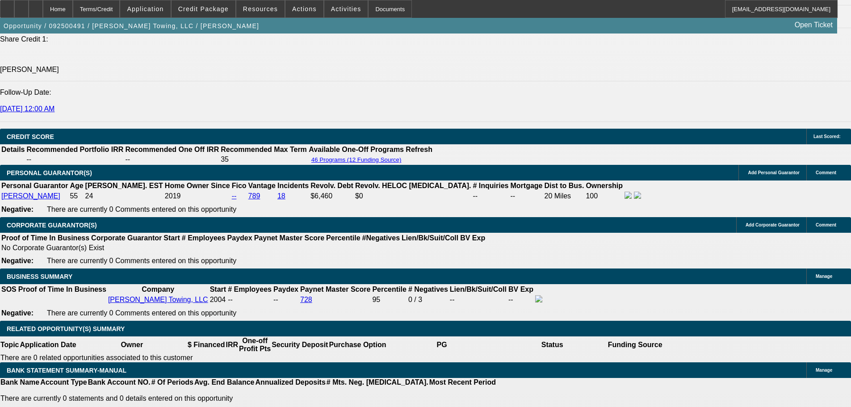
type input "$1,516.62"
type input "12"
type input "$1,878.45"
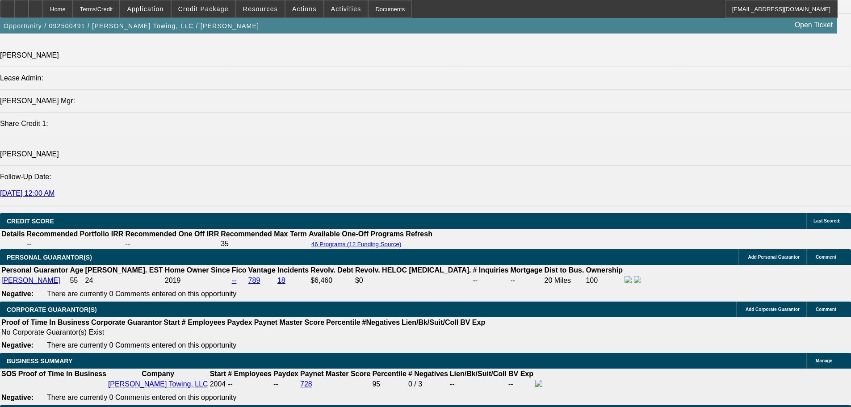
scroll to position [983, 0]
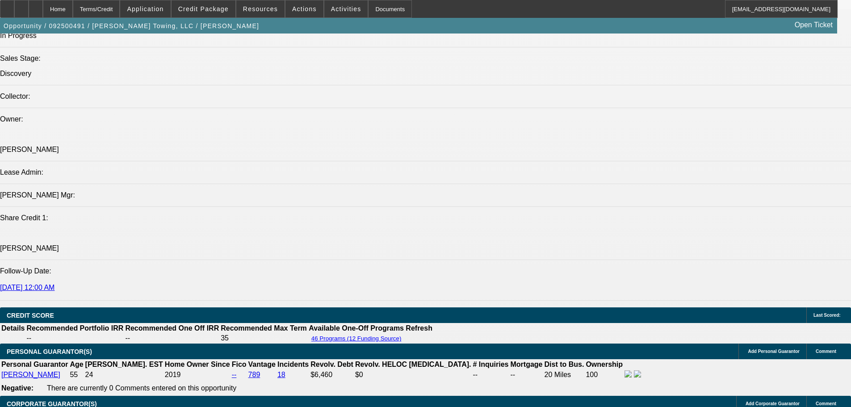
type input "12"
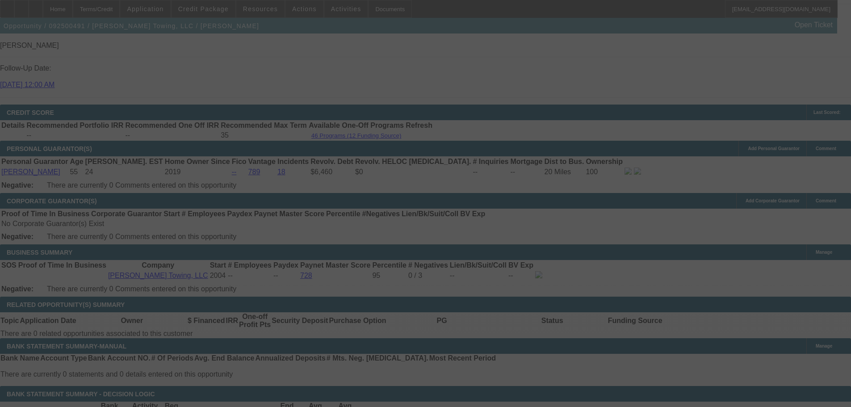
scroll to position [1207, 0]
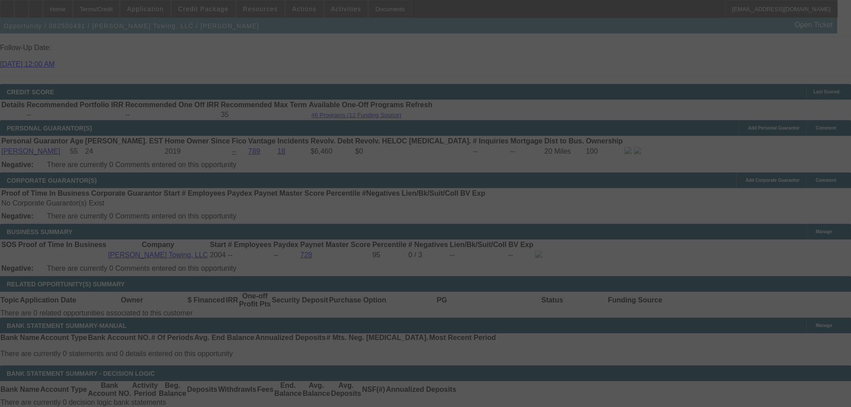
select select "0"
select select "2"
select select "0.1"
select select "4"
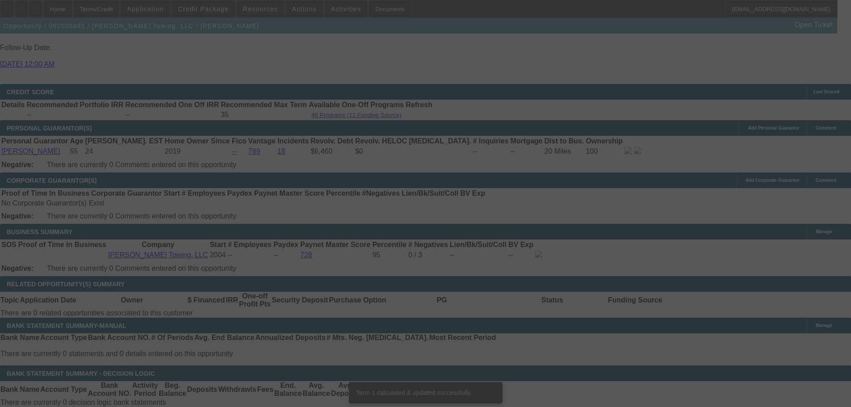
scroll to position [1202, 0]
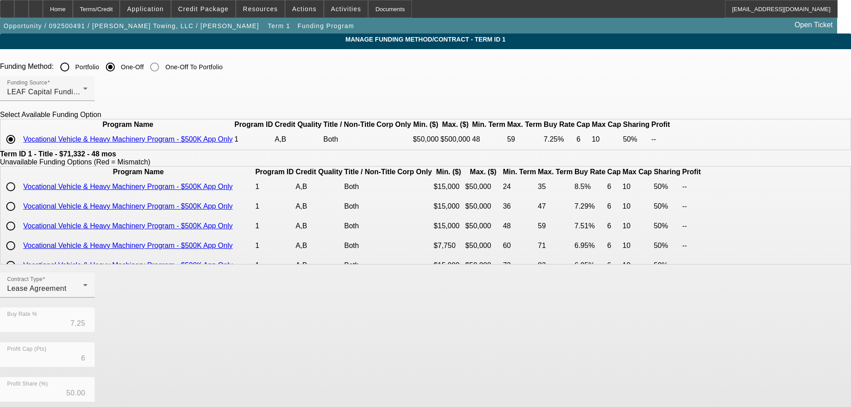
click at [233, 210] on link "Vocational Vehicle & Heavy Machinery Program - $500K App Only" at bounding box center [128, 206] width 210 height 8
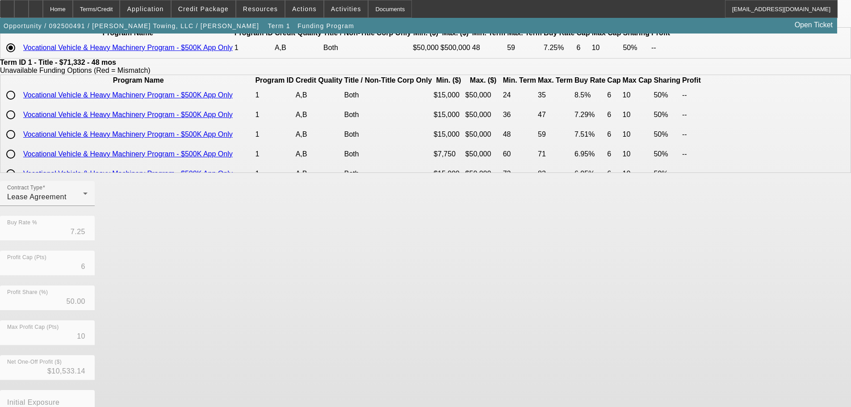
scroll to position [159, 0]
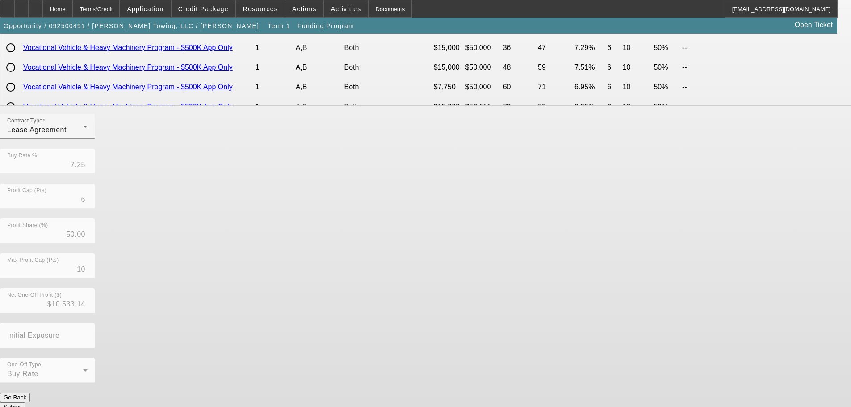
click at [95, 149] on div at bounding box center [47, 144] width 95 height 10
click at [88, 132] on div at bounding box center [88, 132] width 0 height 0
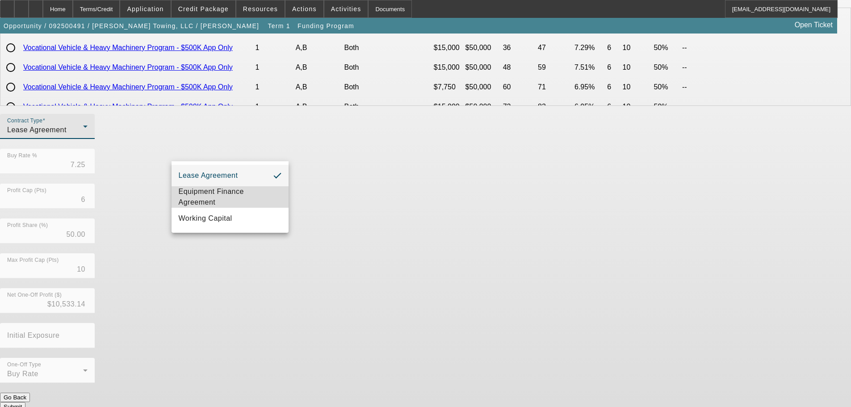
click at [226, 189] on span "Equipment Finance Agreement" at bounding box center [230, 196] width 103 height 21
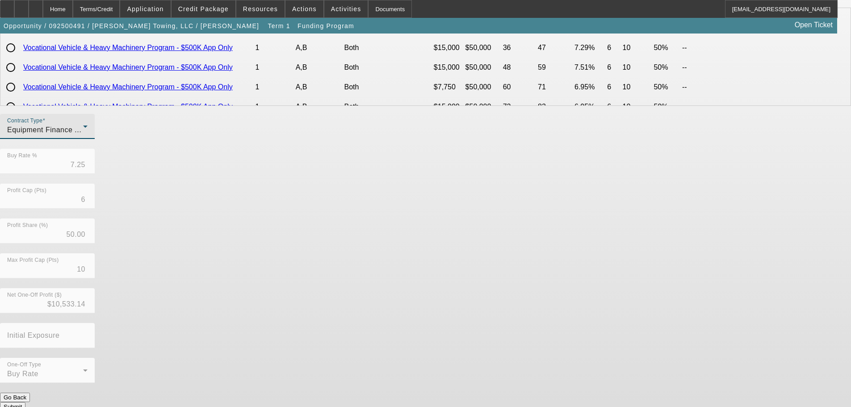
click at [25, 402] on button "Submit" at bounding box center [12, 406] width 25 height 9
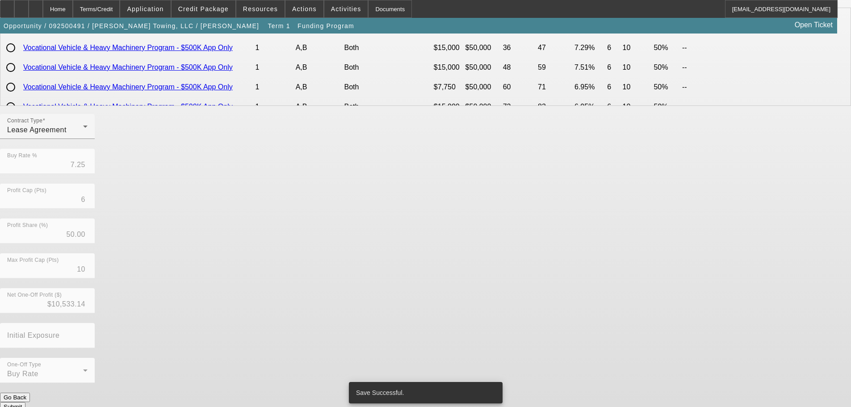
scroll to position [0, 0]
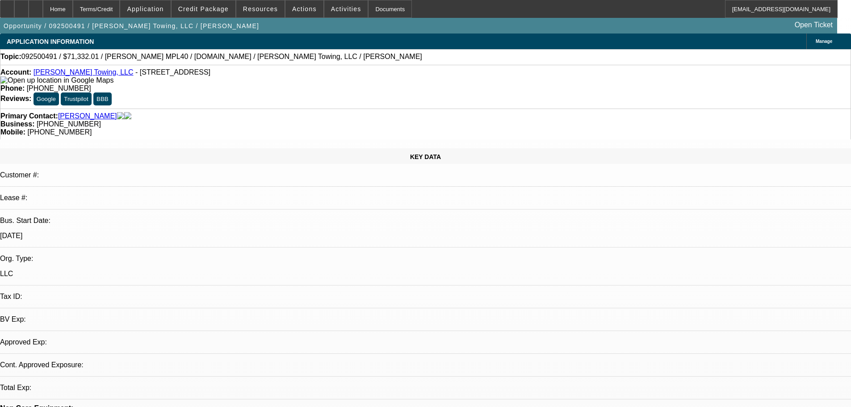
select select "0"
select select "2"
select select "0"
select select "6"
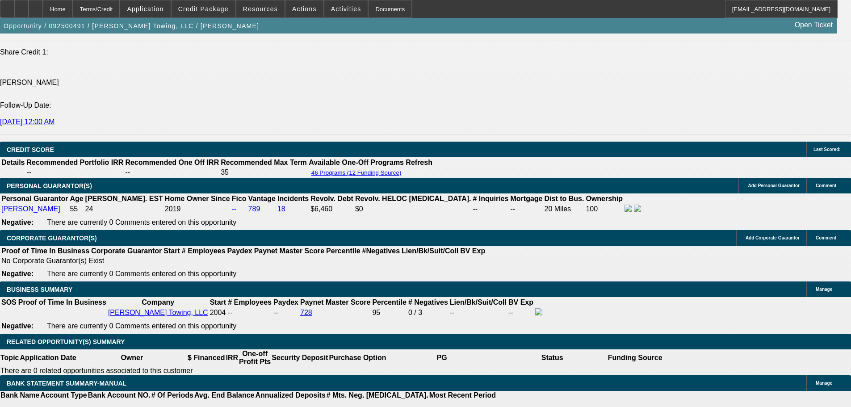
scroll to position [1028, 0]
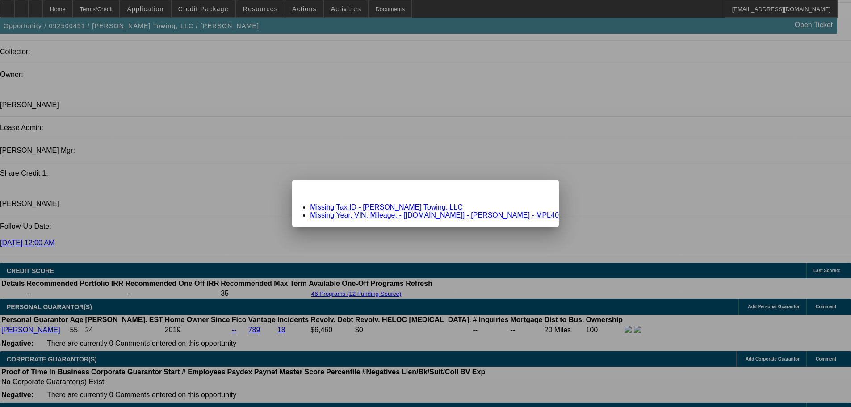
scroll to position [0, 0]
click at [468, 215] on link "Missing Year, VIN, Mileage, - [Equip-Used.com] - Jerr-Dan - MPL40" at bounding box center [434, 215] width 249 height 8
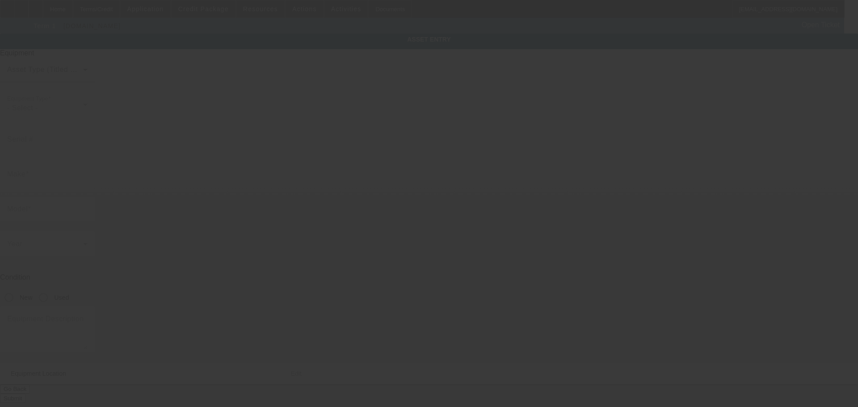
type input "Jerr-Dan"
type input "MPL40"
radio input "true"
type textarea "Jerr-Dan MPL40"
type input "4533 E Parkway"
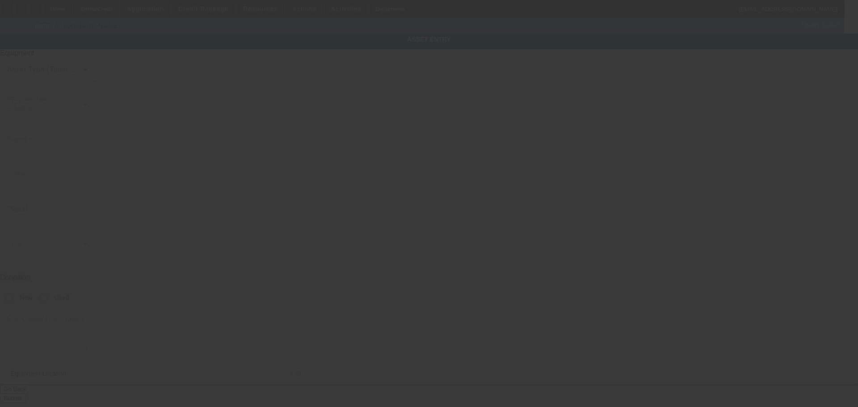
type input "Gatlinburg"
type input "37738"
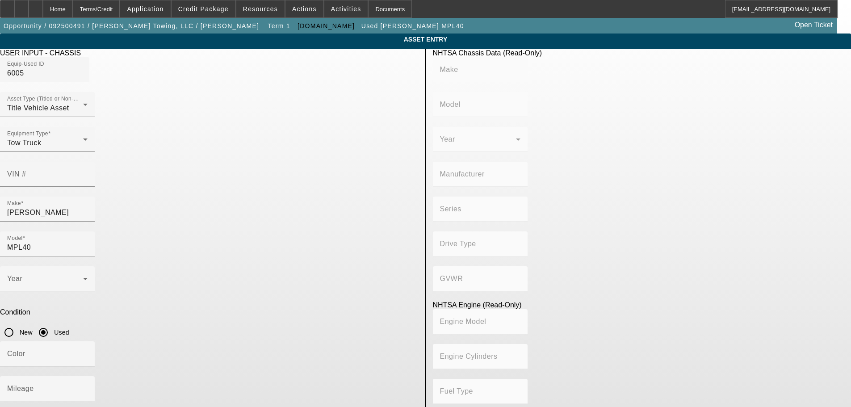
click at [816, 10] on span "Delete asset" at bounding box center [829, 7] width 27 height 5
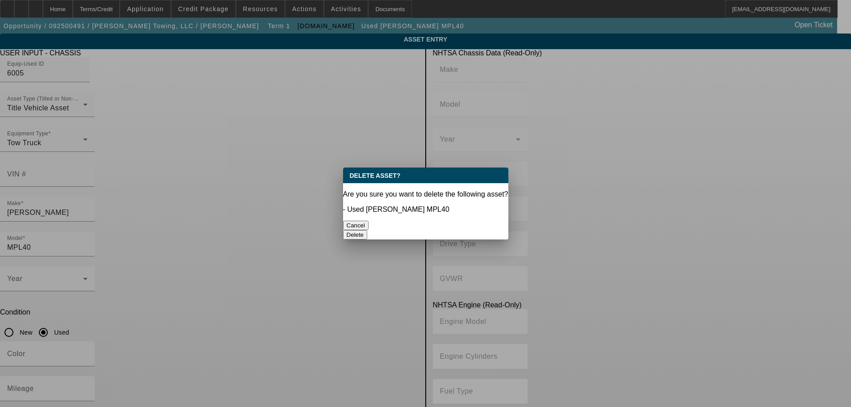
click at [368, 230] on button "Delete" at bounding box center [355, 234] width 25 height 9
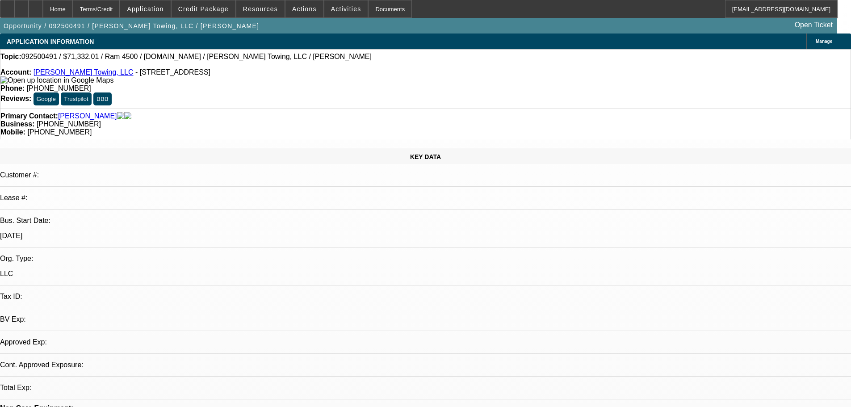
select select "0"
select select "2"
select select "0"
select select "6"
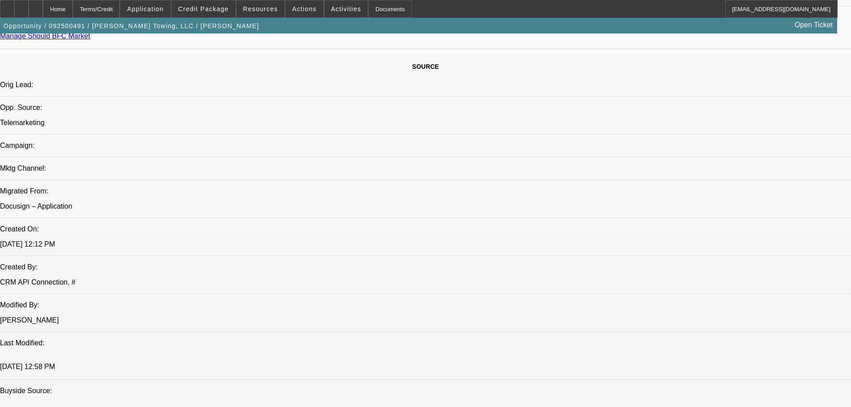
scroll to position [626, 0]
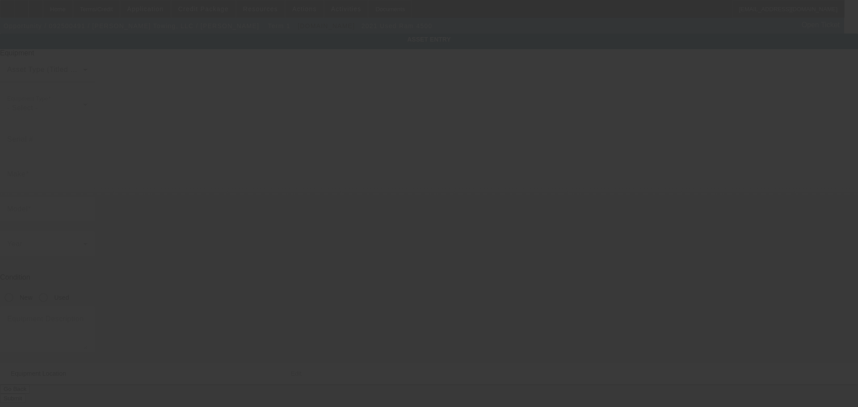
type input "3C7WRLALXMG691603"
type input "ram"
type input "4500"
radio input "true"
type textarea "Ram 4500"
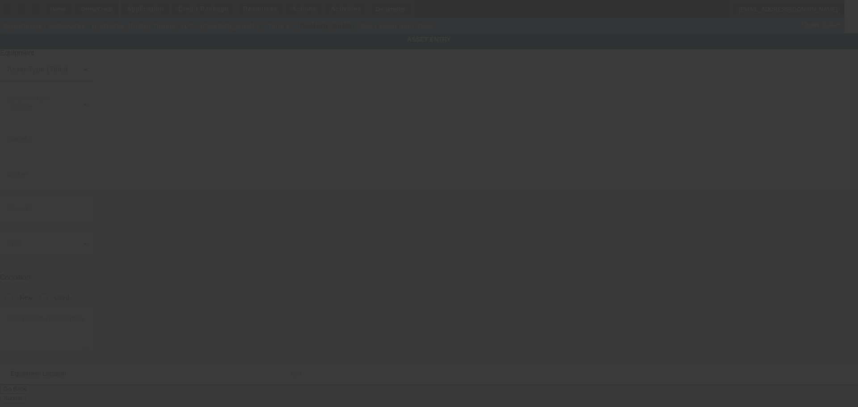
type input "4533 E Parkway"
type input "Gatlinburg"
type input "37738"
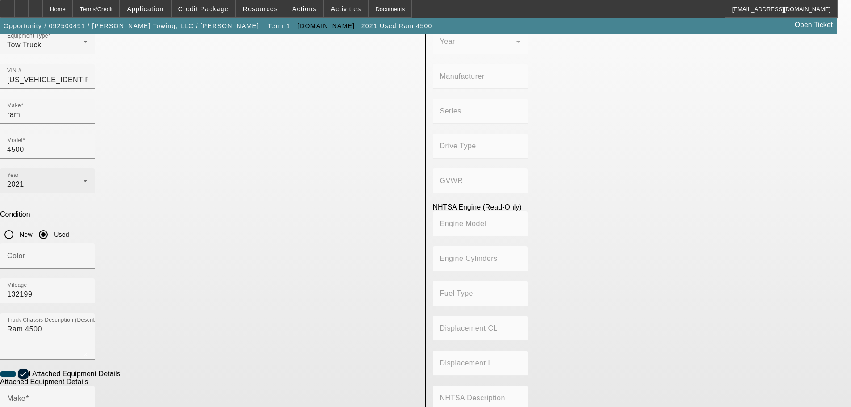
scroll to position [179, 0]
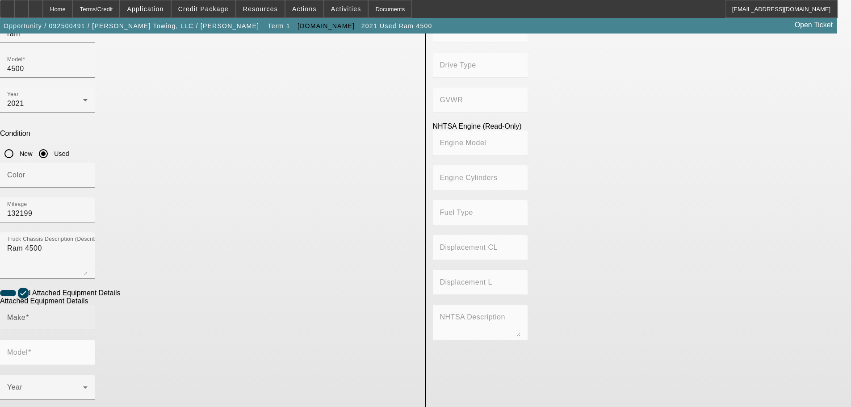
click at [88, 305] on div "Make" at bounding box center [47, 317] width 80 height 25
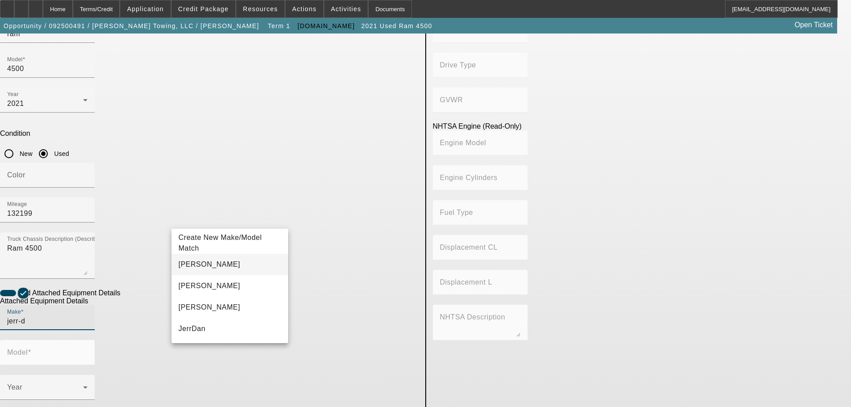
click at [216, 262] on mat-option "Jerr-Dan" at bounding box center [230, 264] width 117 height 21
type input "Jerr-Dan"
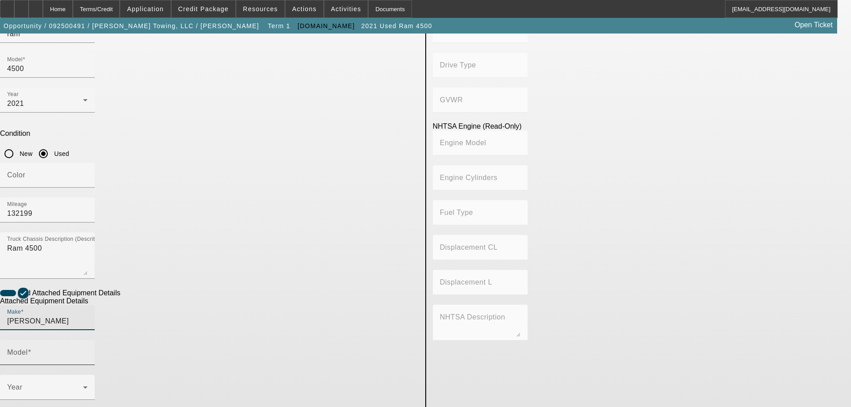
click at [88, 351] on input "Model" at bounding box center [47, 356] width 80 height 11
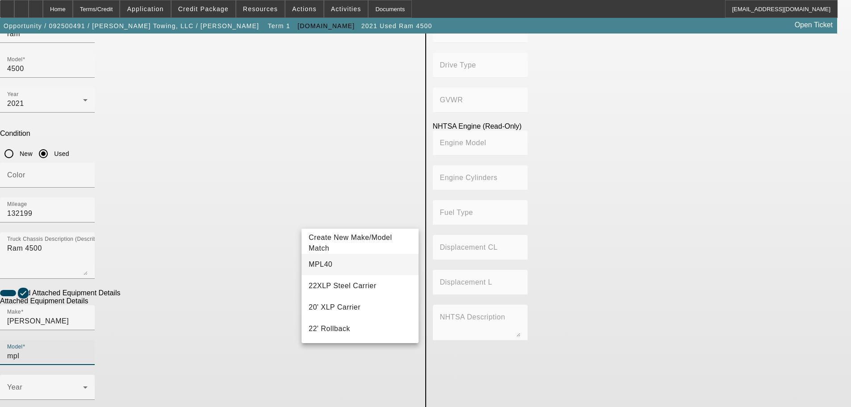
click at [340, 259] on mat-option "MPL40" at bounding box center [360, 264] width 117 height 21
type input "MPL40"
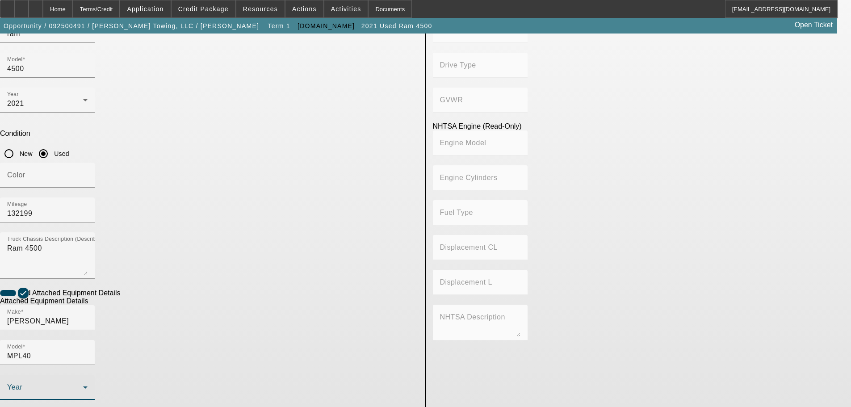
click at [83, 386] on span at bounding box center [45, 391] width 76 height 11
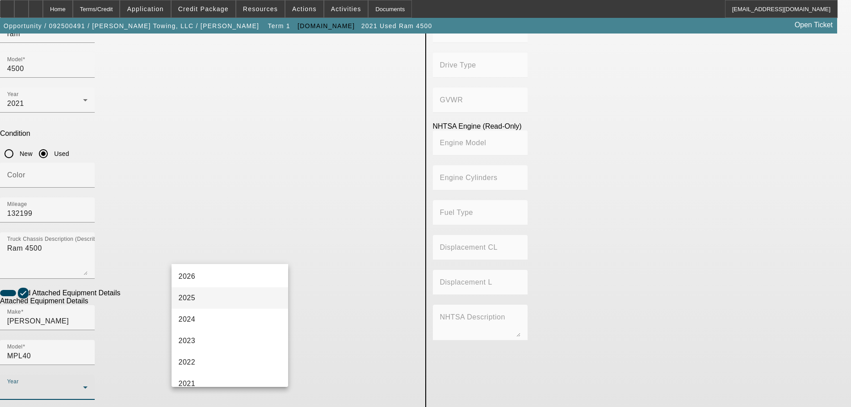
scroll to position [89, 0]
click at [207, 337] on mat-option "2021" at bounding box center [230, 339] width 117 height 21
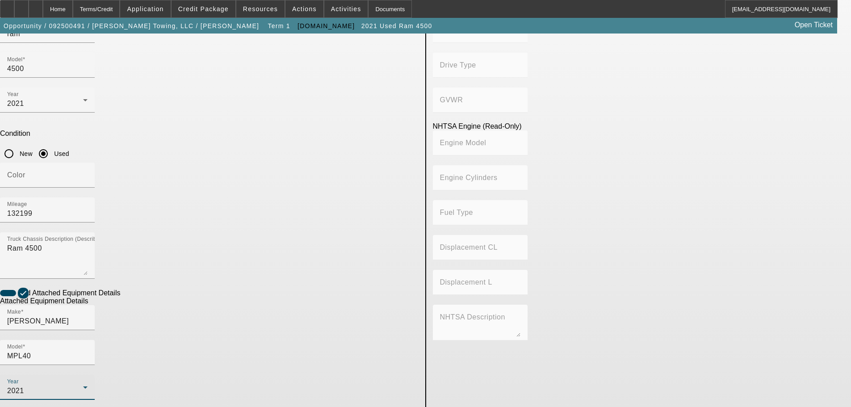
radio input "true"
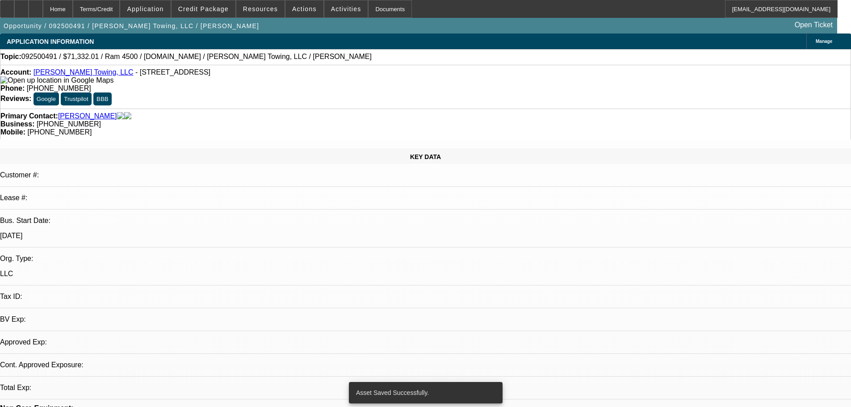
select select "0"
select select "2"
select select "0"
select select "6"
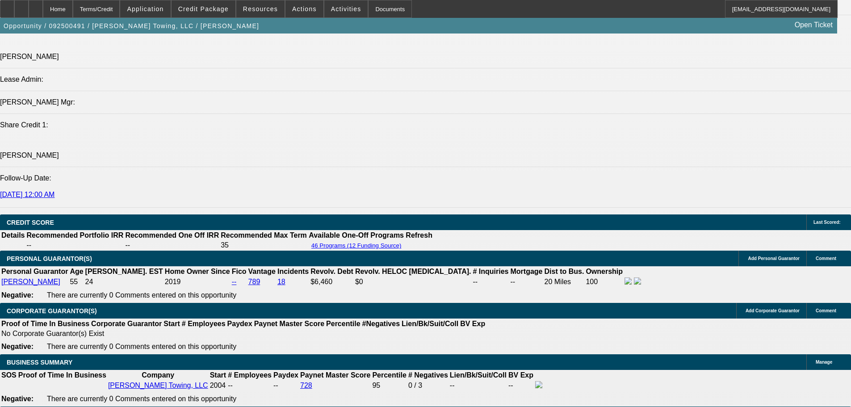
scroll to position [1073, 0]
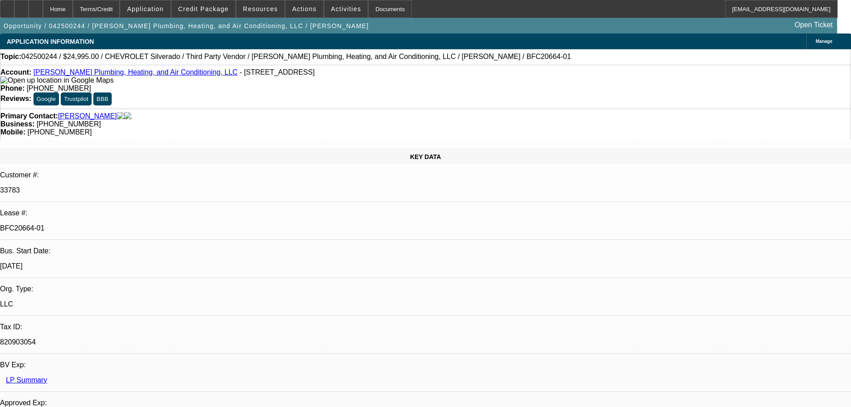
select select "0"
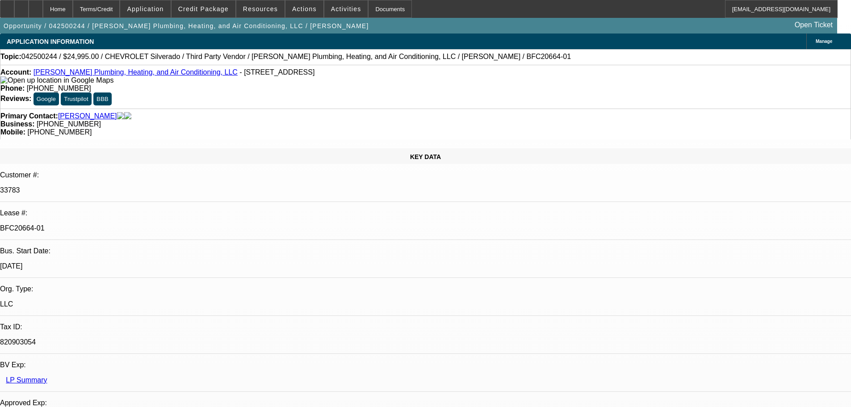
select select "0"
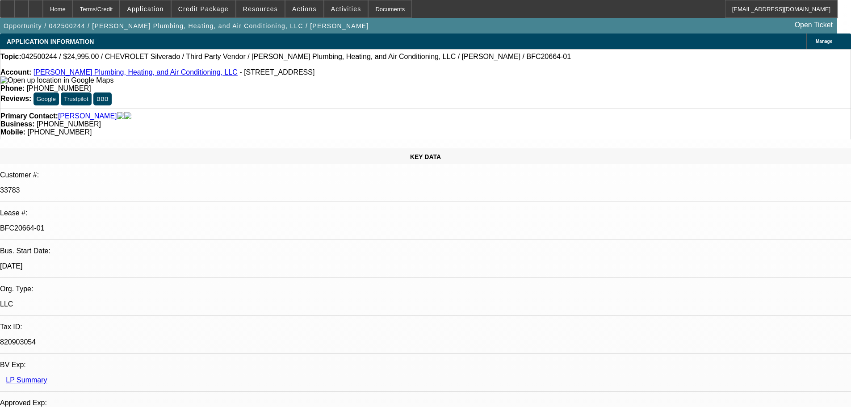
select select "0"
select select "3"
select select "6"
select select "2"
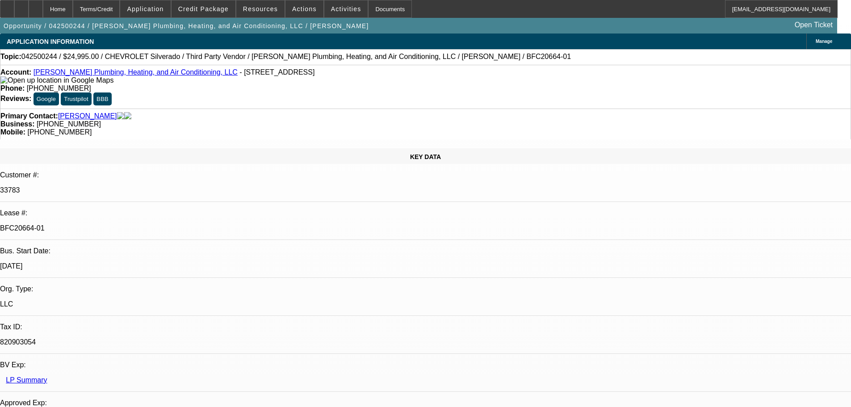
select select "6"
select select "3"
select select "6"
select select "3"
select select "6"
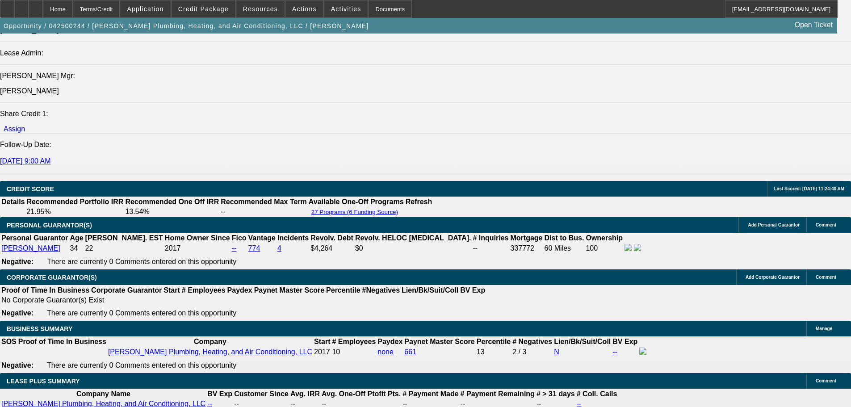
scroll to position [1162, 0]
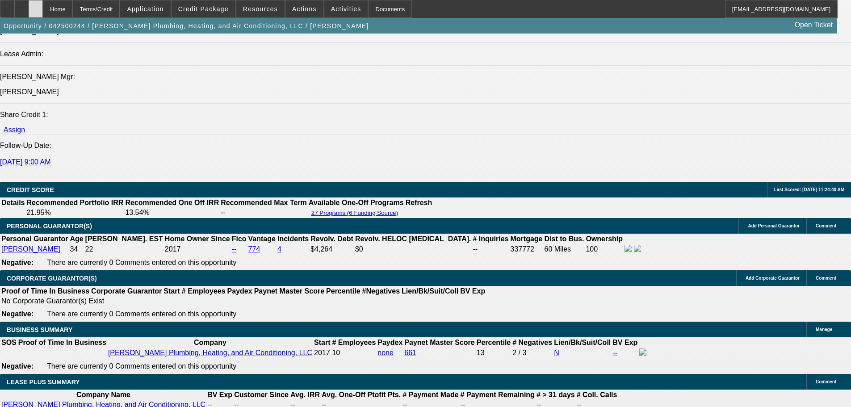
click at [43, 7] on div at bounding box center [36, 9] width 14 height 18
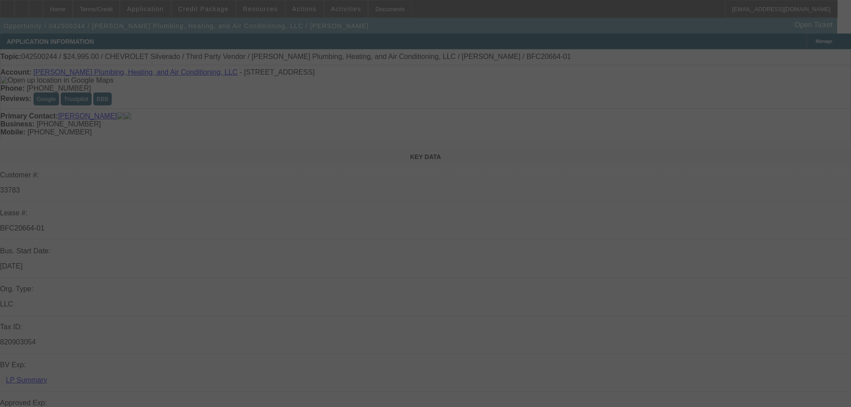
select select "0"
select select "3"
select select "0"
select select "6"
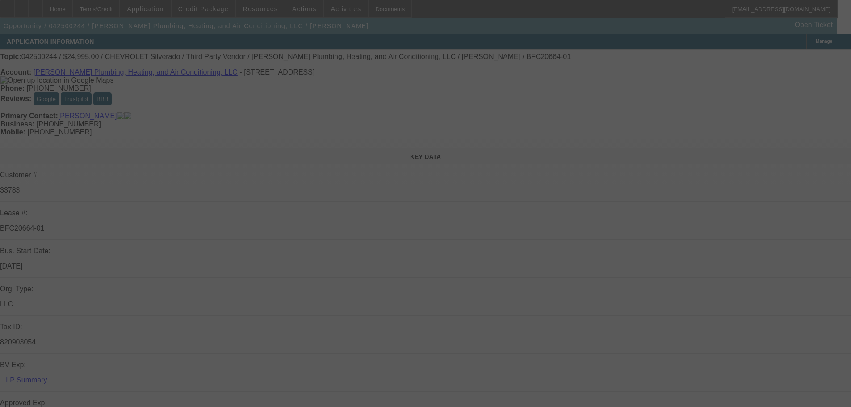
select select "0"
select select "2"
select select "0"
select select "6"
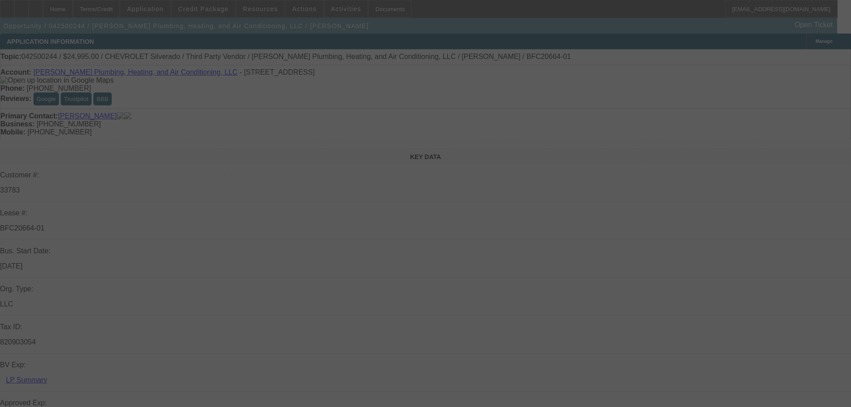
select select "0"
select select "3"
select select "0"
select select "6"
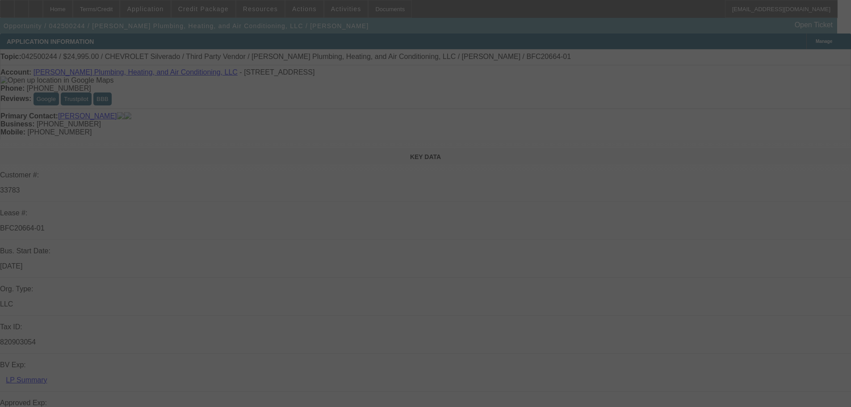
select select "0"
select select "3"
select select "0"
select select "6"
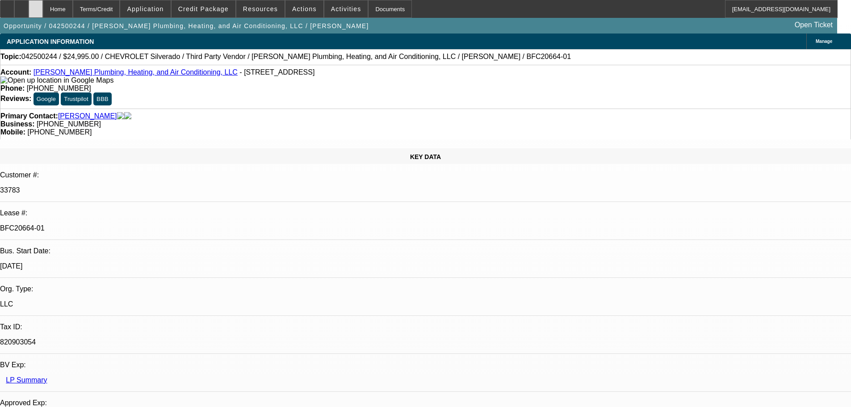
click at [43, 7] on div at bounding box center [36, 9] width 14 height 18
select select "0"
select select "3"
select select "0"
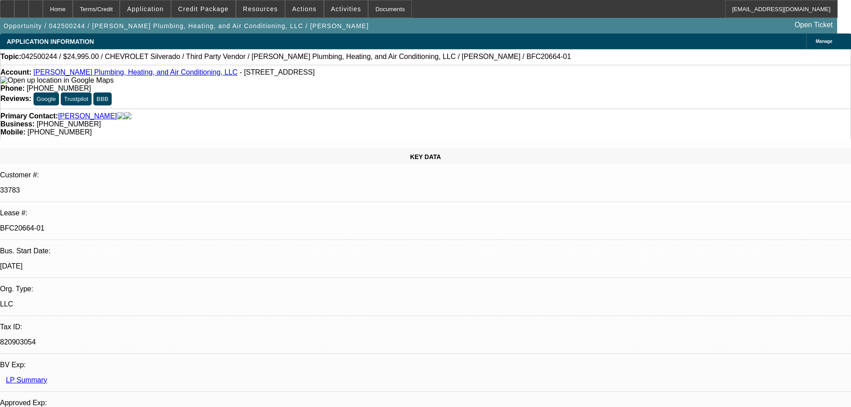
select select "6"
select select "0"
select select "3"
select select "0"
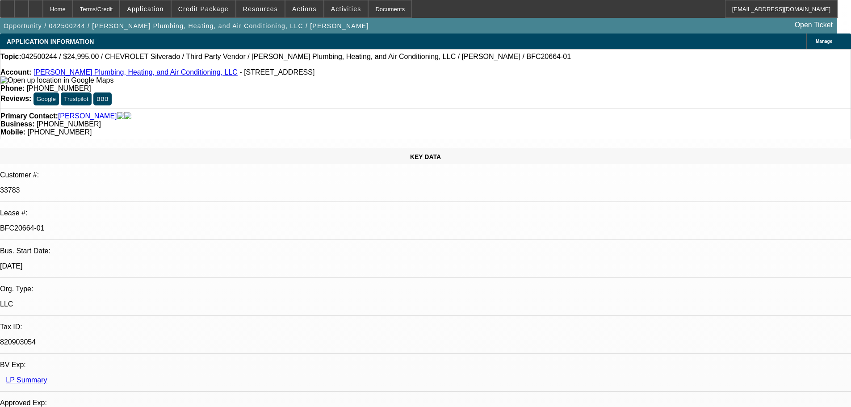
select select "6"
select select "0"
select select "2"
select select "0"
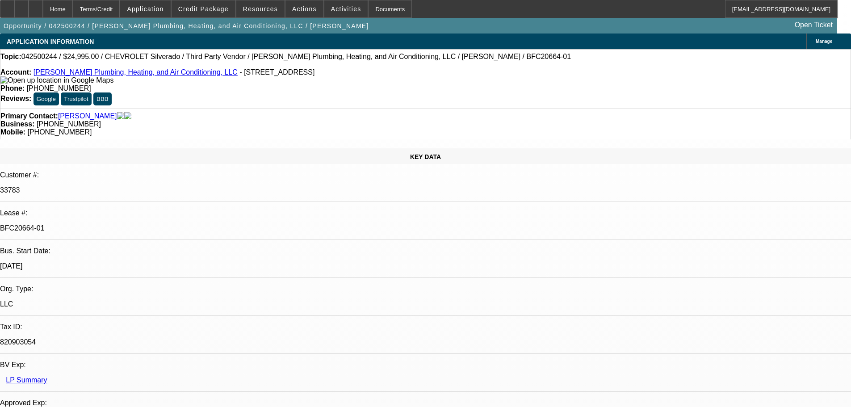
select select "6"
select select "0"
select select "3"
select select "0"
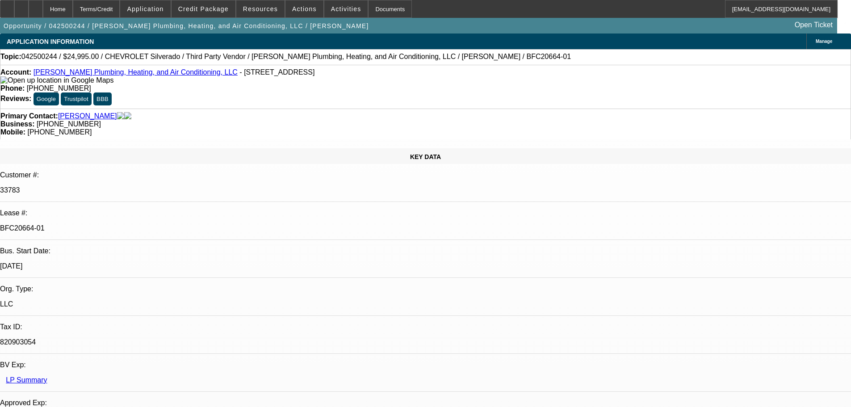
select select "6"
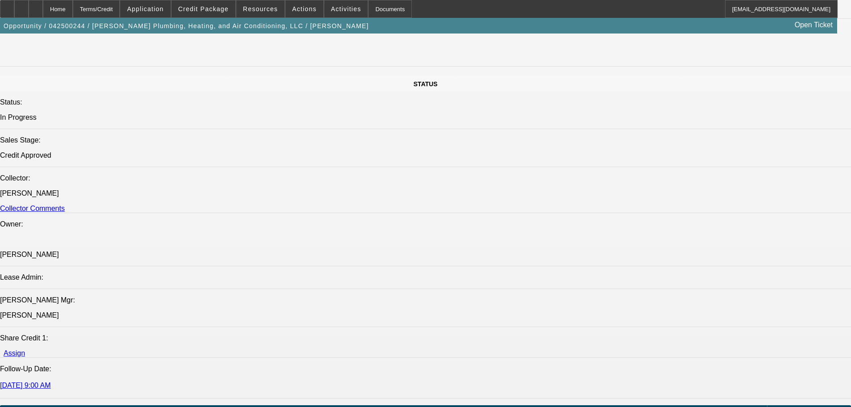
scroll to position [1162, 0]
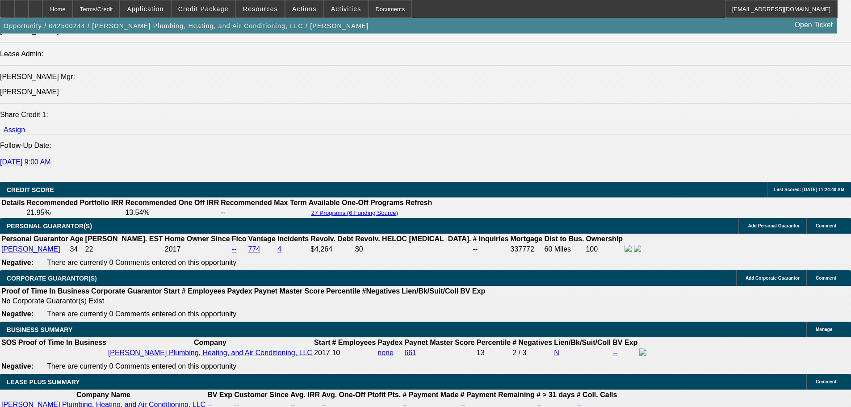
click at [36, 6] on icon at bounding box center [36, 6] width 0 height 0
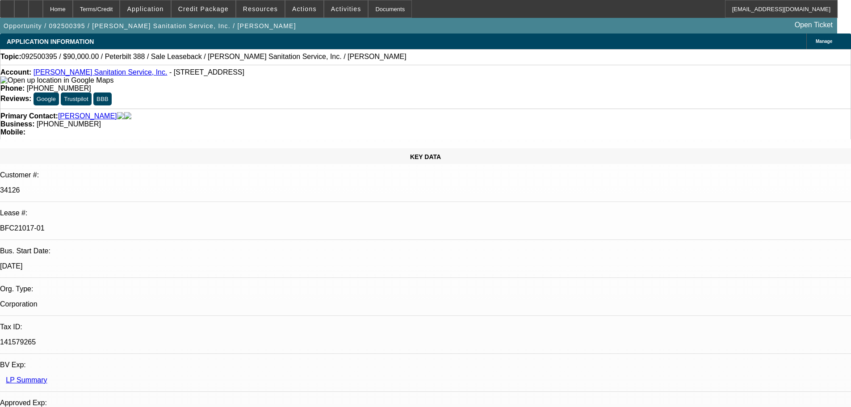
select select "0"
select select "2"
select select "0"
select select "6"
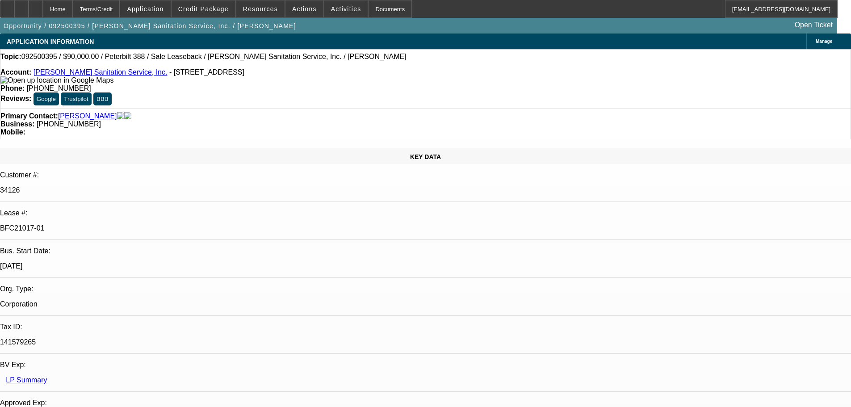
select select "0"
select select "2"
select select "0"
select select "6"
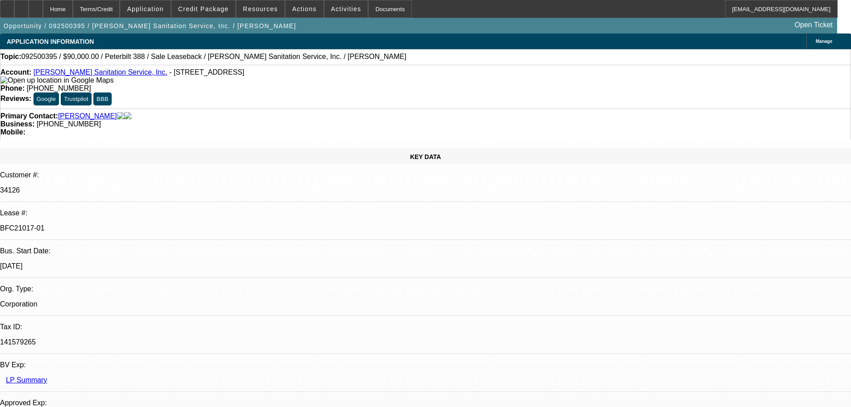
scroll to position [134, 0]
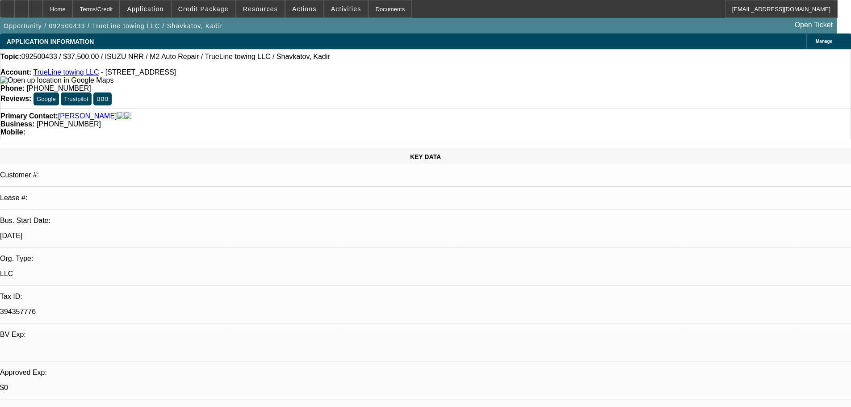
select select "0"
select select "2"
select select "0.1"
select select "4"
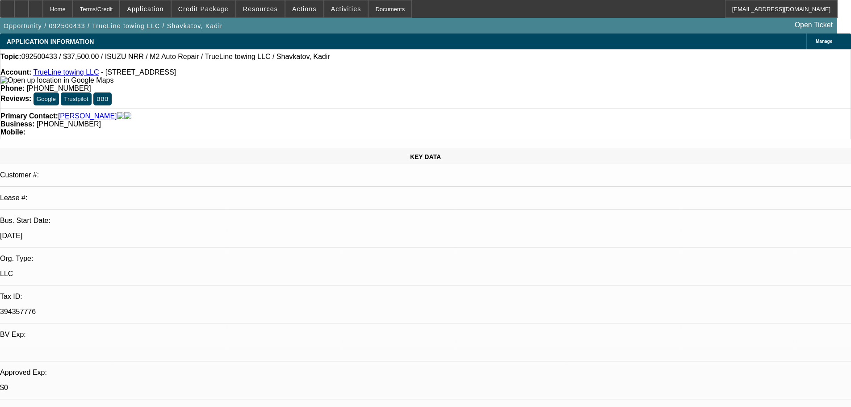
select select "0"
select select "2"
select select "0.1"
select select "4"
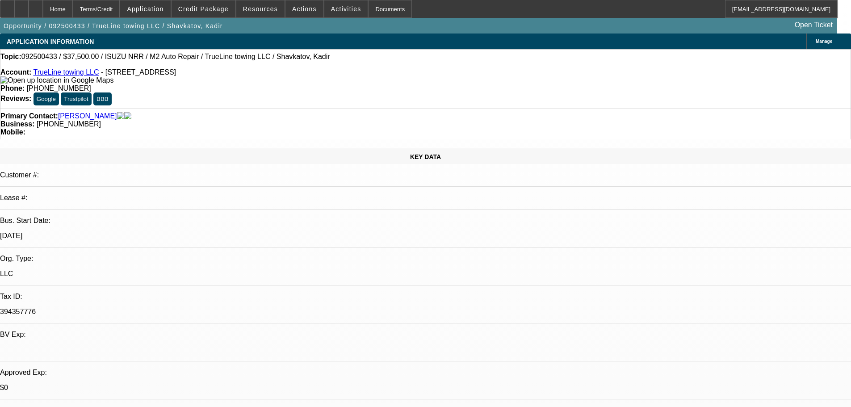
select select "0"
select select "2"
select select "0.1"
select select "4"
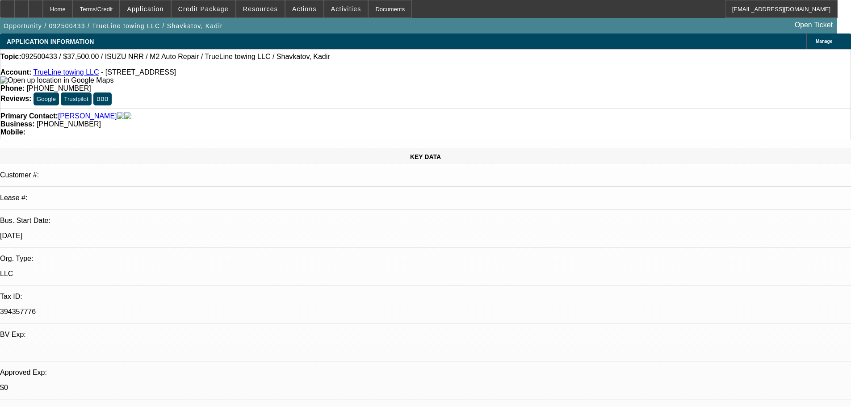
select select "0"
select select "2"
select select "0.1"
select select "4"
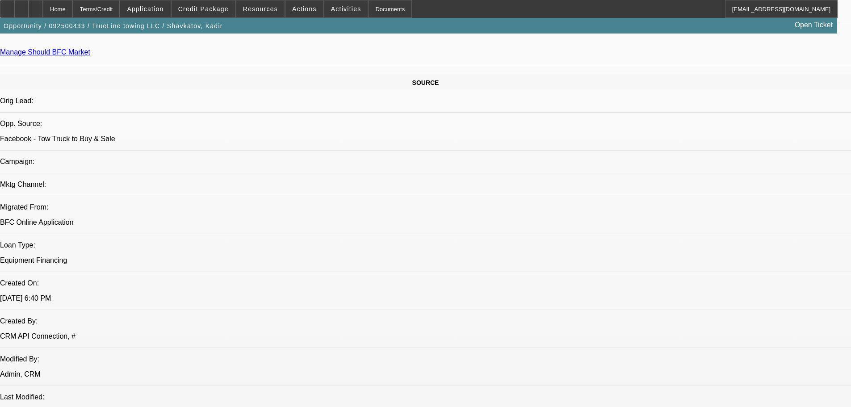
scroll to position [849, 0]
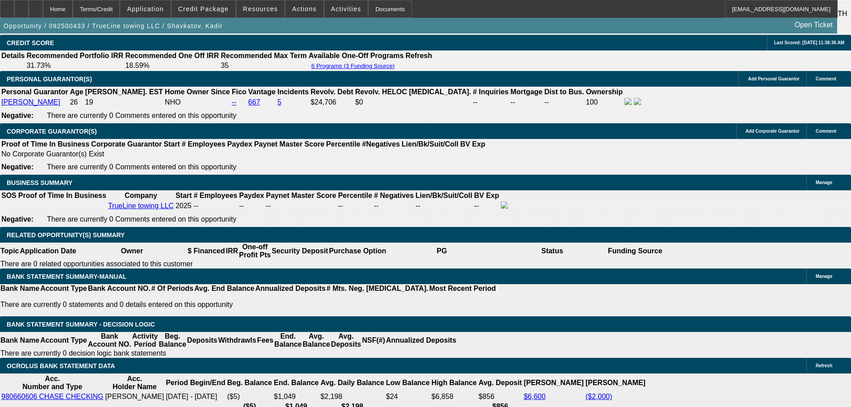
scroll to position [1296, 0]
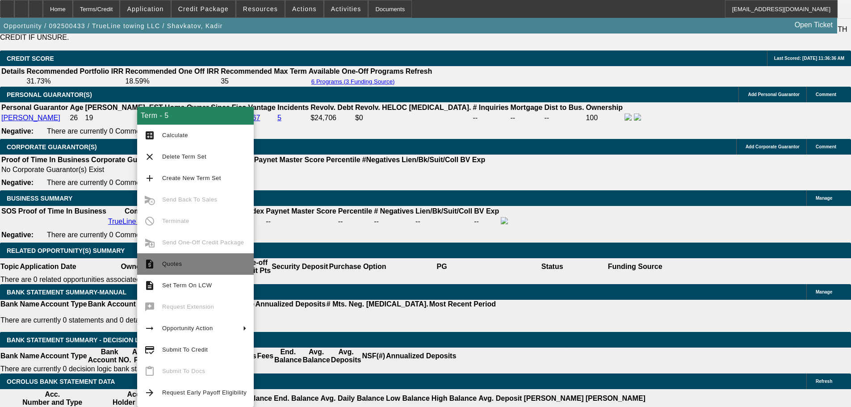
click at [197, 263] on span "Quotes" at bounding box center [204, 264] width 84 height 11
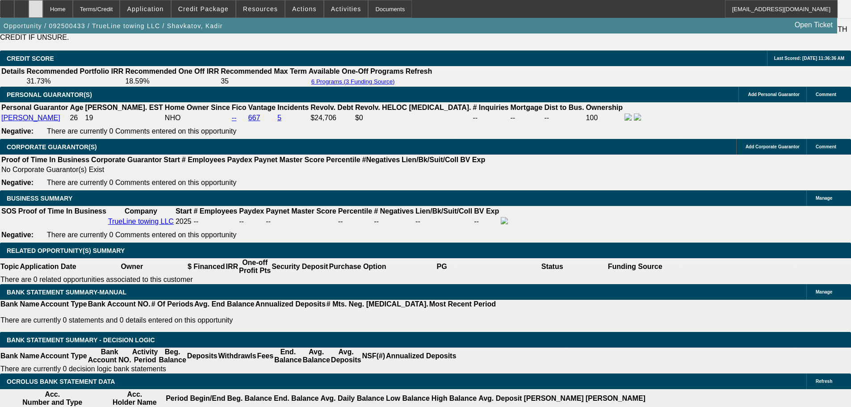
click at [43, 9] on div at bounding box center [36, 9] width 14 height 18
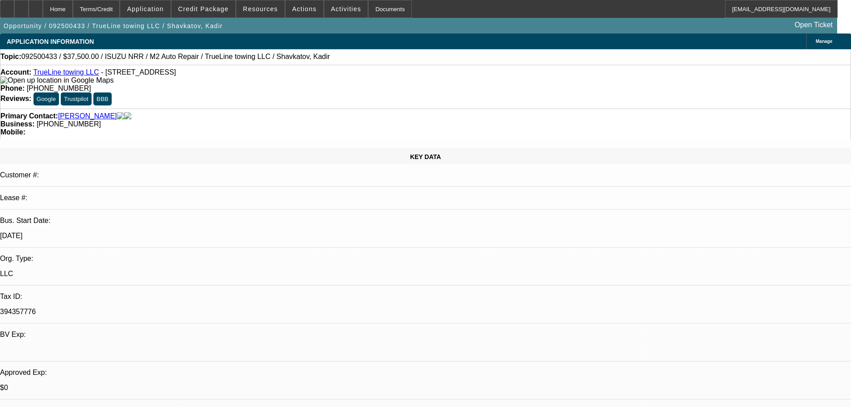
select select "0"
select select "2"
select select "0.1"
select select "4"
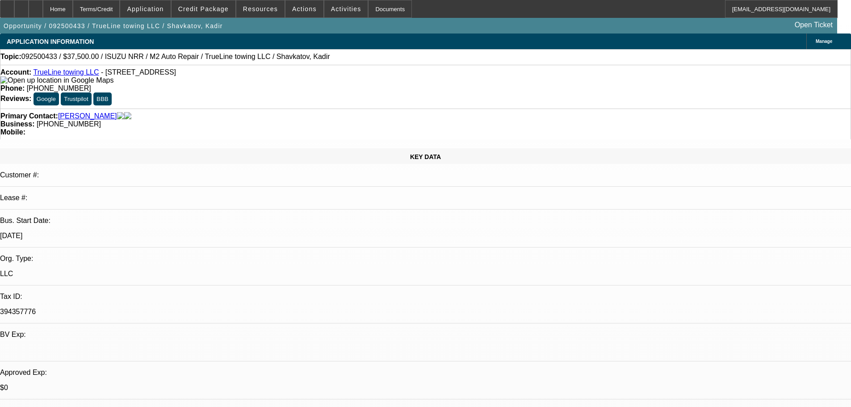
select select "0"
select select "2"
select select "0.1"
select select "4"
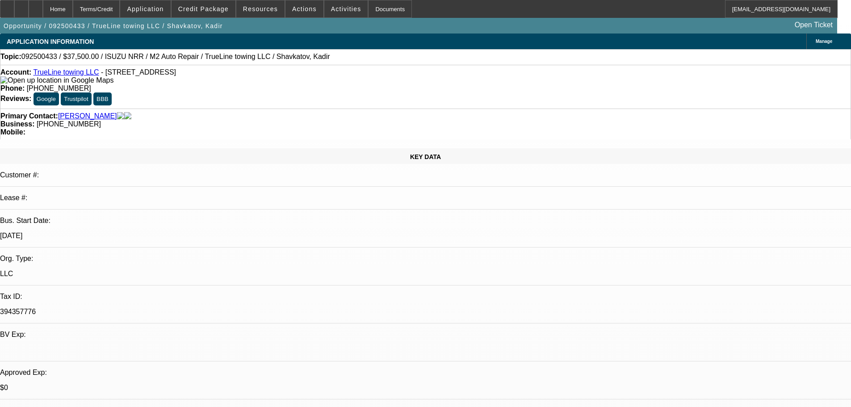
select select "0"
select select "2"
select select "0.1"
select select "4"
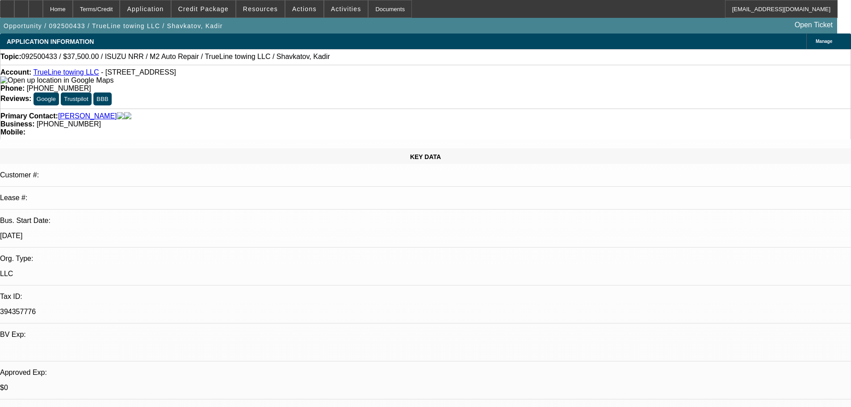
select select "0"
select select "2"
select select "0.1"
select select "4"
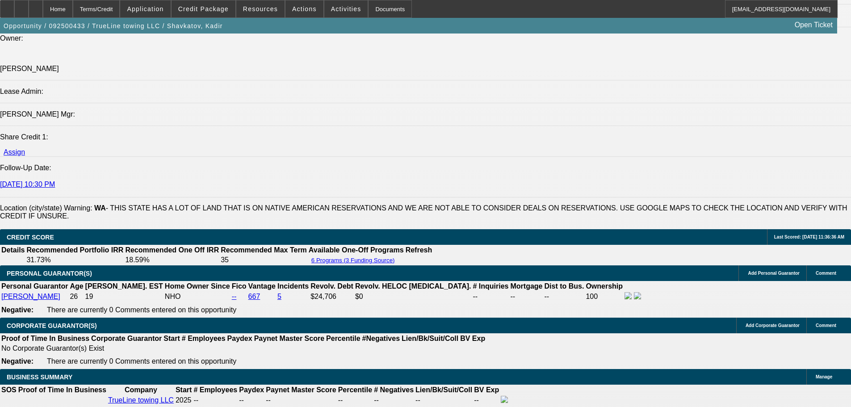
scroll to position [1430, 0]
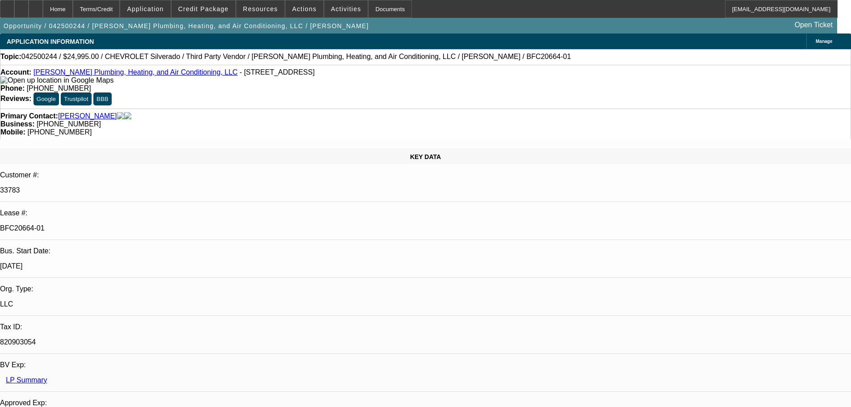
select select "0"
select select "3"
select select "0"
select select "6"
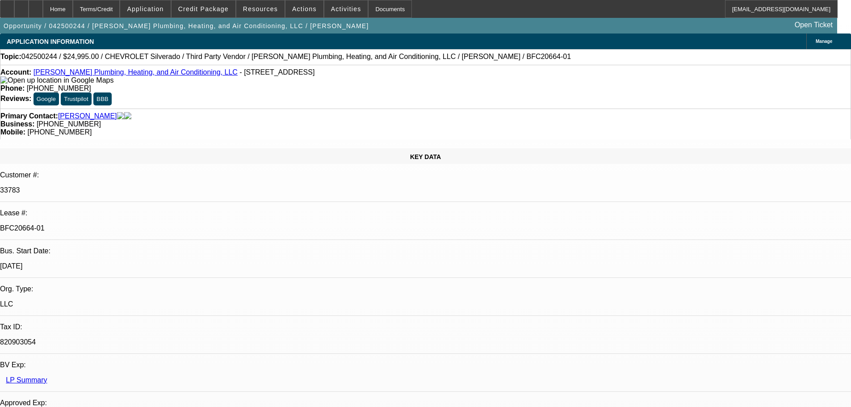
select select "0"
select select "3"
select select "0"
select select "6"
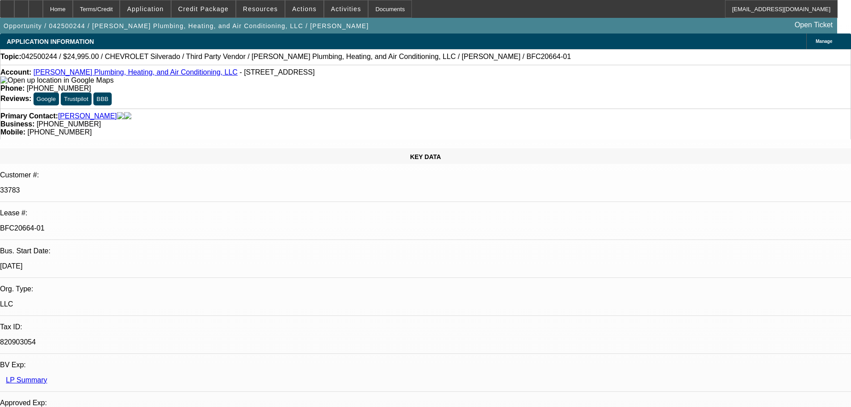
select select "0"
select select "2"
select select "0"
select select "6"
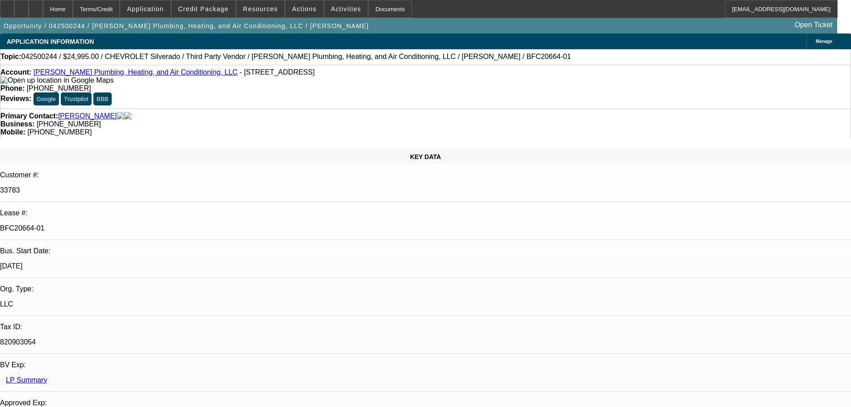
select select "0"
select select "3"
select select "0"
select select "6"
